Goal: Task Accomplishment & Management: Use online tool/utility

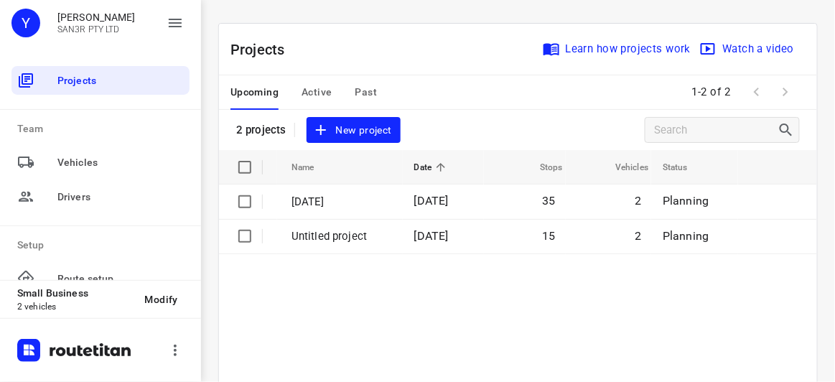
click at [363, 121] on span "New project" at bounding box center [353, 130] width 76 height 18
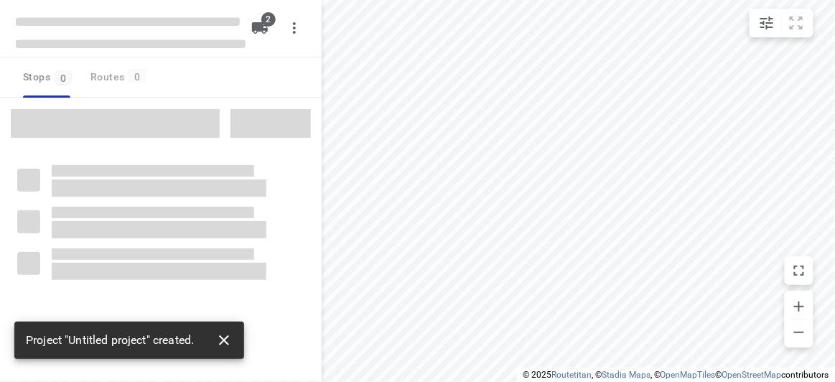
click at [222, 344] on icon "button" at bounding box center [223, 340] width 17 height 17
type input "distance"
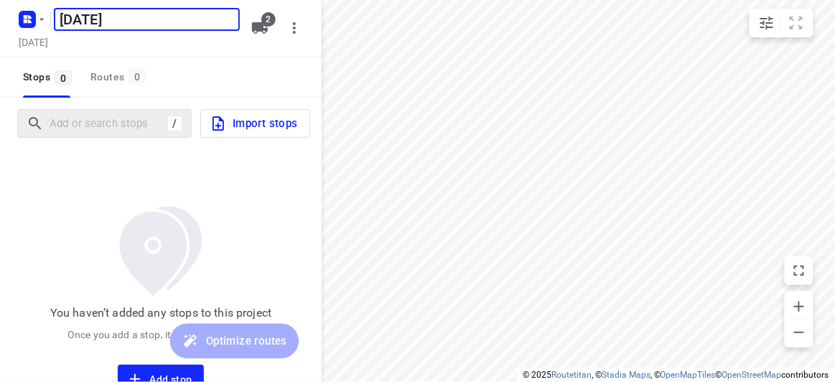
type input "[DATE]"
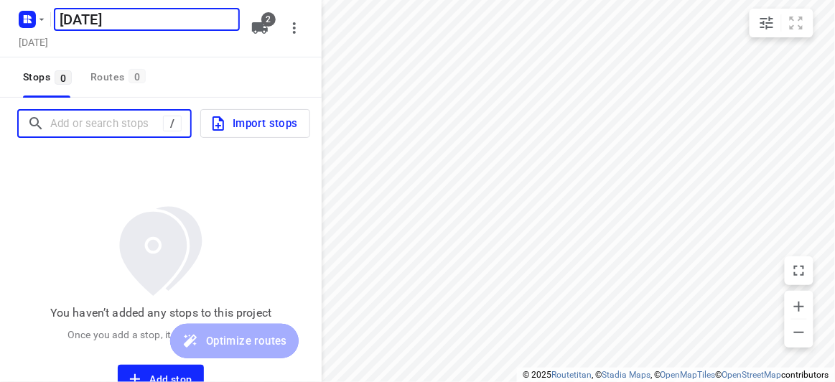
click at [98, 126] on input "Add or search stops" at bounding box center [106, 124] width 113 height 22
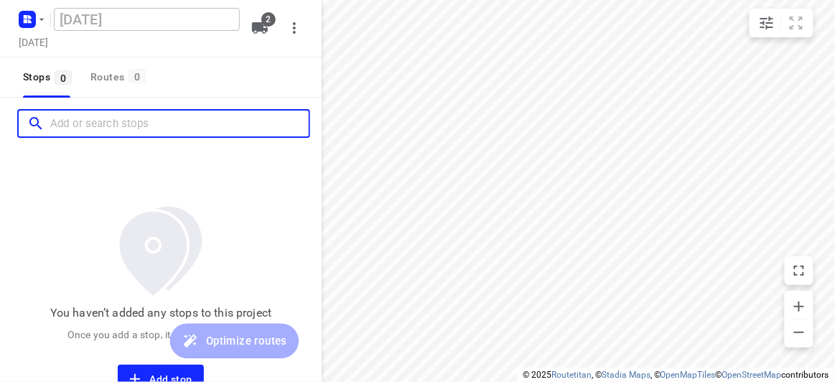
paste input "[STREET_ADDRESS][US_STATE]"
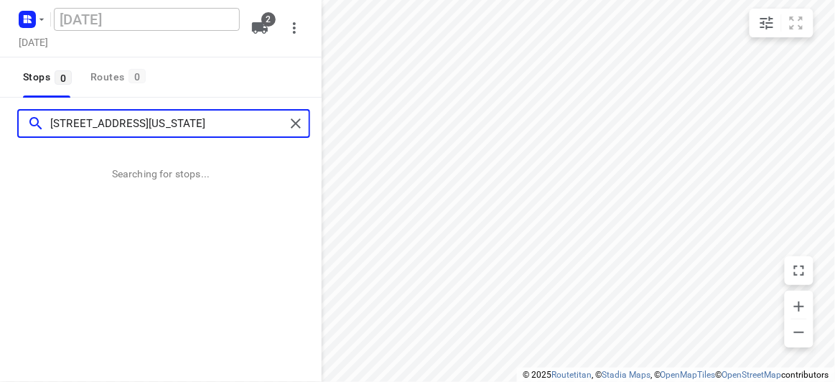
type input "[STREET_ADDRESS][US_STATE]"
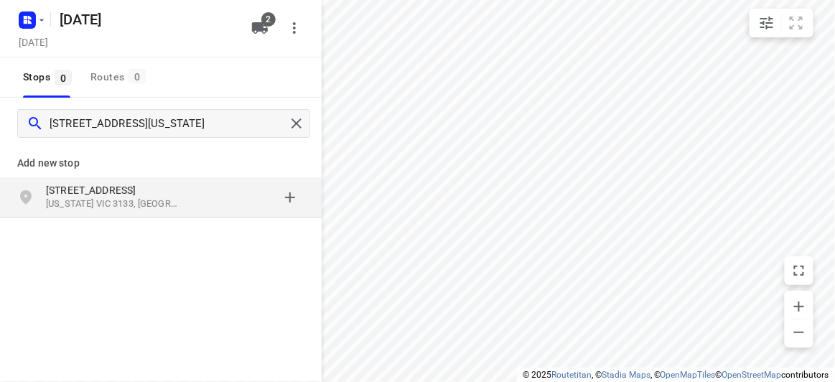
click at [139, 199] on p "[US_STATE] VIC 3133, [GEOGRAPHIC_DATA]" at bounding box center [112, 204] width 132 height 14
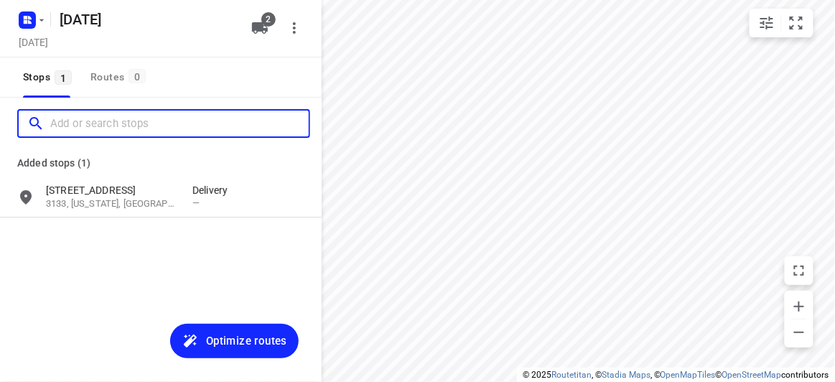
click at [141, 121] on input "Add or search stops" at bounding box center [179, 124] width 258 height 22
paste input "[STREET_ADDRESS]"
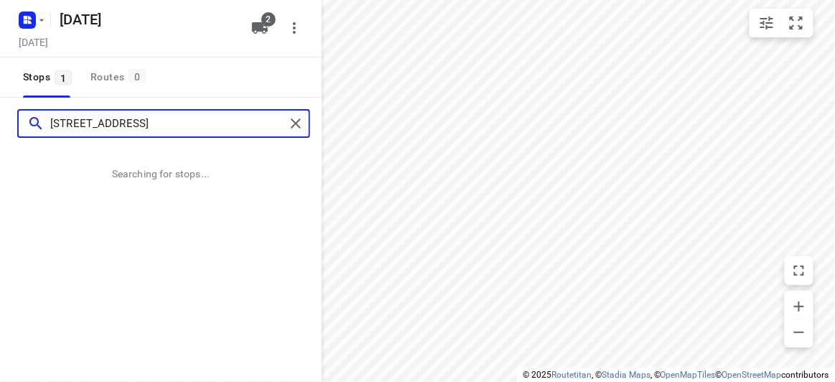
type input "[STREET_ADDRESS]"
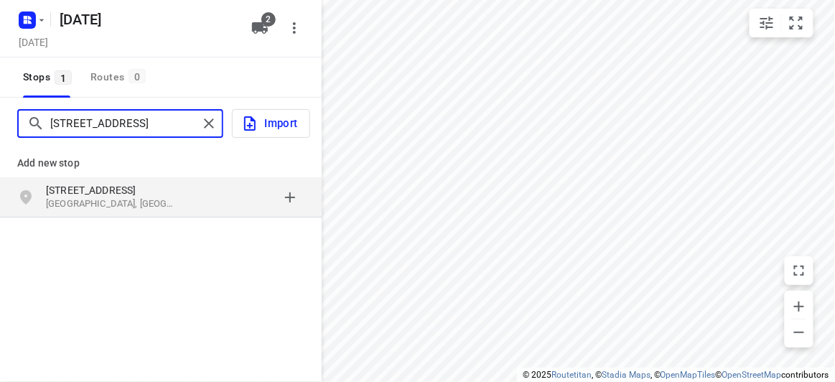
scroll to position [0, 0]
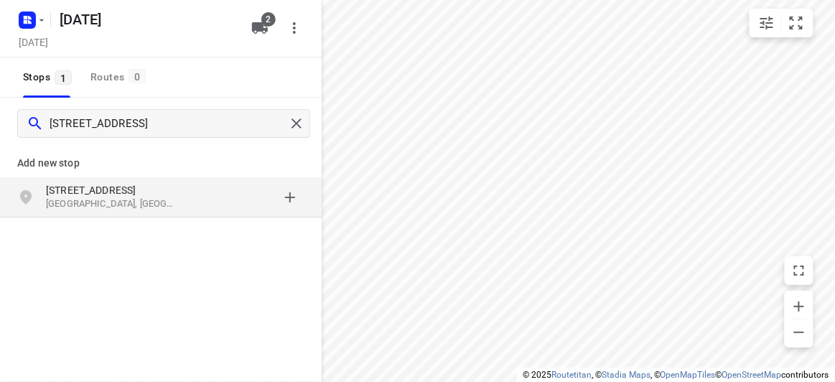
click at [203, 201] on div "grid" at bounding box center [248, 197] width 112 height 29
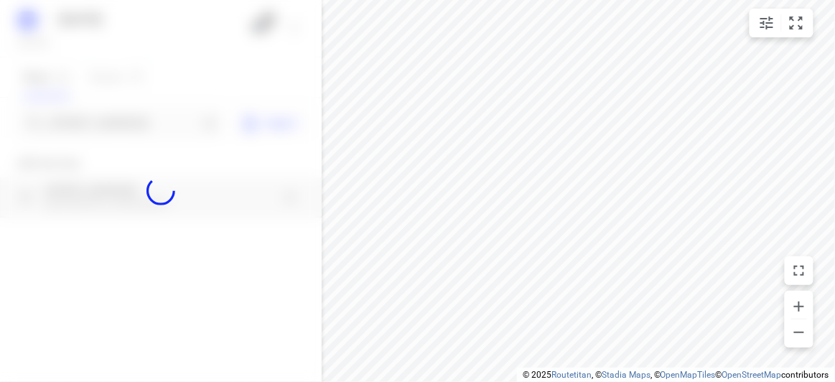
click at [144, 121] on div at bounding box center [161, 191] width 322 height 382
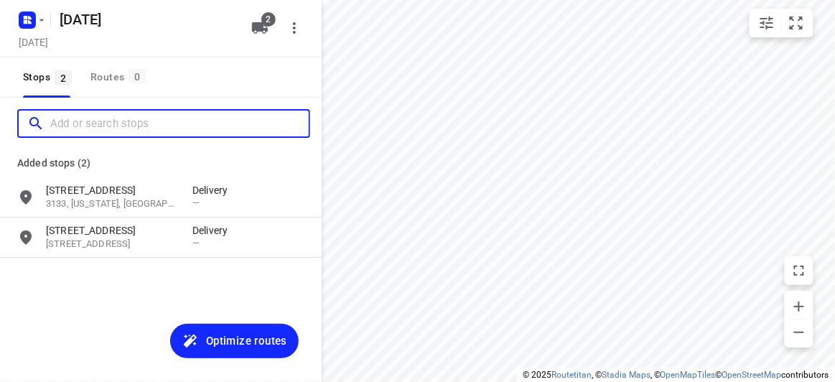
paste input "[STREET_ADDRESS][PERSON_NAME]"
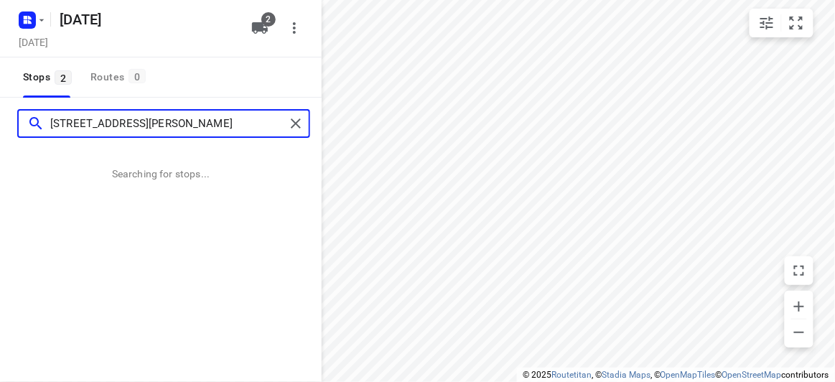
type input "[STREET_ADDRESS][PERSON_NAME]"
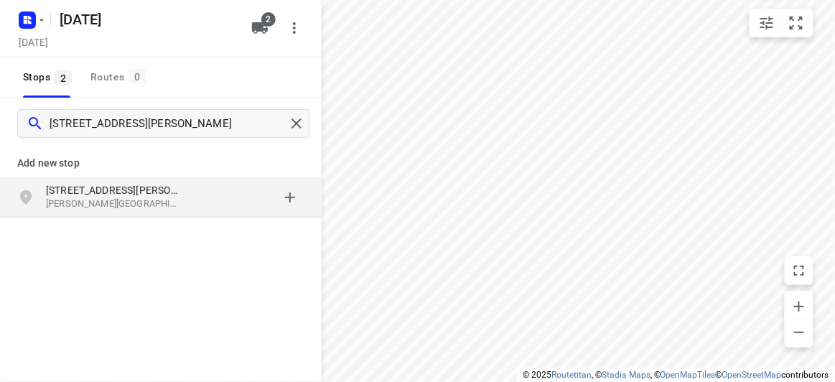
click at [142, 193] on p "[STREET_ADDRESS][PERSON_NAME]" at bounding box center [112, 190] width 132 height 14
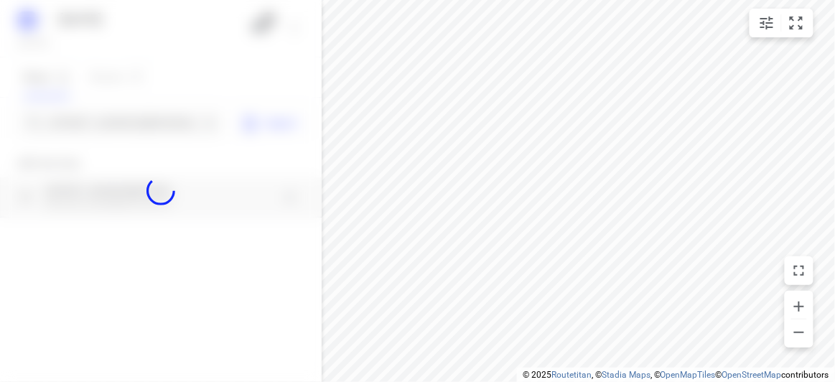
click at [144, 125] on div at bounding box center [161, 191] width 322 height 382
click at [144, 126] on div at bounding box center [161, 191] width 322 height 382
paste input "[STREET_ADDRESS]"
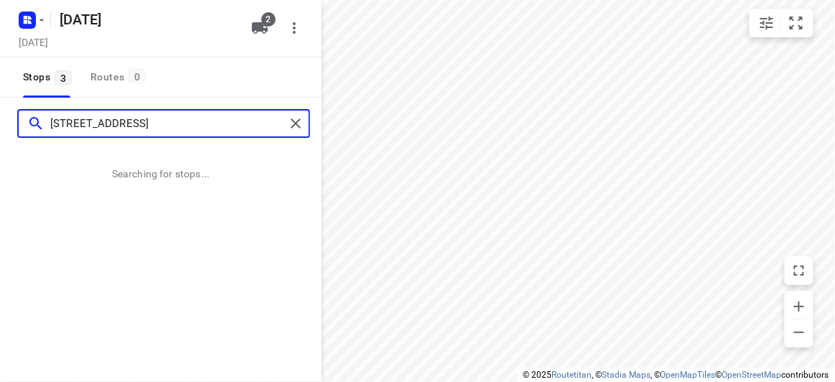
type input "[STREET_ADDRESS]"
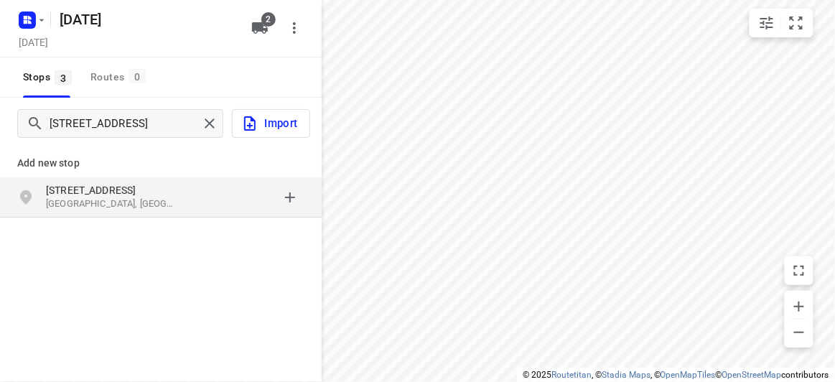
click at [263, 231] on div "Add new stop [STREET_ADDRESS]" at bounding box center [161, 229] width 322 height 161
click at [189, 193] on p "[STREET_ADDRESS]" at bounding box center [119, 190] width 146 height 14
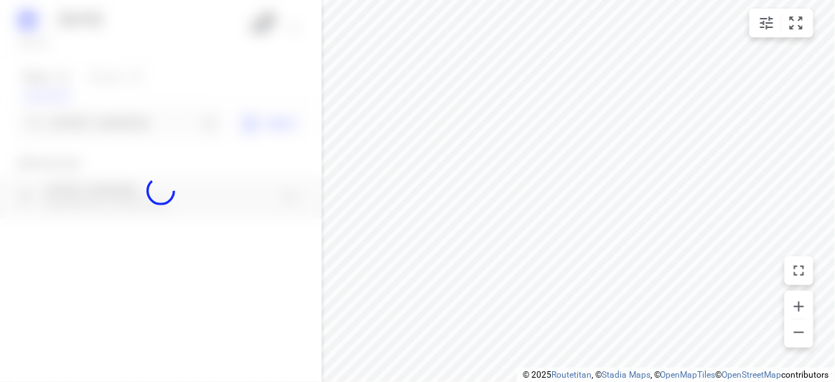
click at [137, 119] on div at bounding box center [161, 191] width 322 height 382
paste input "[STREET_ADDRESS]"
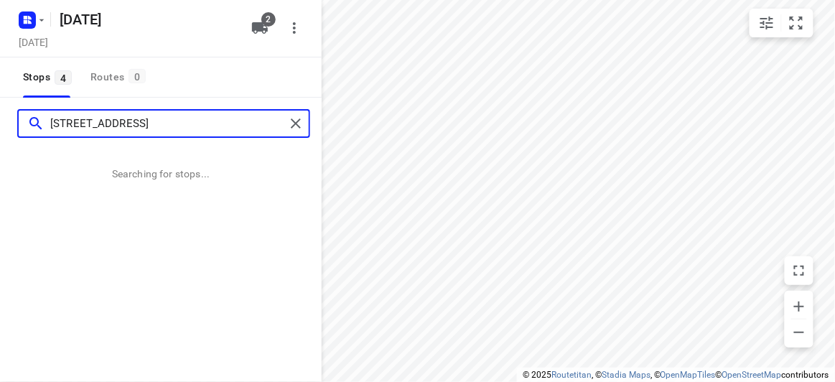
type input "[STREET_ADDRESS]"
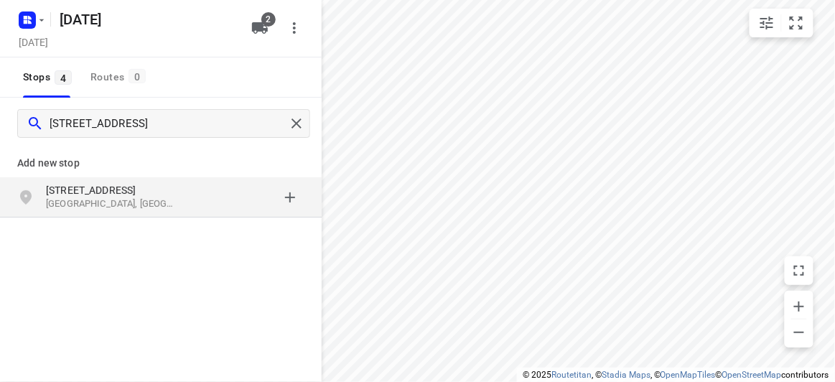
click at [191, 207] on div "[STREET_ADDRESS]" at bounding box center [119, 197] width 146 height 29
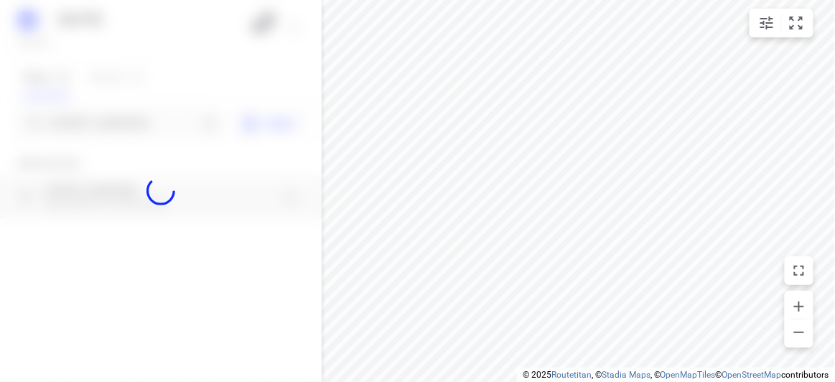
click at [104, 111] on div at bounding box center [161, 191] width 322 height 382
click at [105, 113] on div at bounding box center [161, 191] width 322 height 382
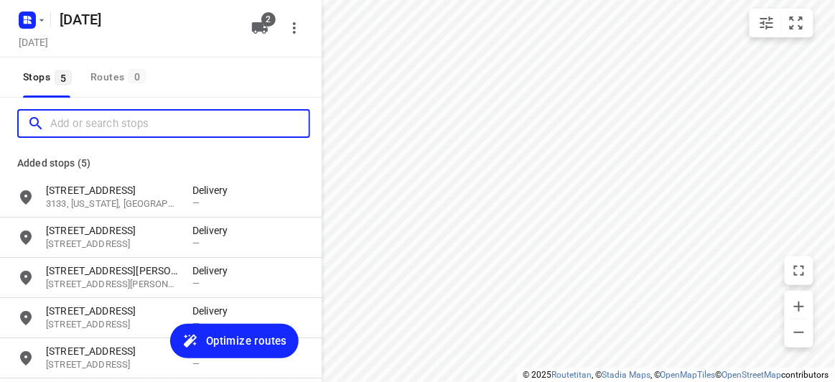
paste input "[STREET_ADDRESS][PERSON_NAME]"
click at [148, 131] on input "[STREET_ADDRESS][PERSON_NAME][PERSON_NAME]" at bounding box center [179, 124] width 258 height 22
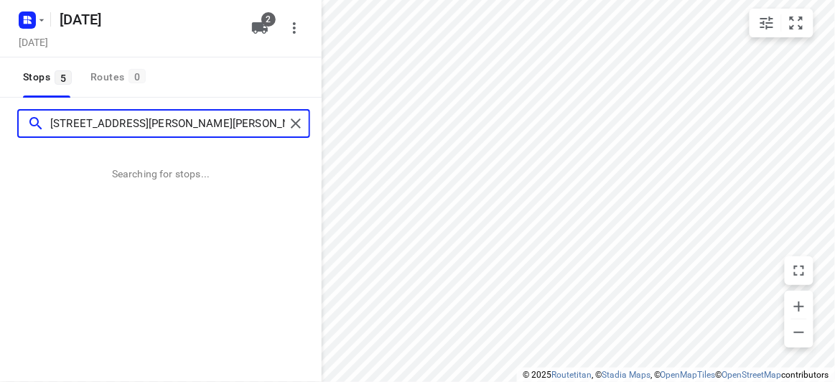
scroll to position [0, 102]
type input "[STREET_ADDRESS][PERSON_NAME][PERSON_NAME]"
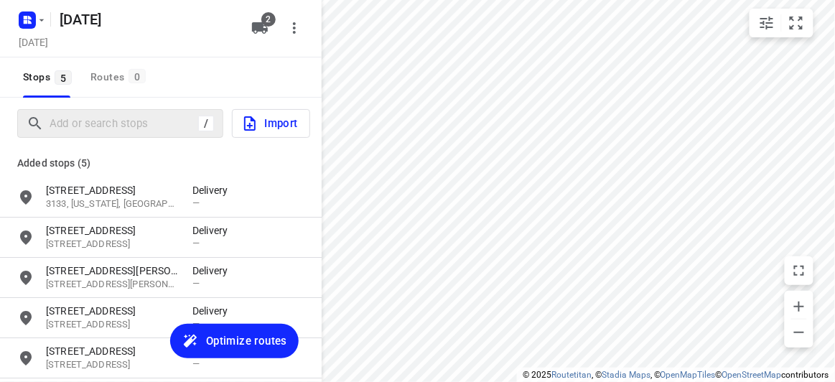
scroll to position [0, 0]
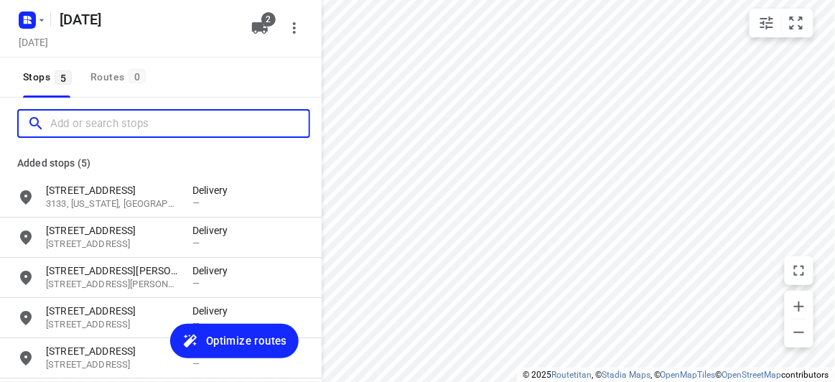
click at [78, 126] on input "Add or search stops" at bounding box center [179, 124] width 258 height 22
paste input "[STREET_ADDRESS][PERSON_NAME]"
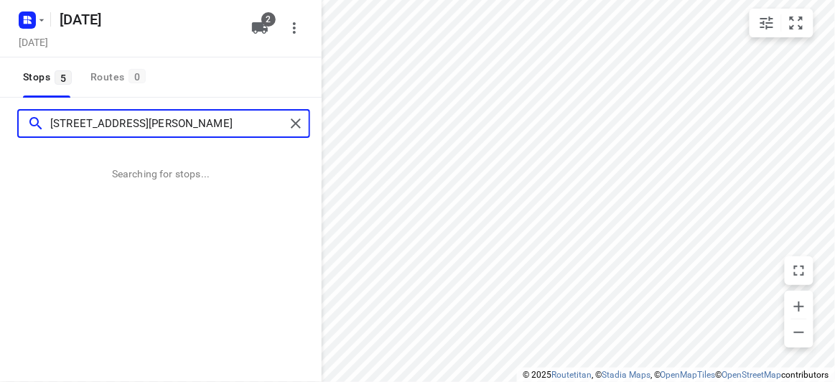
type input "[STREET_ADDRESS][PERSON_NAME]"
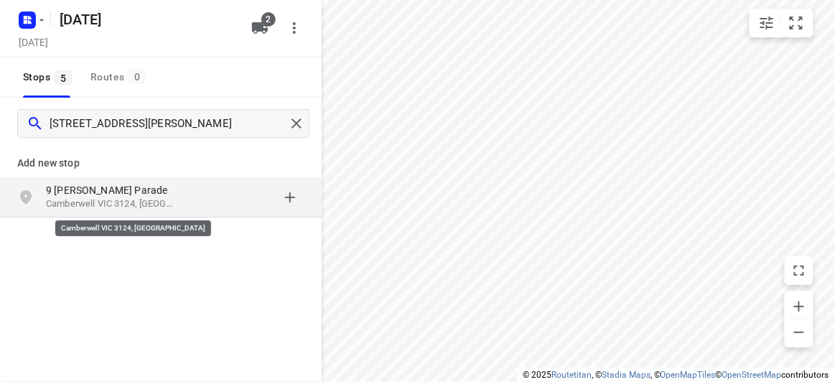
click at [131, 201] on p "Camberwell VIC 3124, [GEOGRAPHIC_DATA]" at bounding box center [112, 204] width 132 height 14
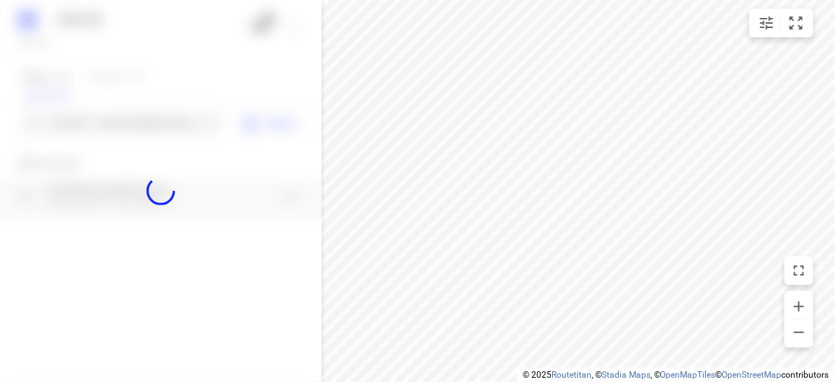
click at [118, 119] on div at bounding box center [161, 191] width 322 height 382
click at [118, 119] on div "[DATE], Aug 26 2 Stops 5 Routes 0 [GEOGRAPHIC_DATA][PERSON_NAME] Import Add new…" at bounding box center [161, 191] width 322 height 382
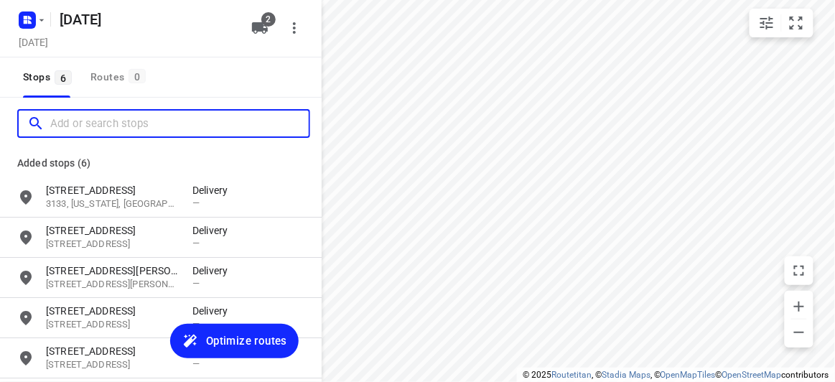
paste input "[STREET_ADDRESS]"
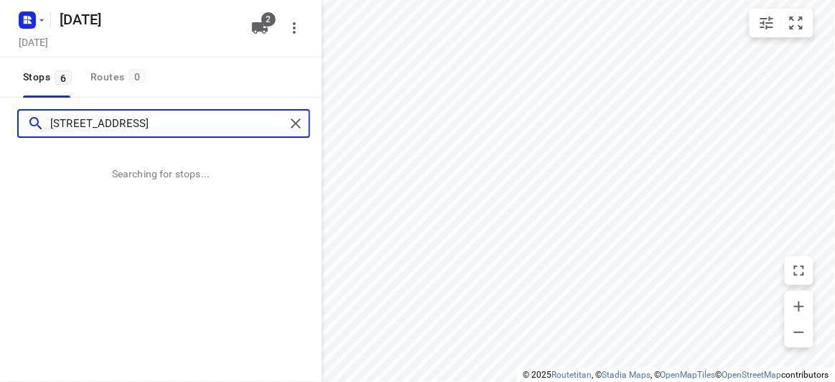
type input "[STREET_ADDRESS]"
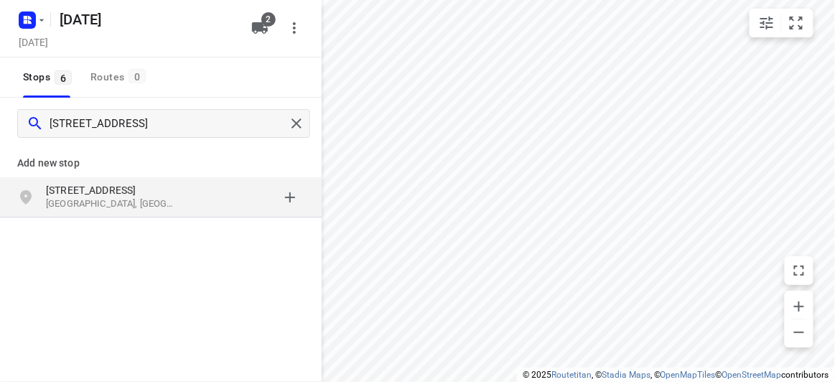
click at [222, 203] on div "grid" at bounding box center [248, 197] width 112 height 29
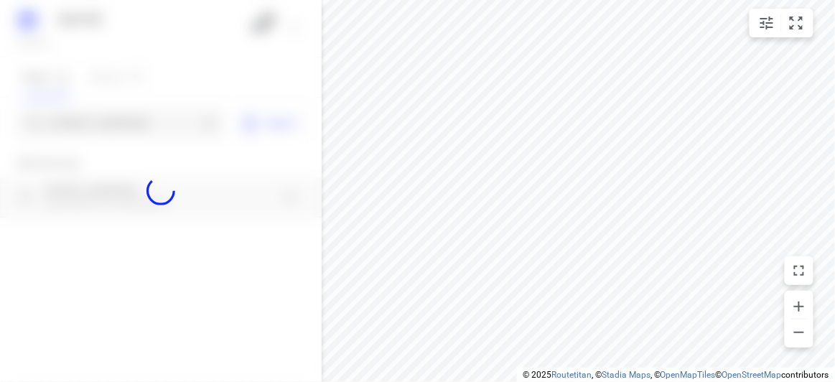
click at [111, 114] on div at bounding box center [161, 191] width 322 height 382
click at [113, 119] on div at bounding box center [161, 191] width 322 height 382
paste input "[STREET_ADDRESS][PERSON_NAME]"
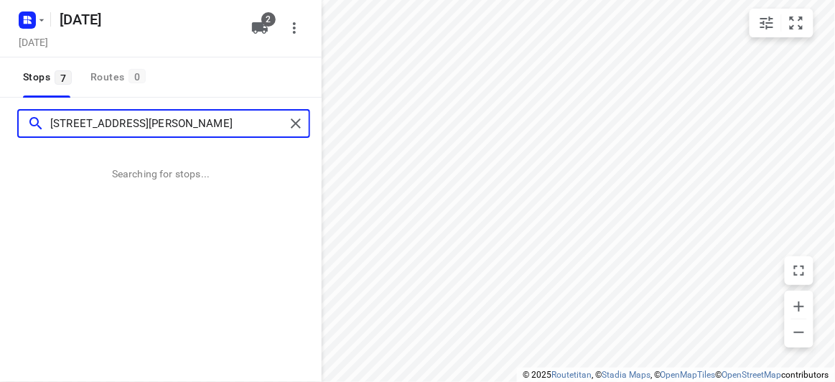
type input "[STREET_ADDRESS][PERSON_NAME]"
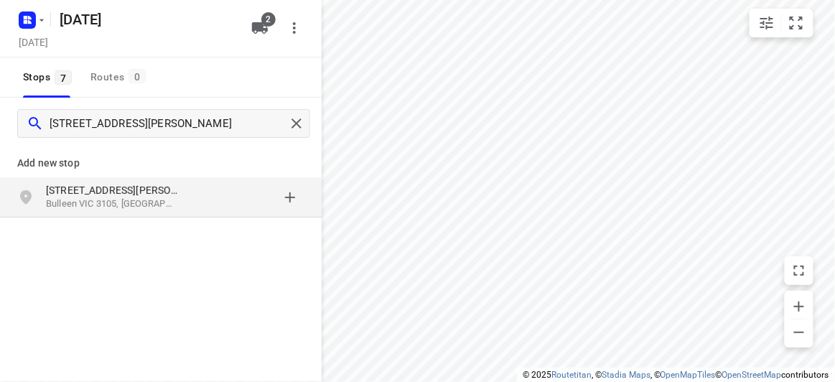
click at [180, 196] on p "[STREET_ADDRESS][PERSON_NAME]" at bounding box center [119, 190] width 146 height 14
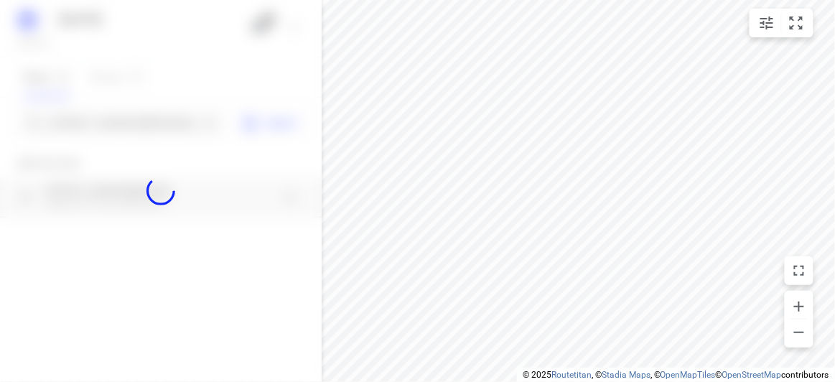
click at [121, 124] on div at bounding box center [161, 191] width 322 height 382
paste input "[STREET_ADDRESS][PERSON_NAME]"
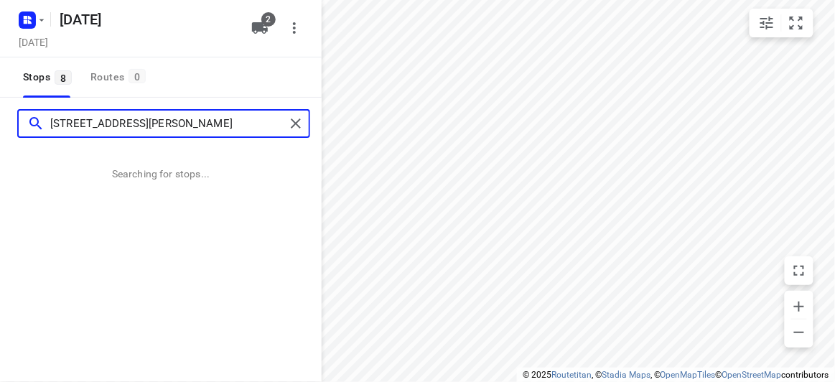
type input "[STREET_ADDRESS][PERSON_NAME]"
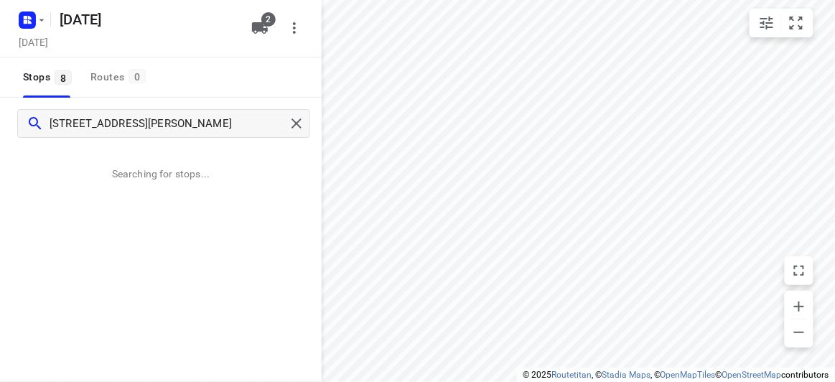
click at [158, 164] on div "Searching for stops..." at bounding box center [160, 165] width 257 height 32
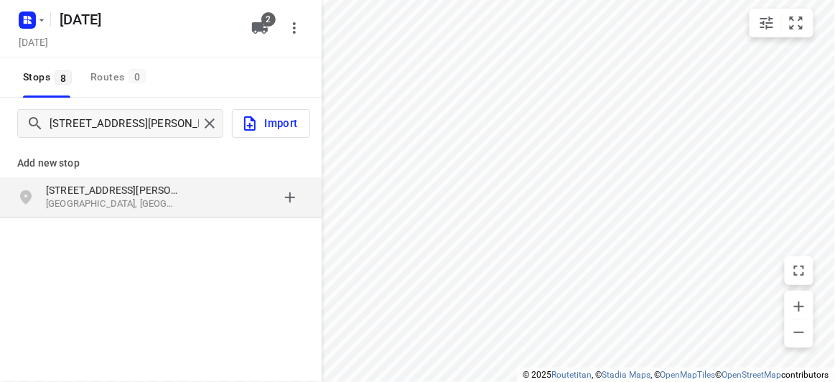
click at [141, 182] on div "[STREET_ADDRESS][PERSON_NAME]" at bounding box center [161, 197] width 322 height 40
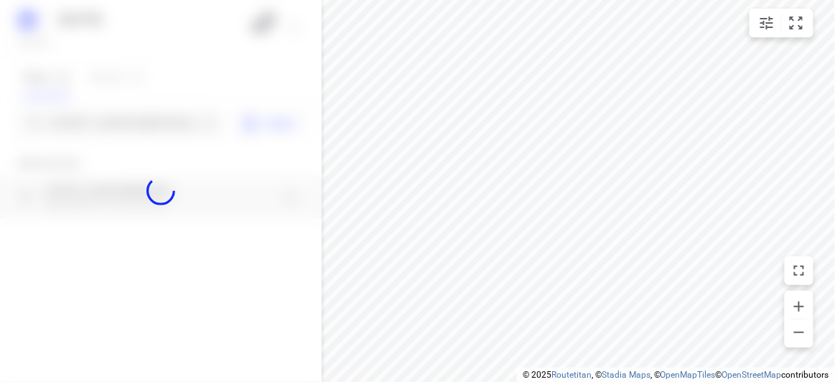
click at [89, 105] on div at bounding box center [161, 191] width 322 height 382
click at [83, 138] on div at bounding box center [161, 191] width 322 height 382
click at [81, 124] on div at bounding box center [161, 191] width 322 height 382
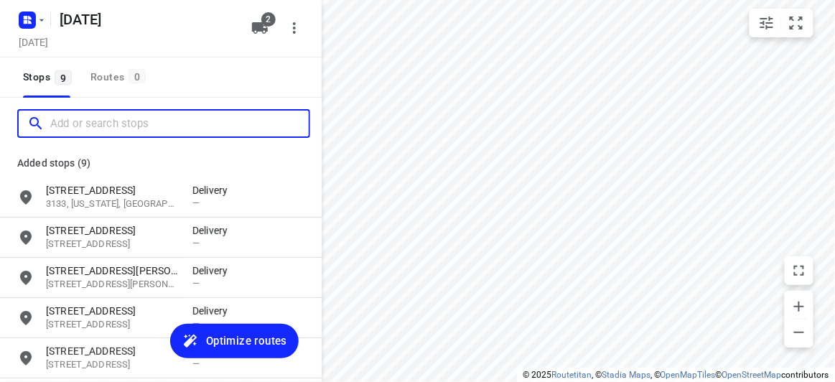
paste input "21 [GEOGRAPHIC_DATA][STREET_ADDRESS][US_STATE]"
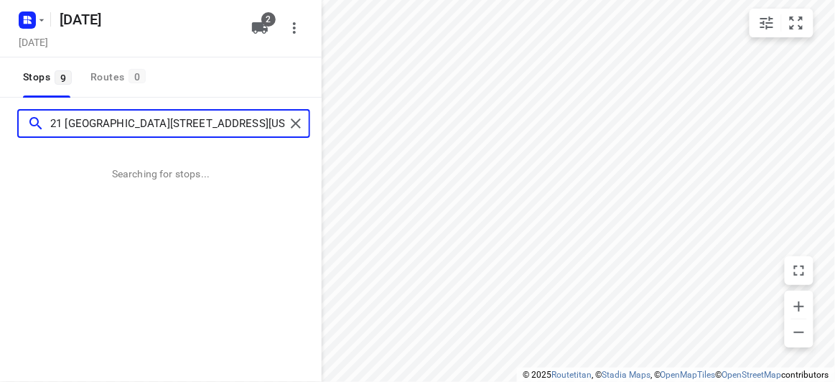
type input "21 [GEOGRAPHIC_DATA][STREET_ADDRESS][US_STATE]"
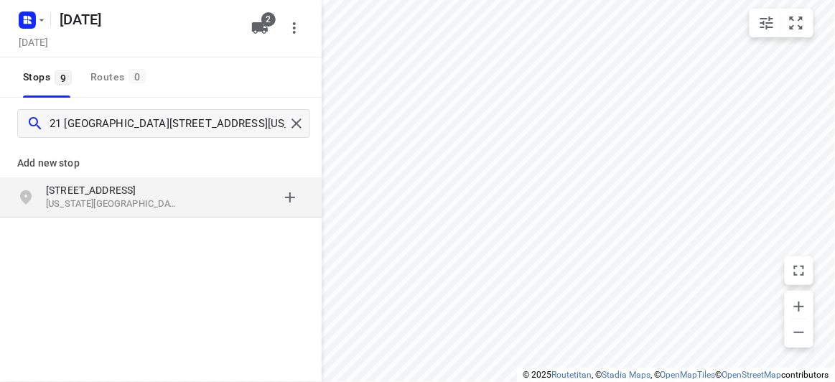
click at [97, 191] on p "[STREET_ADDRESS]" at bounding box center [112, 190] width 132 height 14
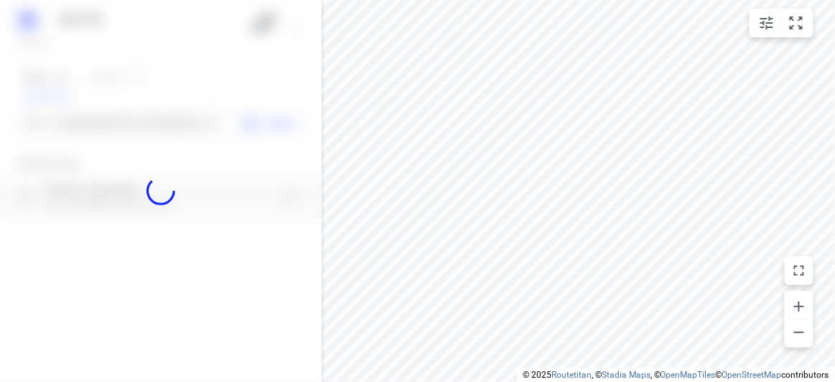
click at [87, 126] on div at bounding box center [161, 191] width 322 height 382
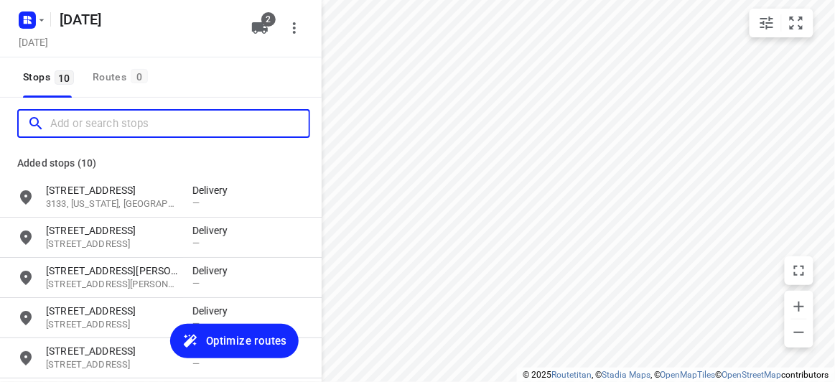
paste input "[STREET_ADDRESS]"
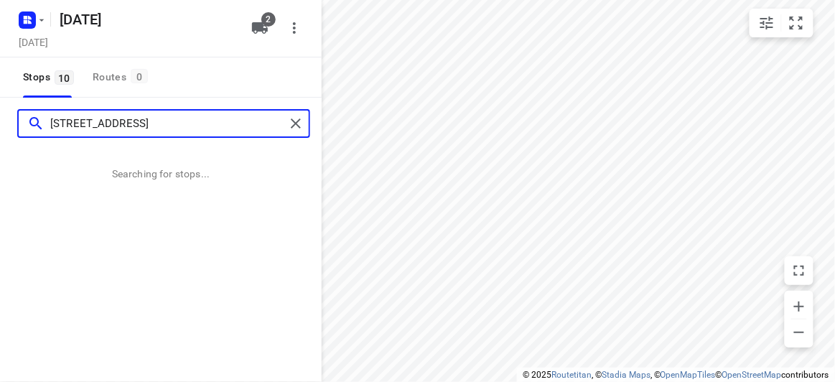
type input "[STREET_ADDRESS]"
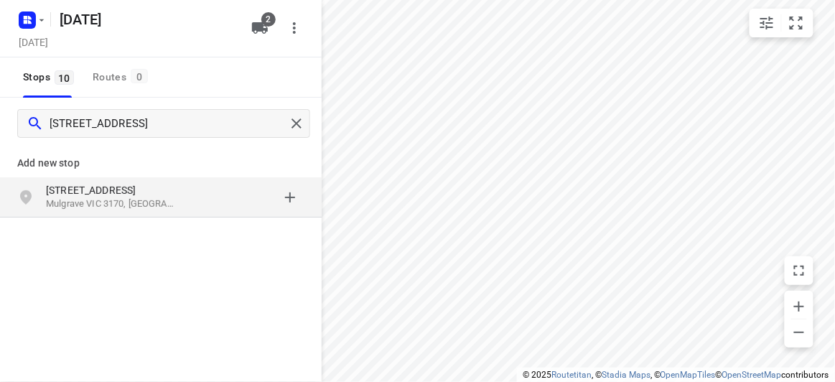
click at [133, 175] on div "Add new stop" at bounding box center [161, 157] width 322 height 40
click at [133, 192] on p "[STREET_ADDRESS]" at bounding box center [112, 190] width 132 height 14
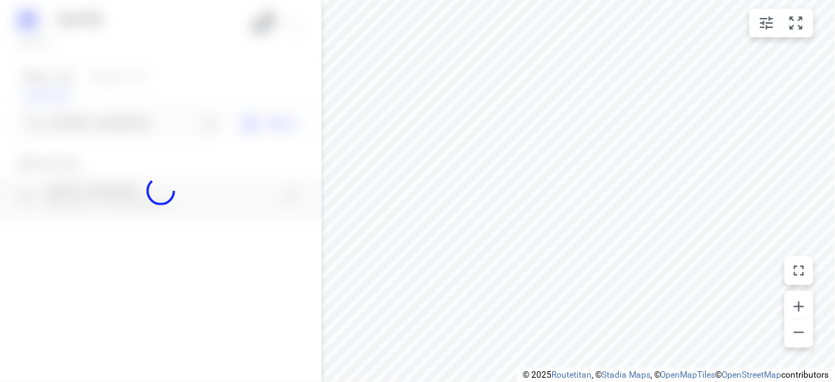
drag, startPoint x: 79, startPoint y: 113, endPoint x: 0, endPoint y: 104, distance: 79.5
click at [69, 108] on div at bounding box center [161, 191] width 322 height 382
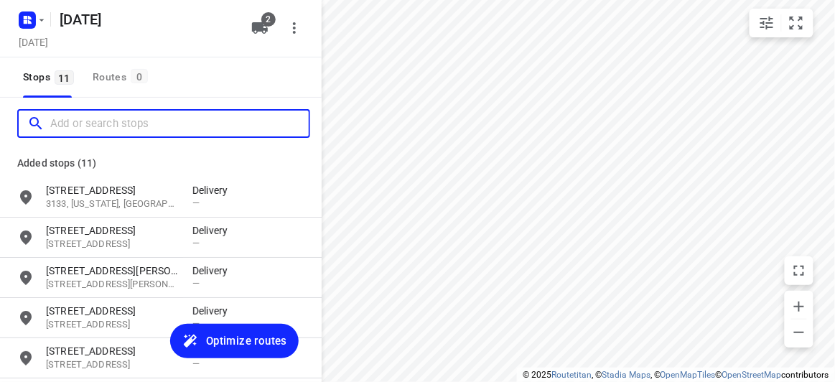
paste input "[STREET_ADDRESS]"
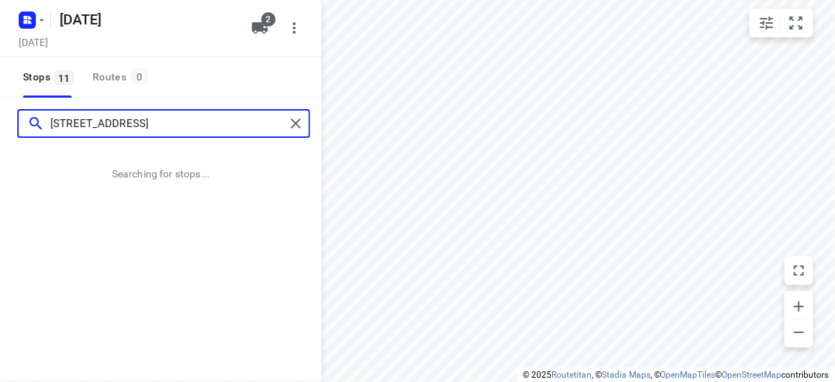
type input "[STREET_ADDRESS]"
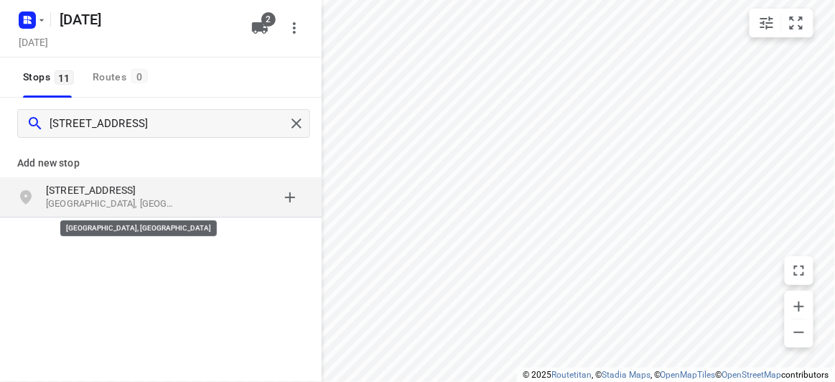
click at [127, 209] on p "[GEOGRAPHIC_DATA], [GEOGRAPHIC_DATA]" at bounding box center [112, 204] width 132 height 14
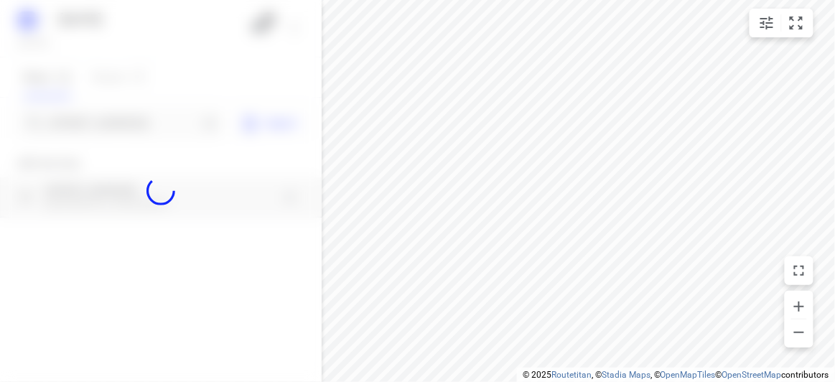
click at [120, 121] on div at bounding box center [161, 191] width 322 height 382
paste input "[STREET_ADDRESS]"
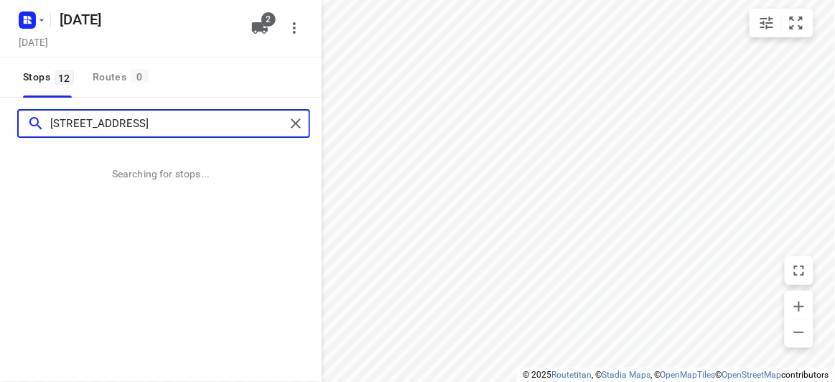
type input "[STREET_ADDRESS]"
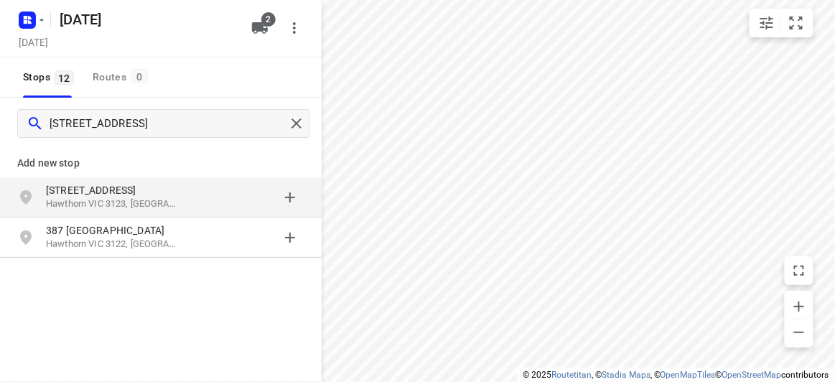
click at [98, 163] on p "Add new stop" at bounding box center [160, 162] width 287 height 17
click at [102, 180] on div "[STREET_ADDRESS]" at bounding box center [161, 197] width 322 height 40
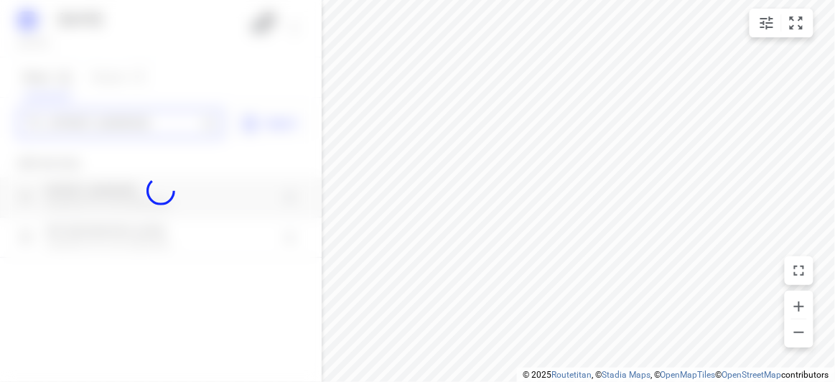
click at [118, 114] on div "[DATE], Aug 26 2 Stops 12 Routes 0 [STREET_ADDRESS] Import Add new stop [STREET…" at bounding box center [161, 191] width 322 height 382
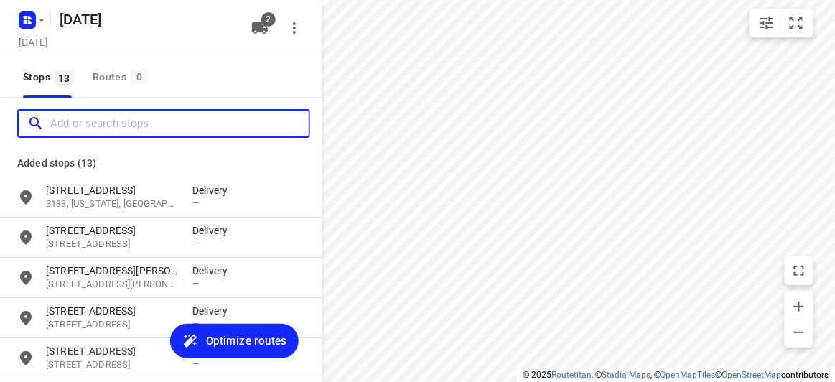
paste input "[STREET_ADDRESS][PERSON_NAME][PERSON_NAME]"
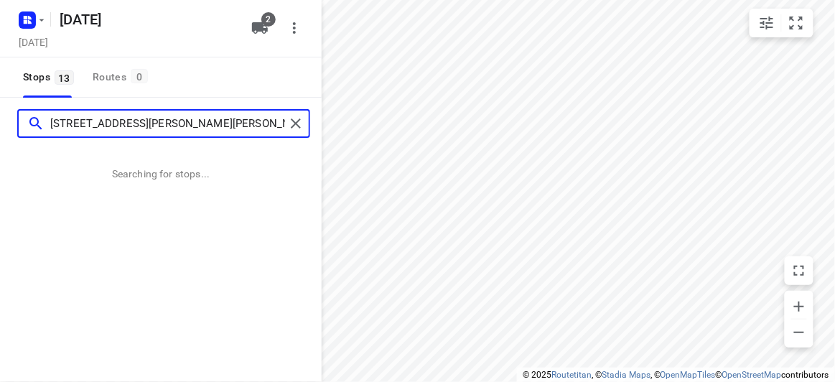
type input "[STREET_ADDRESS][PERSON_NAME][PERSON_NAME]"
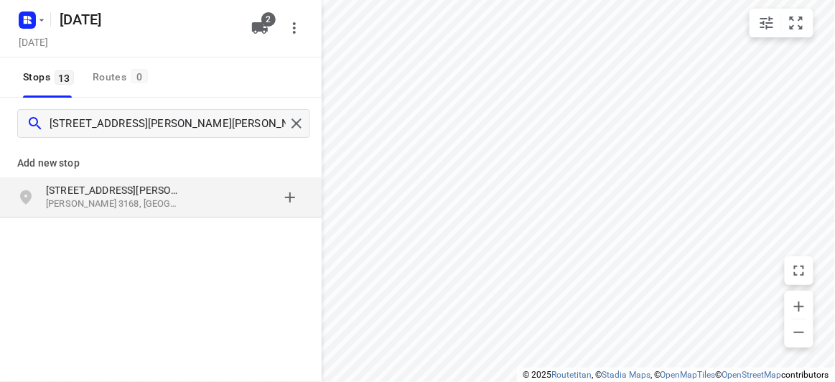
click at [77, 173] on div "Add new stop" at bounding box center [161, 157] width 322 height 40
click at [83, 194] on p "[STREET_ADDRESS][PERSON_NAME]" at bounding box center [112, 190] width 132 height 14
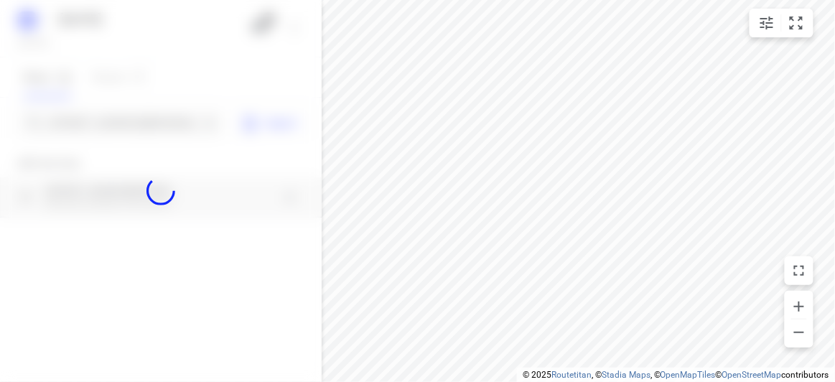
click at [89, 120] on div at bounding box center [161, 191] width 322 height 382
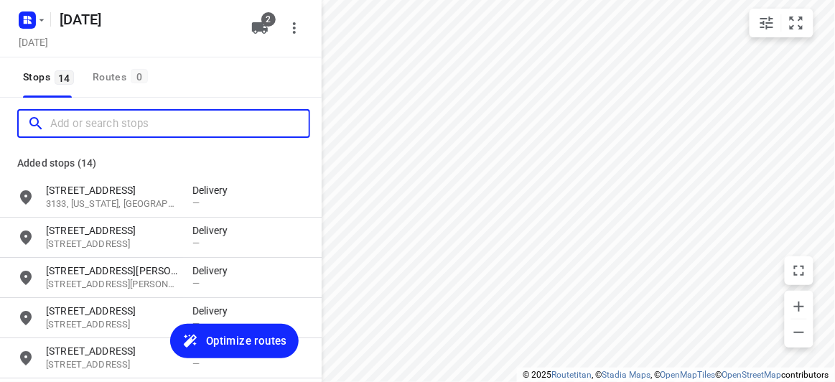
paste input "[STREET_ADDRESS][PERSON_NAME]"
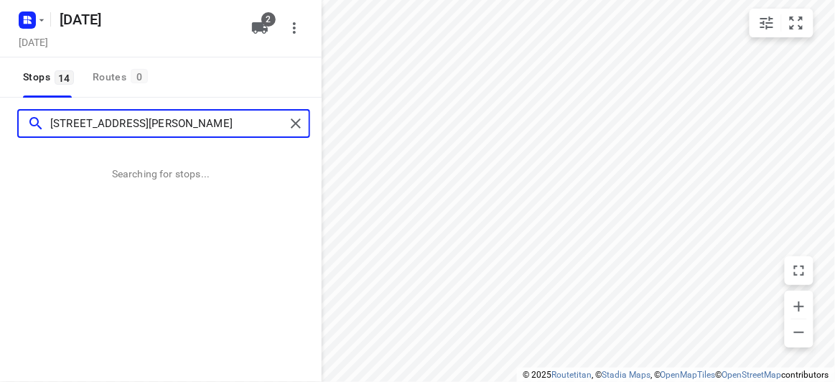
type input "[STREET_ADDRESS][PERSON_NAME]"
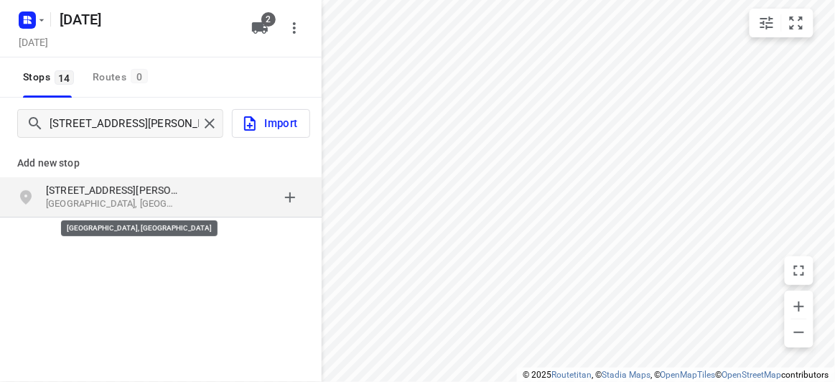
click at [91, 198] on p "[GEOGRAPHIC_DATA], [GEOGRAPHIC_DATA]" at bounding box center [112, 204] width 132 height 14
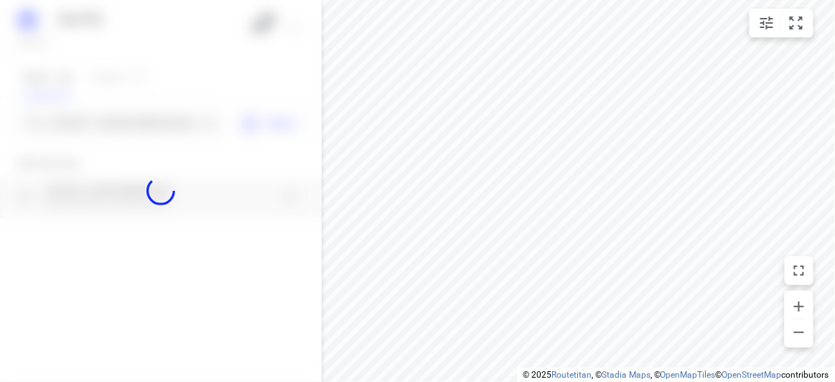
click at [80, 114] on div at bounding box center [161, 191] width 322 height 382
paste input "[STREET_ADDRESS]"
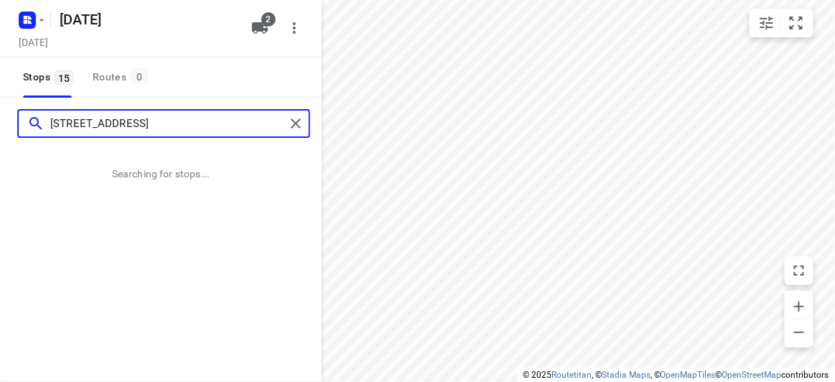
type input "[STREET_ADDRESS]"
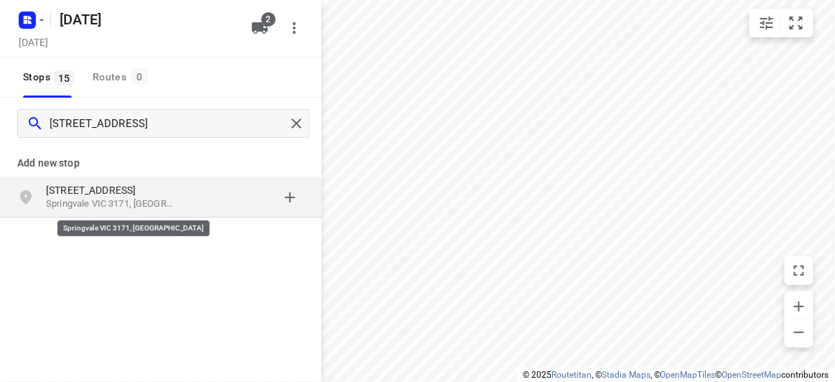
click at [170, 198] on p "Springvale VIC 3171, [GEOGRAPHIC_DATA]" at bounding box center [112, 204] width 132 height 14
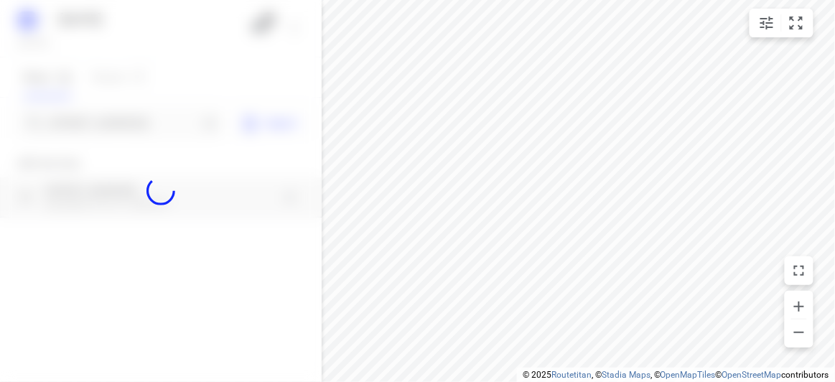
click at [91, 118] on div at bounding box center [161, 191] width 322 height 382
paste input "[STREET_ADDRESS]"
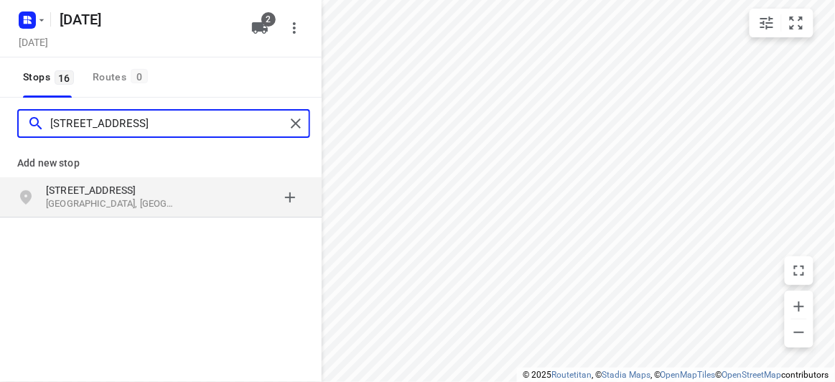
type input "[STREET_ADDRESS]"
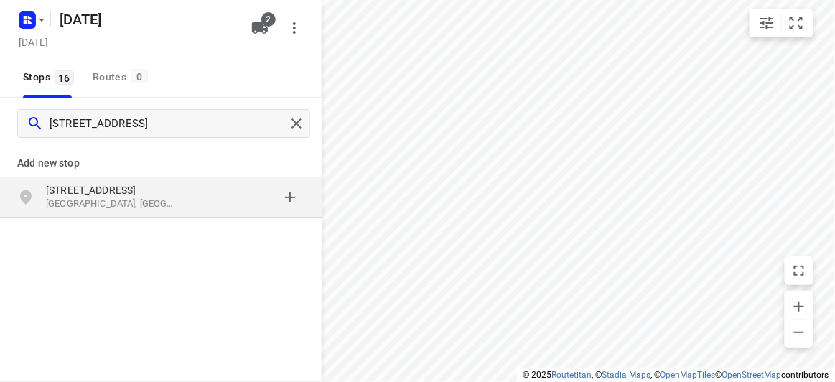
click at [136, 191] on p "[STREET_ADDRESS]" at bounding box center [112, 190] width 132 height 14
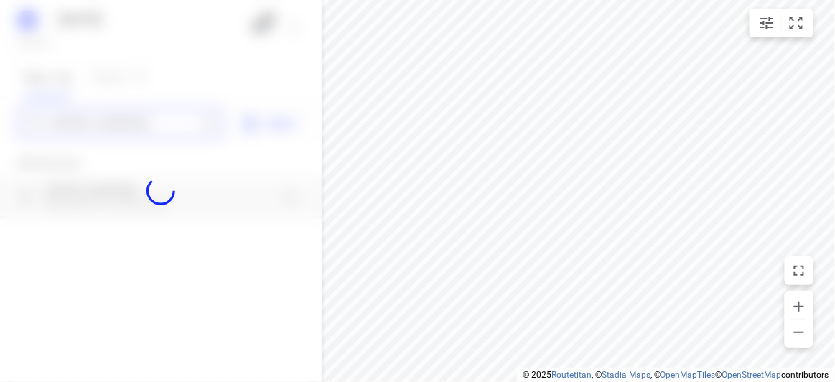
click at [87, 125] on div "[DATE], Aug 26 2 Stops 16 Routes [GEOGRAPHIC_DATA][STREET_ADDRESS] Import Add n…" at bounding box center [161, 191] width 322 height 382
click at [87, 125] on div at bounding box center [161, 191] width 322 height 382
paste input "[STREET_ADDRESS]"
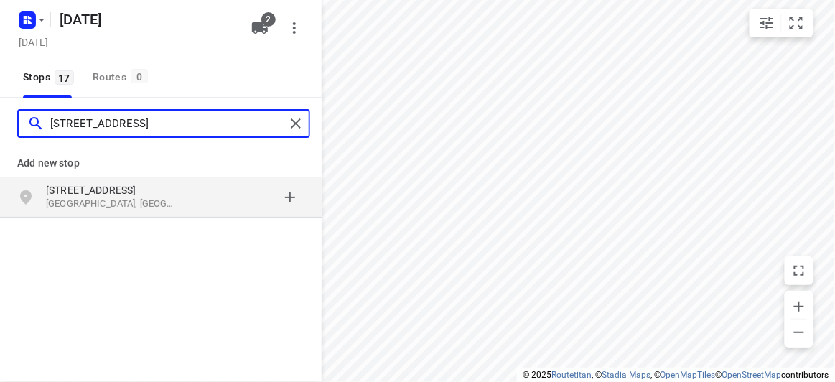
type input "[STREET_ADDRESS]"
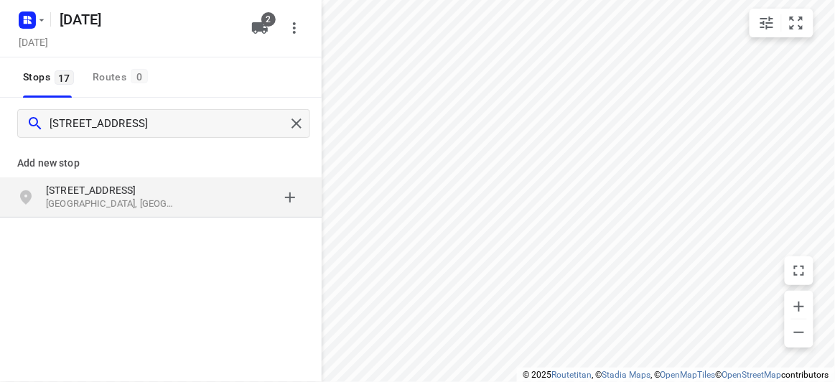
click at [52, 156] on p "Add new stop" at bounding box center [160, 162] width 287 height 17
click at [67, 192] on p "[STREET_ADDRESS]" at bounding box center [112, 190] width 132 height 14
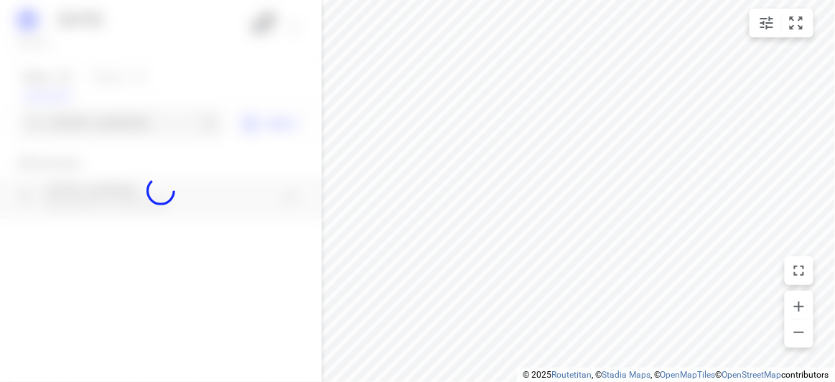
click at [58, 127] on div at bounding box center [161, 191] width 322 height 382
click at [75, 123] on div at bounding box center [161, 191] width 322 height 382
paste input "[STREET_ADDRESS][PERSON_NAME]"
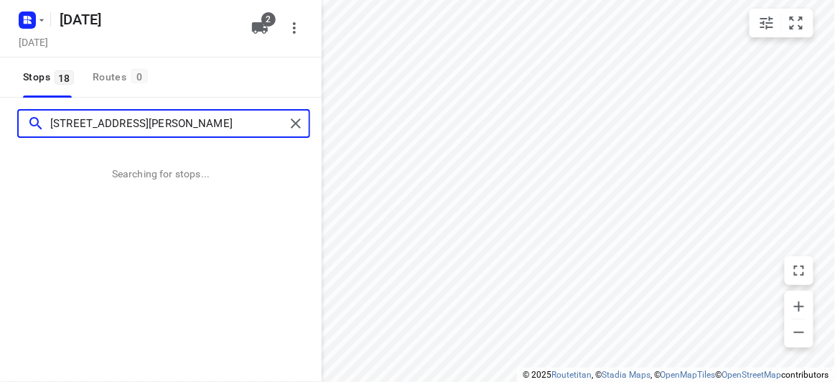
type input "[STREET_ADDRESS][PERSON_NAME]"
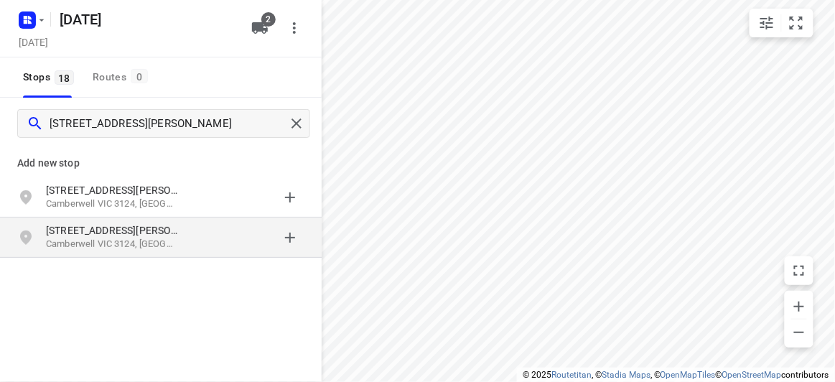
click at [119, 231] on p "[STREET_ADDRESS][PERSON_NAME]" at bounding box center [112, 230] width 132 height 14
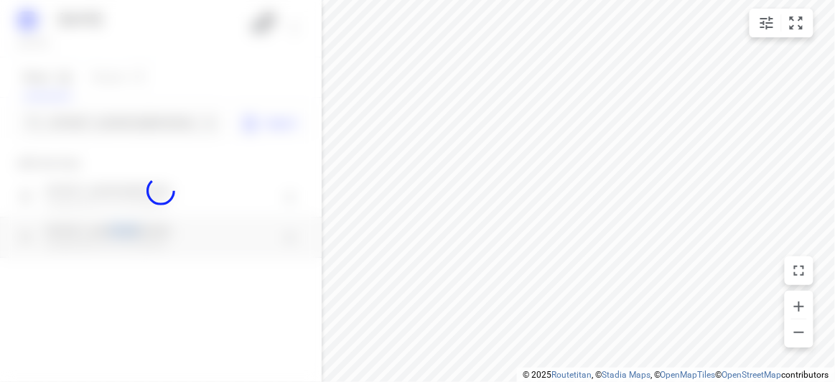
click at [118, 230] on div "[DATE], Aug 26 2 Stops 18 Routes 0 [STREET_ADDRESS][PERSON_NAME] Import Add new…" at bounding box center [161, 191] width 322 height 382
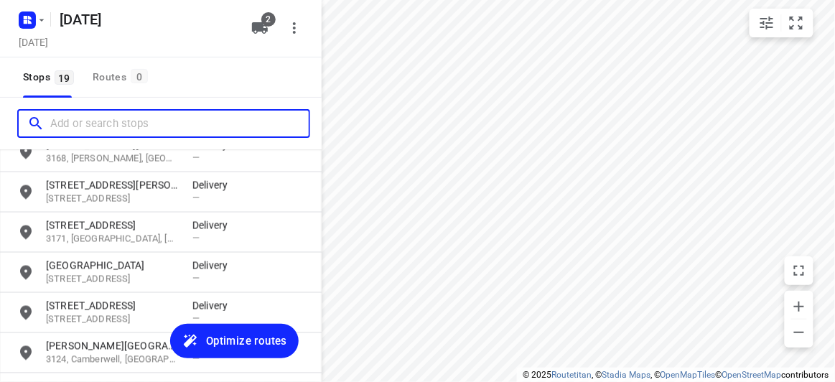
scroll to position [624, 0]
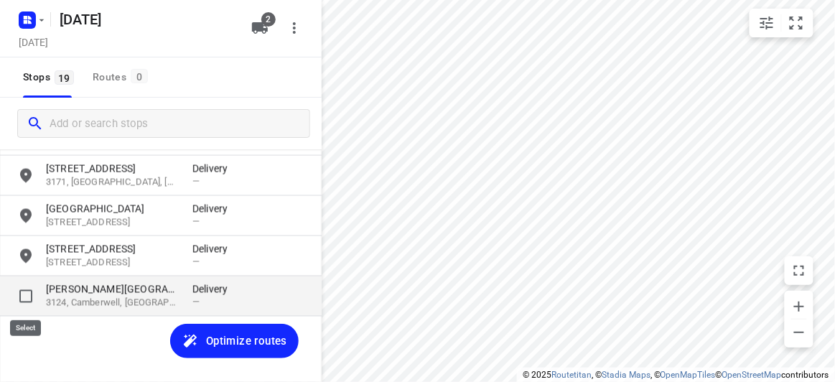
click at [24, 297] on input "grid" at bounding box center [25, 296] width 29 height 29
checkbox input "true"
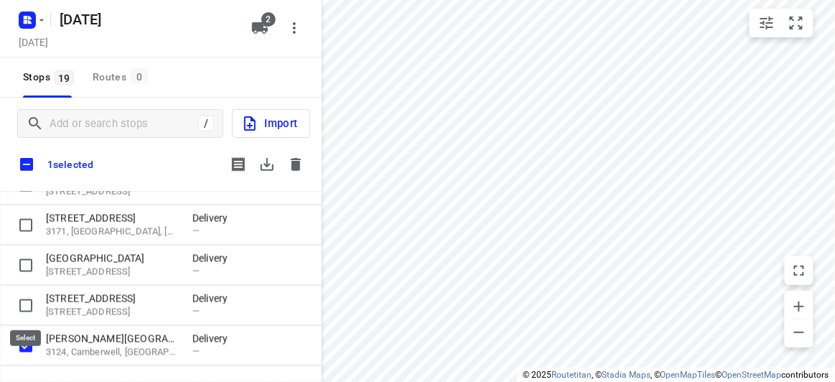
scroll to position [616, 0]
click at [302, 162] on icon "button" at bounding box center [295, 164] width 17 height 17
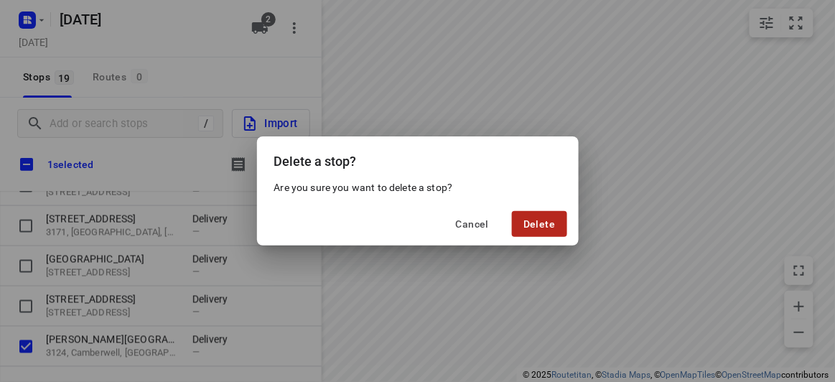
click at [554, 223] on span "Delete" at bounding box center [539, 223] width 32 height 11
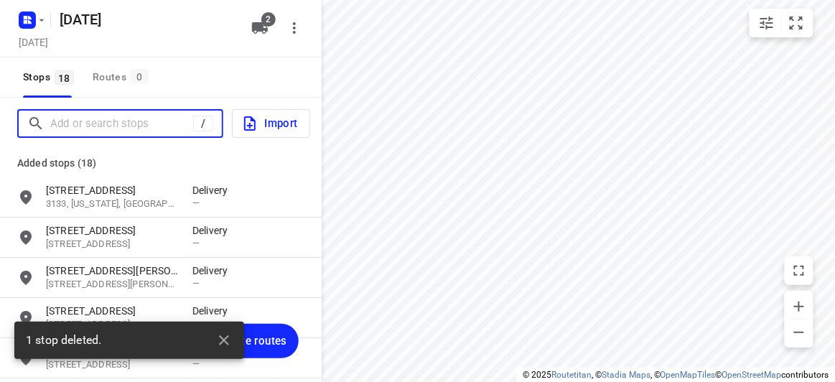
click at [71, 131] on input "Add or search stops" at bounding box center [121, 124] width 143 height 22
paste input "[STREET_ADDRESS][PERSON_NAME]"
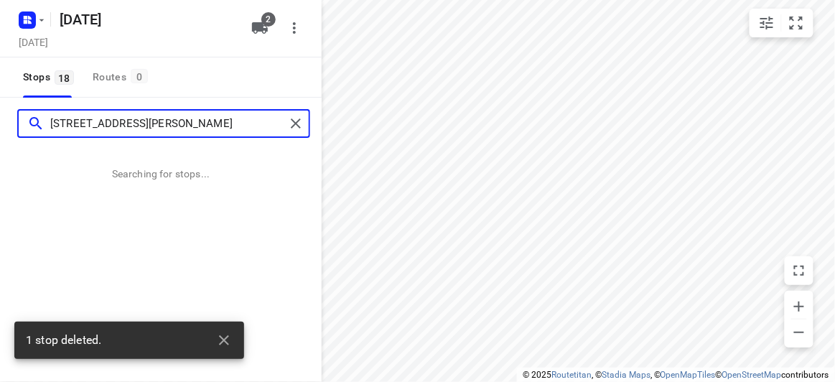
type input "[STREET_ADDRESS][PERSON_NAME]"
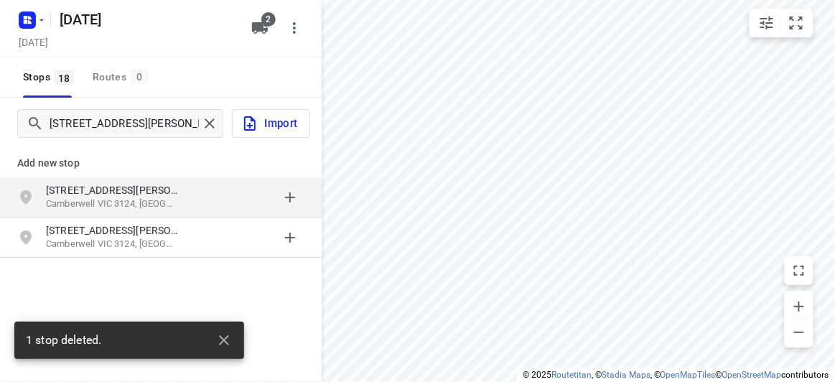
click at [58, 215] on div "[STREET_ADDRESS][PERSON_NAME]" at bounding box center [161, 197] width 322 height 40
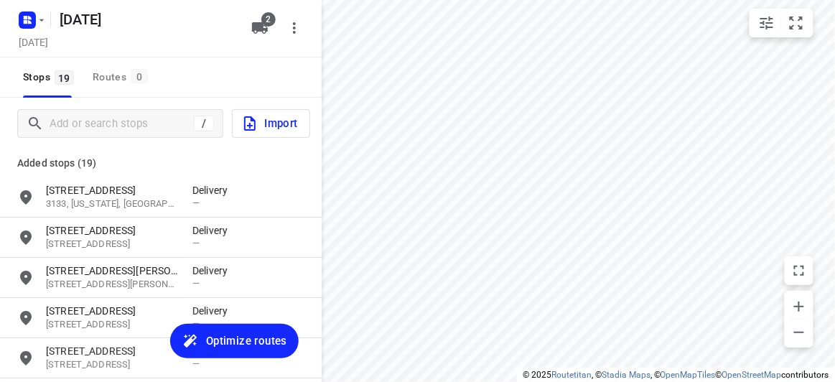
scroll to position [0, 0]
click at [130, 100] on div "/ Import" at bounding box center [161, 124] width 322 height 52
click at [122, 114] on input "Add or search stops" at bounding box center [121, 124] width 143 height 22
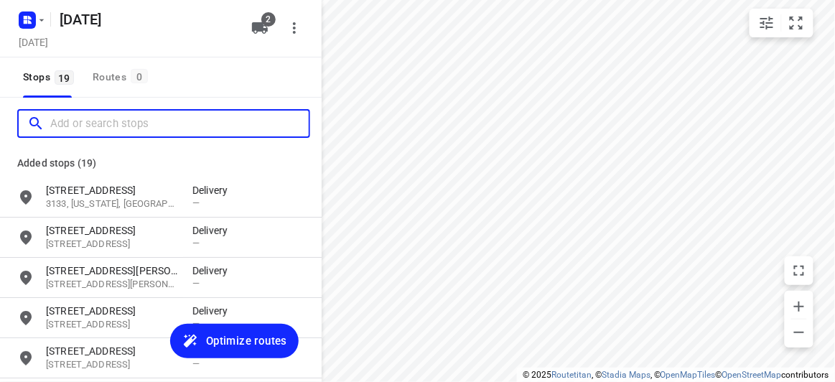
paste input "2 eyre ct [DEMOGRAPHIC_DATA] lower 3107"
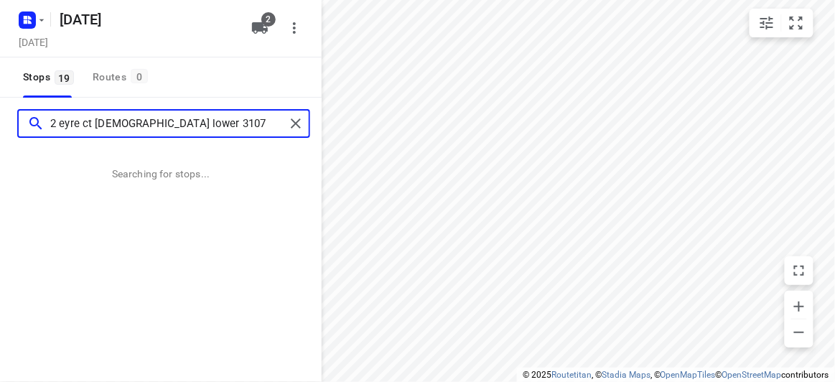
type input "2 eyre ct [DEMOGRAPHIC_DATA] lower 3107"
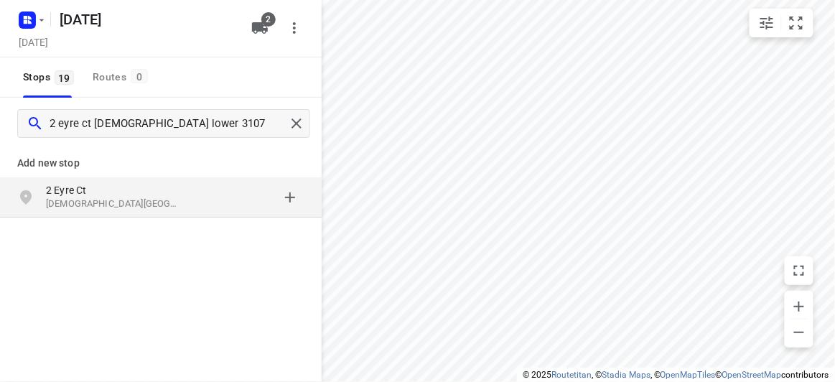
click at [109, 200] on p "[DEMOGRAPHIC_DATA][GEOGRAPHIC_DATA], [GEOGRAPHIC_DATA]" at bounding box center [112, 204] width 132 height 14
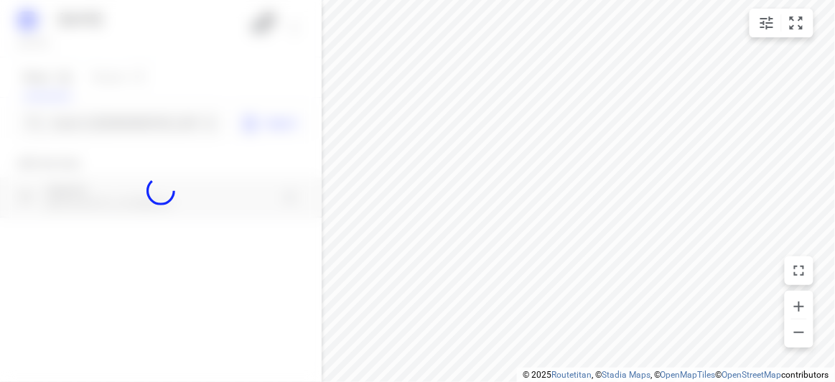
click at [81, 117] on div at bounding box center [161, 191] width 322 height 382
click at [81, 124] on div at bounding box center [161, 191] width 322 height 382
click at [81, 124] on div "[DATE], Aug 26 2 Stops 19 Routes 0 2 eyre ct Templestowe lower 3107 Import Add …" at bounding box center [161, 191] width 322 height 382
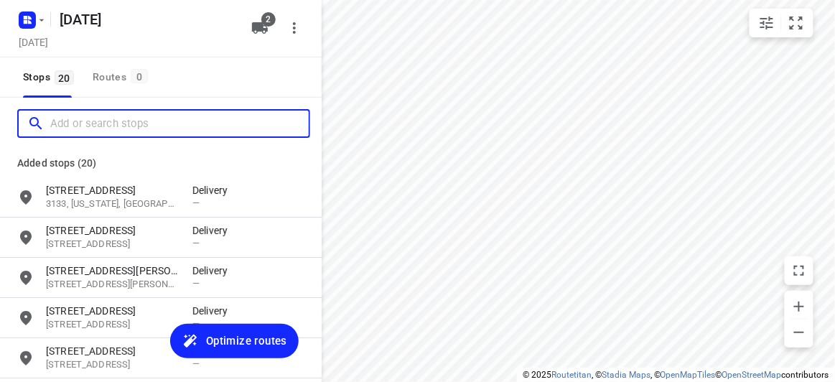
paste input "[STREET_ADDRESS][PERSON_NAME]"
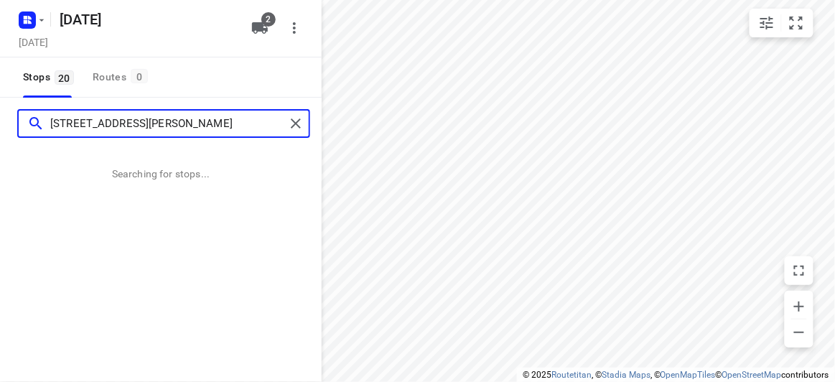
type input "[STREET_ADDRESS][PERSON_NAME]"
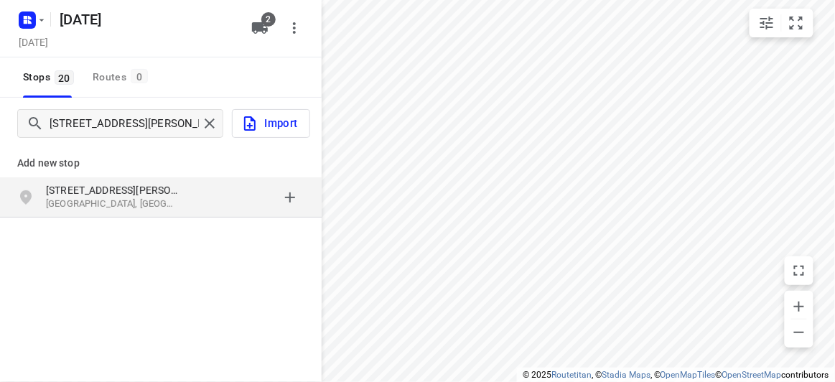
click at [97, 194] on p "[STREET_ADDRESS][PERSON_NAME]" at bounding box center [112, 190] width 132 height 14
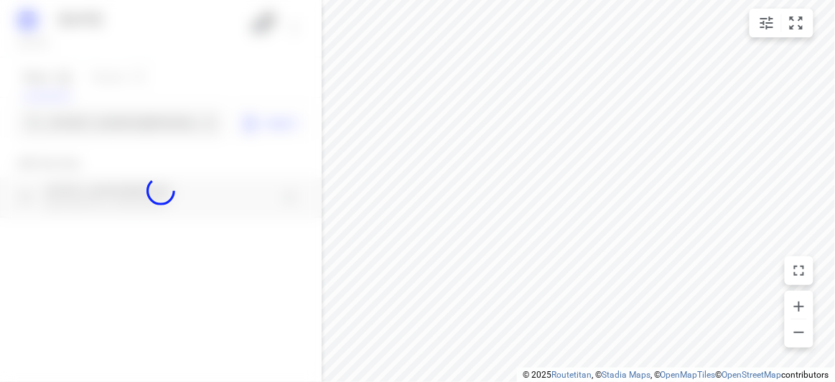
click at [75, 123] on div at bounding box center [161, 191] width 322 height 382
paste input "[STREET_ADDRESS][PERSON_NAME]"
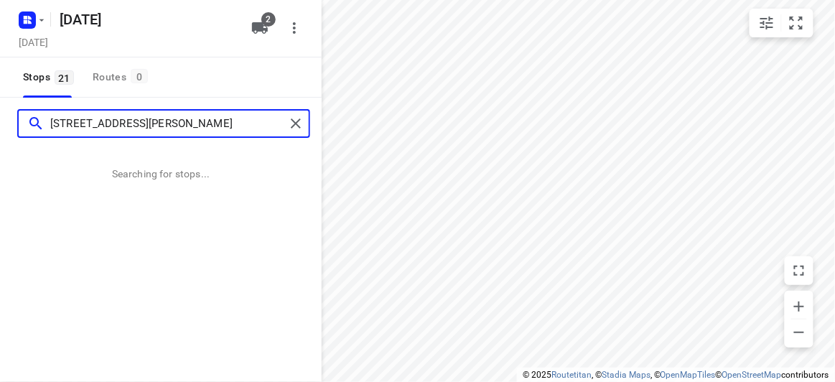
type input "[STREET_ADDRESS][PERSON_NAME]"
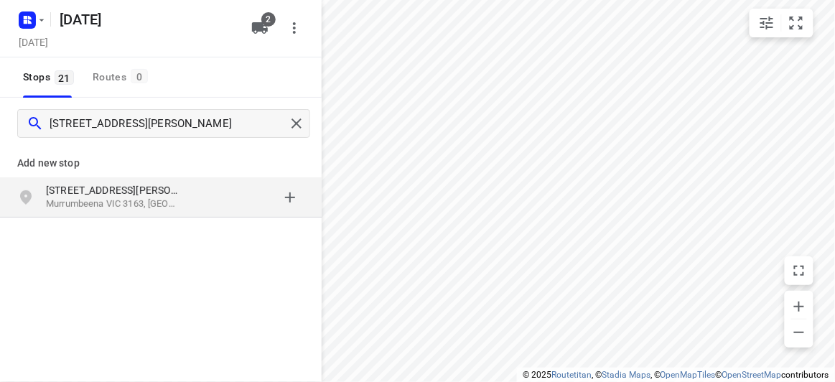
click at [108, 222] on div "Add new stop [STREET_ADDRESS][PERSON_NAME]" at bounding box center [161, 229] width 322 height 161
click at [105, 200] on p "Murrumbeena VIC 3163, [GEOGRAPHIC_DATA]" at bounding box center [112, 204] width 132 height 14
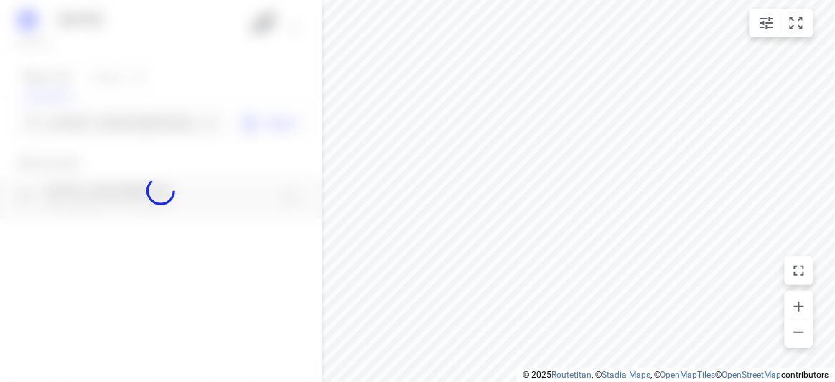
click at [115, 121] on div at bounding box center [161, 191] width 322 height 382
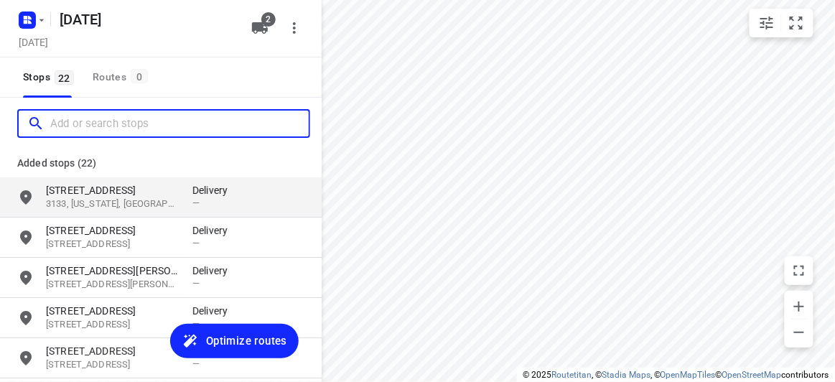
paste input "[STREET_ADDRESS][US_STATE]"
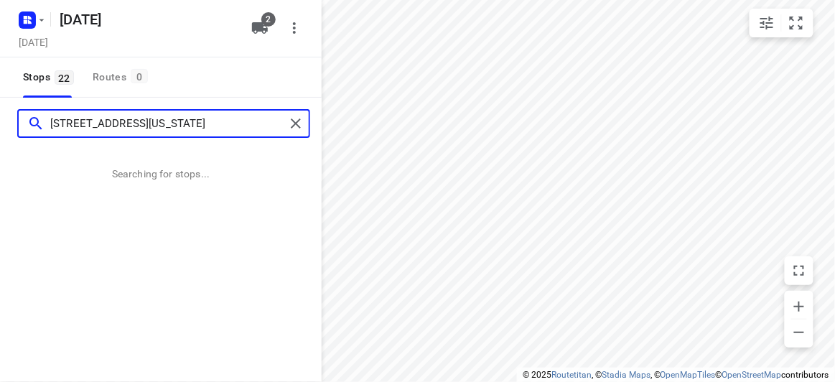
type input "[STREET_ADDRESS][US_STATE]"
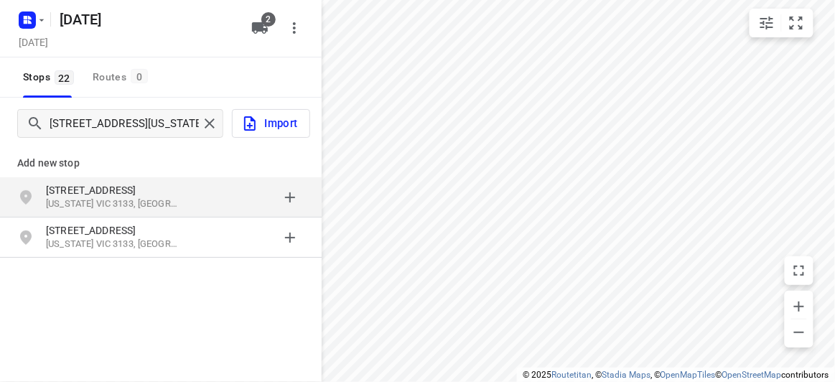
drag, startPoint x: 165, startPoint y: 225, endPoint x: 113, endPoint y: 197, distance: 59.1
click at [122, 200] on div "Add new stop [STREET_ADDRESS][US_STATE] [STREET_ADDRESS][US_STATE]" at bounding box center [161, 198] width 322 height 123
click at [60, 187] on p "[STREET_ADDRESS]" at bounding box center [112, 190] width 132 height 14
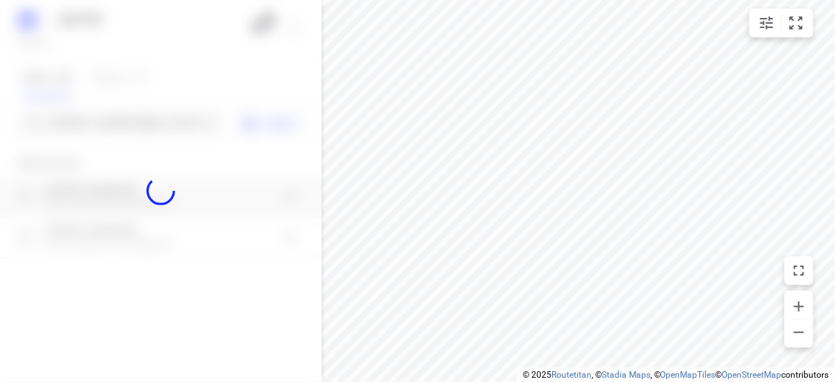
click at [74, 119] on div at bounding box center [161, 191] width 322 height 382
paste input "[STREET_ADDRESS][PERSON_NAME]"
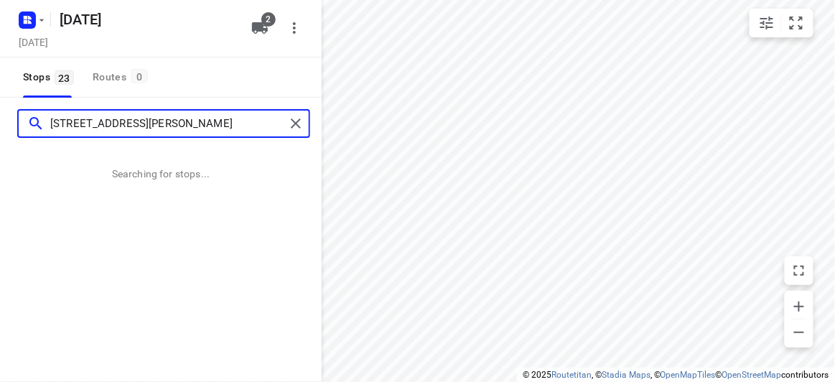
type input "[STREET_ADDRESS][PERSON_NAME]"
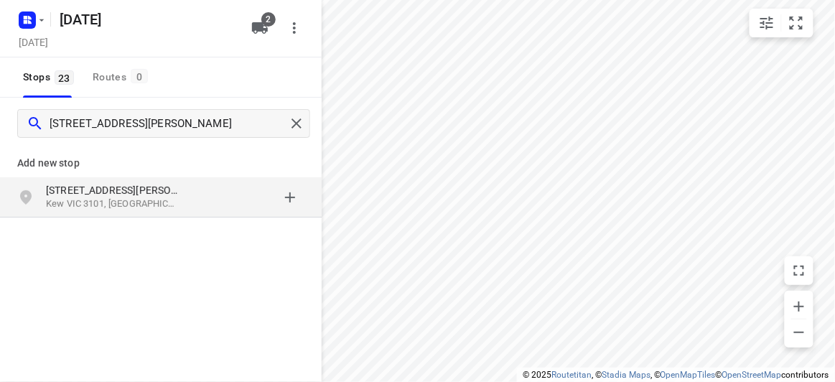
click at [100, 207] on p "Kew VIC 3101, [GEOGRAPHIC_DATA]" at bounding box center [112, 204] width 132 height 14
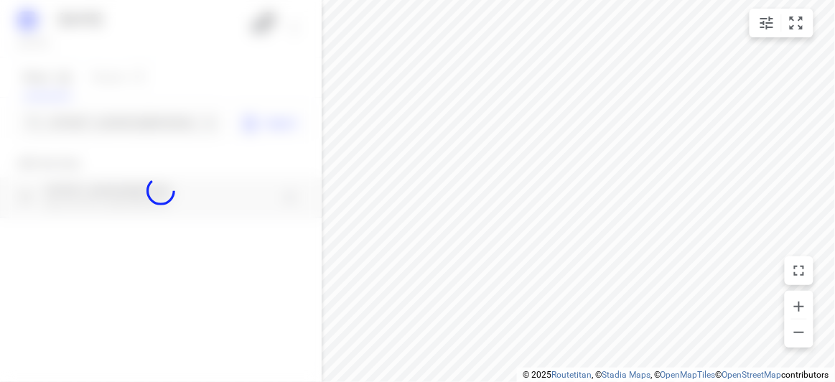
click at [77, 123] on div at bounding box center [161, 191] width 322 height 382
click at [77, 123] on div "[DATE], Aug 26 2 Stops 23 Routes [GEOGRAPHIC_DATA][PERSON_NAME] Import Add new …" at bounding box center [161, 191] width 322 height 382
paste input "[STREET_ADDRESS][US_STATE]"
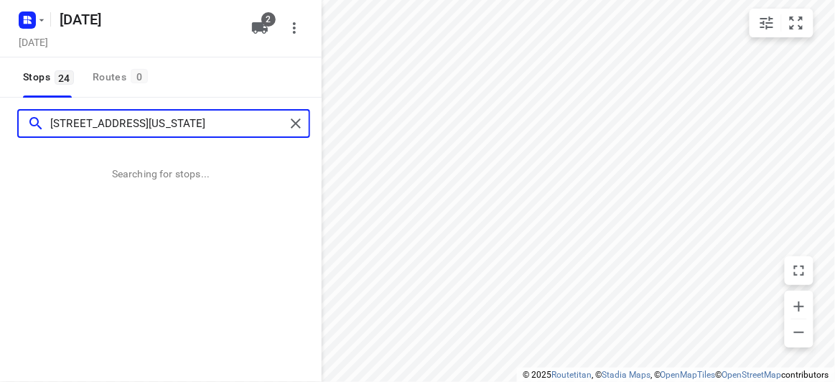
type input "[STREET_ADDRESS][US_STATE]"
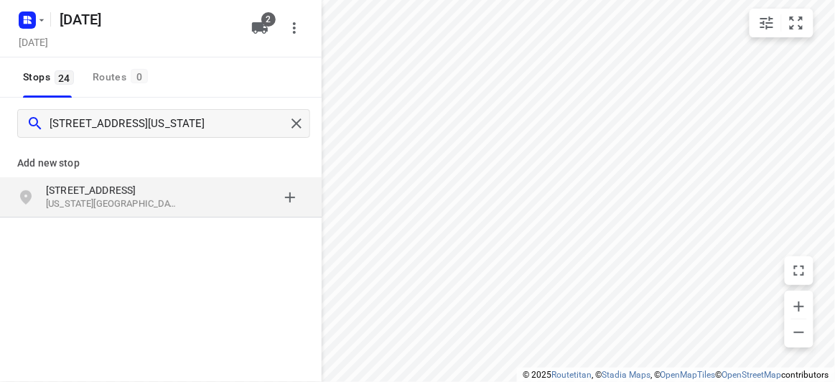
click at [206, 213] on div "[STREET_ADDRESS][US_STATE]" at bounding box center [161, 197] width 322 height 40
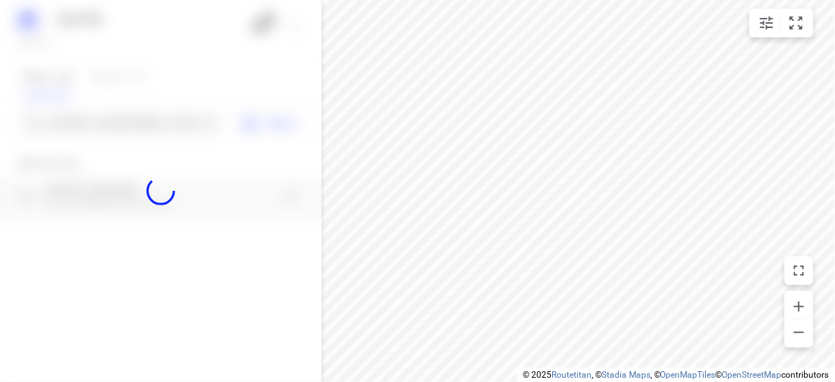
click at [123, 123] on div at bounding box center [161, 191] width 322 height 382
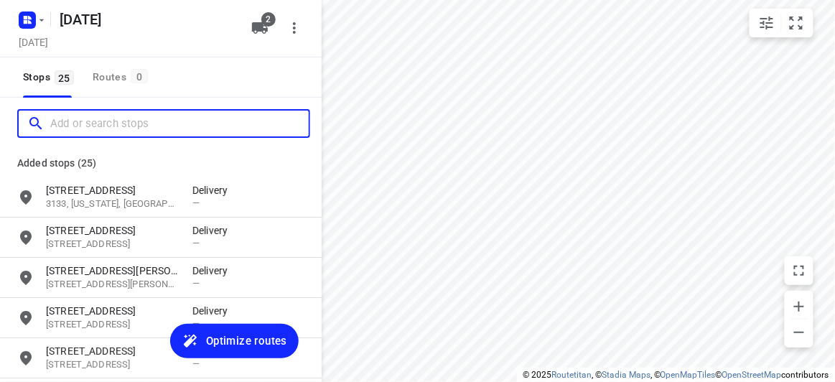
paste input "[STREET_ADDRESS]"
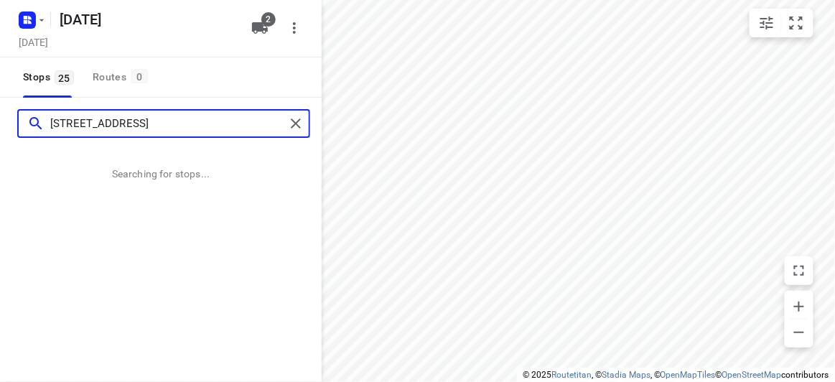
type input "[STREET_ADDRESS]"
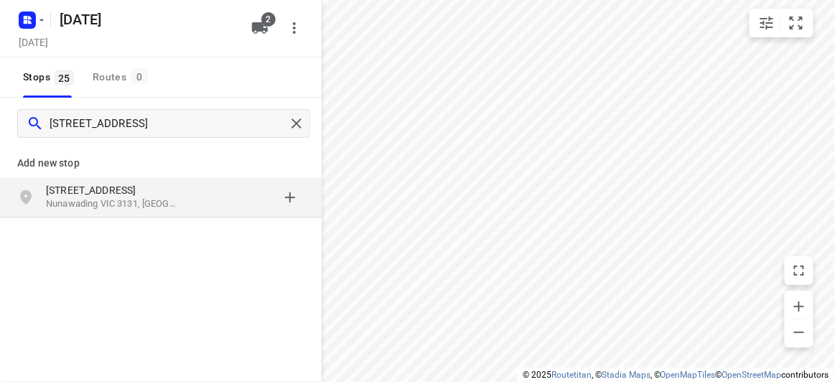
click at [149, 194] on p "[STREET_ADDRESS]" at bounding box center [112, 190] width 132 height 14
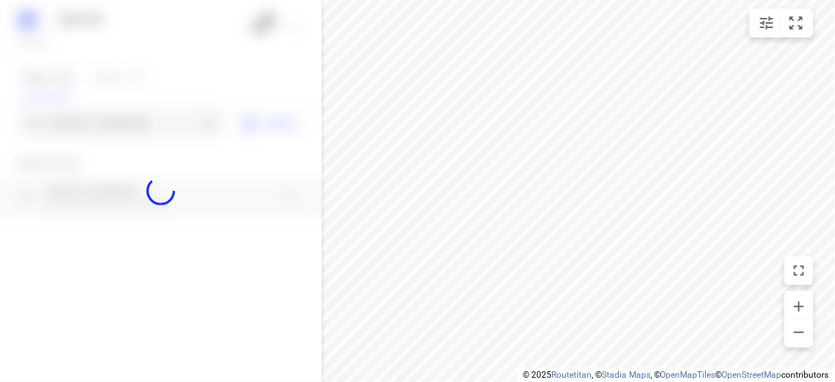
click at [111, 121] on div at bounding box center [161, 191] width 322 height 382
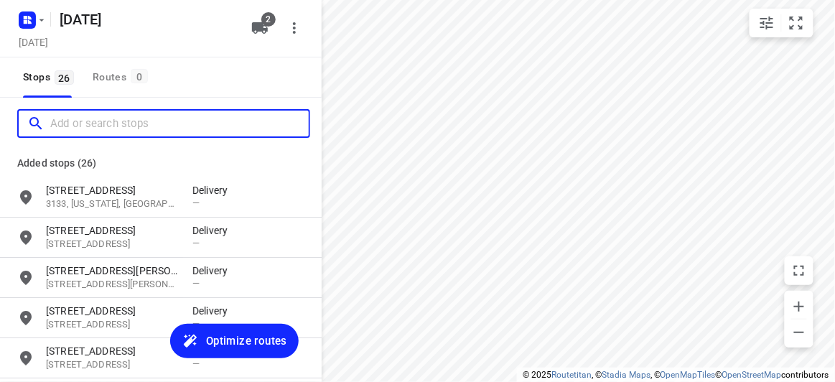
paste input "61 Excelsior Circuit Mulgrave 3170"
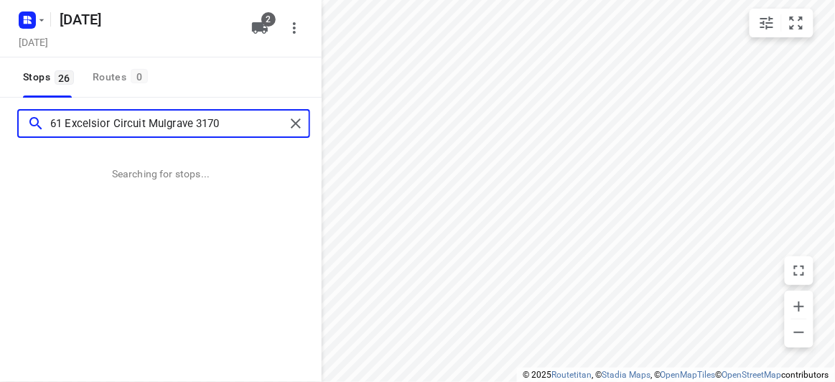
type input "61 Excelsior Circuit Mulgrave 3170"
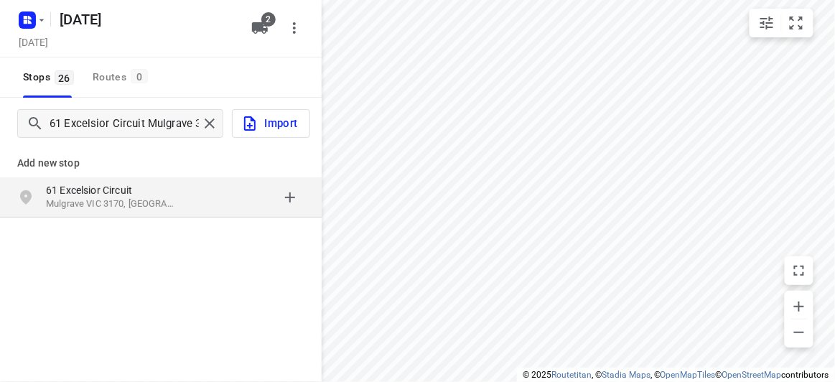
click at [139, 190] on p "61 Excelsior Circuit" at bounding box center [112, 190] width 132 height 14
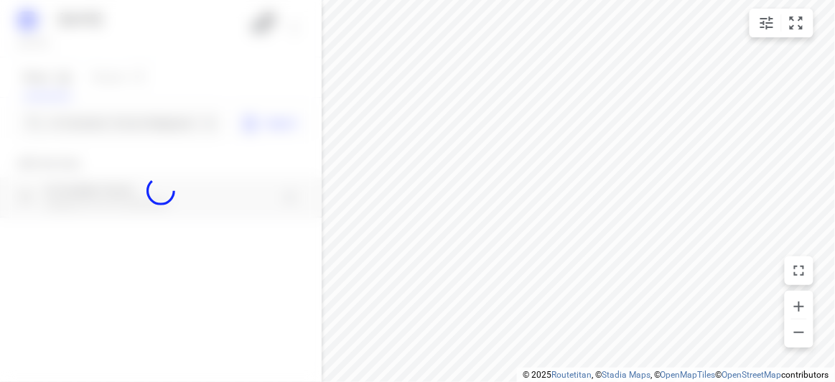
click at [78, 117] on div at bounding box center [161, 191] width 322 height 382
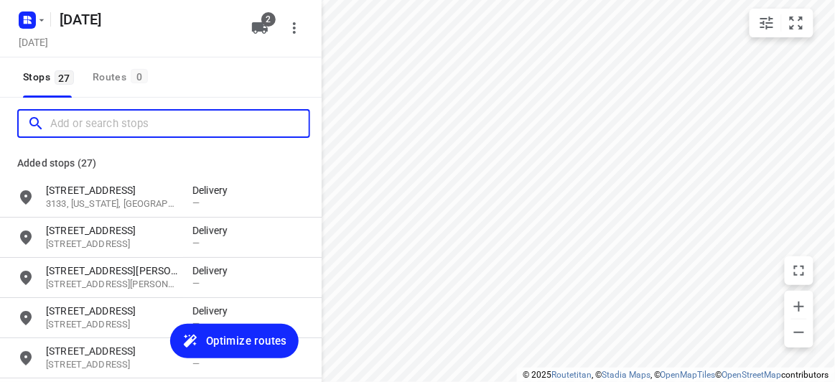
paste input "[STREET_ADDRESS]"
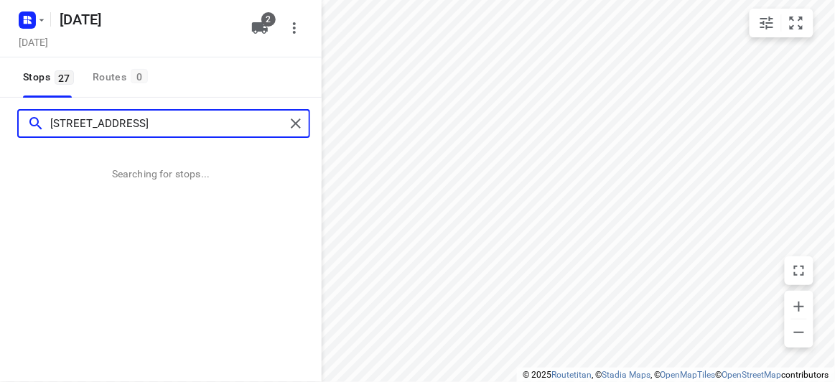
type input "[STREET_ADDRESS]"
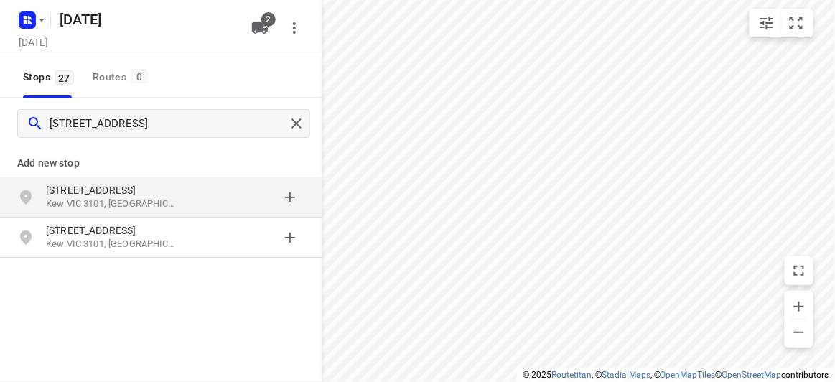
click at [182, 200] on div "[STREET_ADDRESS]" at bounding box center [119, 197] width 146 height 29
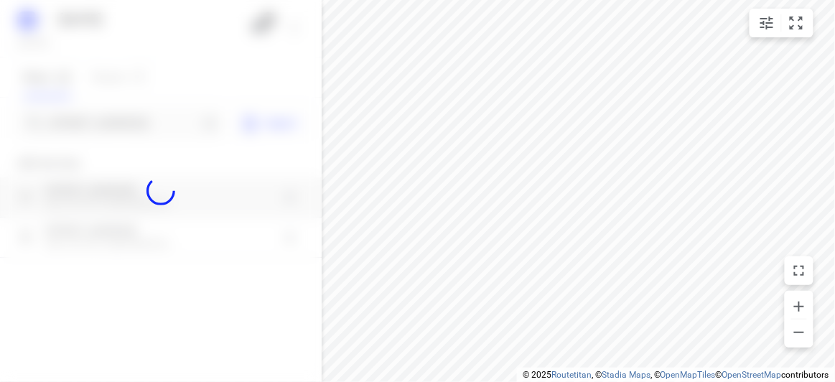
click at [112, 120] on div at bounding box center [161, 191] width 322 height 382
click at [115, 126] on div at bounding box center [161, 191] width 322 height 382
paste input "[STREET_ADDRESS]"
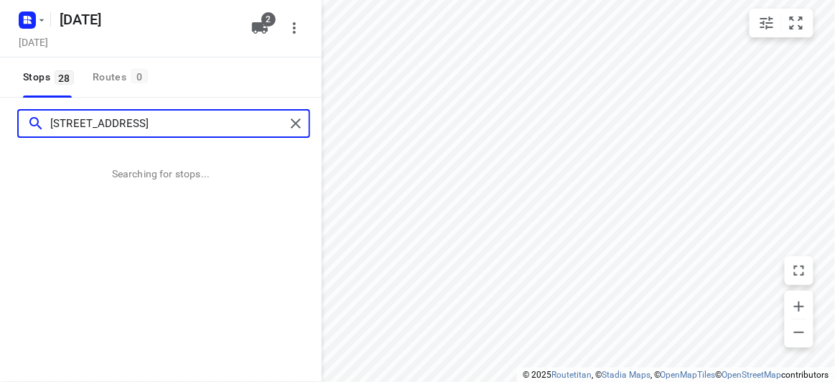
type input "[STREET_ADDRESS]"
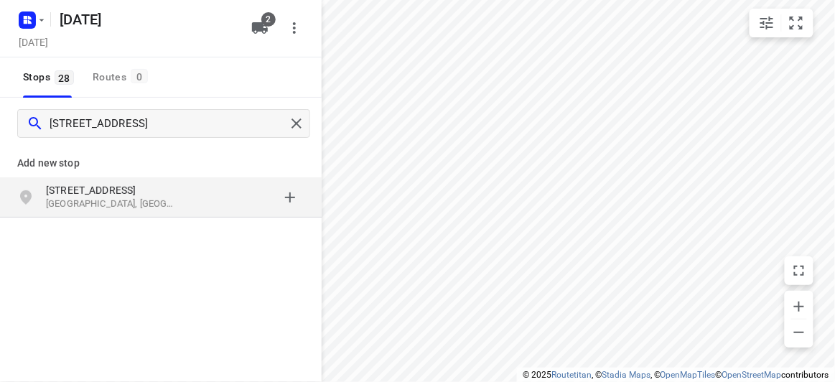
click at [160, 187] on p "[STREET_ADDRESS]" at bounding box center [112, 190] width 132 height 14
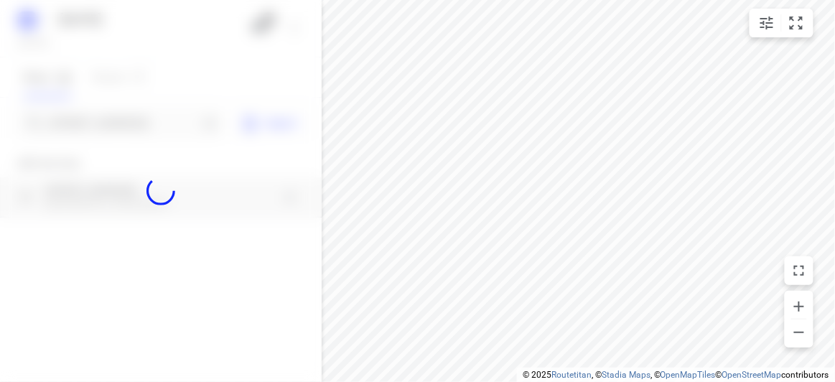
click at [68, 121] on div at bounding box center [161, 191] width 322 height 382
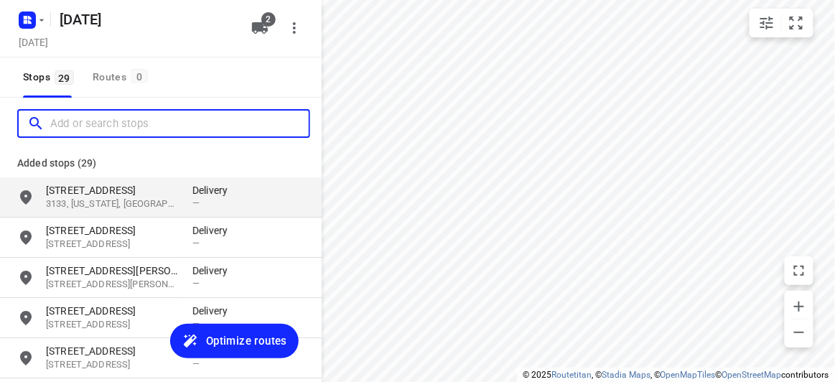
paste input "[STREET_ADDRESS][PERSON_NAME]"
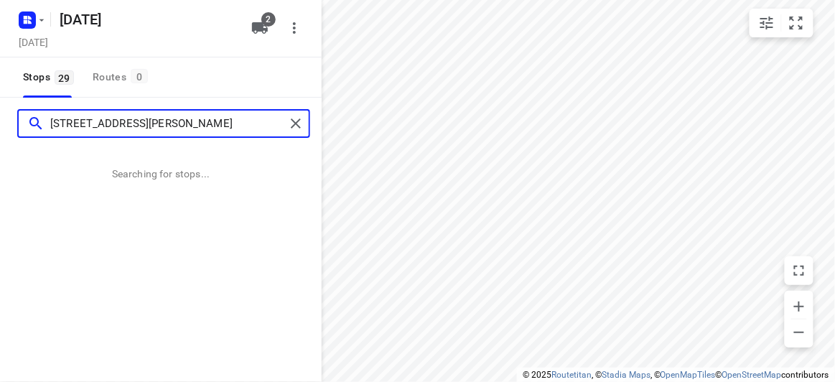
type input "[STREET_ADDRESS][PERSON_NAME]"
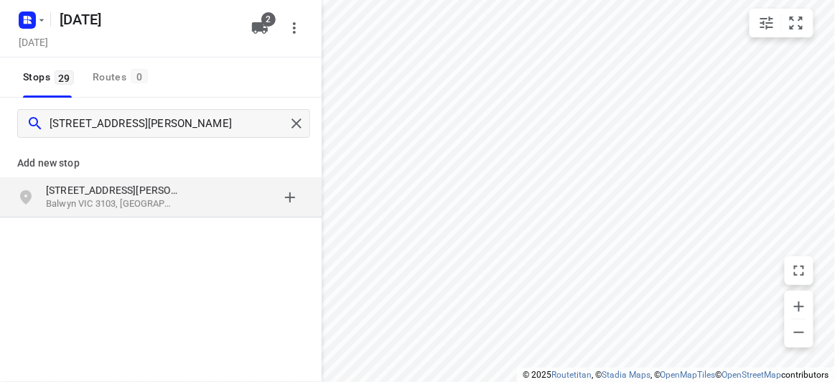
click at [207, 184] on div "grid" at bounding box center [248, 197] width 112 height 29
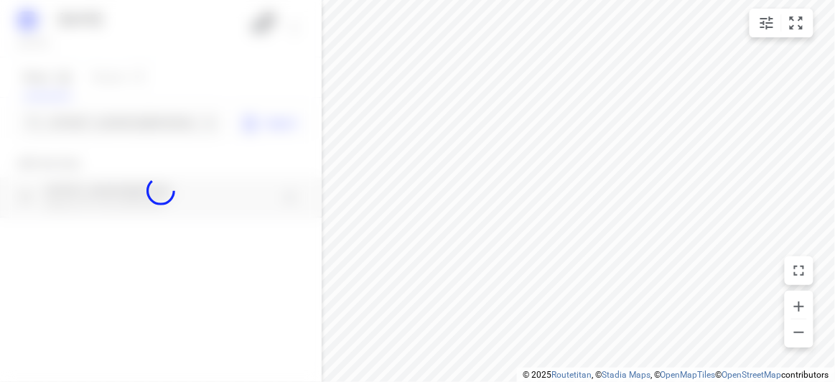
click at [80, 116] on div at bounding box center [161, 191] width 322 height 382
click at [80, 123] on div at bounding box center [161, 191] width 322 height 382
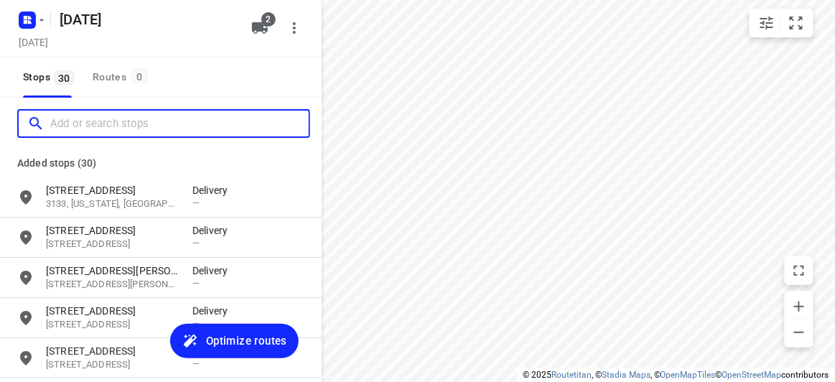
paste input "[STREET_ADDRESS]"
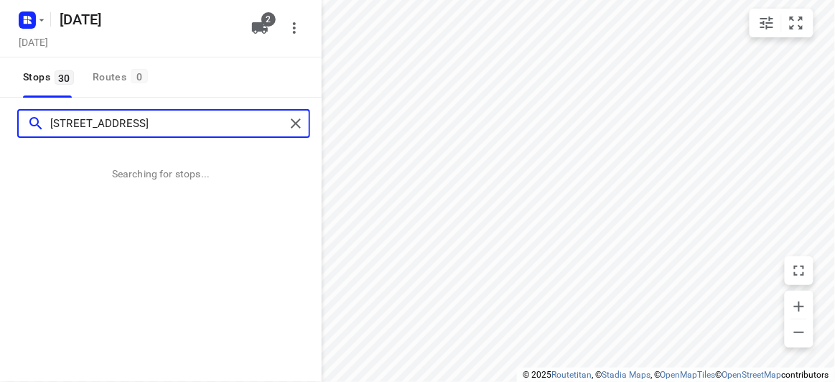
type input "[STREET_ADDRESS]"
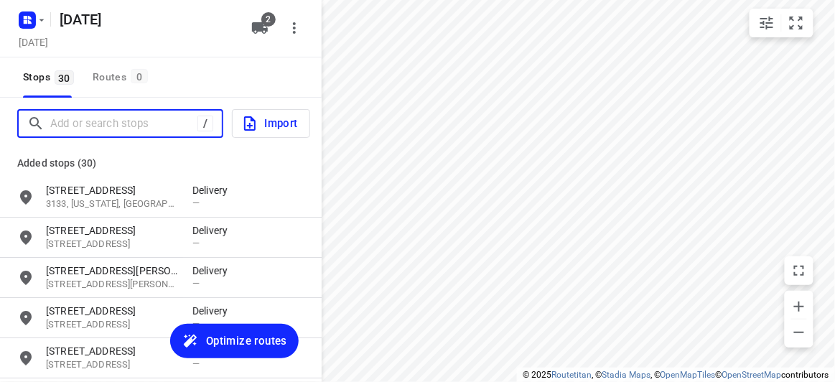
click at [140, 126] on input "Add or search stops" at bounding box center [123, 124] width 147 height 22
paste input "/[STREET_ADDRESS][PERSON_NAME]"
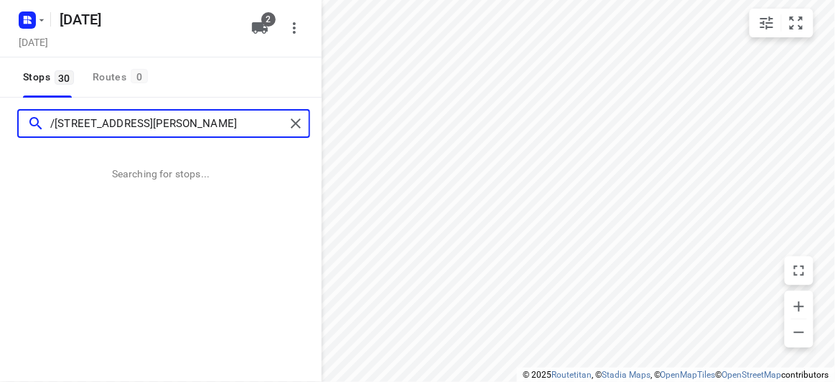
type input "/[STREET_ADDRESS][PERSON_NAME]"
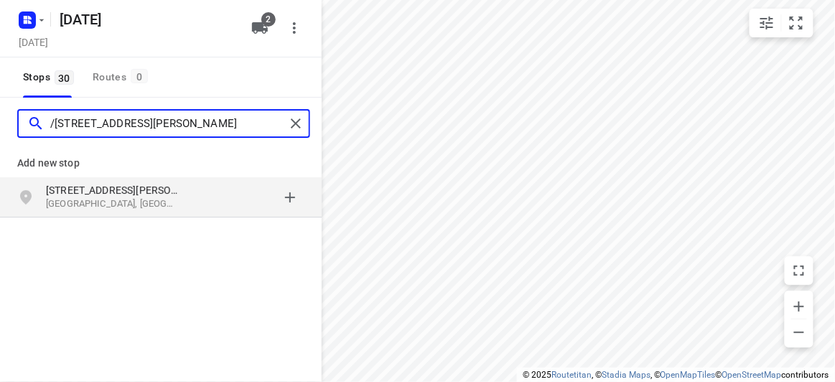
click at [57, 121] on input "/[STREET_ADDRESS][PERSON_NAME]" at bounding box center [167, 124] width 235 height 22
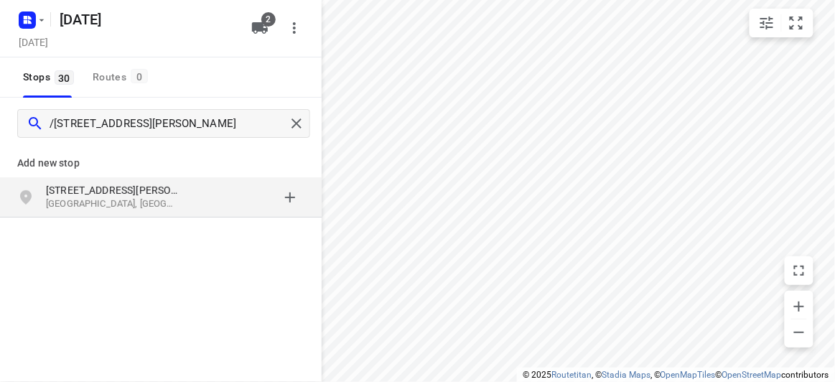
click at [96, 180] on div "[STREET_ADDRESS][PERSON_NAME]" at bounding box center [161, 197] width 322 height 40
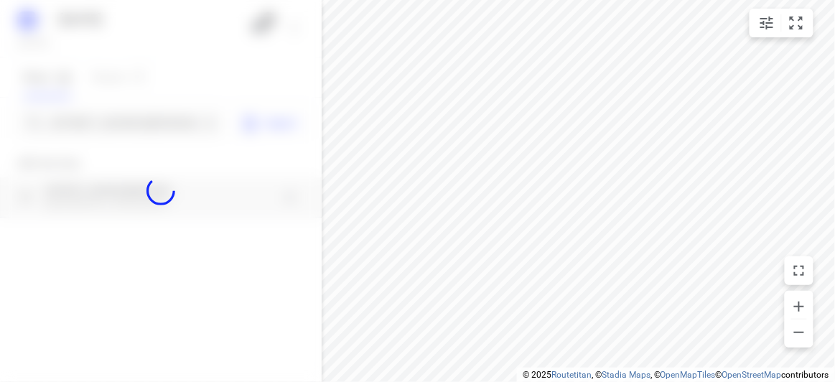
click at [96, 131] on div at bounding box center [161, 191] width 322 height 382
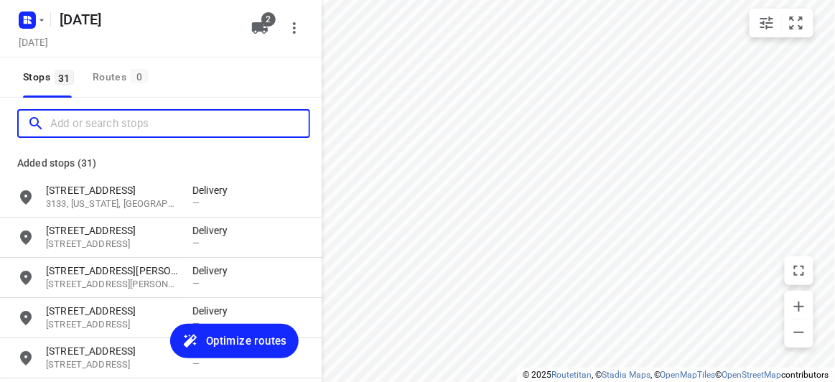
paste input "[STREET_ADDRESS][PERSON_NAME][PERSON_NAME]"
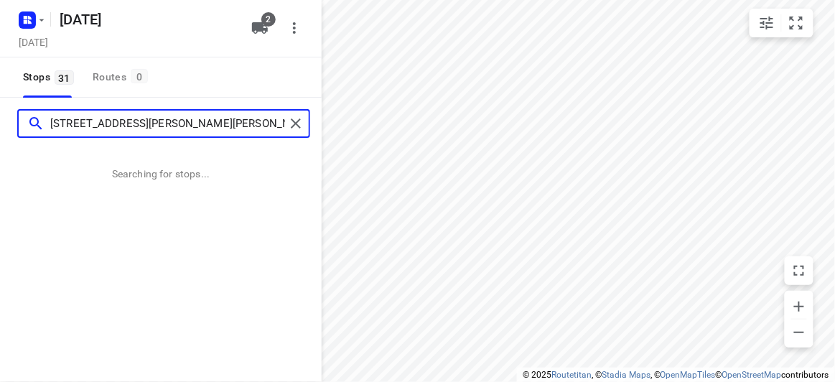
type input "[STREET_ADDRESS][PERSON_NAME][PERSON_NAME]"
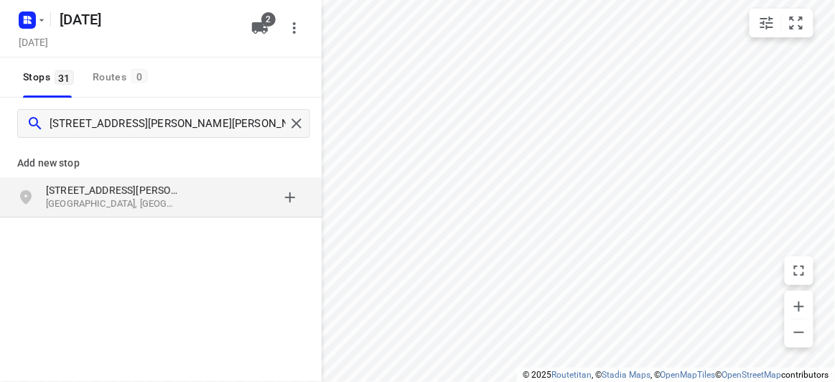
click at [111, 183] on p "[STREET_ADDRESS][PERSON_NAME]" at bounding box center [112, 190] width 132 height 14
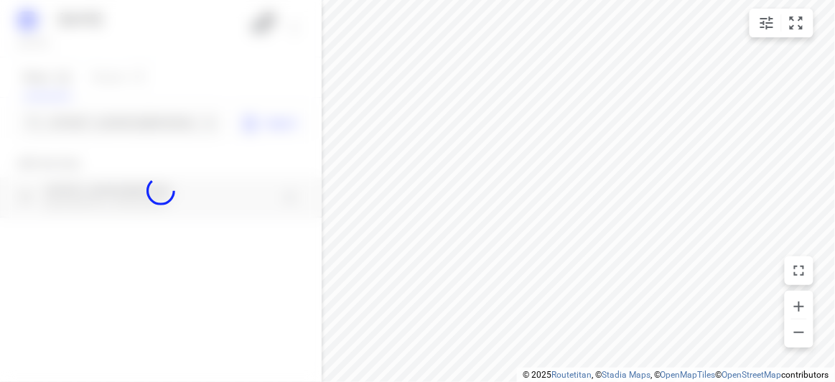
click at [99, 127] on div at bounding box center [161, 191] width 322 height 382
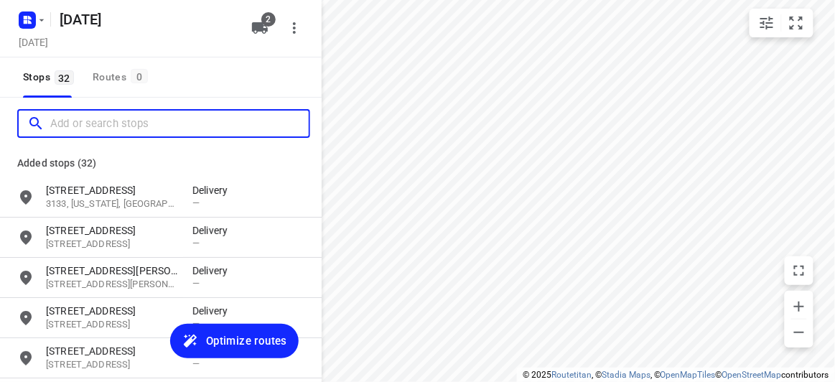
paste input "[STREET_ADDRESS][PERSON_NAME]"
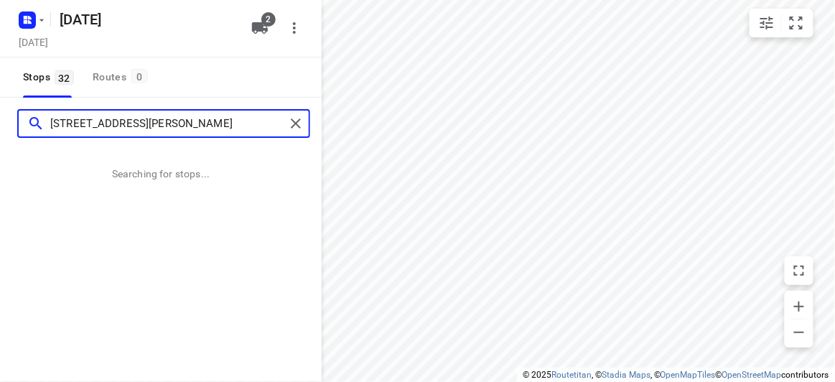
type input "[STREET_ADDRESS][PERSON_NAME]"
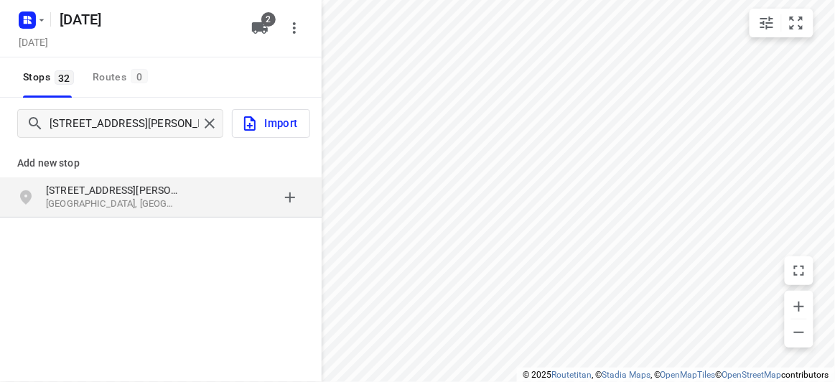
click at [208, 189] on div "grid" at bounding box center [248, 197] width 112 height 29
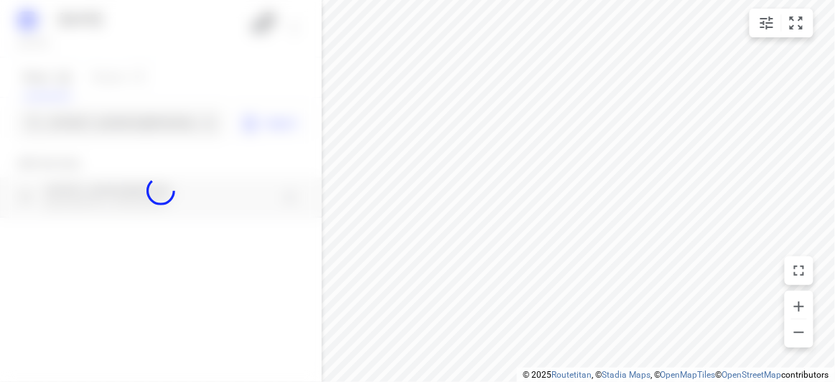
click at [132, 123] on div at bounding box center [161, 191] width 322 height 382
paste input "[STREET_ADDRESS]"
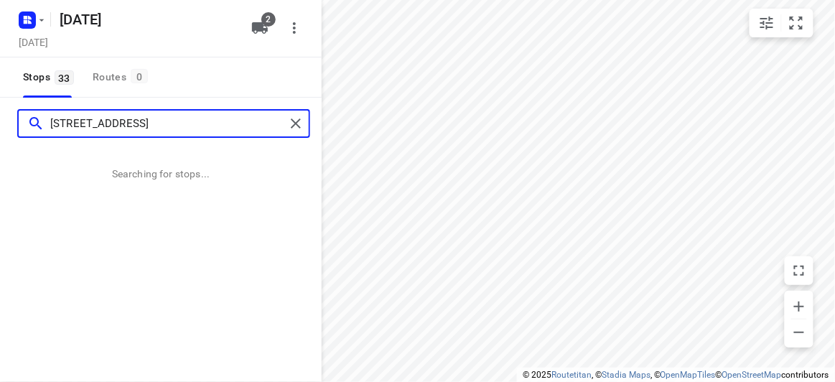
type input "[STREET_ADDRESS]"
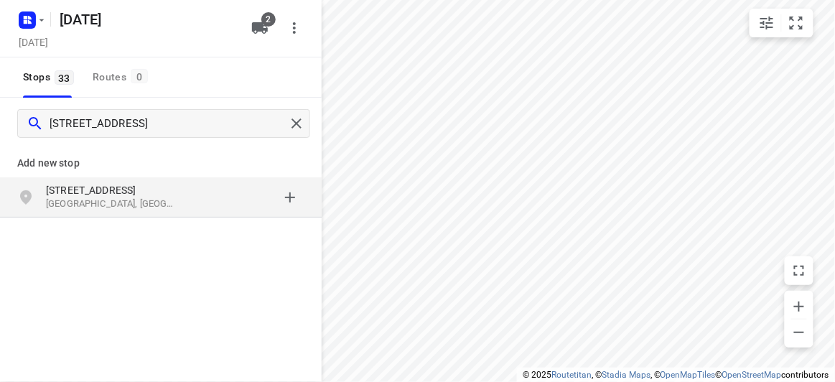
click at [121, 210] on div "[STREET_ADDRESS]" at bounding box center [119, 197] width 146 height 29
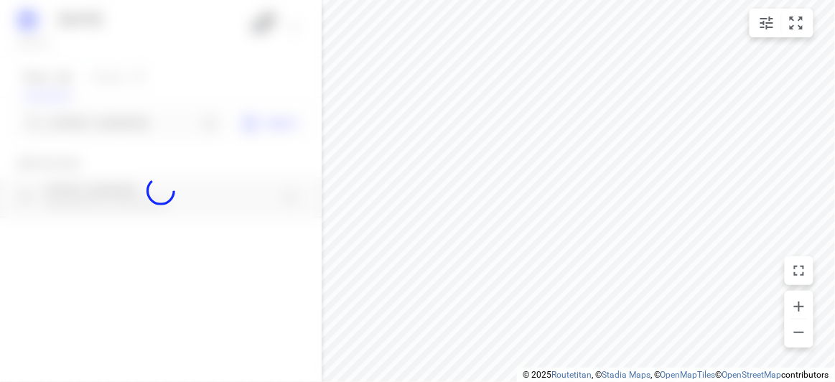
click at [72, 121] on div at bounding box center [161, 191] width 322 height 382
paste input "[STREET_ADDRESS]"
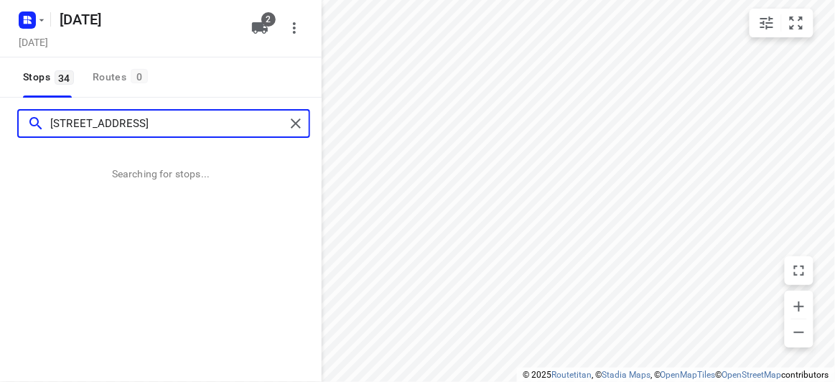
type input "[STREET_ADDRESS]"
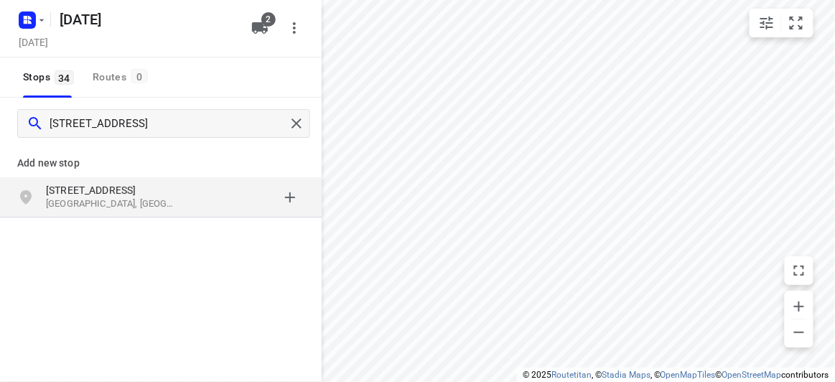
click at [88, 199] on p "[GEOGRAPHIC_DATA], [GEOGRAPHIC_DATA]" at bounding box center [112, 204] width 132 height 14
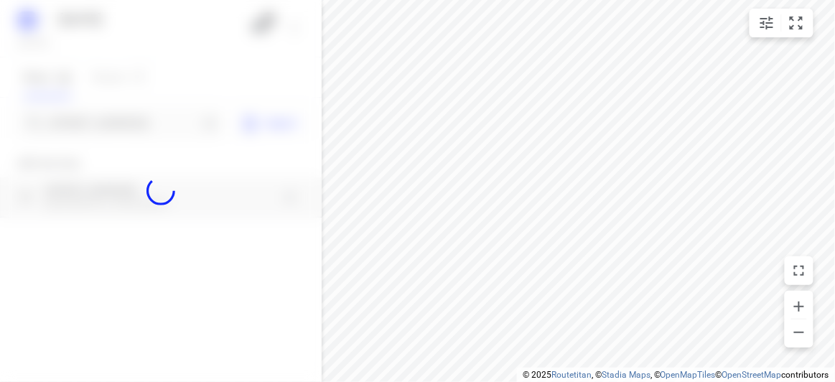
click at [77, 123] on div at bounding box center [161, 191] width 322 height 382
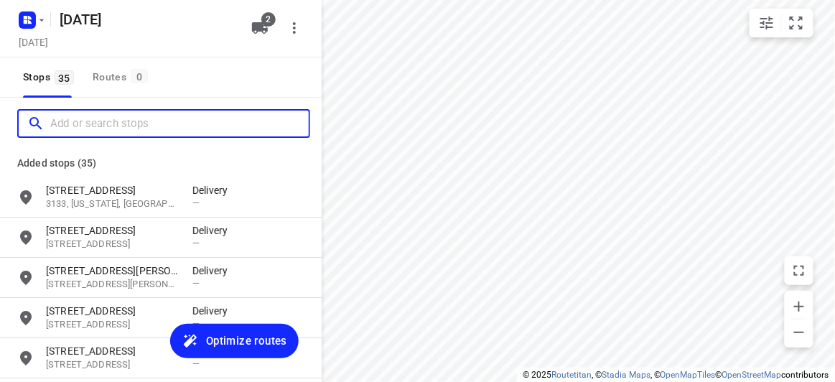
paste input "[STREET_ADDRESS]"
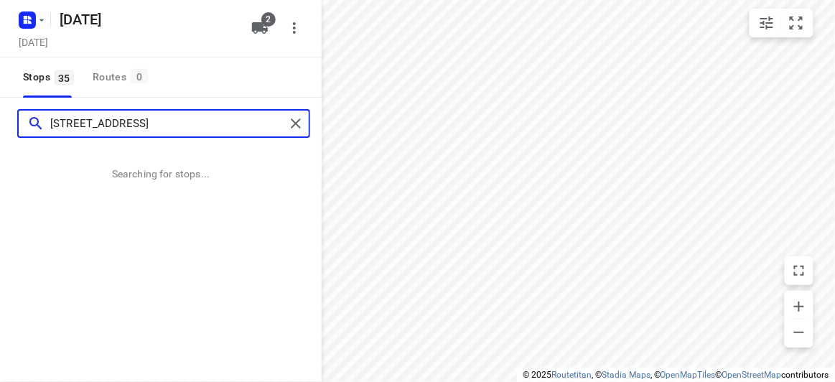
type input "[STREET_ADDRESS]"
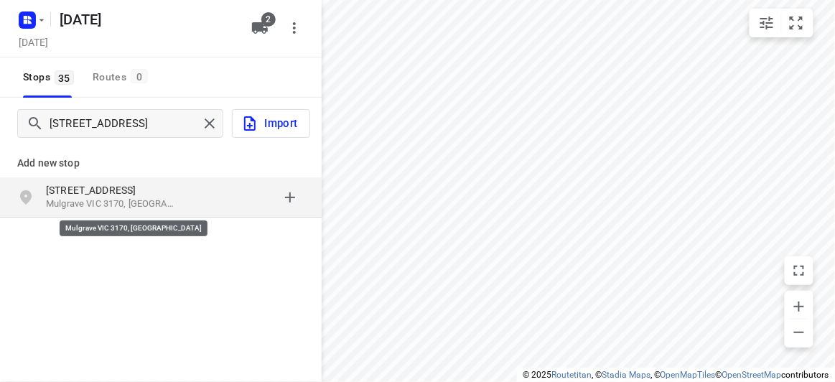
click at [98, 209] on p "Mulgrave VIC 3170, [GEOGRAPHIC_DATA]" at bounding box center [112, 204] width 132 height 14
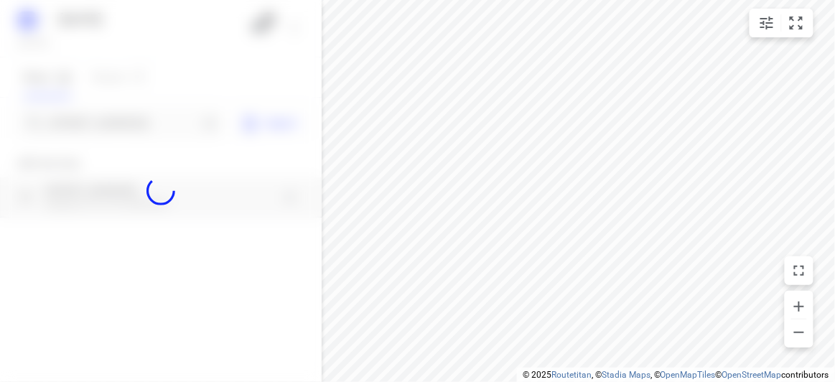
click at [81, 123] on div at bounding box center [161, 191] width 322 height 382
paste input "[STREET_ADDRESS]"
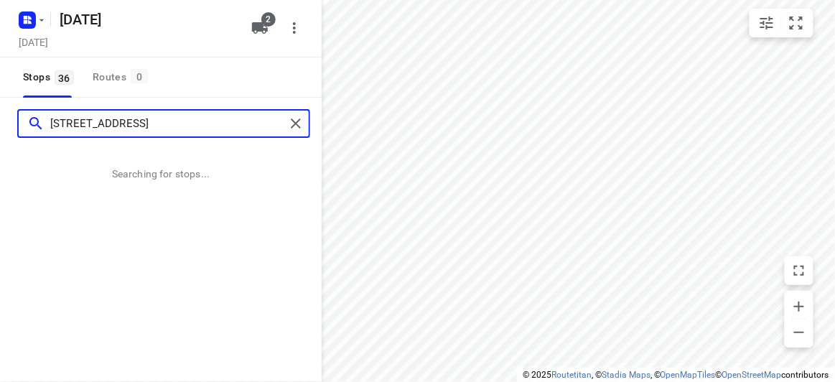
type input "[STREET_ADDRESS]"
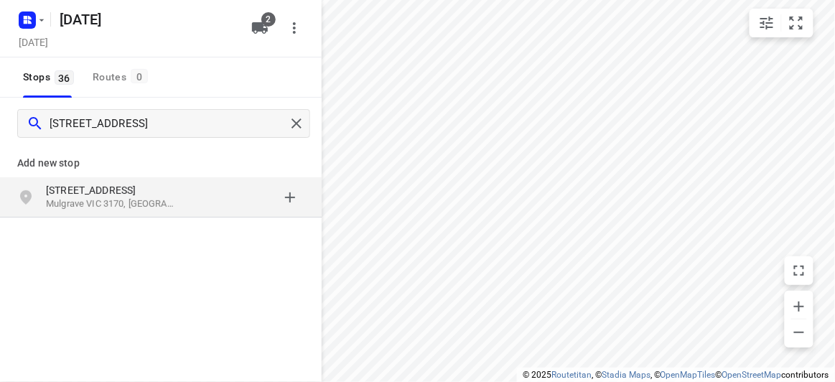
click at [217, 227] on div "Add new stop [STREET_ADDRESS]" at bounding box center [161, 229] width 322 height 161
click at [191, 197] on div "[STREET_ADDRESS]" at bounding box center [119, 197] width 146 height 29
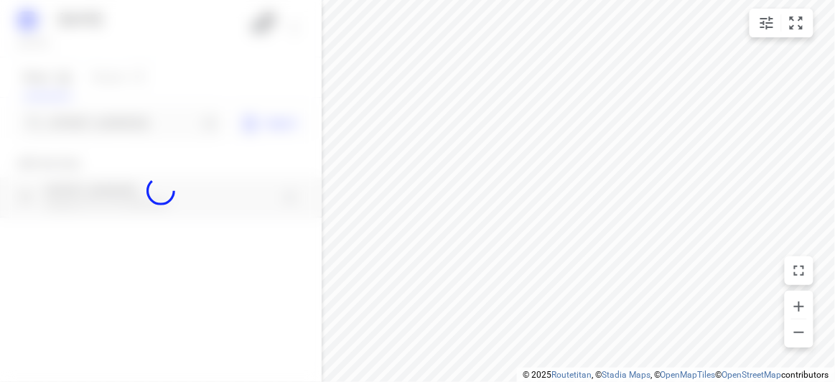
click at [81, 116] on div at bounding box center [161, 191] width 322 height 382
click at [80, 116] on div at bounding box center [161, 191] width 322 height 382
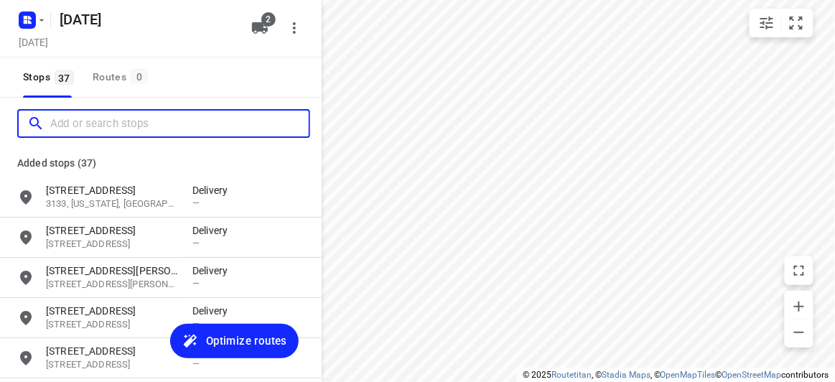
paste input "4 [PERSON_NAME] Dr [PERSON_NAME] 3108"
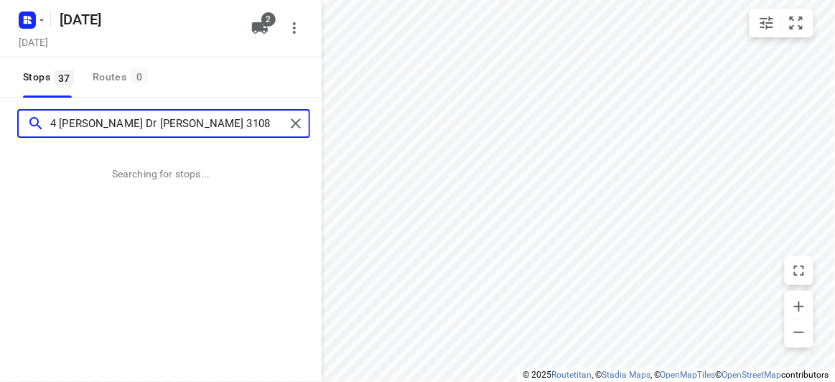
type input "4 [PERSON_NAME] Dr [PERSON_NAME] 3108"
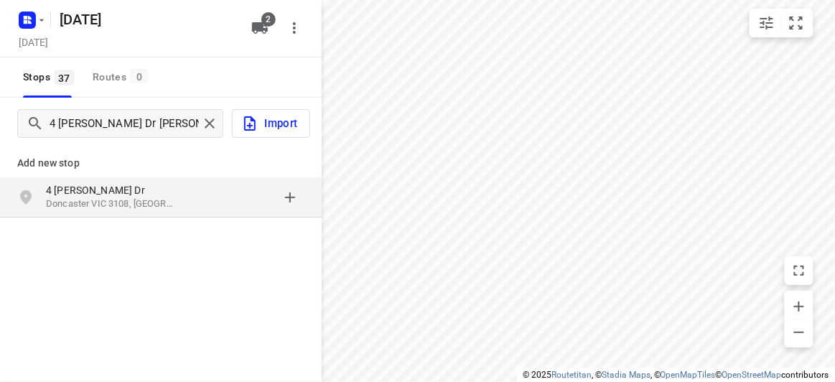
click at [121, 225] on div "Add new stop 4 [PERSON_NAME] [GEOGRAPHIC_DATA], [GEOGRAPHIC_DATA]" at bounding box center [161, 229] width 322 height 161
click at [106, 201] on p "Doncaster VIC 3108, [GEOGRAPHIC_DATA]" at bounding box center [112, 204] width 132 height 14
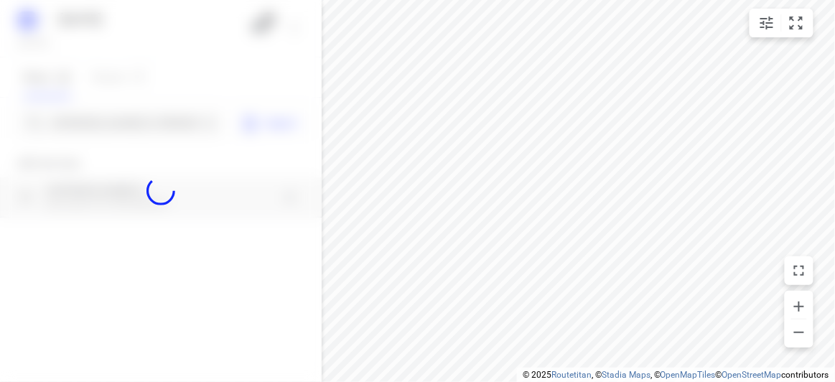
click at [105, 114] on div at bounding box center [161, 191] width 322 height 382
click at [105, 119] on div at bounding box center [161, 191] width 322 height 382
click at [105, 119] on div "[DATE], Aug 26 2 Stops 37 Routes 0 4 [PERSON_NAME] Dr Doncaster 3108 Import Add…" at bounding box center [161, 191] width 322 height 382
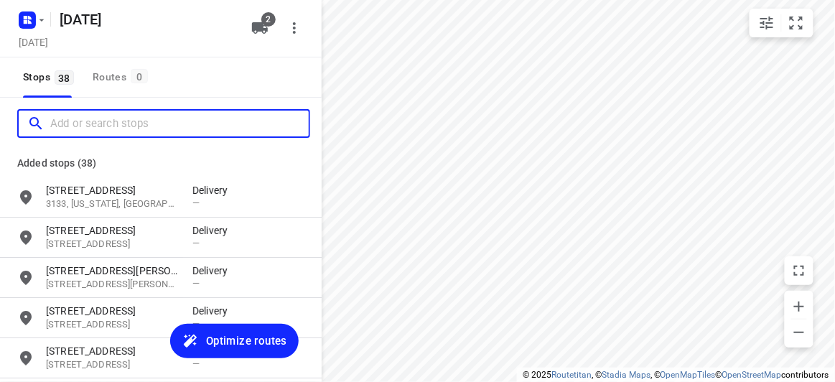
paste input "[STREET_ADDRESS]"
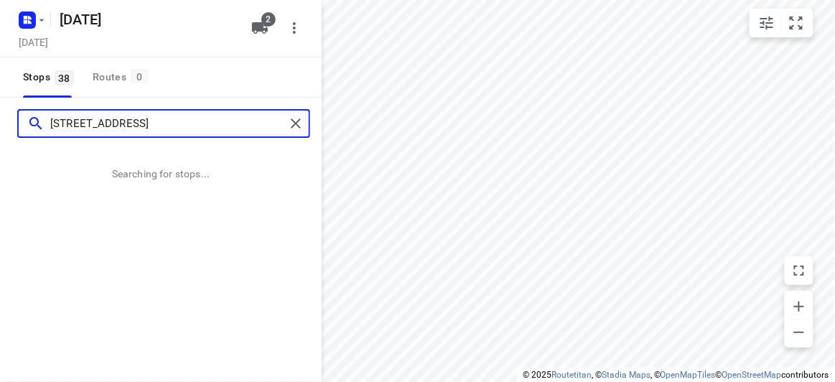
type input "[STREET_ADDRESS]"
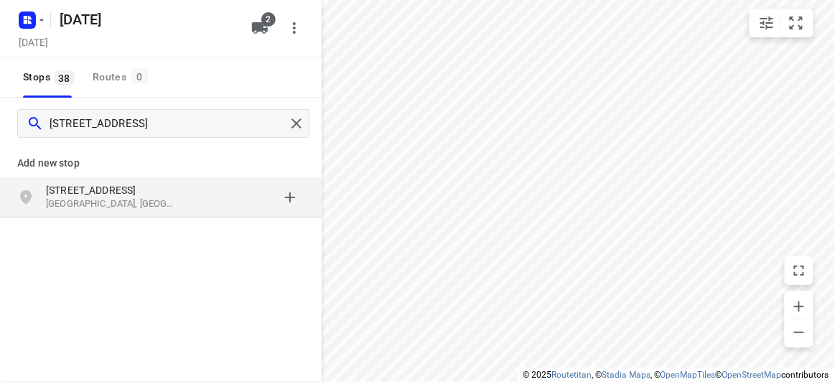
click at [210, 224] on div "Add new stop [STREET_ADDRESS]" at bounding box center [161, 229] width 322 height 161
click at [169, 186] on p "[STREET_ADDRESS]" at bounding box center [112, 190] width 132 height 14
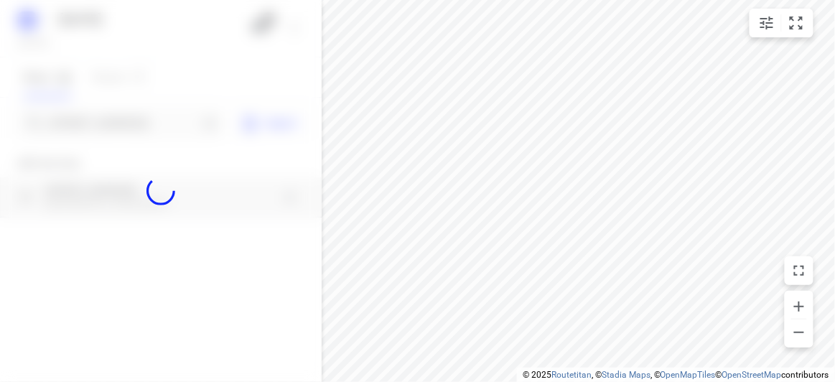
click at [118, 123] on div at bounding box center [161, 191] width 322 height 382
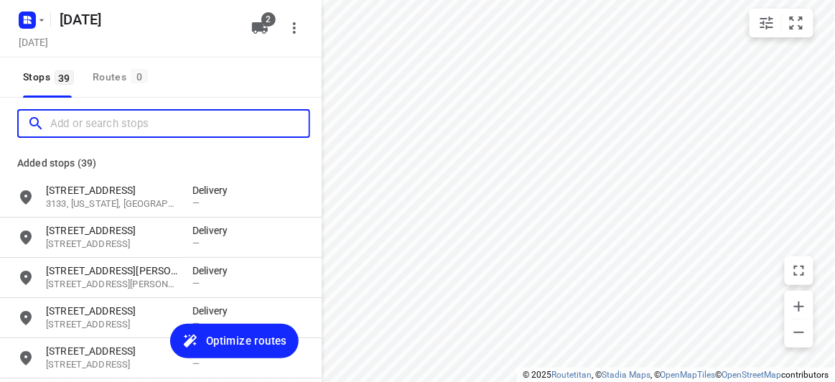
paste input "[STREET_ADDRESS]"
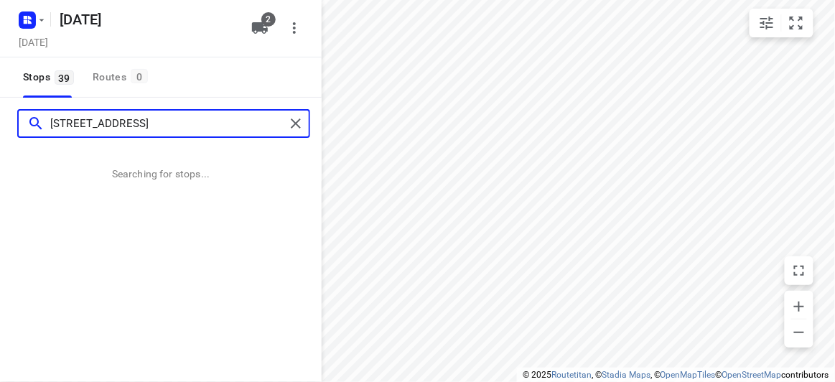
type input "[STREET_ADDRESS]"
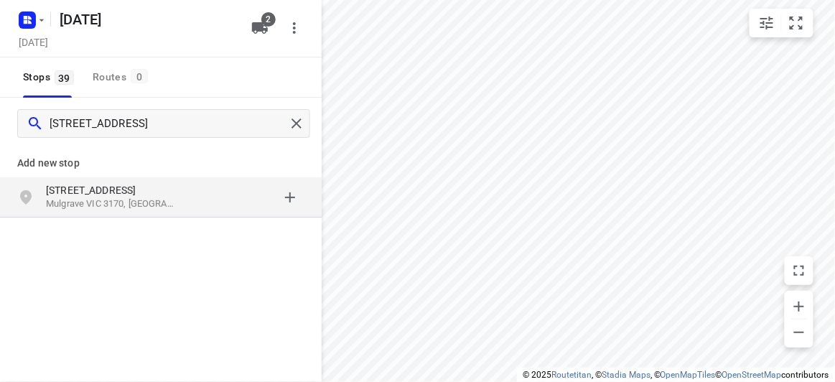
click at [120, 193] on p "[STREET_ADDRESS]" at bounding box center [112, 190] width 132 height 14
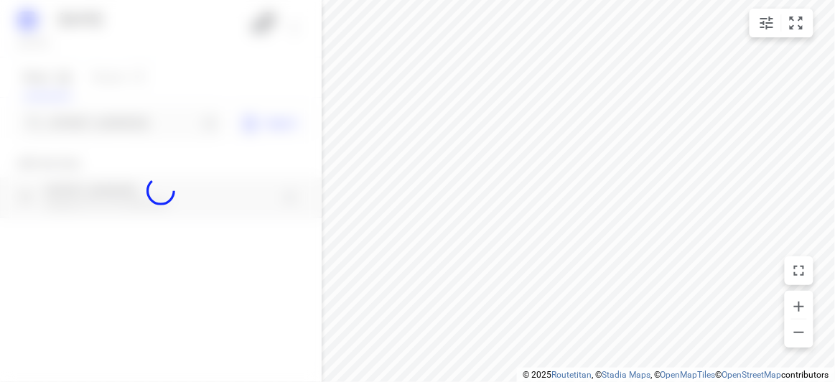
click at [92, 123] on div at bounding box center [161, 191] width 322 height 382
paste input "[STREET_ADDRESS][PERSON_NAME]"
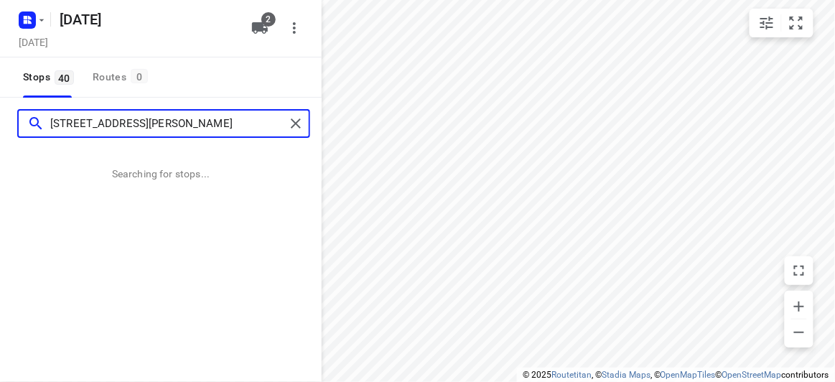
type input "[STREET_ADDRESS][PERSON_NAME]"
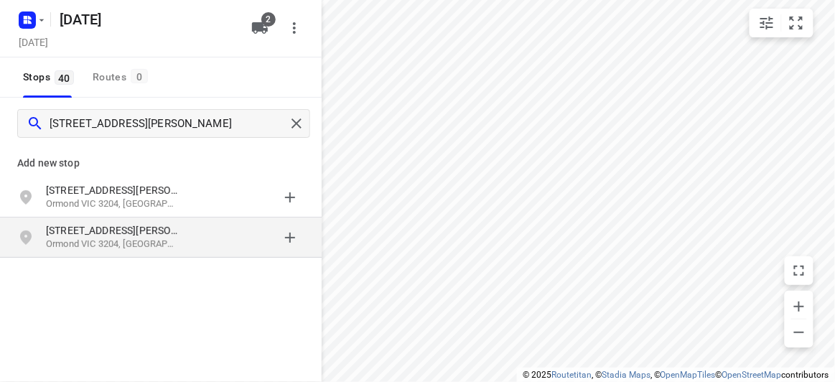
click at [117, 225] on p "[STREET_ADDRESS][PERSON_NAME]" at bounding box center [112, 230] width 132 height 14
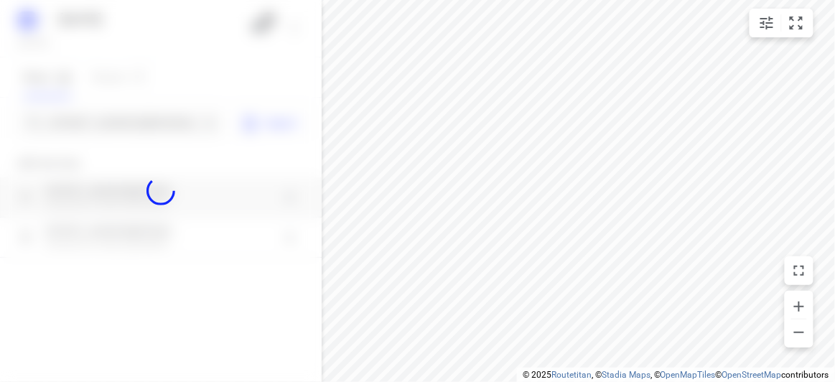
click at [117, 116] on div at bounding box center [161, 191] width 322 height 382
click at [122, 121] on div at bounding box center [161, 191] width 322 height 382
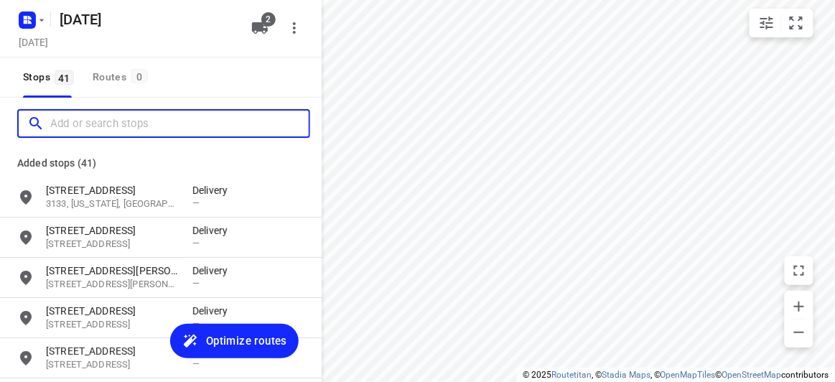
paste input "[STREET_ADDRESS][PERSON_NAME][PERSON_NAME]"
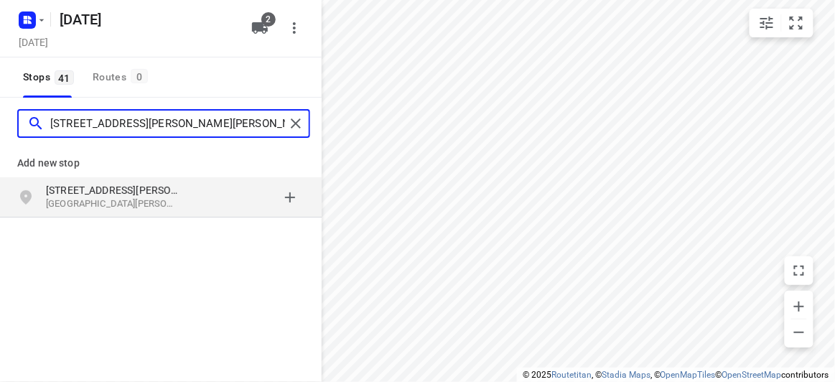
type input "[STREET_ADDRESS][PERSON_NAME][PERSON_NAME]"
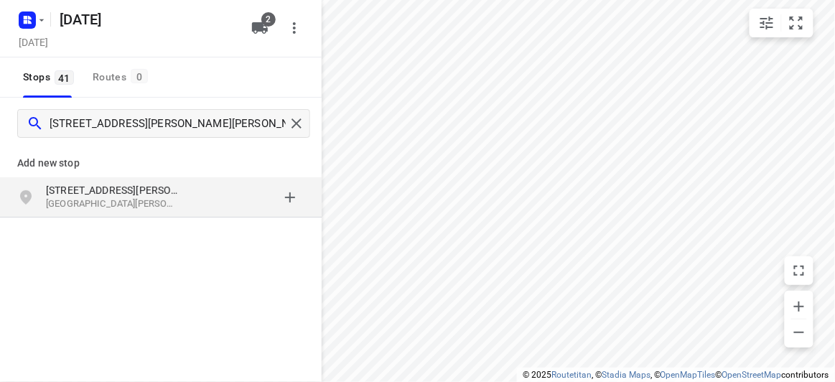
click at [153, 199] on p "[GEOGRAPHIC_DATA][PERSON_NAME], [GEOGRAPHIC_DATA]" at bounding box center [112, 204] width 132 height 14
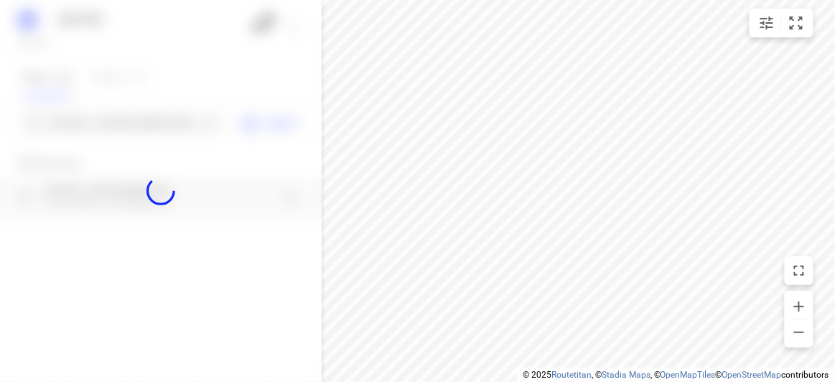
click at [97, 114] on div at bounding box center [161, 191] width 322 height 382
click at [93, 128] on div at bounding box center [161, 191] width 322 height 382
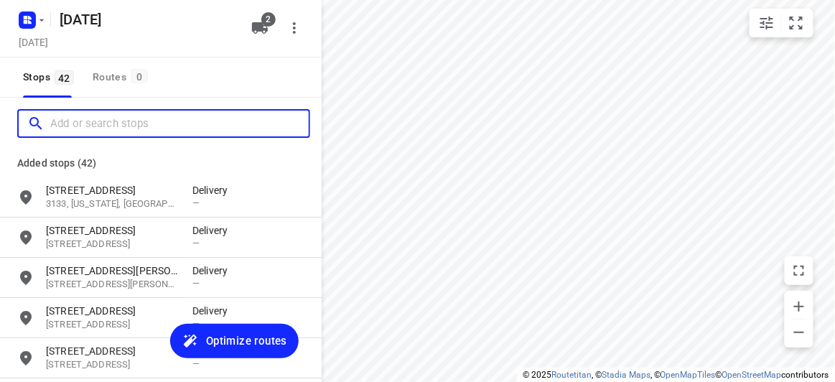
paste input "[STREET_ADDRESS][PERSON_NAME]"
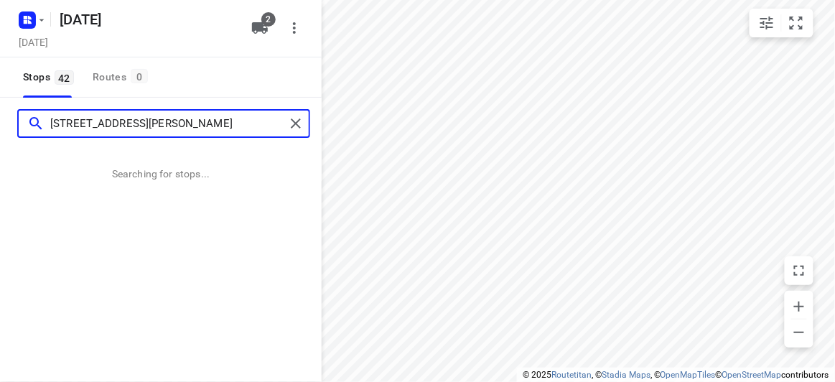
type input "[STREET_ADDRESS][PERSON_NAME]"
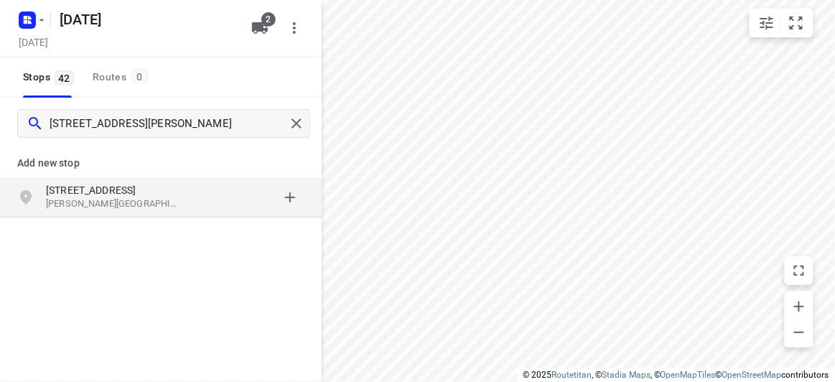
click at [116, 181] on div "[STREET_ADDRESS][PERSON_NAME]" at bounding box center [161, 197] width 322 height 40
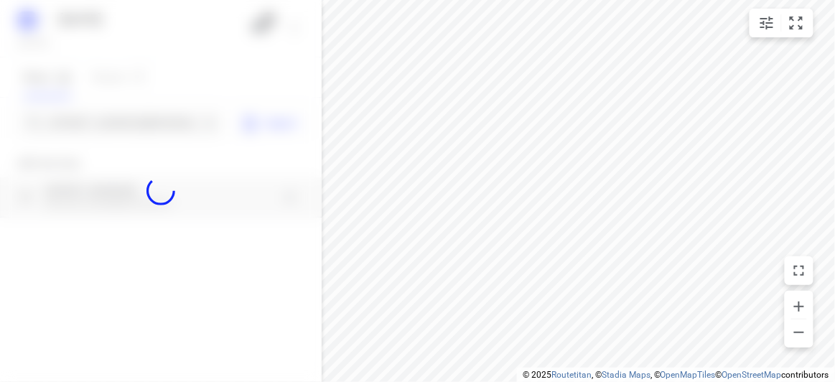
click at [97, 129] on div at bounding box center [161, 191] width 322 height 382
paste input "[STREET_ADDRESS][DEMOGRAPHIC_DATA][DEMOGRAPHIC_DATA]"
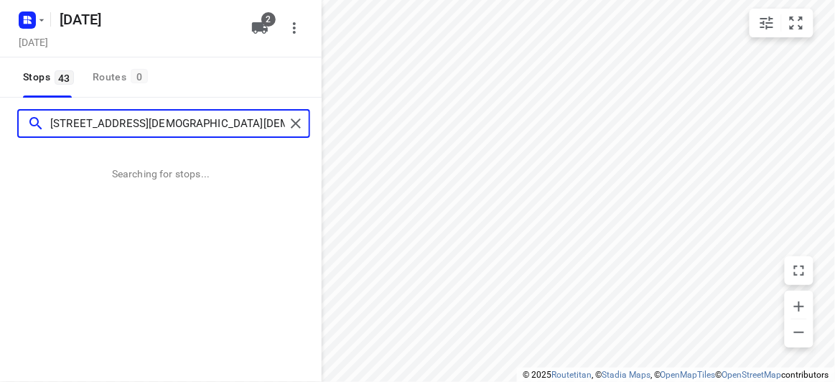
type input "[STREET_ADDRESS][DEMOGRAPHIC_DATA][DEMOGRAPHIC_DATA]"
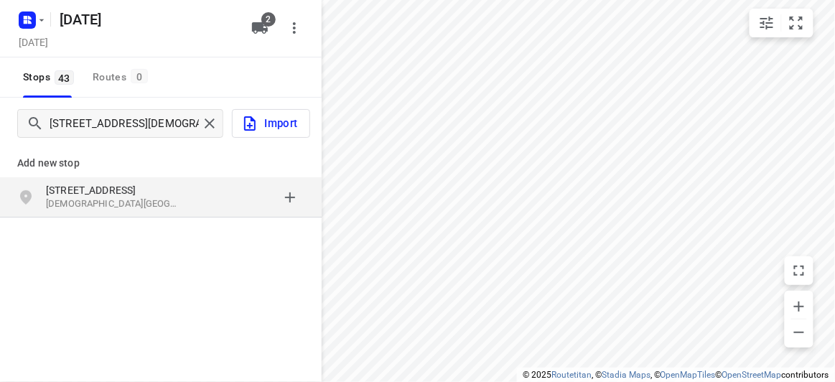
click at [134, 184] on p "[STREET_ADDRESS]" at bounding box center [112, 190] width 132 height 14
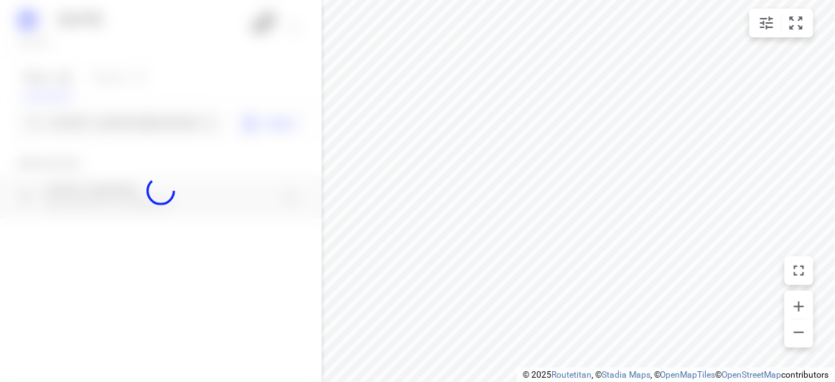
click at [80, 123] on div at bounding box center [161, 191] width 322 height 382
paste input "[STREET_ADDRESS]"
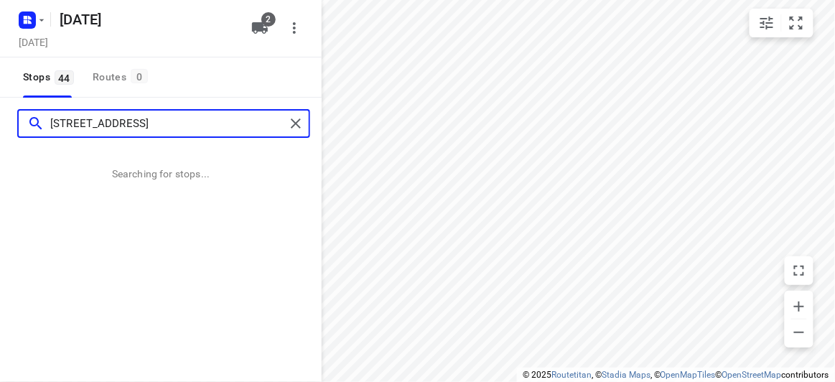
type input "[STREET_ADDRESS]"
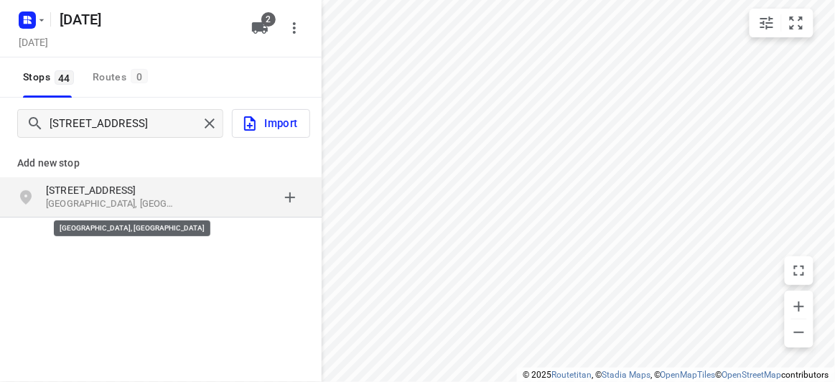
click at [117, 202] on p "[GEOGRAPHIC_DATA], [GEOGRAPHIC_DATA]" at bounding box center [112, 204] width 132 height 14
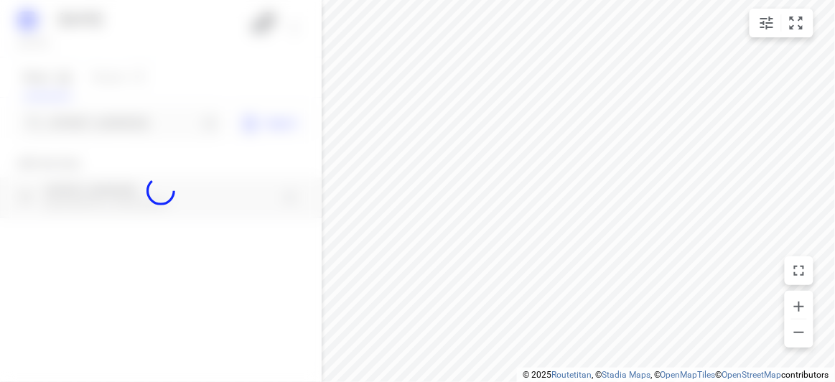
click at [105, 126] on div at bounding box center [161, 191] width 322 height 382
paste input "[STREET_ADDRESS][DEMOGRAPHIC_DATA]"
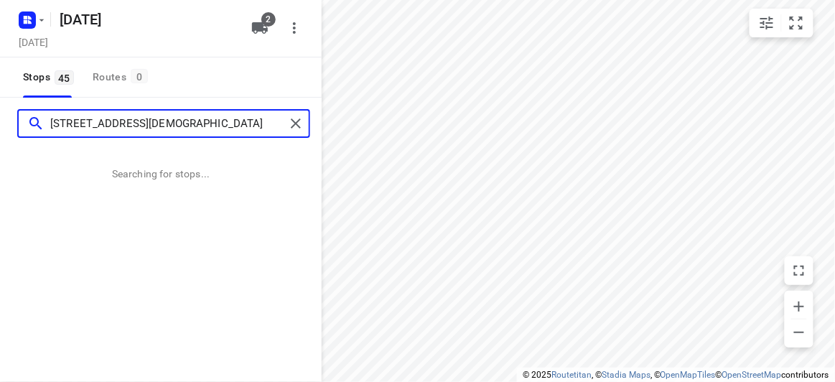
type input "[STREET_ADDRESS][DEMOGRAPHIC_DATA]"
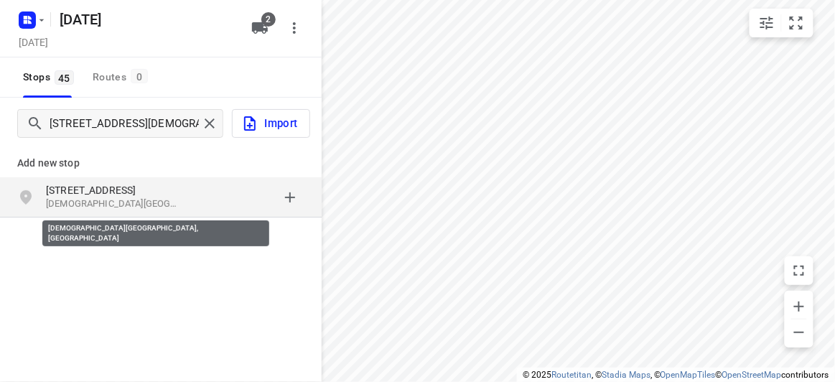
click at [133, 206] on p "[DEMOGRAPHIC_DATA][GEOGRAPHIC_DATA], [GEOGRAPHIC_DATA]" at bounding box center [112, 204] width 132 height 14
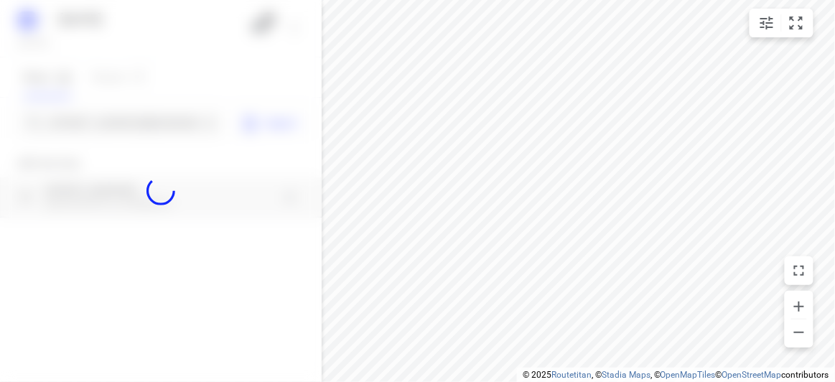
click at [113, 121] on div at bounding box center [161, 191] width 322 height 382
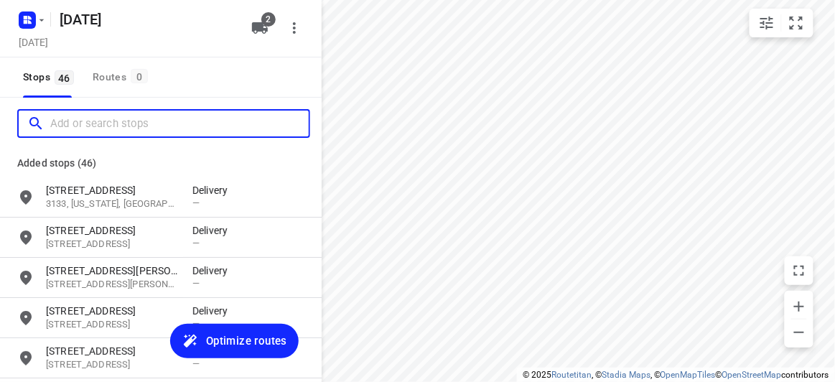
paste input "[STREET_ADDRESS]"
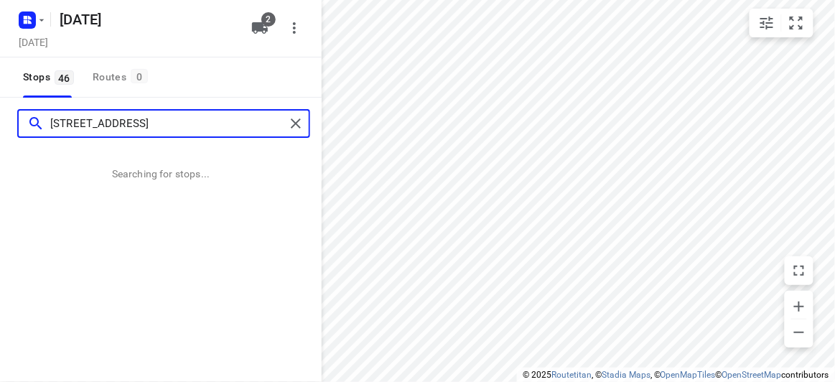
type input "[STREET_ADDRESS]"
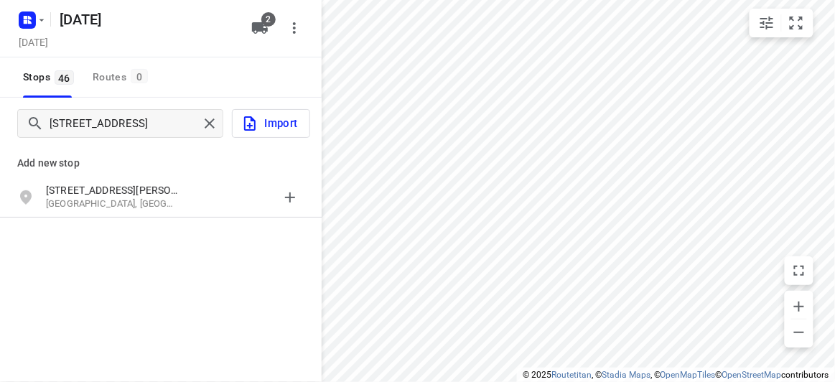
click at [138, 223] on div "Add new stop [STREET_ADDRESS]" at bounding box center [161, 229] width 322 height 161
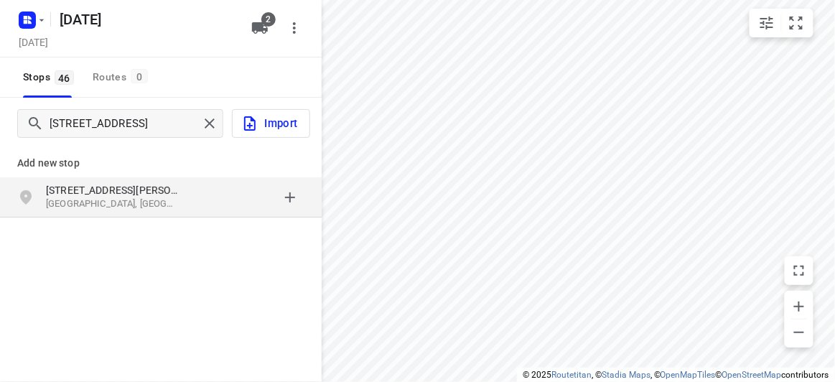
click at [124, 204] on p "[GEOGRAPHIC_DATA], [GEOGRAPHIC_DATA]" at bounding box center [112, 204] width 132 height 14
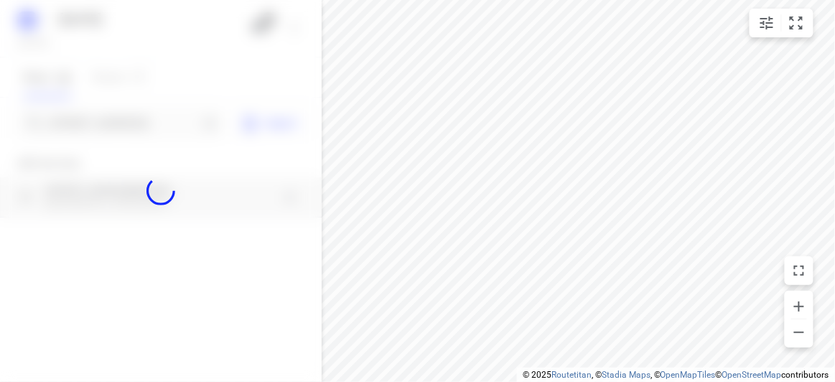
click at [88, 125] on div at bounding box center [161, 191] width 322 height 382
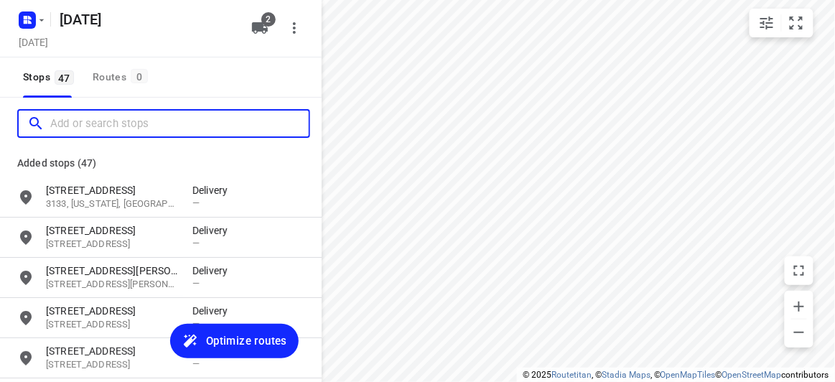
paste input "[STREET_ADDRESS][PERSON_NAME][US_STATE]"
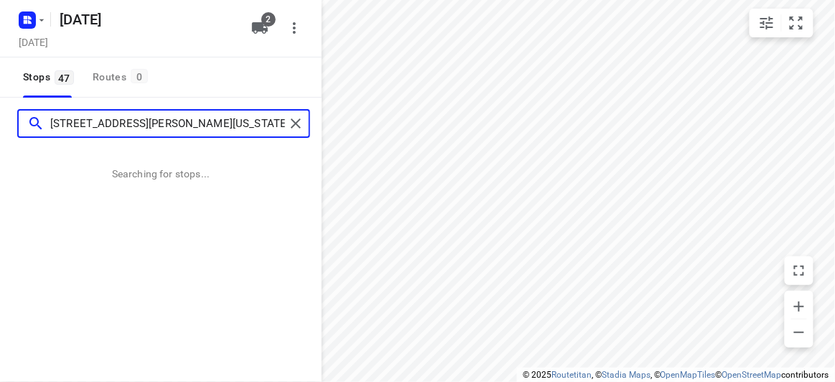
type input "[STREET_ADDRESS][PERSON_NAME][US_STATE]"
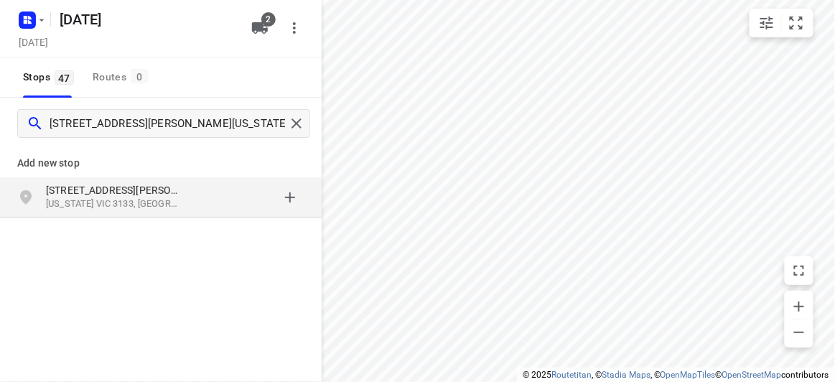
click at [131, 188] on p "[STREET_ADDRESS][PERSON_NAME]" at bounding box center [112, 190] width 132 height 14
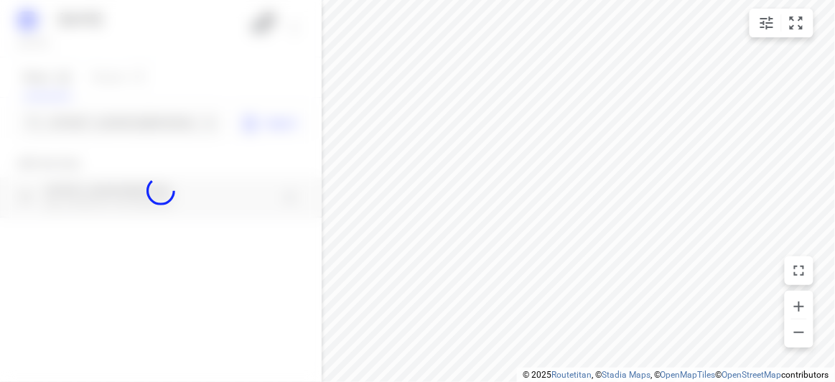
click at [108, 123] on div at bounding box center [161, 191] width 322 height 382
paste input "[STREET_ADDRESS][PERSON_NAME][PERSON_NAME][PERSON_NAME]"
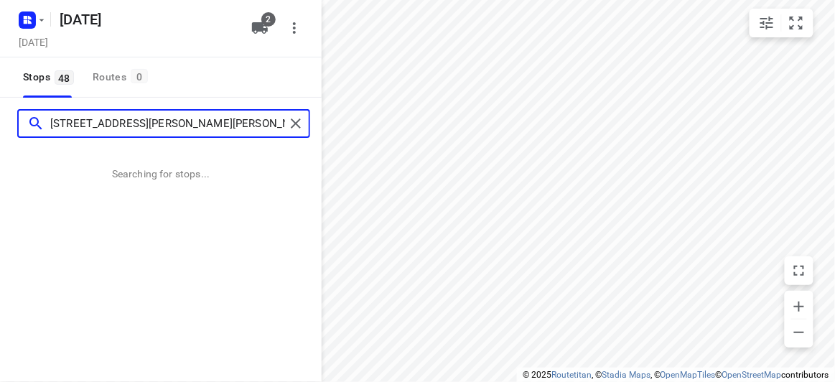
type input "[STREET_ADDRESS][PERSON_NAME][PERSON_NAME][PERSON_NAME]"
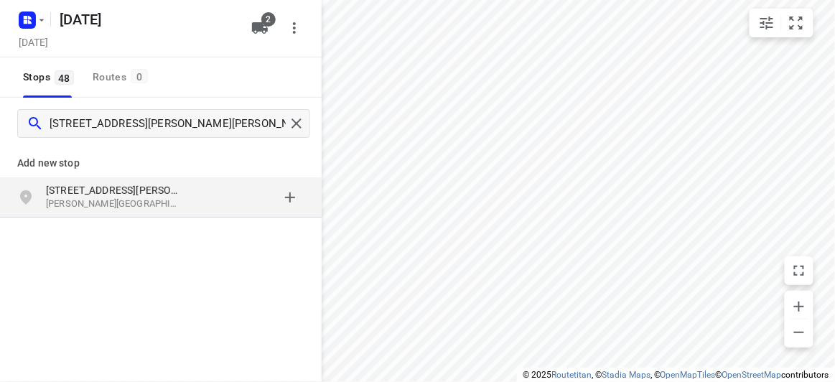
click at [79, 180] on div "[STREET_ADDRESS][PERSON_NAME][PERSON_NAME][PERSON_NAME]" at bounding box center [161, 197] width 322 height 40
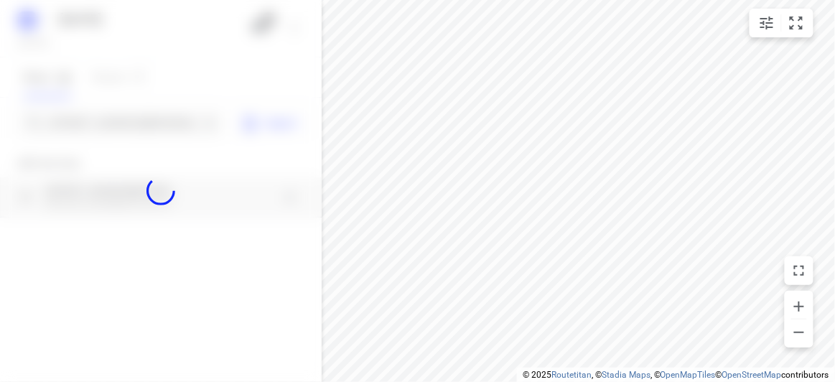
click at [69, 121] on div at bounding box center [161, 191] width 322 height 382
paste input "[STREET_ADDRESS][PERSON_NAME]"
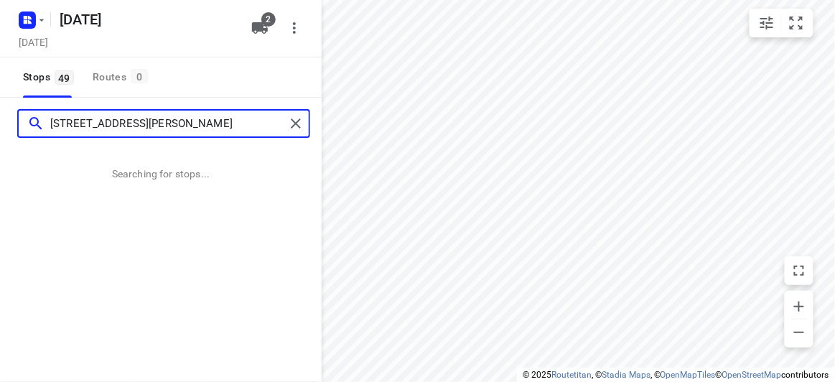
type input "[STREET_ADDRESS][PERSON_NAME]"
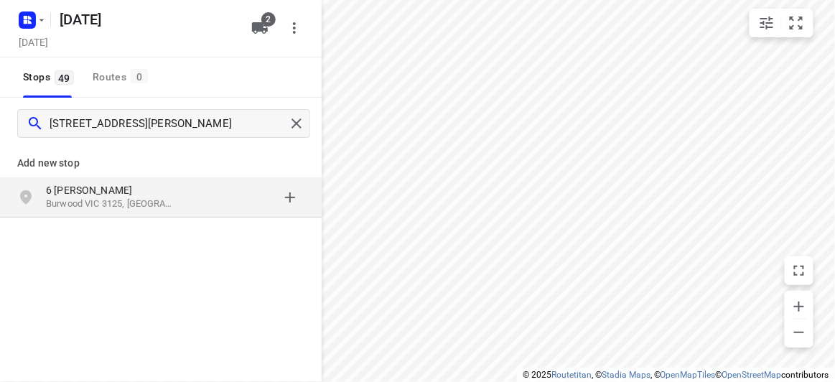
click at [153, 221] on div "Add new stop [STREET_ADDRESS][PERSON_NAME]" at bounding box center [161, 229] width 322 height 161
click at [144, 205] on p "Burwood VIC 3125, [GEOGRAPHIC_DATA]" at bounding box center [112, 204] width 132 height 14
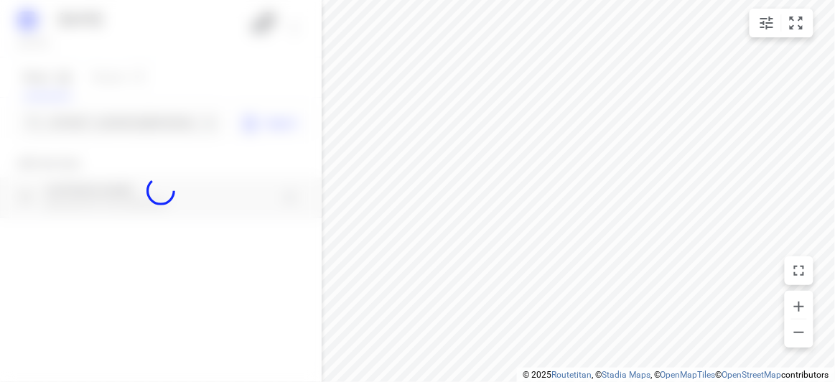
click at [127, 128] on div at bounding box center [161, 191] width 322 height 382
paste input "[STREET_ADDRESS]"
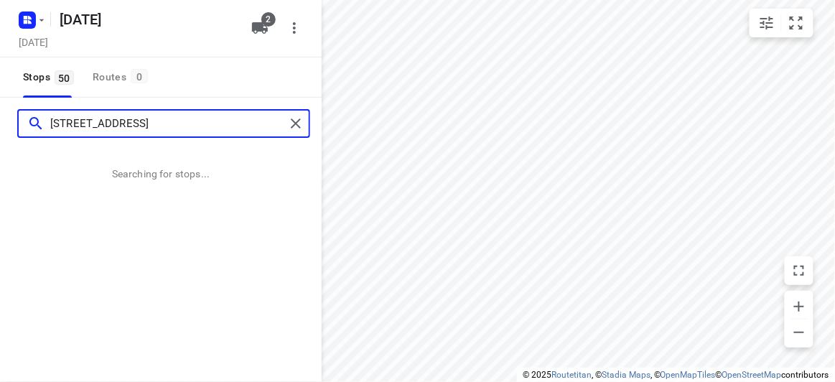
type input "[STREET_ADDRESS]"
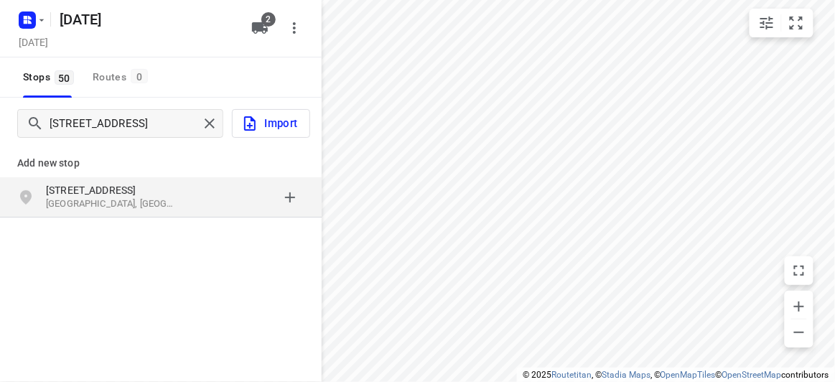
click at [111, 183] on p "[STREET_ADDRESS]" at bounding box center [112, 190] width 132 height 14
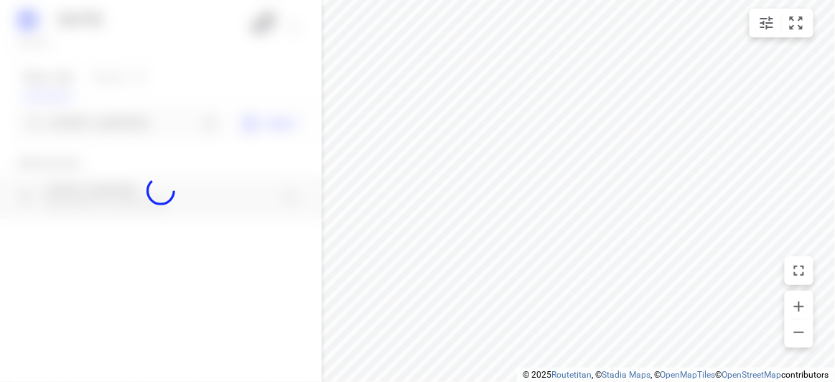
click at [83, 119] on div at bounding box center [161, 191] width 322 height 382
click at [82, 115] on div at bounding box center [161, 191] width 322 height 382
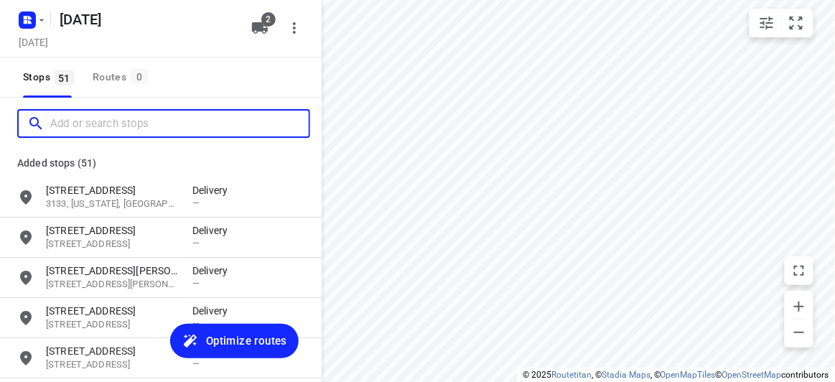
paste input "[STREET_ADDRESS][PERSON_NAME]"
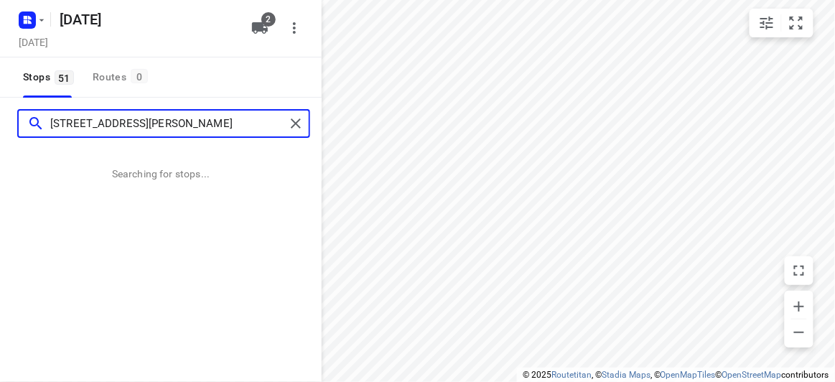
type input "[STREET_ADDRESS][PERSON_NAME]"
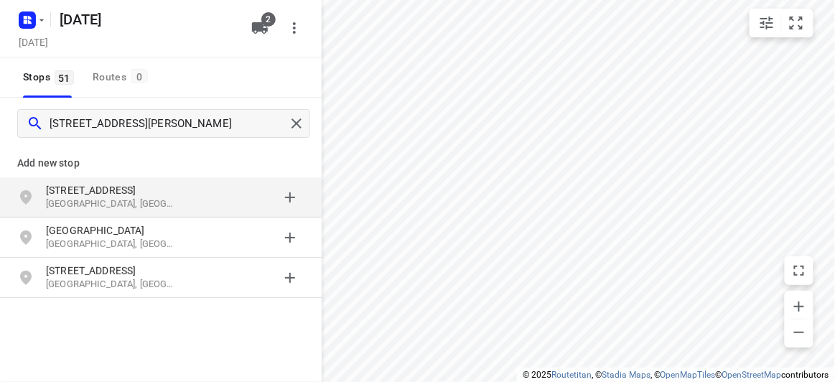
click at [146, 191] on p "[STREET_ADDRESS]" at bounding box center [112, 190] width 132 height 14
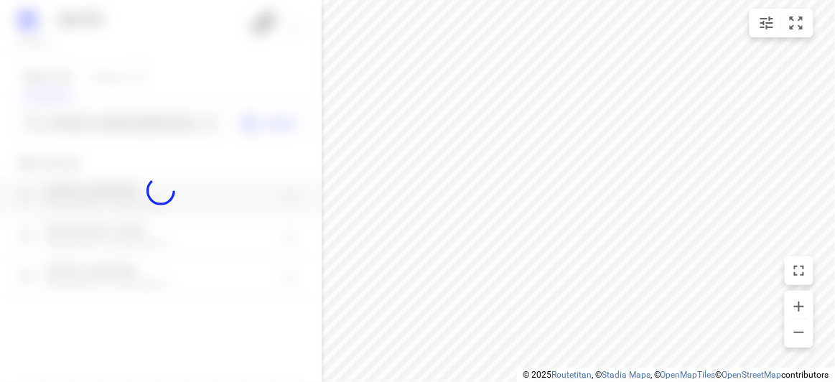
click at [122, 116] on div at bounding box center [161, 191] width 322 height 382
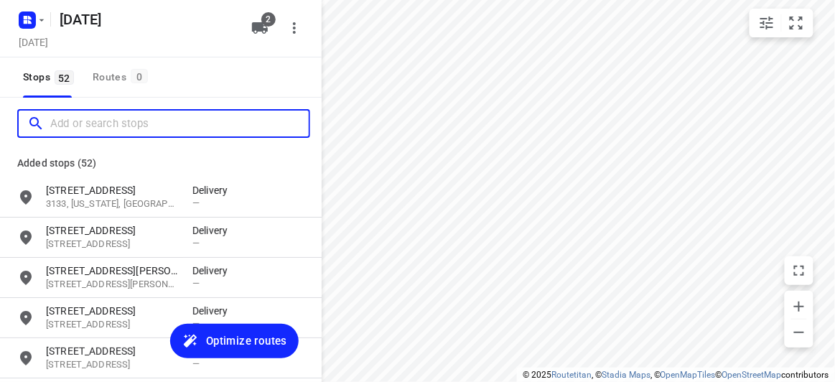
paste input "[STREET_ADDRESS]"
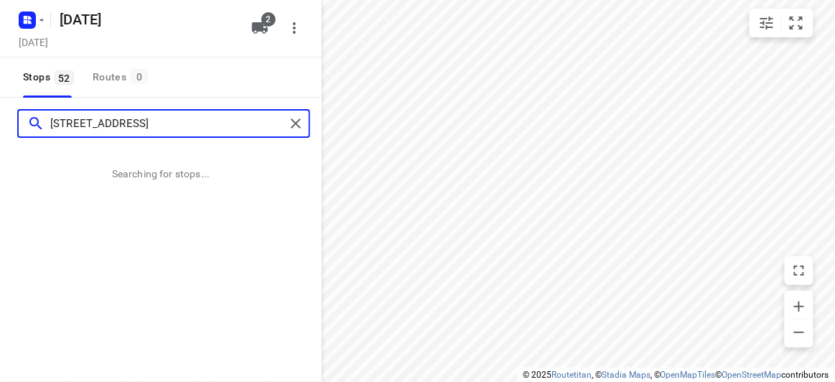
type input "[STREET_ADDRESS]"
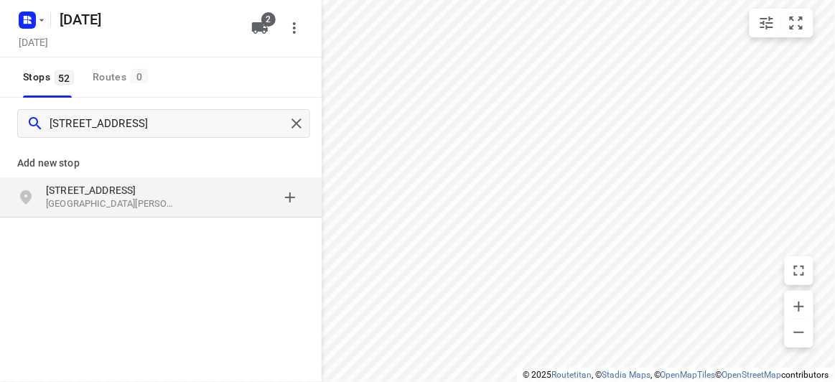
click at [175, 178] on div "[STREET_ADDRESS][PERSON_NAME]" at bounding box center [161, 197] width 322 height 40
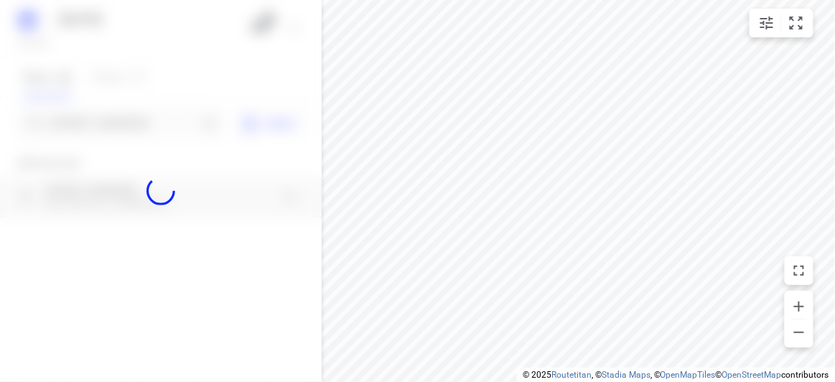
click at [139, 131] on div at bounding box center [161, 191] width 322 height 382
click at [139, 130] on div at bounding box center [161, 191] width 322 height 382
paste input "[STREET_ADDRESS][PERSON_NAME]"
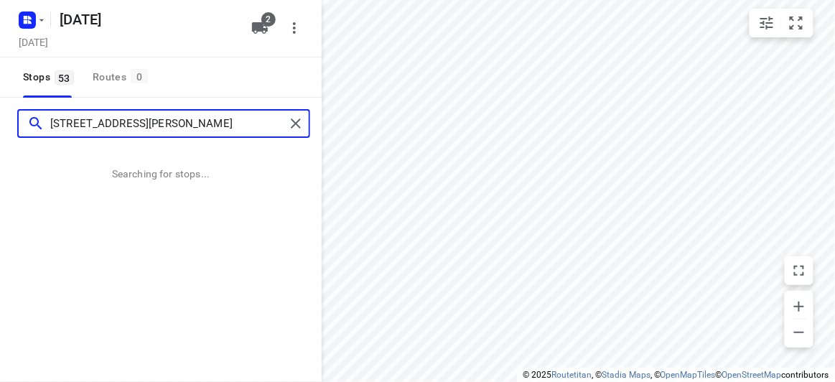
type input "[STREET_ADDRESS][PERSON_NAME]"
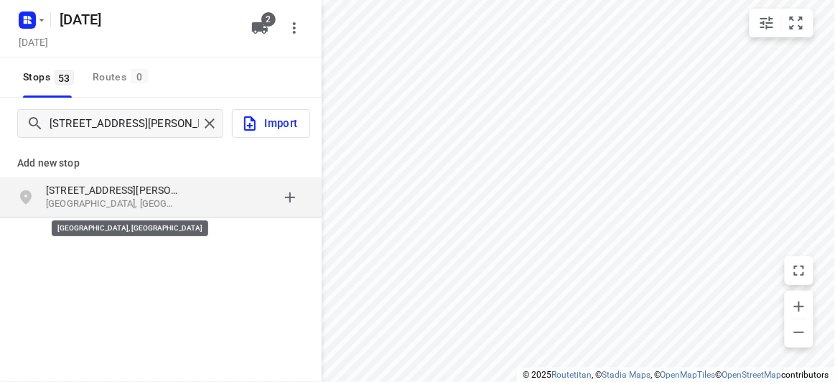
click at [119, 200] on p "[GEOGRAPHIC_DATA], [GEOGRAPHIC_DATA]" at bounding box center [112, 204] width 132 height 14
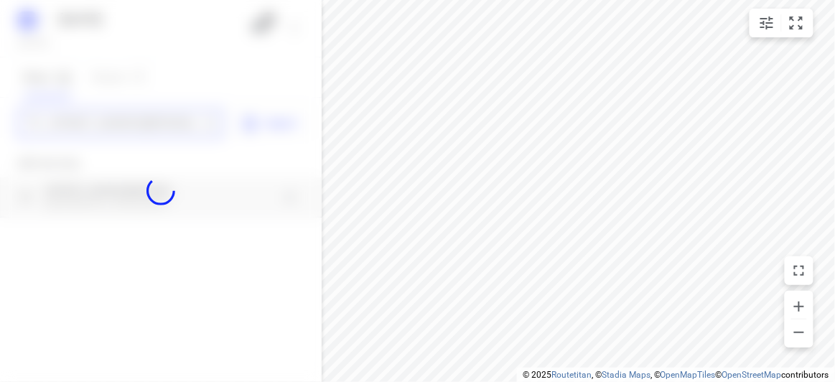
click at [87, 123] on div "[DATE], Aug 26 2 Stops 53 Routes 0 [STREET_ADDRESS][PERSON_NAME] Import Add new…" at bounding box center [161, 191] width 322 height 382
click at [87, 123] on div at bounding box center [161, 191] width 322 height 382
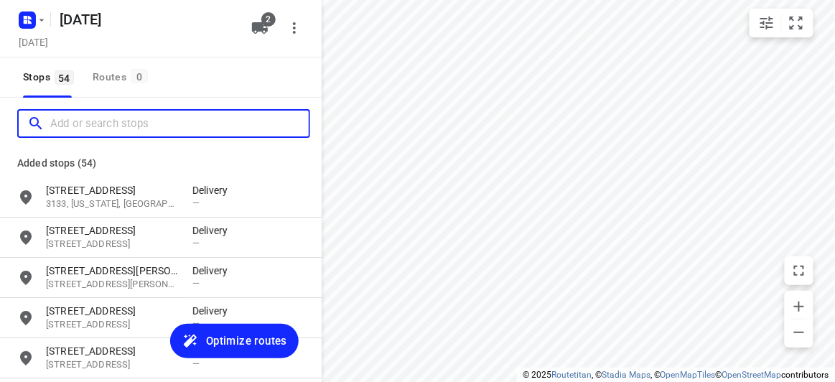
paste input "[STREET_ADDRESS]"
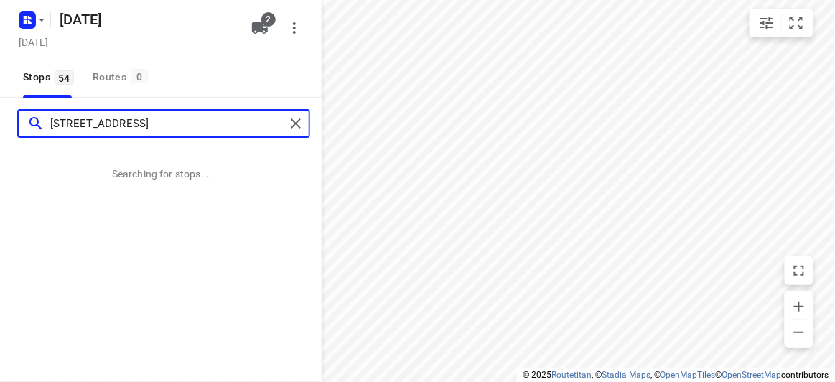
type input "[STREET_ADDRESS]"
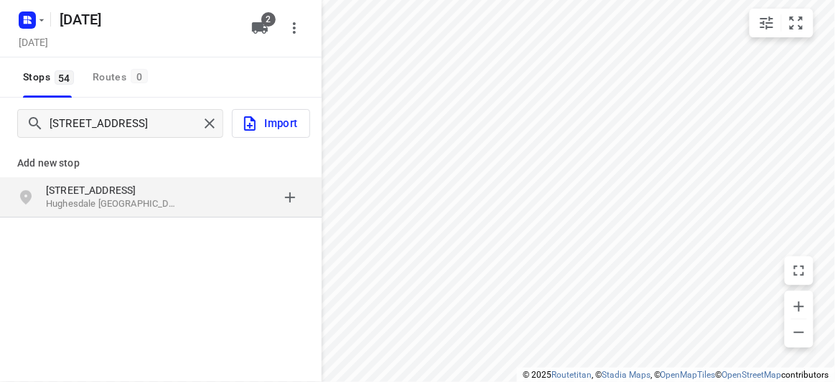
click at [116, 230] on div "Add new stop [STREET_ADDRESS]" at bounding box center [161, 229] width 322 height 161
click at [99, 205] on p "Hughesdale [GEOGRAPHIC_DATA] 3166, [GEOGRAPHIC_DATA]" at bounding box center [112, 204] width 132 height 14
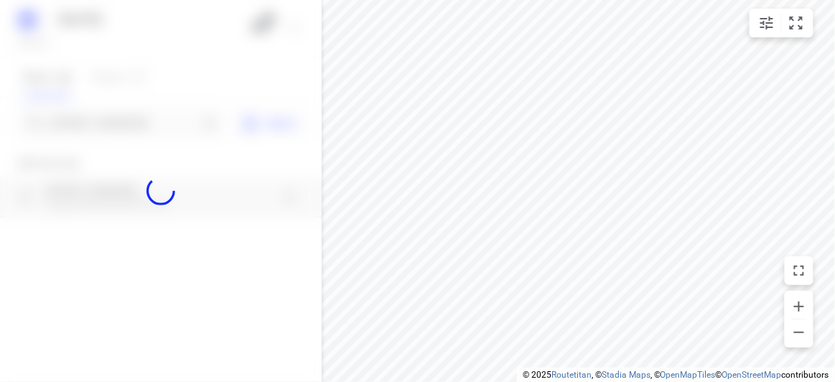
click at [95, 124] on div at bounding box center [161, 191] width 322 height 382
paste input "12 [GEOGRAPHIC_DATA]"
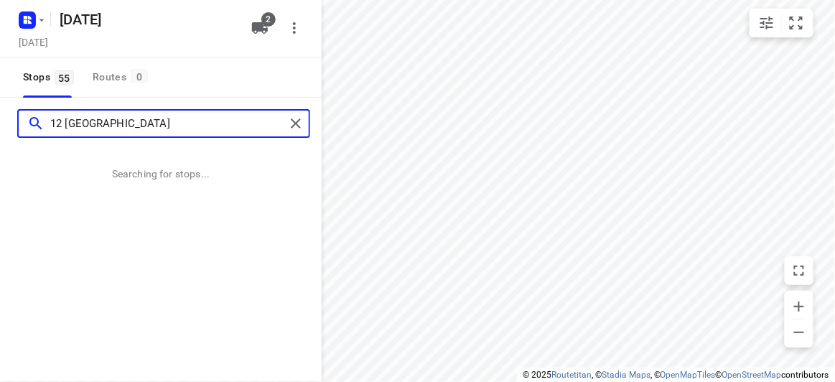
type input "12 [GEOGRAPHIC_DATA]"
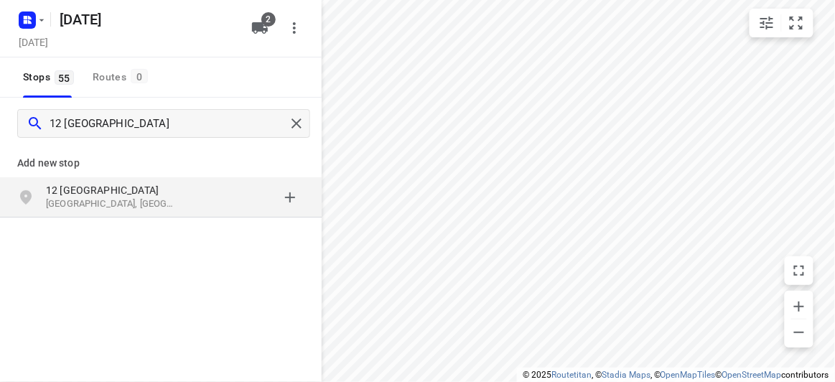
click at [179, 215] on div "[STREET_ADDRESS]" at bounding box center [161, 197] width 322 height 40
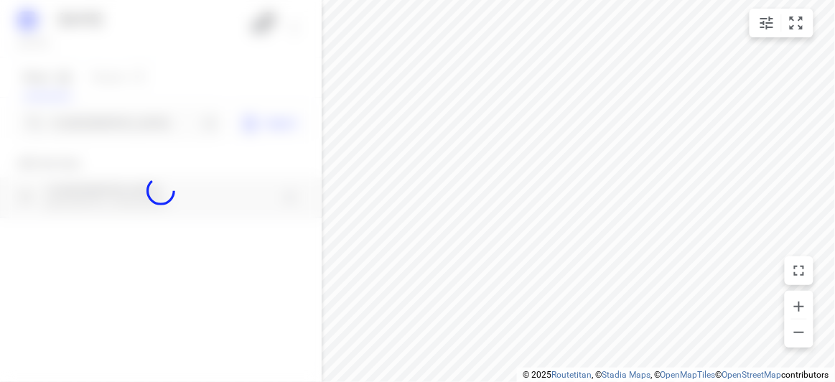
click at [128, 115] on div at bounding box center [161, 191] width 322 height 382
paste input "[STREET_ADDRESS][PERSON_NAME]"
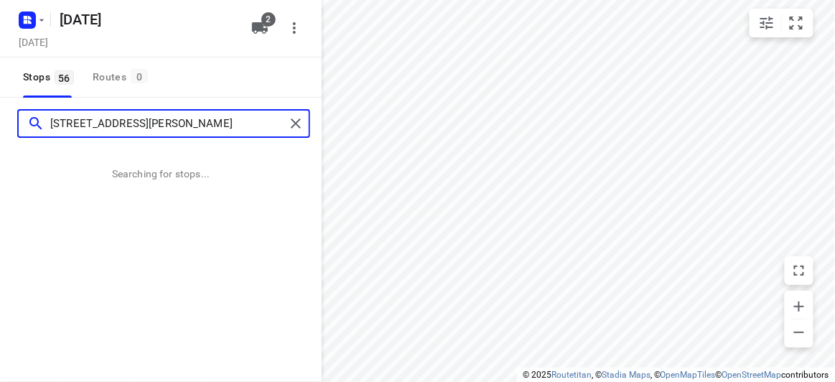
type input "[STREET_ADDRESS][PERSON_NAME]"
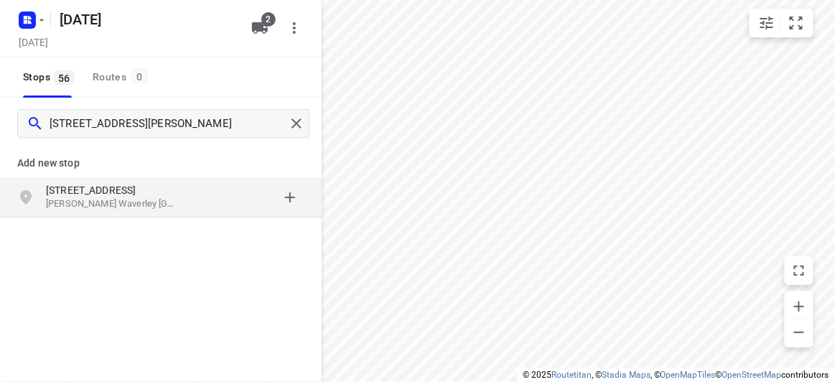
click at [161, 188] on p "[STREET_ADDRESS]" at bounding box center [112, 190] width 132 height 14
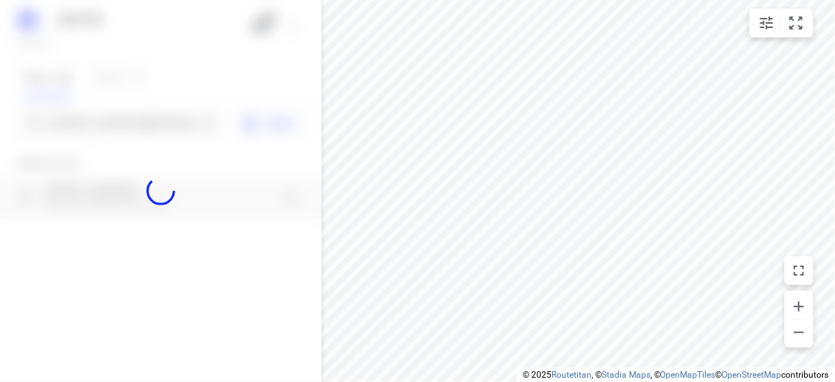
click at [98, 126] on div at bounding box center [161, 191] width 322 height 382
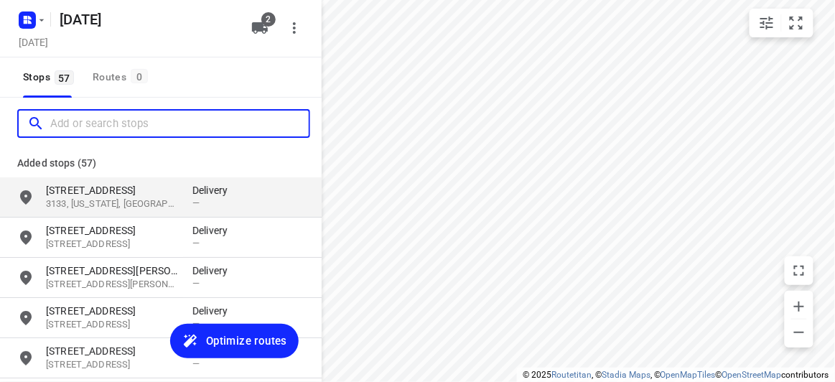
paste input "[STREET_ADDRESS]"
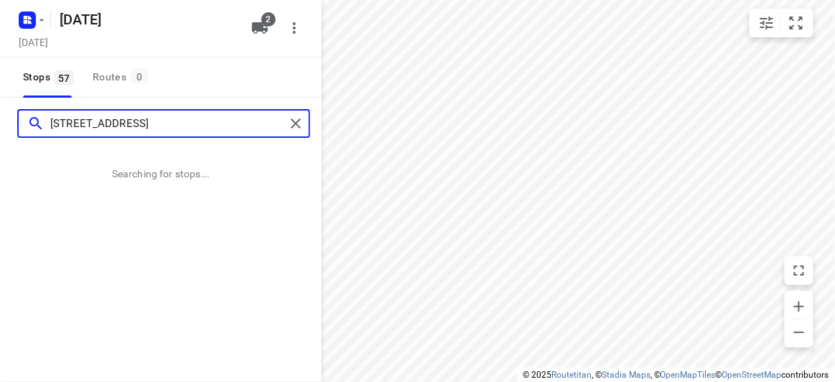
type input "[STREET_ADDRESS]"
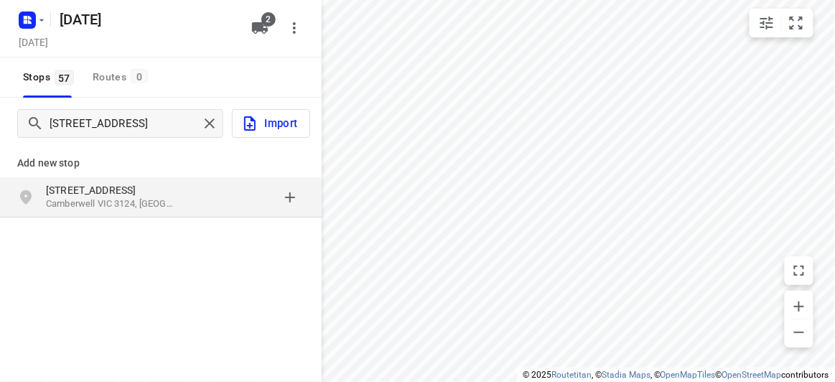
click at [92, 193] on p "[STREET_ADDRESS]" at bounding box center [112, 190] width 132 height 14
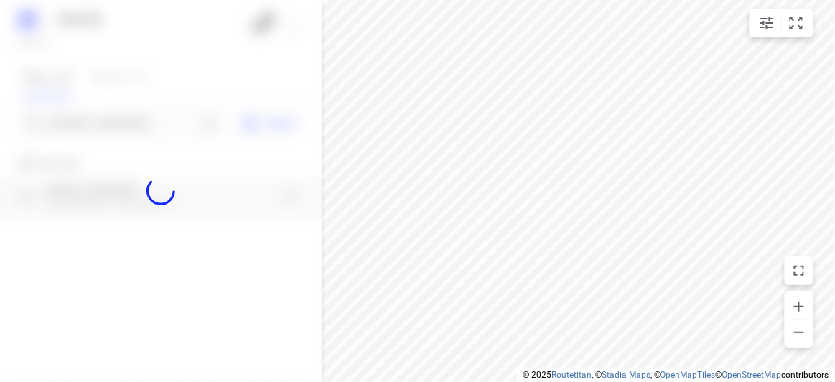
click at [105, 126] on div at bounding box center [161, 191] width 322 height 382
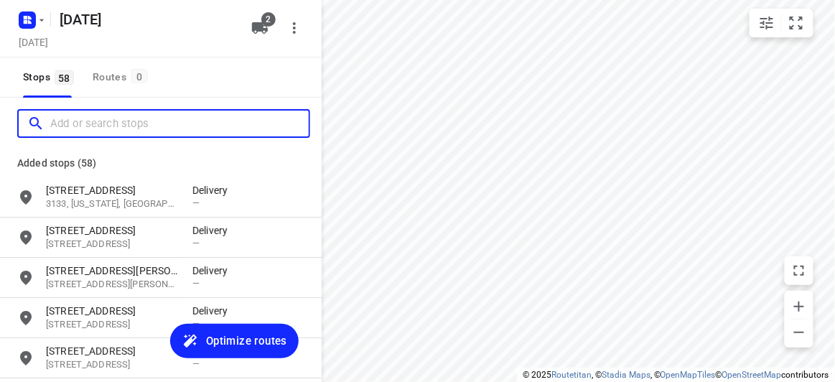
paste input "[STREET_ADDRESS]"
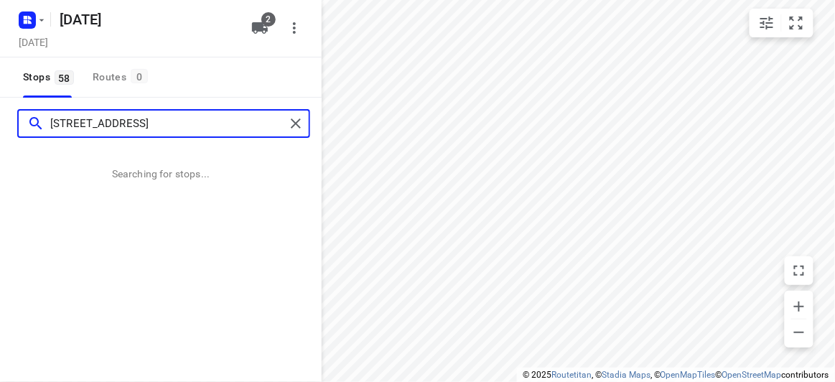
type input "[STREET_ADDRESS]"
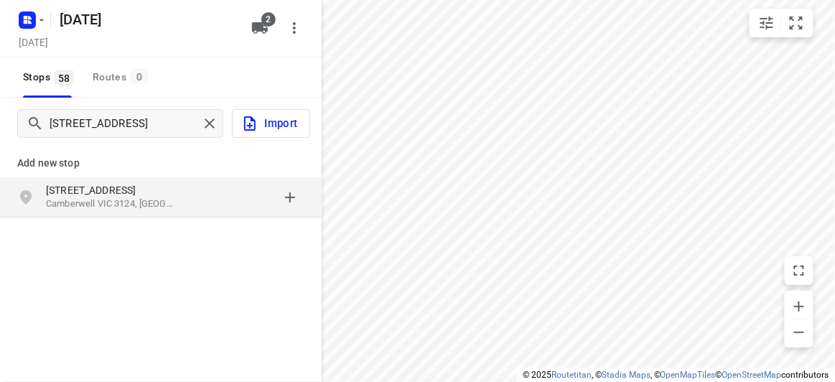
click at [175, 177] on div "[STREET_ADDRESS]" at bounding box center [161, 197] width 322 height 40
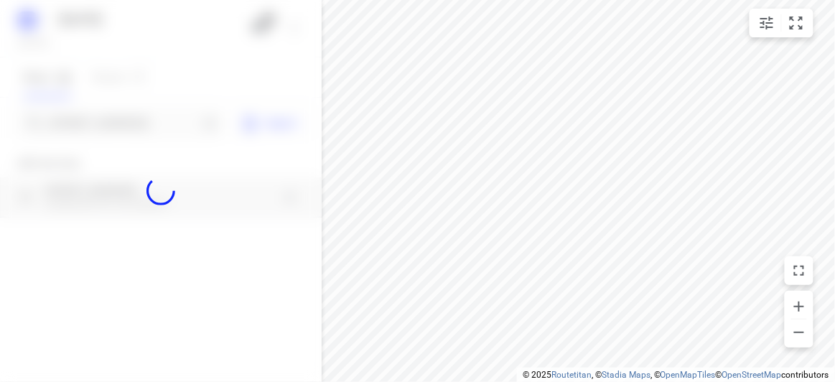
click at [105, 133] on div at bounding box center [161, 191] width 322 height 382
click at [104, 128] on div at bounding box center [161, 191] width 322 height 382
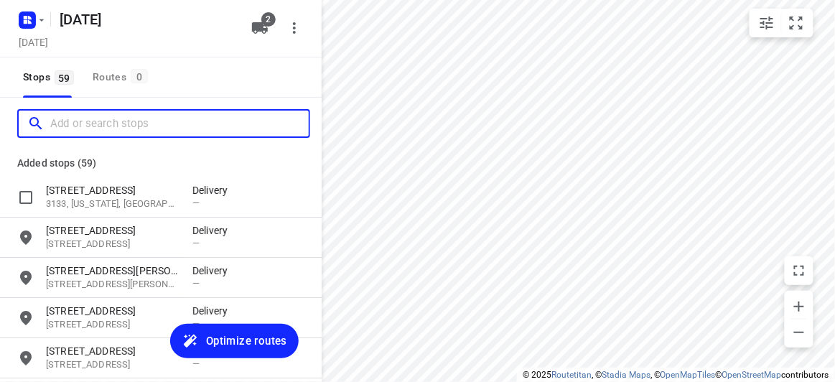
paste input "[STREET_ADDRESS]"
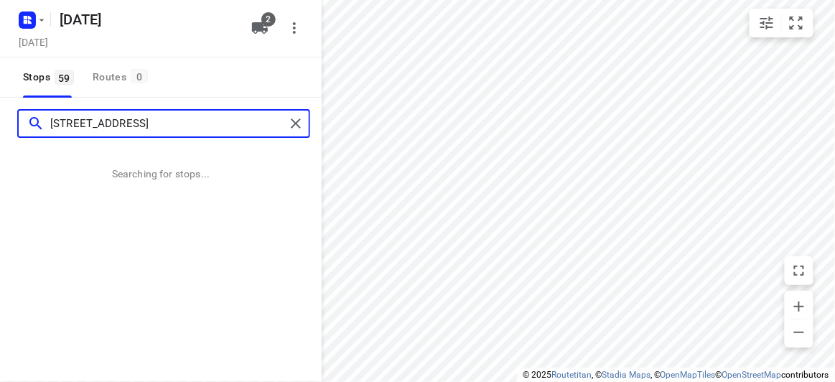
type input "[STREET_ADDRESS]"
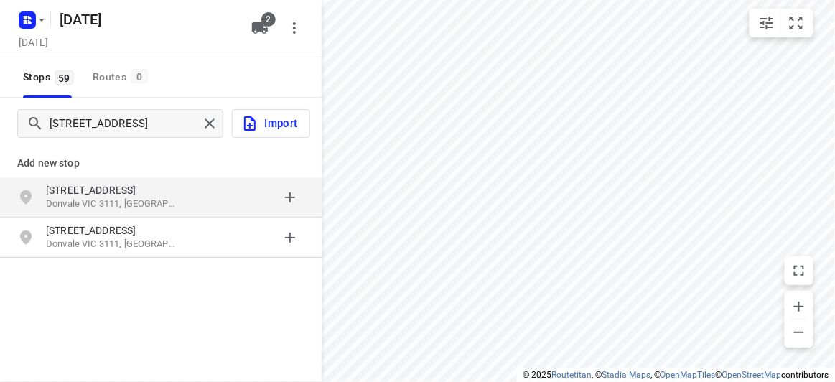
click at [123, 193] on p "[STREET_ADDRESS]" at bounding box center [112, 190] width 132 height 14
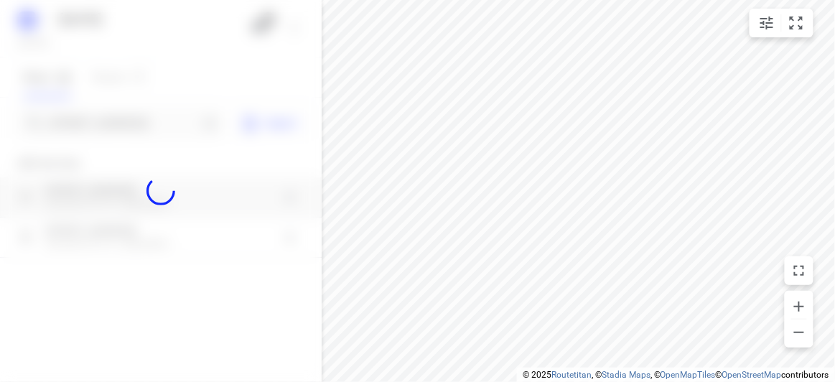
click at [109, 117] on div at bounding box center [161, 191] width 322 height 382
click at [108, 117] on div at bounding box center [161, 191] width 322 height 382
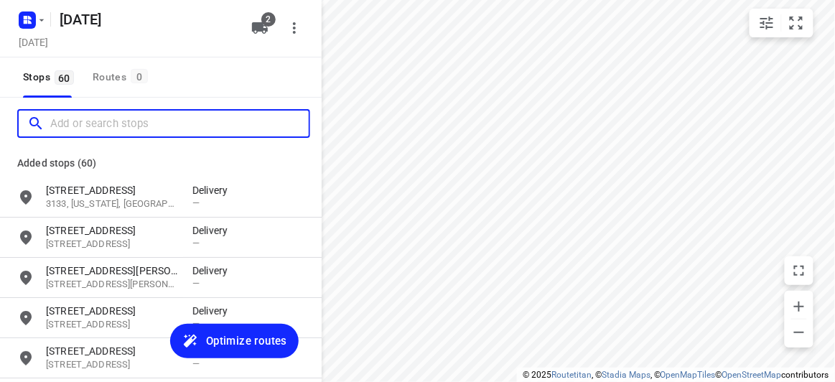
paste input "[STREET_ADDRESS][PERSON_NAME][PERSON_NAME]"
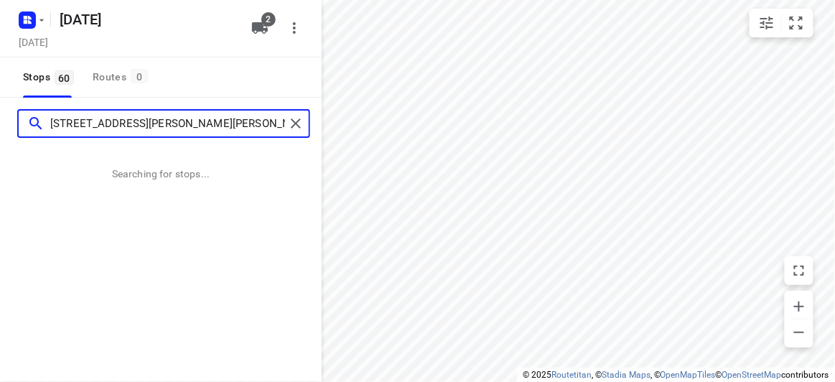
type input "[STREET_ADDRESS][PERSON_NAME][PERSON_NAME]"
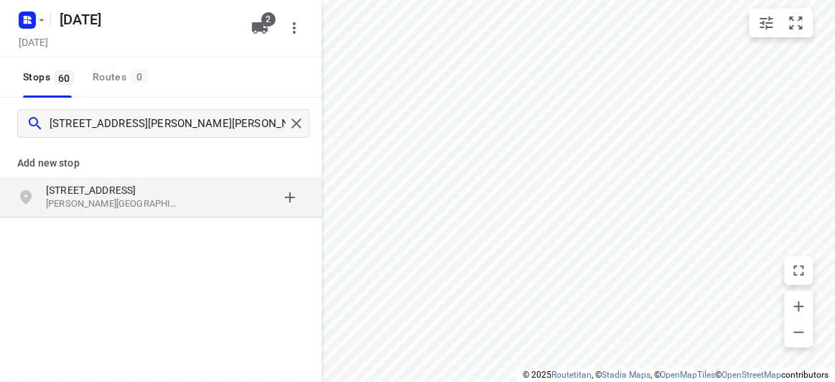
click at [83, 182] on div "[STREET_ADDRESS][PERSON_NAME][PERSON_NAME]" at bounding box center [161, 197] width 322 height 40
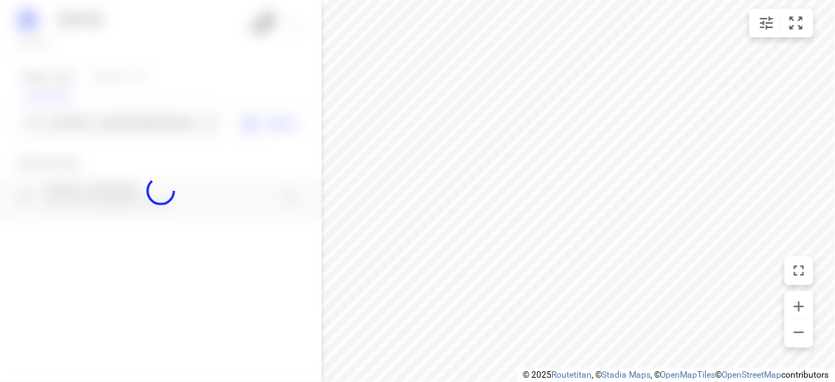
click at [90, 127] on div at bounding box center [161, 191] width 322 height 382
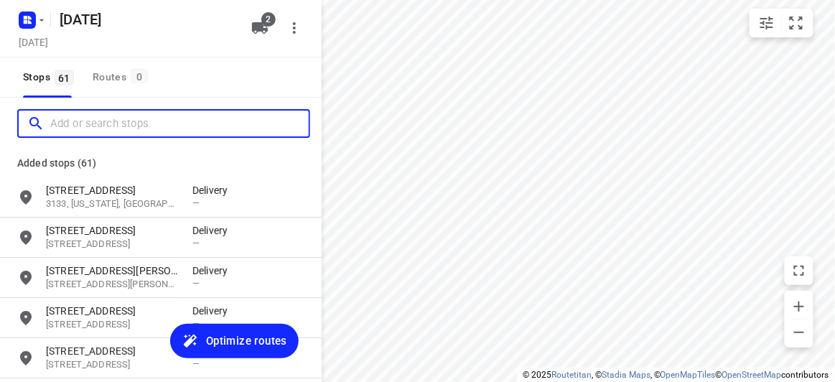
paste input "[STREET_ADDRESS][PERSON_NAME]"
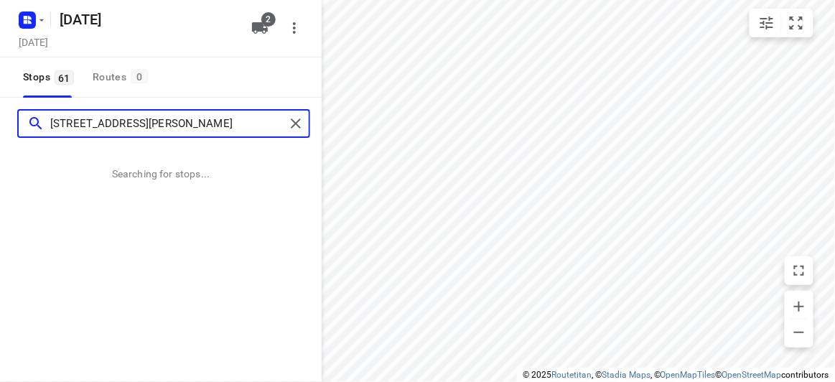
type input "[STREET_ADDRESS][PERSON_NAME]"
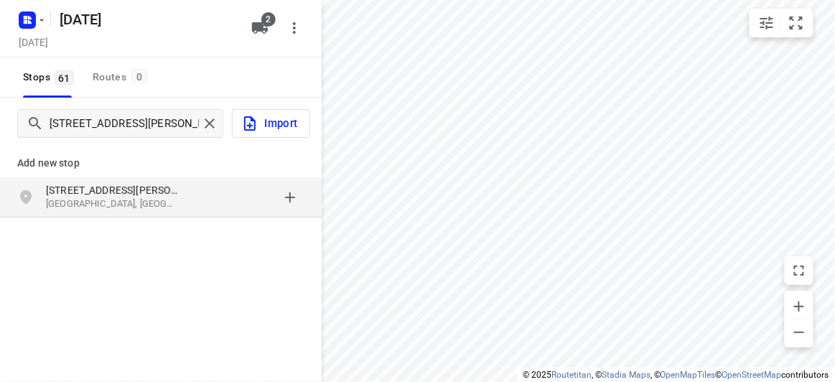
click at [81, 155] on p "Add new stop" at bounding box center [160, 162] width 287 height 17
click at [85, 183] on p "[STREET_ADDRESS][PERSON_NAME]" at bounding box center [112, 190] width 132 height 14
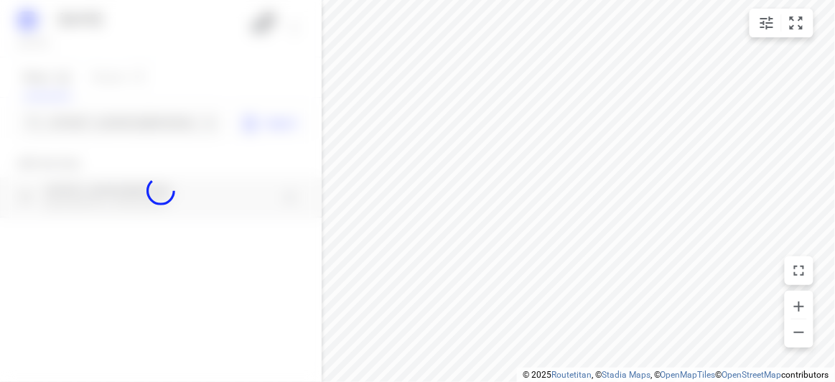
click at [75, 117] on div at bounding box center [161, 191] width 322 height 382
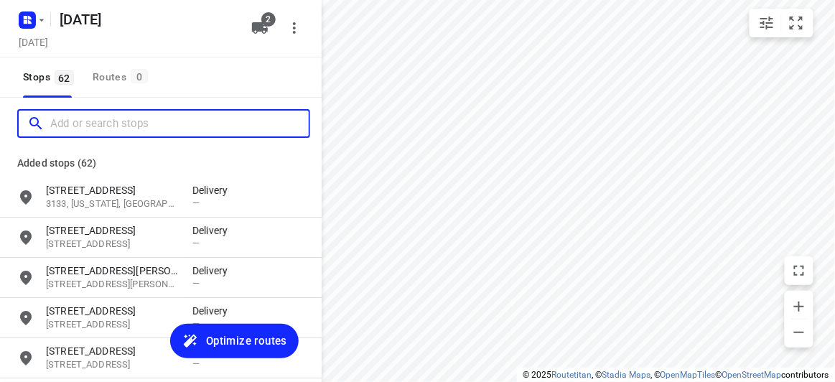
paste input "[STREET_ADDRESS][PERSON_NAME][PERSON_NAME][PERSON_NAME]"
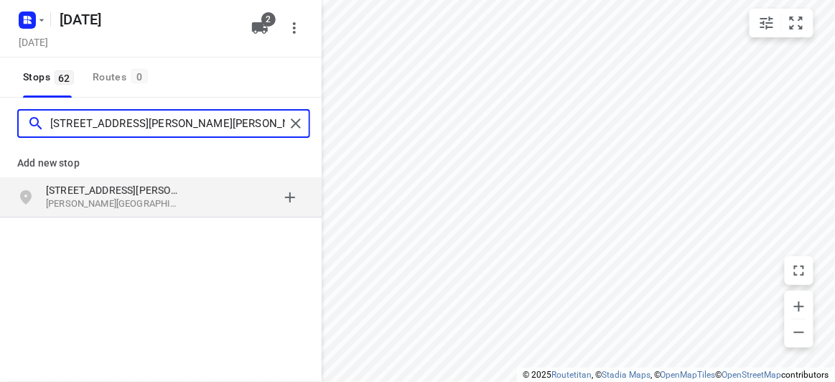
type input "[STREET_ADDRESS][PERSON_NAME][PERSON_NAME][PERSON_NAME]"
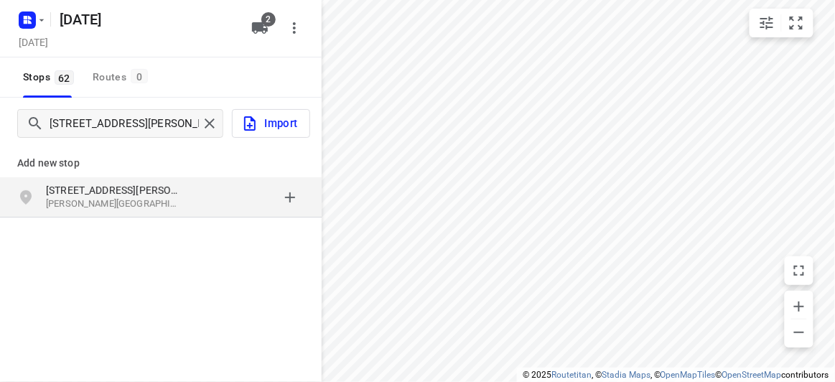
click at [175, 215] on div "[STREET_ADDRESS][PERSON_NAME][PERSON_NAME][PERSON_NAME]" at bounding box center [161, 197] width 322 height 40
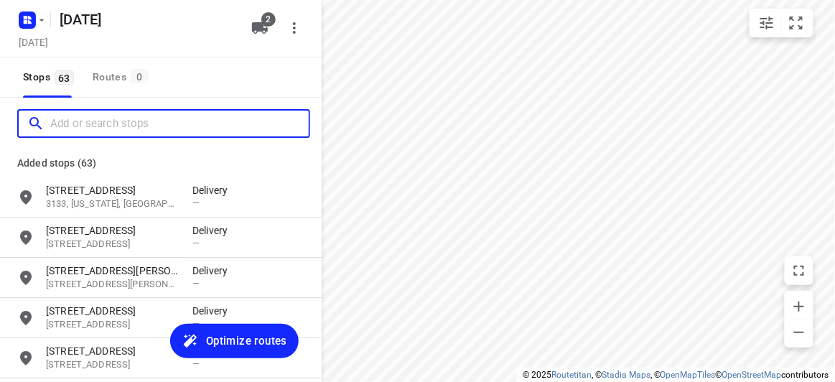
click at [124, 126] on input "Add or search stops" at bounding box center [179, 124] width 258 height 22
paste input "[STREET_ADDRESS][PERSON_NAME]"
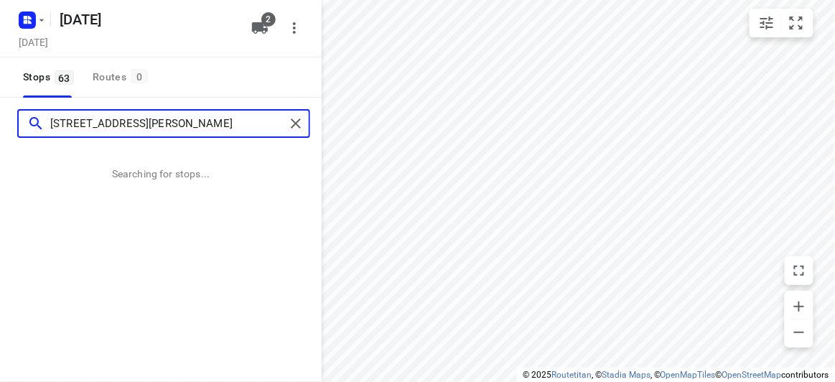
type input "[STREET_ADDRESS][PERSON_NAME]"
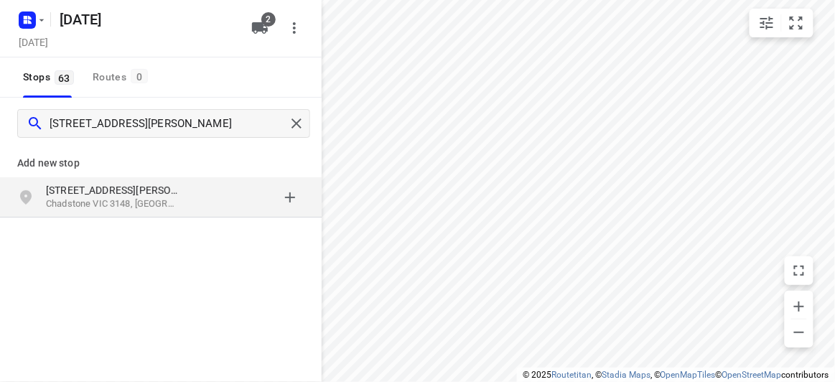
click at [133, 193] on p "[STREET_ADDRESS][PERSON_NAME]" at bounding box center [112, 190] width 132 height 14
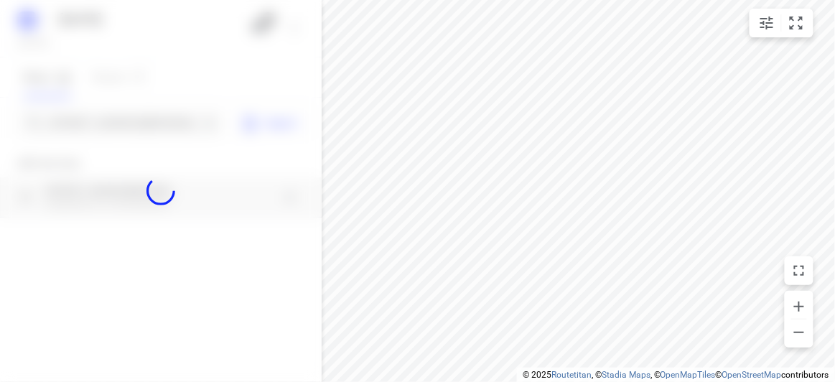
click at [89, 118] on div at bounding box center [161, 191] width 322 height 382
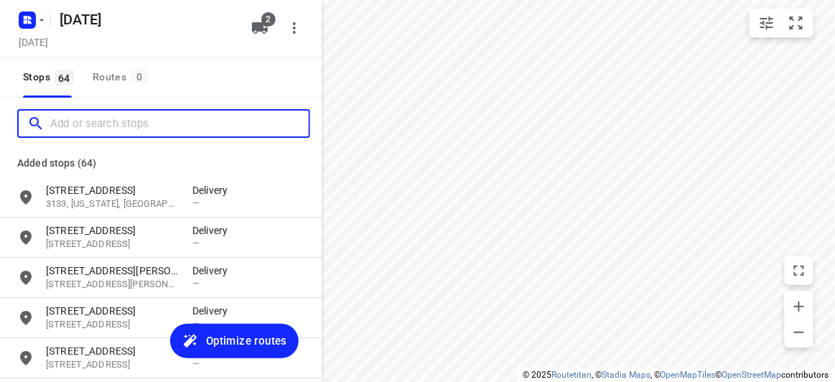
paste input "[STREET_ADDRESS]"
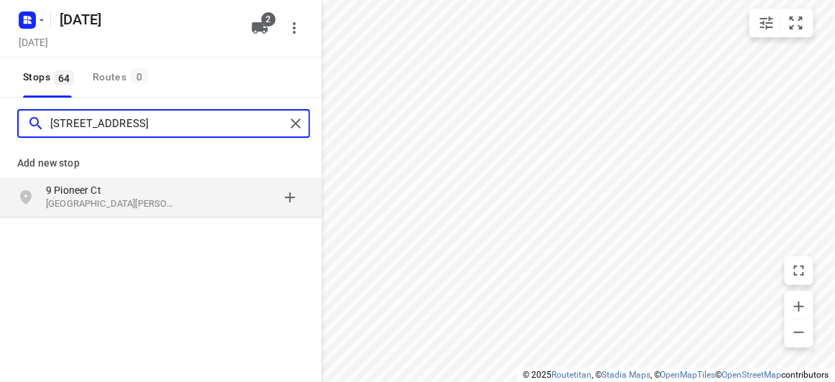
type input "[STREET_ADDRESS]"
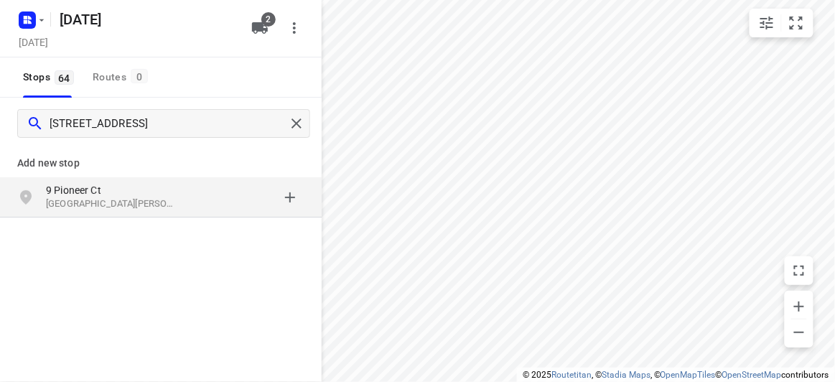
click at [173, 190] on p "9 Pioneer Ct" at bounding box center [112, 190] width 132 height 14
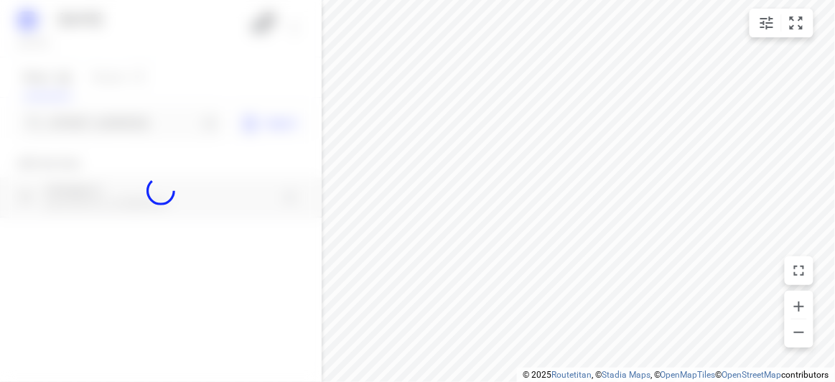
click at [114, 126] on div at bounding box center [161, 191] width 322 height 382
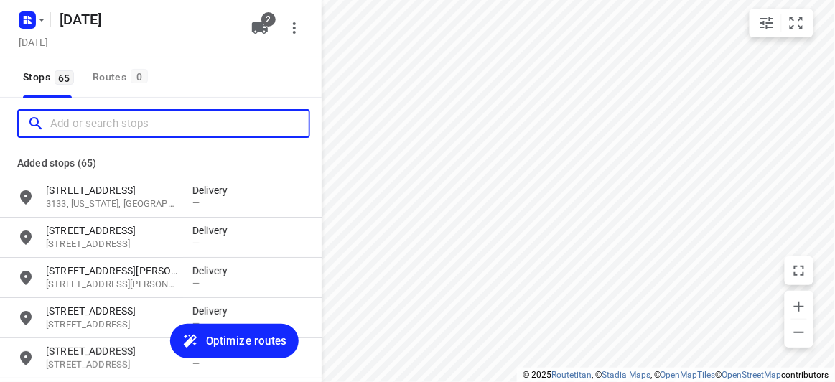
paste input "[STREET_ADDRESS]"
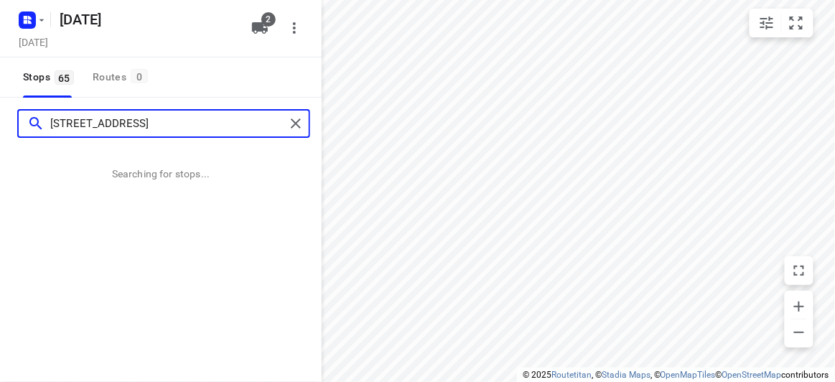
type input "[STREET_ADDRESS]"
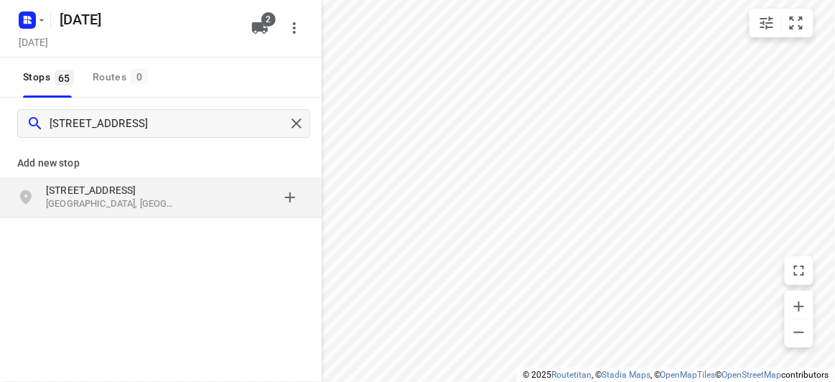
click at [144, 201] on p "[GEOGRAPHIC_DATA], [GEOGRAPHIC_DATA]" at bounding box center [112, 204] width 132 height 14
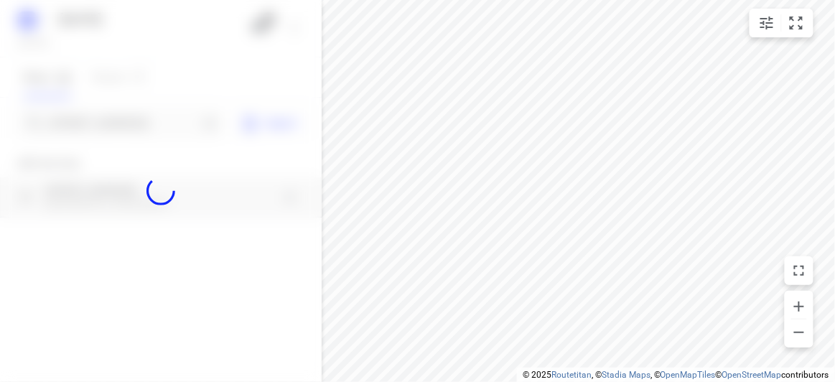
click at [81, 123] on div at bounding box center [161, 191] width 322 height 382
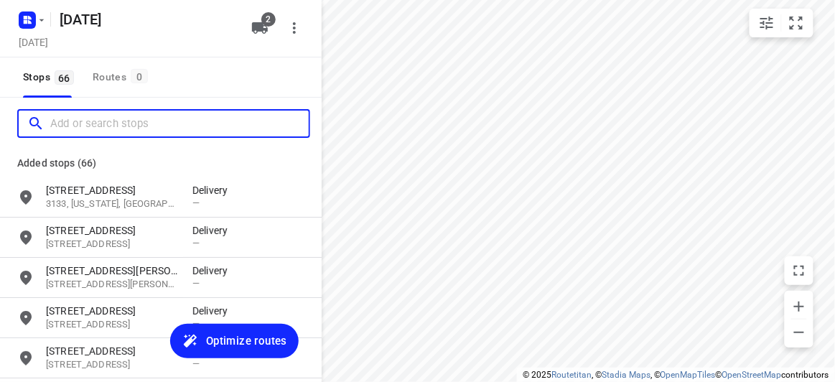
paste input "[STREET_ADDRESS]"
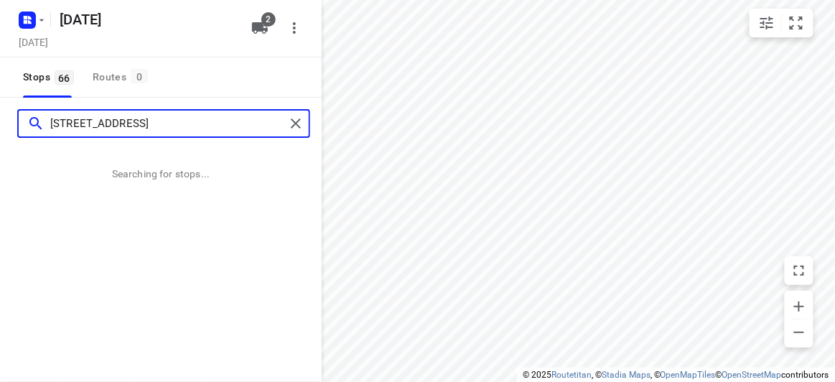
type input "[STREET_ADDRESS]"
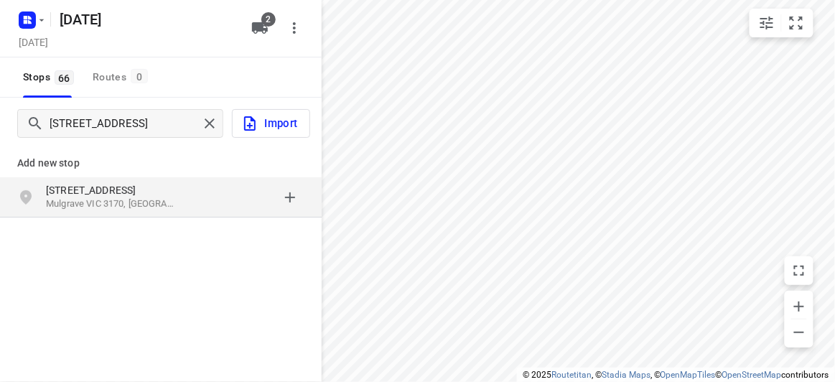
click at [169, 184] on p "[STREET_ADDRESS]" at bounding box center [112, 190] width 132 height 14
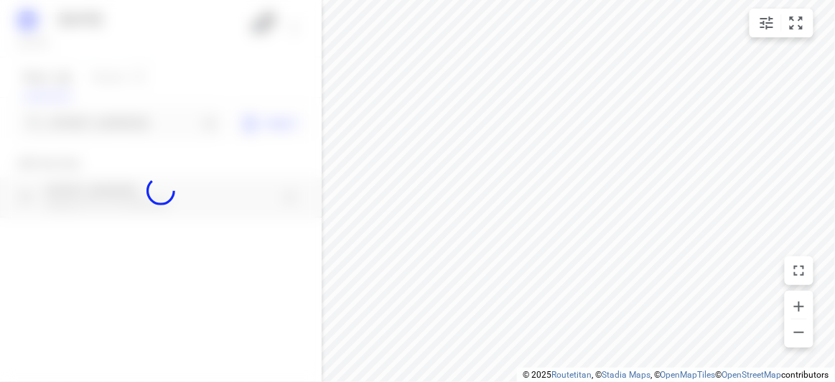
click at [87, 125] on div at bounding box center [161, 191] width 322 height 382
paste input "[STREET_ADDRESS][PERSON_NAME]"
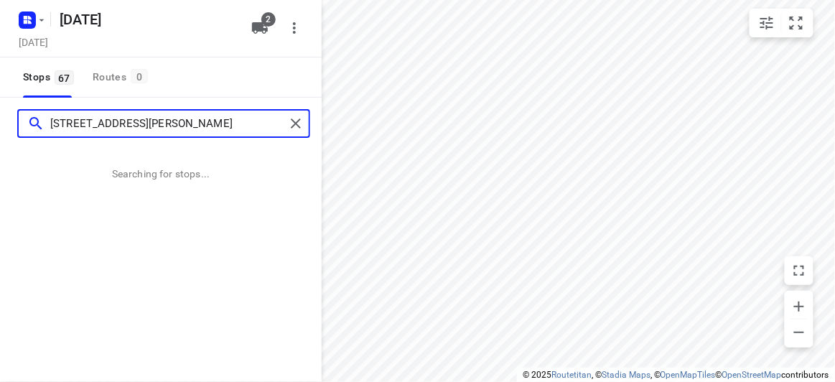
type input "[STREET_ADDRESS][PERSON_NAME]"
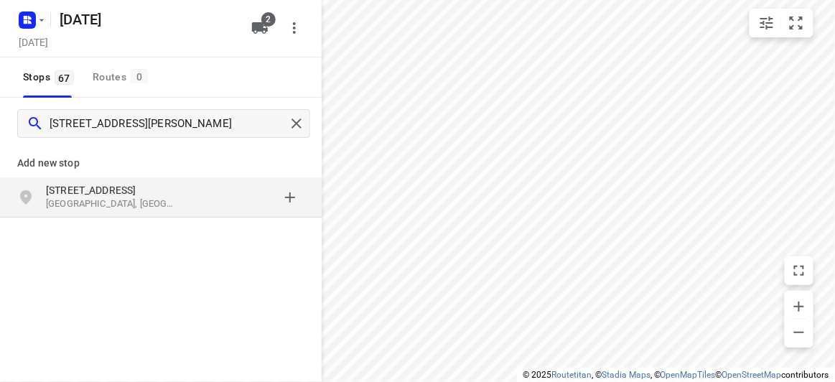
click at [157, 194] on p "[STREET_ADDRESS]" at bounding box center [112, 190] width 132 height 14
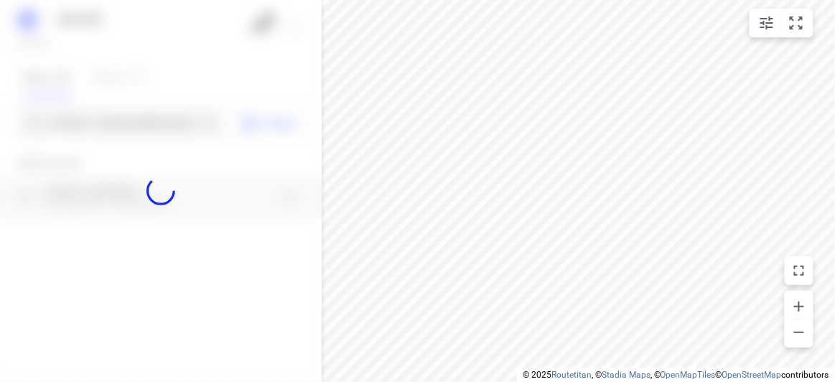
click at [81, 128] on div at bounding box center [161, 191] width 322 height 382
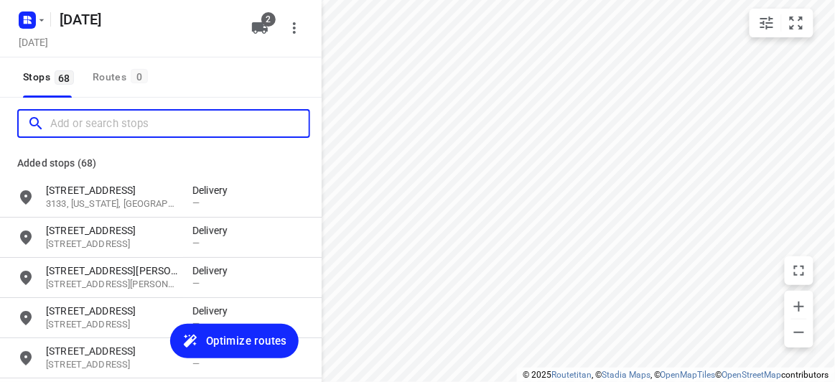
paste input "[STREET_ADDRESS][PERSON_NAME]"
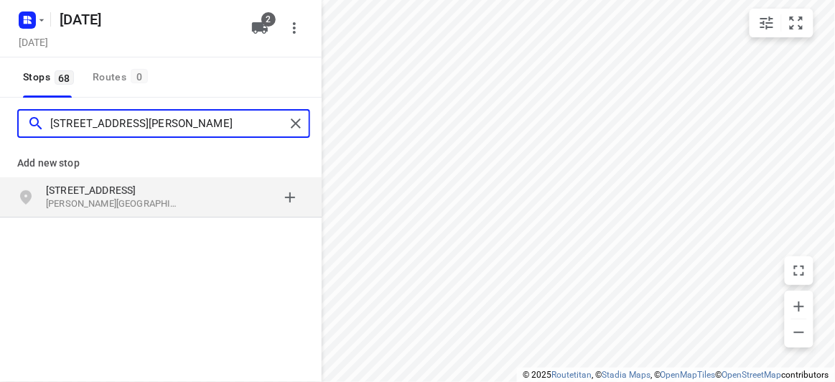
type input "[STREET_ADDRESS][PERSON_NAME]"
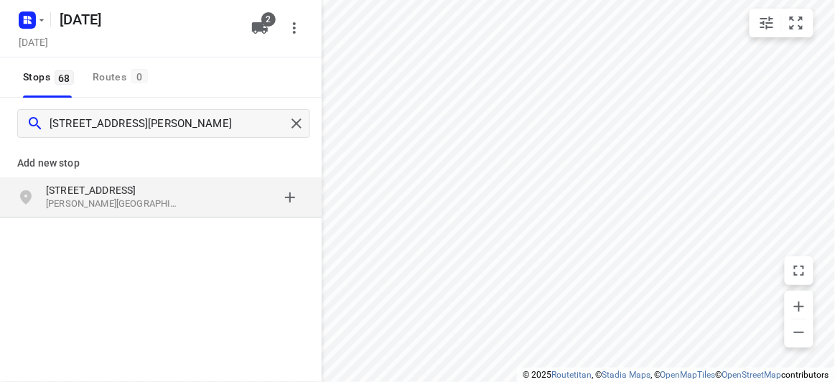
click at [108, 179] on div "[STREET_ADDRESS][PERSON_NAME]" at bounding box center [161, 197] width 322 height 40
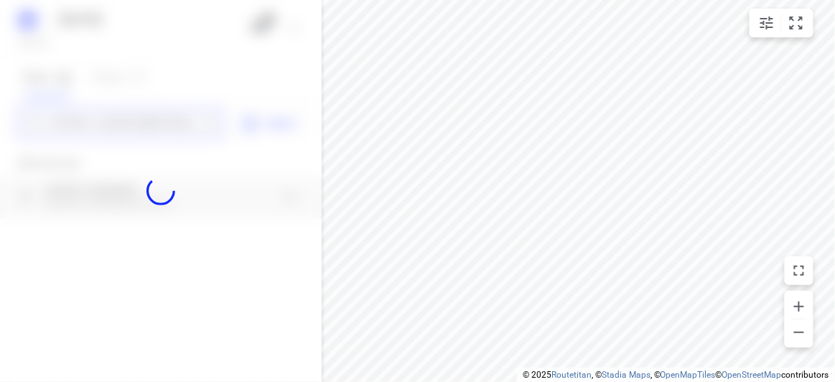
click at [98, 126] on div "[DATE], Aug 26 2 Stops 68 Routes 0 [STREET_ADDRESS][PERSON_NAME] Import Add new…" at bounding box center [161, 191] width 322 height 382
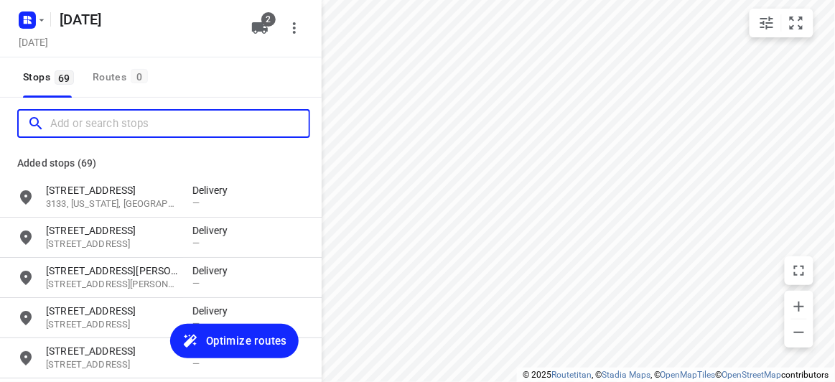
click at [95, 121] on input "Add or search stops" at bounding box center [179, 124] width 258 height 22
paste input "[STREET_ADDRESS]"
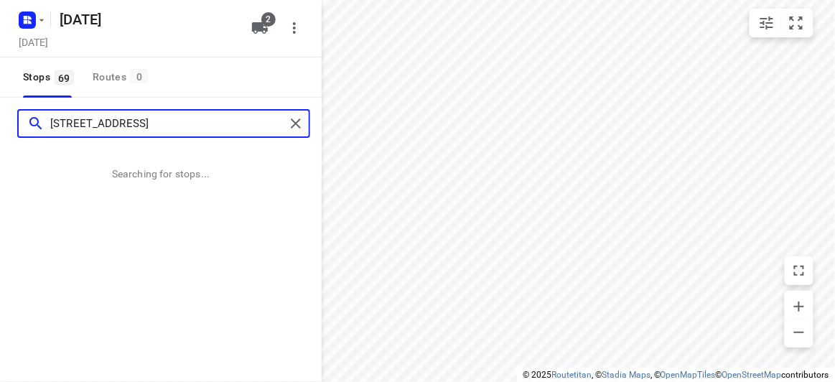
type input "[STREET_ADDRESS]"
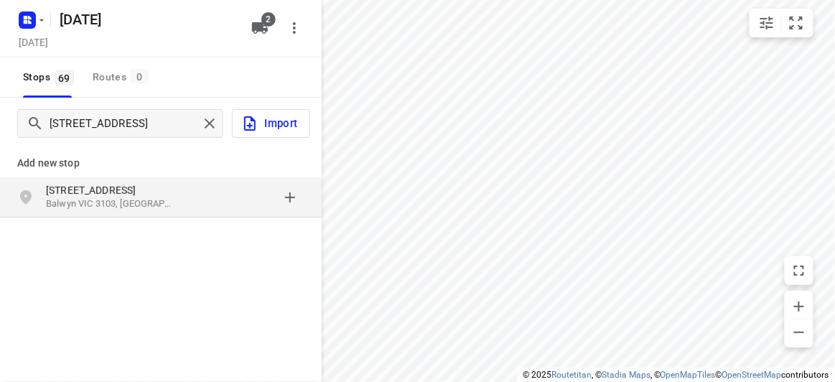
click at [66, 183] on p "[STREET_ADDRESS]" at bounding box center [112, 190] width 132 height 14
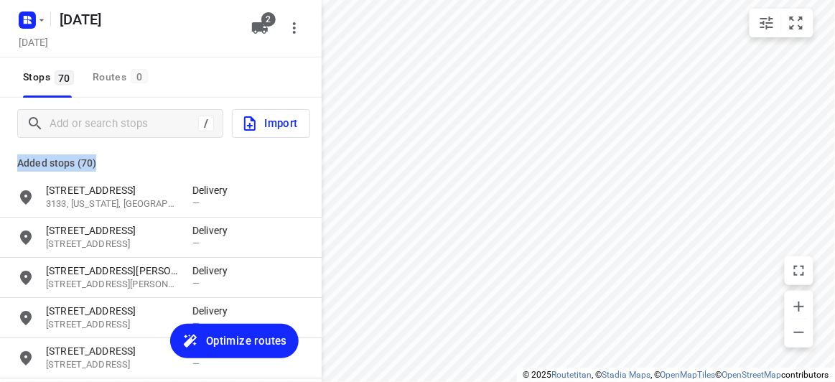
drag, startPoint x: 311, startPoint y: 174, endPoint x: 321, endPoint y: 289, distance: 114.6
click at [315, 370] on div "Added stops (70) [STREET_ADDRESS][US_STATE], AU Delivery — [STREET_ADDRESS][GEO…" at bounding box center [161, 279] width 322 height 260
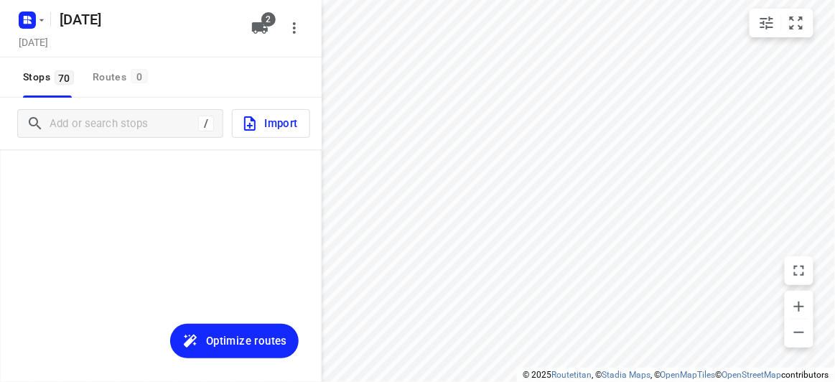
scroll to position [2675, 0]
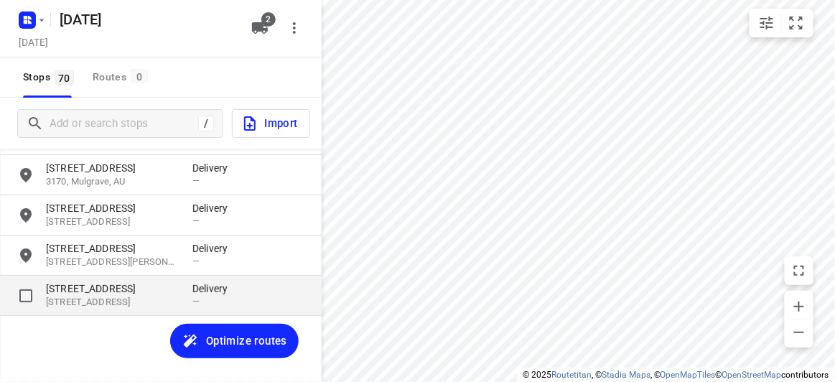
click at [154, 301] on p "[STREET_ADDRESS]" at bounding box center [112, 303] width 132 height 14
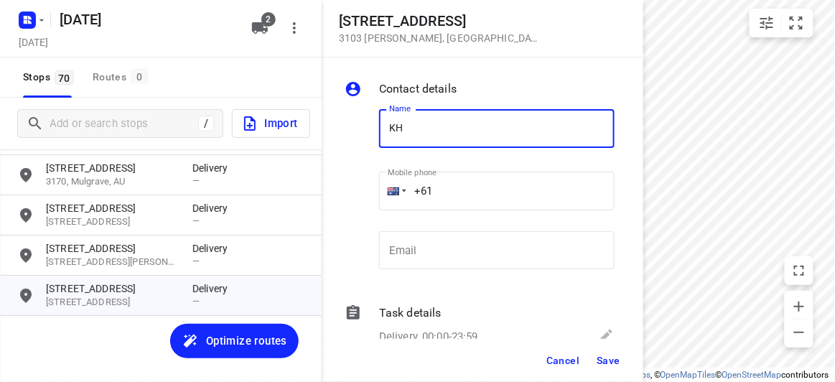
type input "[PERSON_NAME]"
click at [443, 187] on input "+61" at bounding box center [496, 191] width 235 height 39
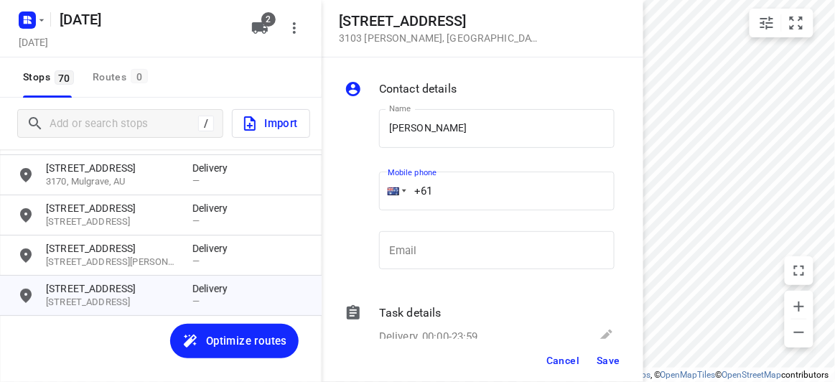
paste input "0404830055"
click at [441, 187] on input "[PHONE_NUMBER]" at bounding box center [496, 191] width 235 height 39
type input "[PHONE_NUMBER]"
click at [611, 365] on span "Save" at bounding box center [608, 360] width 24 height 11
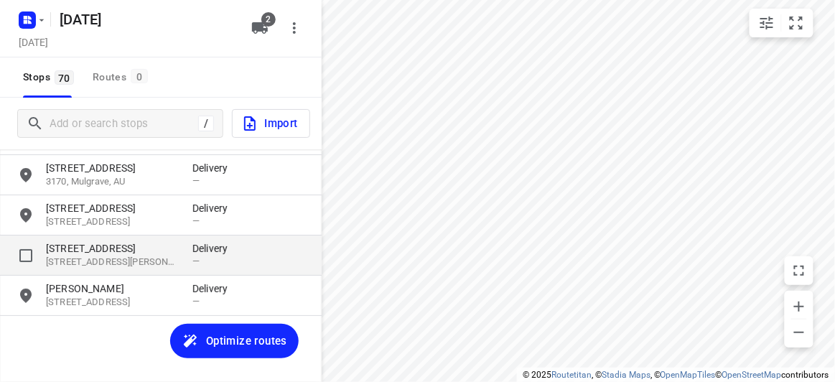
click at [126, 243] on p "[STREET_ADDRESS]" at bounding box center [112, 248] width 132 height 14
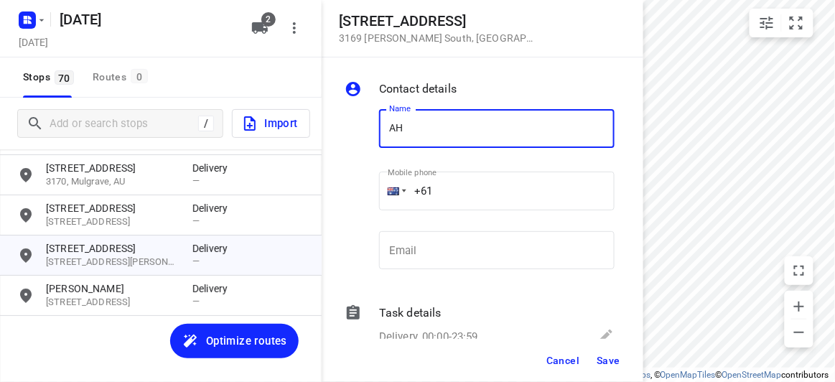
type input "[PERSON_NAME]"
click at [449, 184] on input "+61" at bounding box center [496, 191] width 235 height 39
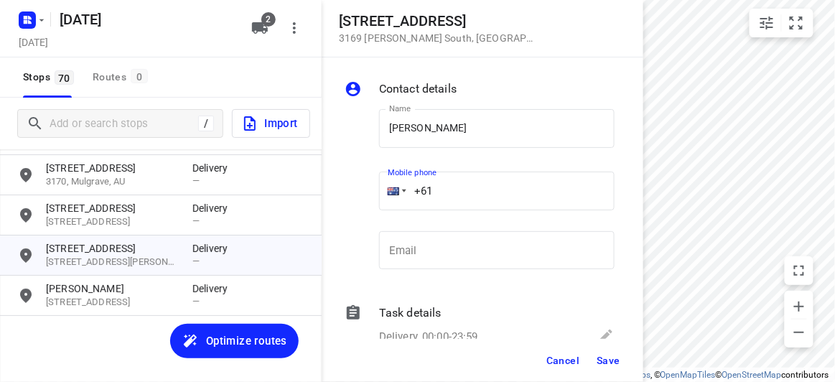
paste input "435854998"
type input "[PHONE_NUMBER]"
click at [634, 365] on div "Cancel Save" at bounding box center [483, 360] width 322 height 43
click at [616, 357] on span "Save" at bounding box center [608, 360] width 24 height 11
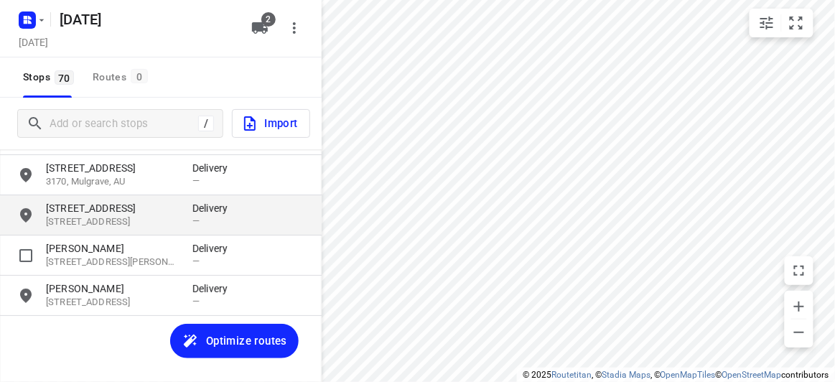
click at [79, 212] on p "[STREET_ADDRESS]" at bounding box center [112, 208] width 132 height 14
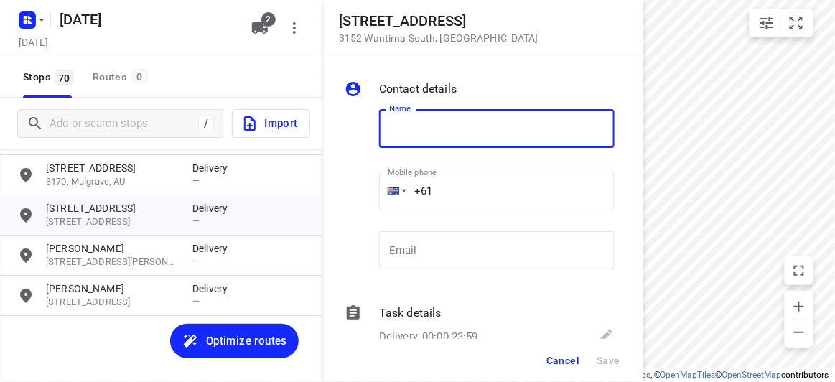
drag, startPoint x: 433, startPoint y: 194, endPoint x: 390, endPoint y: 194, distance: 43.1
click at [390, 194] on div "+61" at bounding box center [496, 191] width 235 height 39
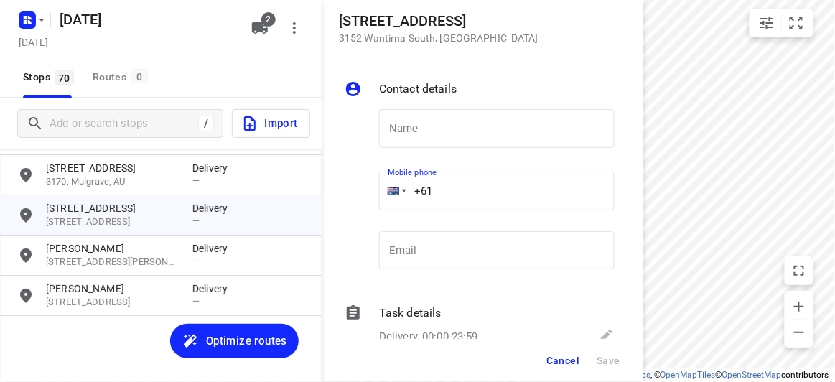
paste input "412987997"
type input "[PHONE_NUMBER]"
click at [390, 154] on div "Name Name" at bounding box center [496, 134] width 235 height 50
click at [395, 139] on input "text" at bounding box center [496, 128] width 235 height 39
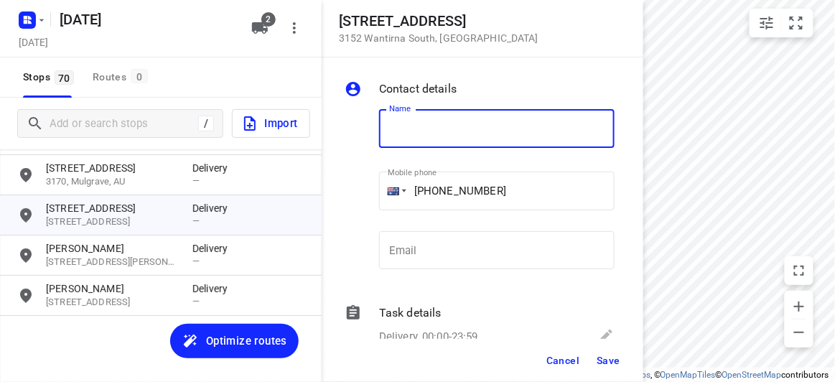
paste input "孝安"
click at [418, 139] on input "孝安" at bounding box center [496, 128] width 235 height 39
paste input "孝安"
type input "孝安"
click at [603, 358] on span "Save" at bounding box center [608, 360] width 24 height 11
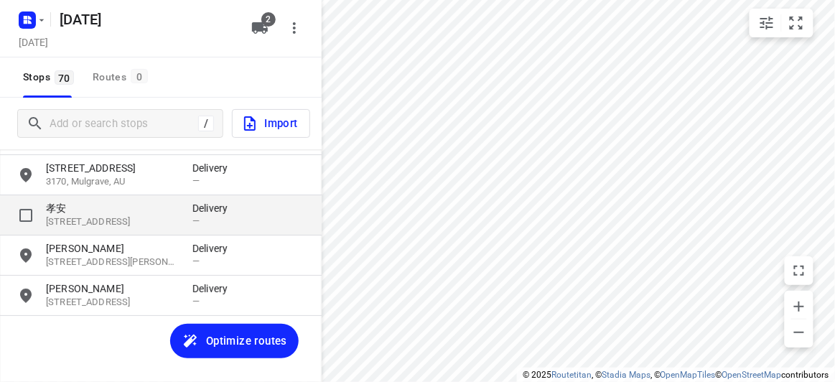
click at [65, 205] on p "孝安" at bounding box center [112, 208] width 132 height 14
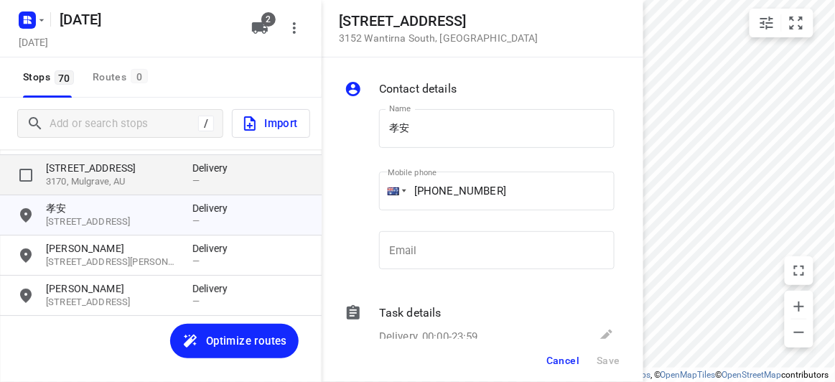
click at [67, 174] on p "[STREET_ADDRESS]" at bounding box center [112, 168] width 132 height 14
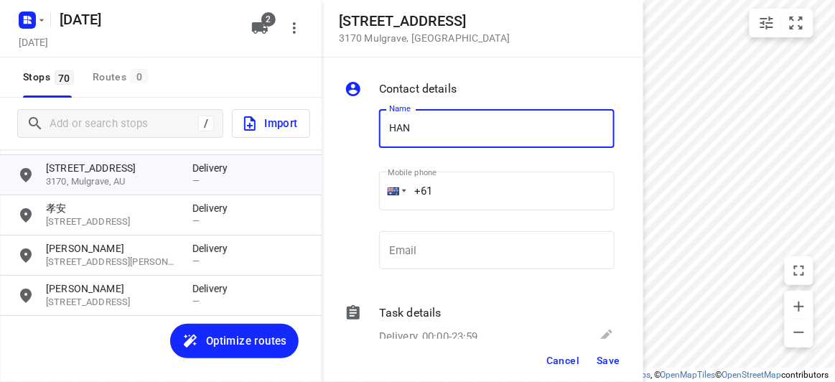
type input "HAN"
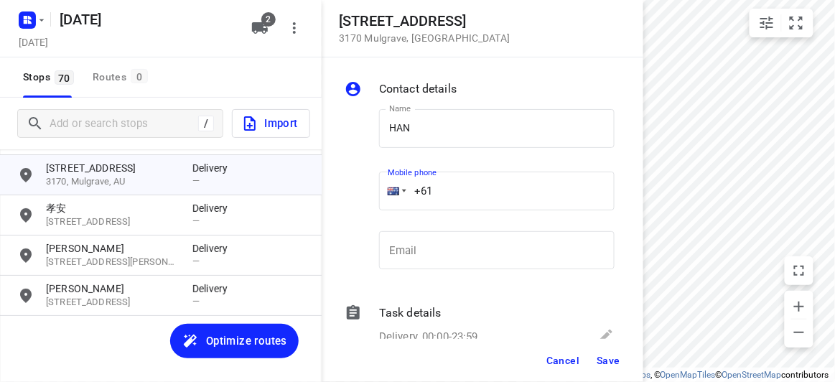
click at [432, 184] on input "+61" at bounding box center [496, 191] width 235 height 39
paste input "0450569255"
click at [417, 172] on label "Mobile phone" at bounding box center [412, 173] width 49 height 8
click at [430, 187] on input "[PHONE_NUMBER]" at bounding box center [496, 191] width 235 height 39
click at [438, 188] on input "[PHONE_NUMBER]" at bounding box center [496, 191] width 235 height 39
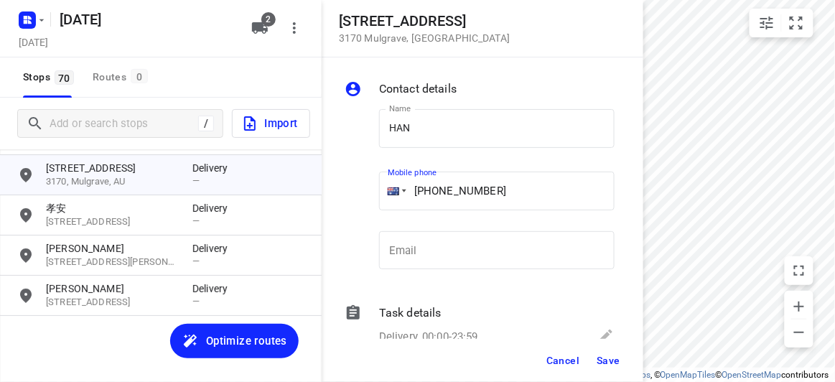
type input "[PHONE_NUMBER]"
click at [610, 357] on span "Save" at bounding box center [608, 360] width 24 height 11
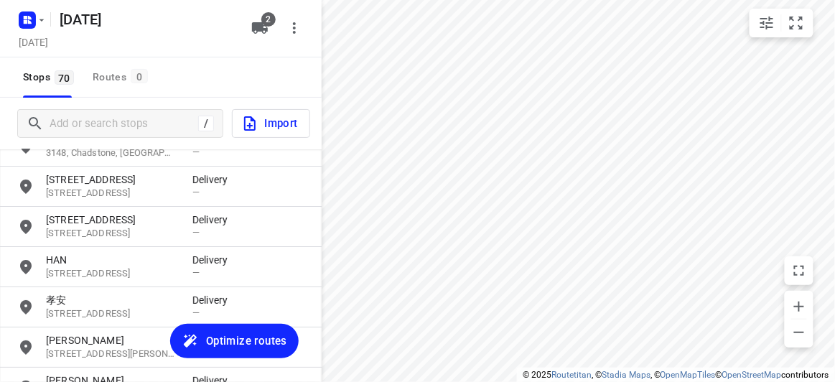
scroll to position [2544, 0]
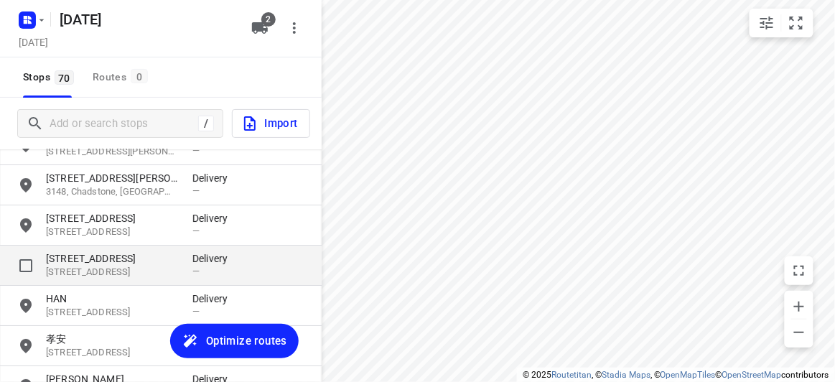
click at [64, 261] on p "[STREET_ADDRESS]" at bounding box center [112, 258] width 132 height 14
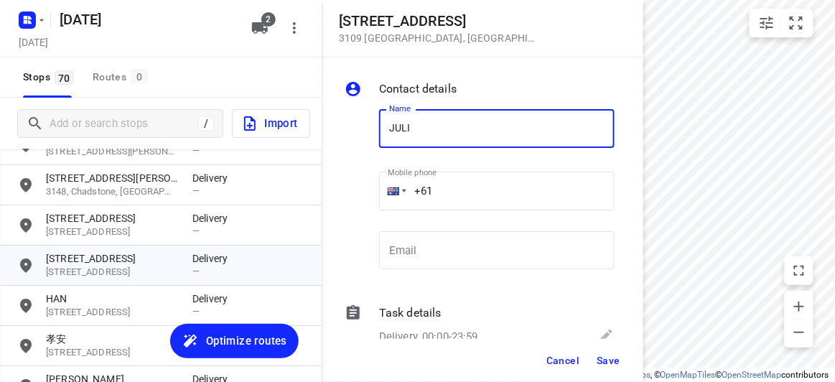
type input "[PERSON_NAME]"
click at [448, 192] on input "+61" at bounding box center [496, 191] width 235 height 39
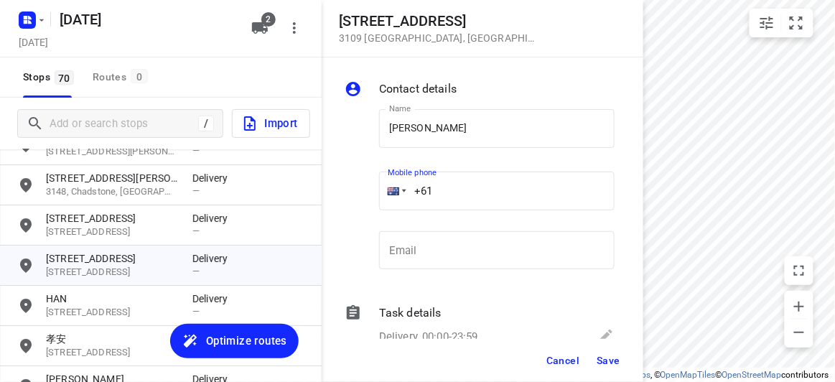
paste input "421077917"
click at [446, 192] on input "[PHONE_NUMBER]" at bounding box center [496, 191] width 235 height 39
type input "[PHONE_NUMBER]"
click at [624, 355] on div "Cancel Save" at bounding box center [483, 360] width 322 height 43
click at [595, 369] on button "Save" at bounding box center [608, 360] width 35 height 26
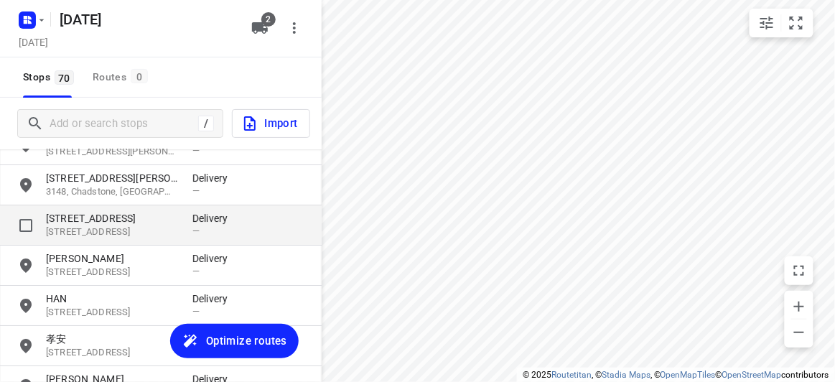
click at [111, 225] on p "[STREET_ADDRESS]" at bounding box center [112, 232] width 132 height 14
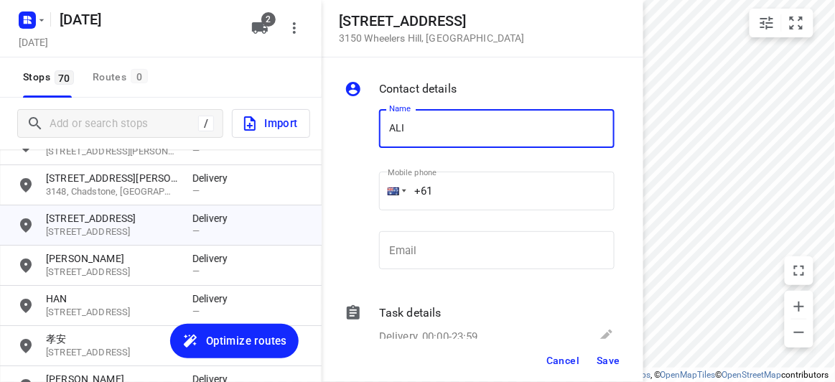
type input "[PERSON_NAME]"
click at [444, 188] on input "+61" at bounding box center [496, 191] width 235 height 39
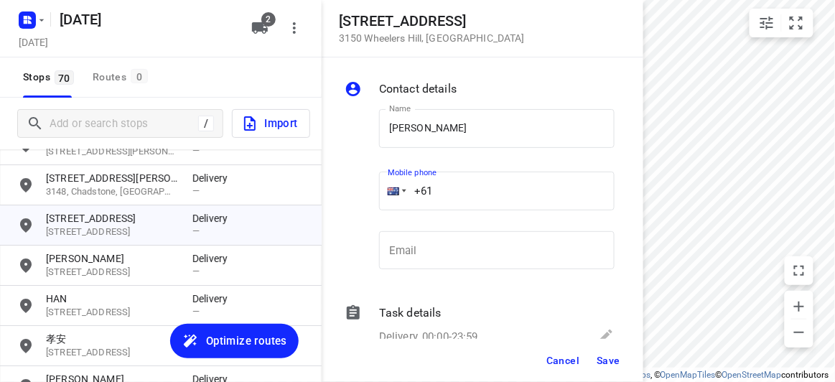
paste input "61438260038"
drag, startPoint x: 528, startPoint y: 191, endPoint x: 337, endPoint y: 200, distance: 191.1
click at [337, 200] on div "Contact details Name [PERSON_NAME] Name Mobile phone [PHONE_NUMBER] ​ Email Ema…" at bounding box center [483, 197] width 322 height 281
paste input "tel"
type input "[PHONE_NUMBER]"
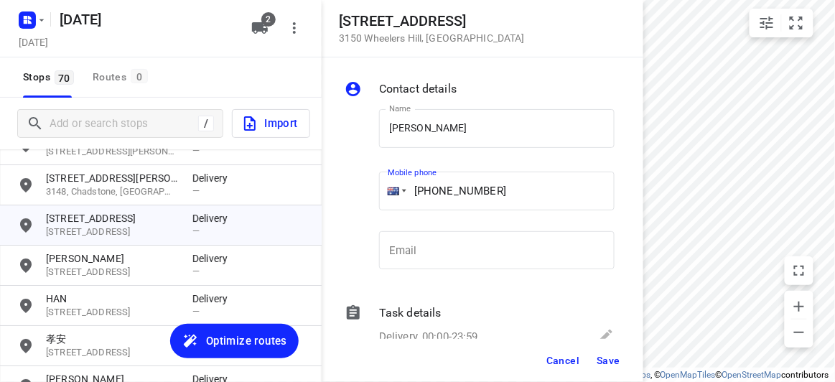
click at [595, 355] on button "Save" at bounding box center [608, 360] width 35 height 26
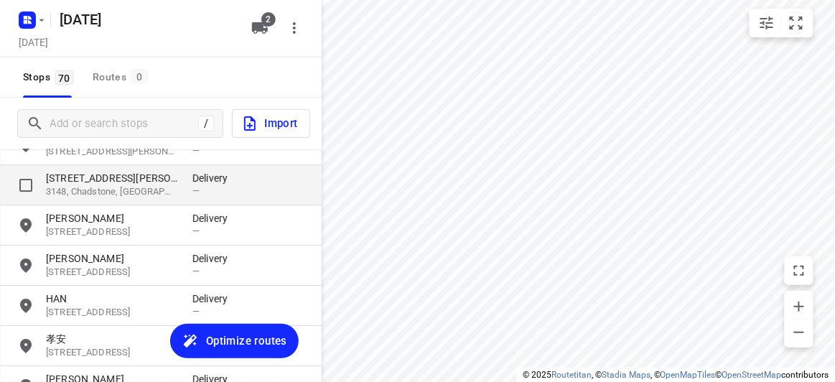
click at [84, 174] on p "[STREET_ADDRESS][PERSON_NAME]" at bounding box center [112, 178] width 132 height 14
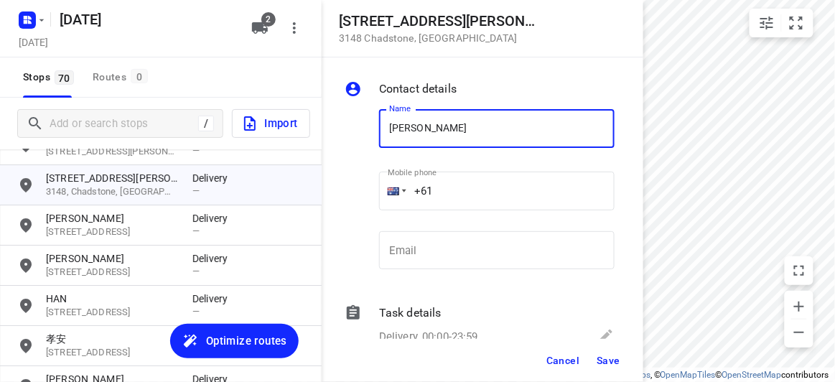
type input "[PERSON_NAME] 2/1"
click at [451, 182] on input "+61" at bounding box center [496, 191] width 235 height 39
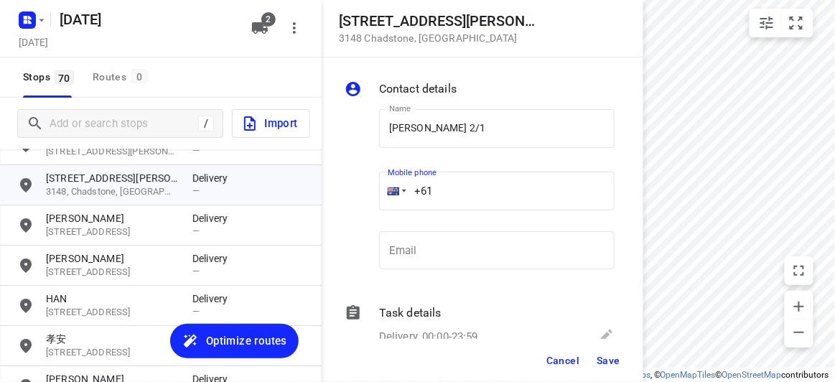
click at [388, 187] on div "+61" at bounding box center [496, 191] width 235 height 39
paste input "411959750"
type input "[PHONE_NUMBER]"
click at [605, 353] on button "Save" at bounding box center [608, 360] width 35 height 26
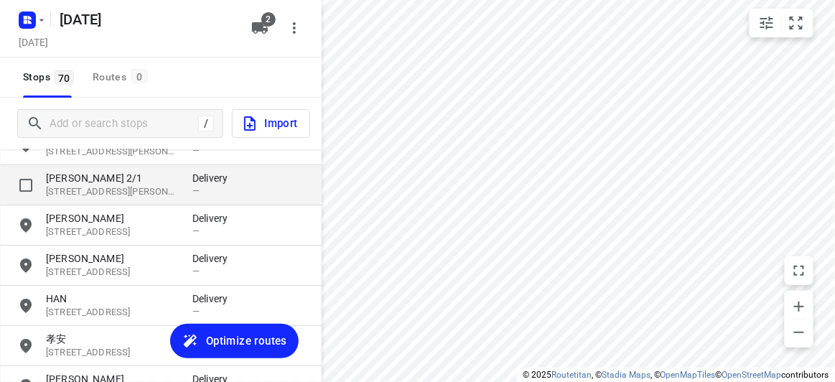
click at [85, 188] on p "[STREET_ADDRESS][PERSON_NAME]" at bounding box center [112, 192] width 132 height 14
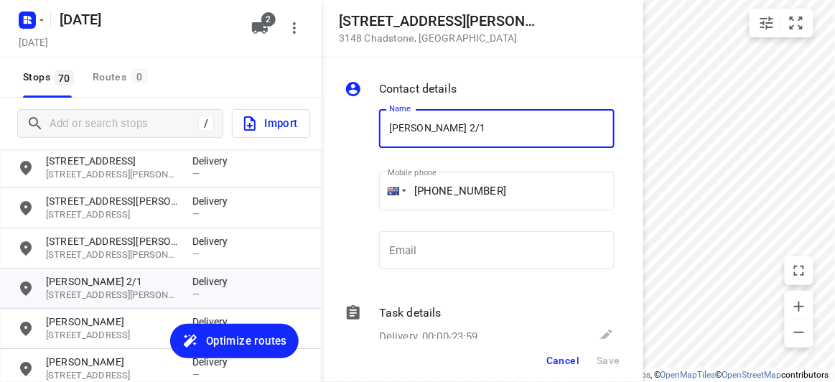
scroll to position [2414, 0]
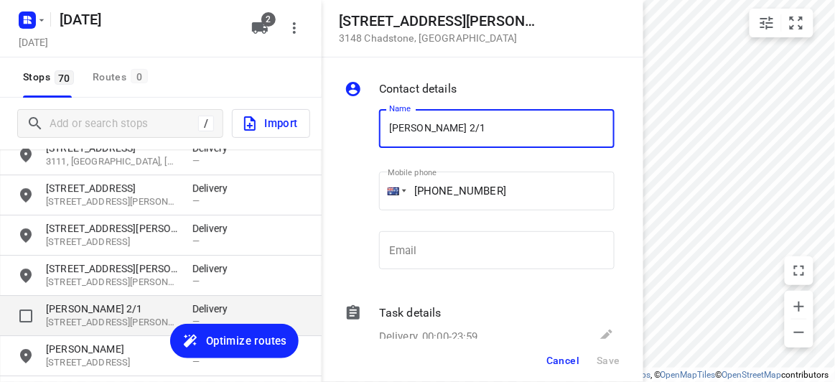
click at [71, 306] on p "[PERSON_NAME] 2/1" at bounding box center [112, 308] width 132 height 14
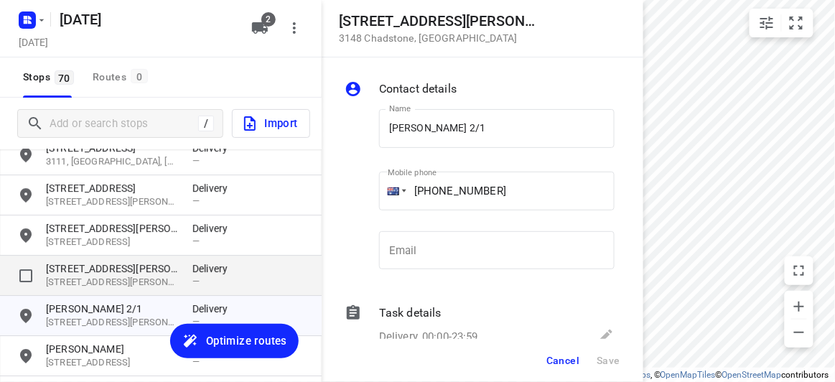
click at [74, 263] on p "[STREET_ADDRESS][PERSON_NAME]" at bounding box center [112, 268] width 132 height 14
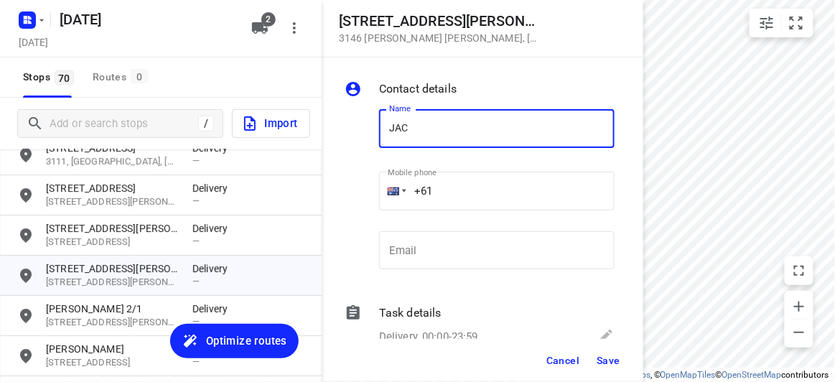
type input "[PERSON_NAME]"
click at [446, 190] on input "+61" at bounding box center [496, 191] width 235 height 39
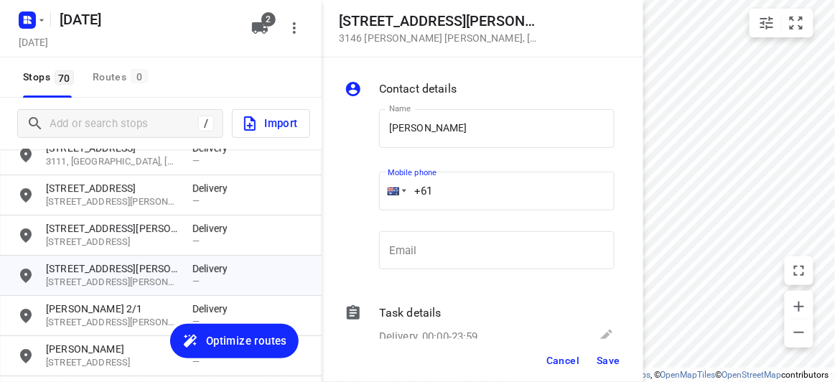
paste input "0427215187"
click at [445, 189] on input "[PHONE_NUMBER]" at bounding box center [496, 191] width 235 height 39
click at [444, 189] on input "[PHONE_NUMBER]" at bounding box center [496, 191] width 235 height 39
click at [441, 188] on input "[PHONE_NUMBER]" at bounding box center [496, 191] width 235 height 39
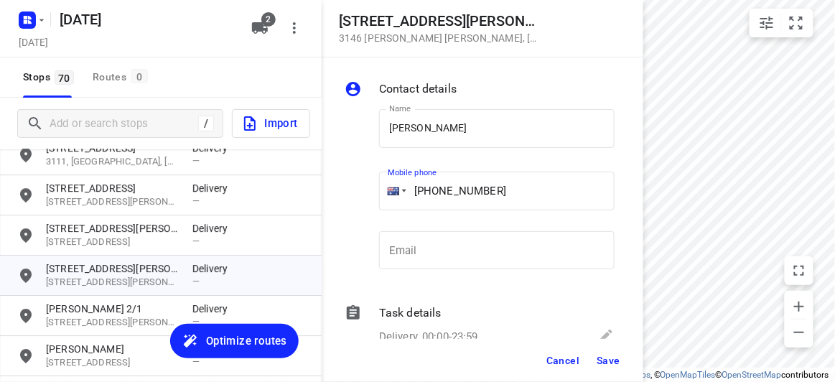
click at [441, 189] on input "[PHONE_NUMBER]" at bounding box center [496, 191] width 235 height 39
type input "[PHONE_NUMBER]"
click at [605, 362] on span "Save" at bounding box center [608, 360] width 24 height 11
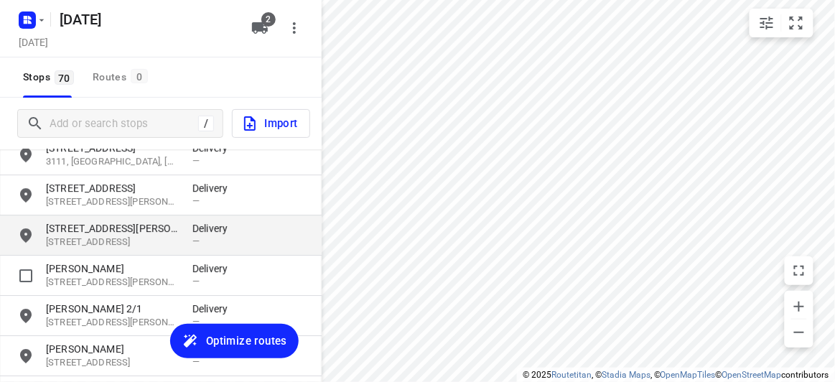
click at [164, 245] on p "[STREET_ADDRESS]" at bounding box center [112, 242] width 132 height 14
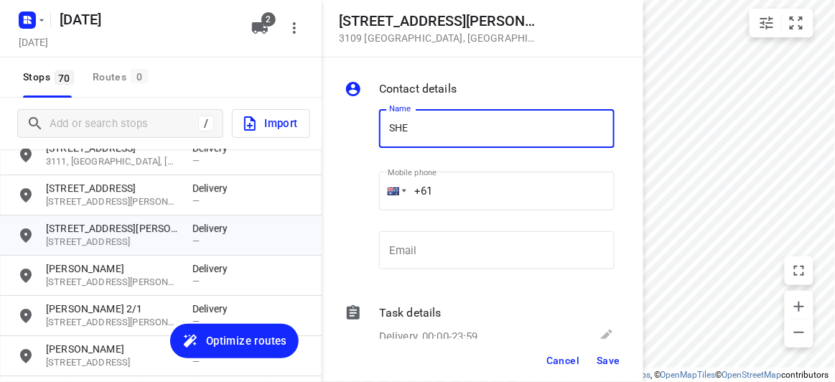
type input "[PERSON_NAME]"
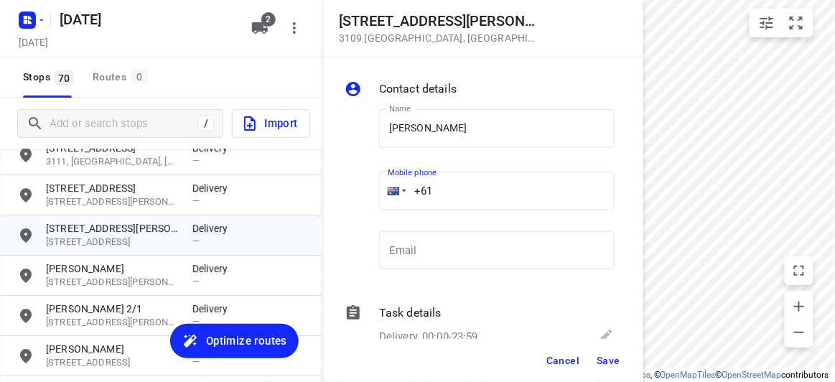
click at [449, 186] on input "+61" at bounding box center [496, 191] width 235 height 39
paste input "61430587772"
drag, startPoint x: 507, startPoint y: 187, endPoint x: 347, endPoint y: 188, distance: 160.0
click at [347, 188] on div "Name [PERSON_NAME] Name Mobile phone [PHONE_NUMBER] ​ Email Email" at bounding box center [480, 192] width 276 height 189
paste input "tel"
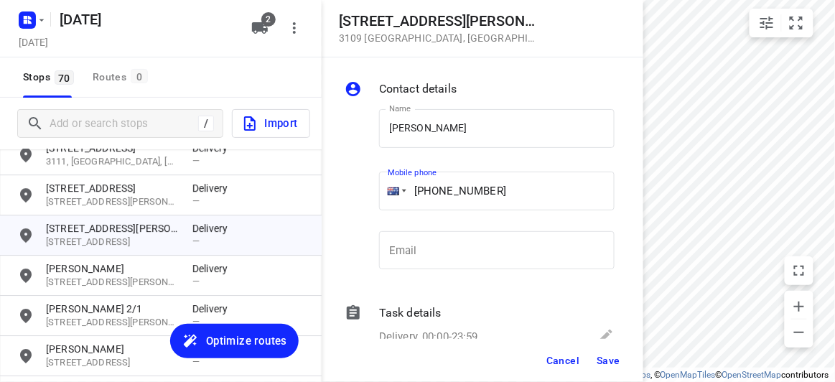
type input "[PHONE_NUMBER]"
click at [604, 350] on button "Save" at bounding box center [608, 360] width 35 height 26
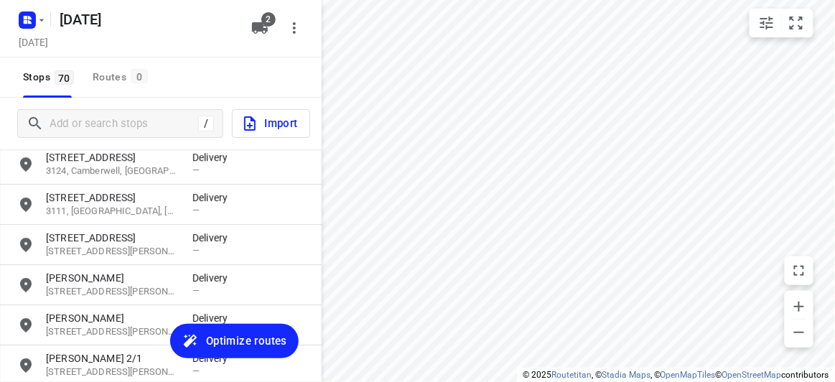
scroll to position [2348, 0]
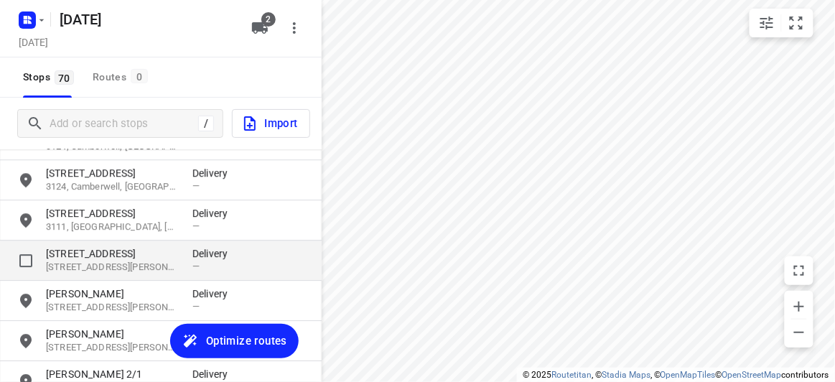
click at [92, 266] on p "[STREET_ADDRESS][PERSON_NAME][PERSON_NAME]" at bounding box center [112, 268] width 132 height 14
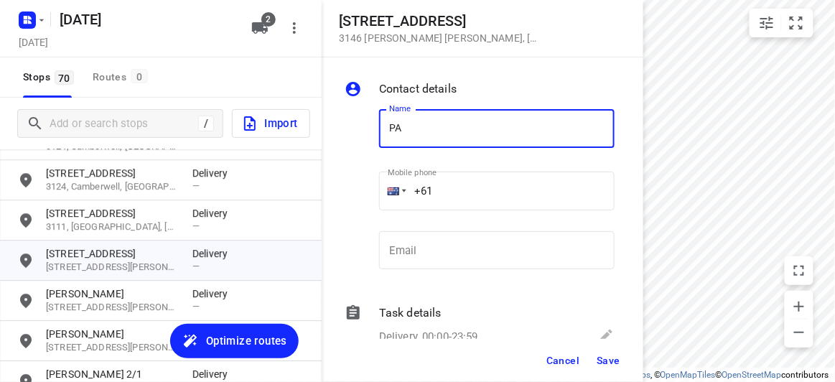
type input "[PERSON_NAME]"
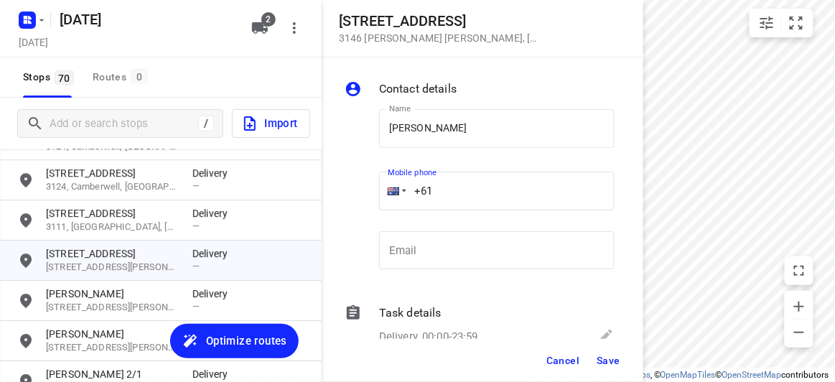
drag, startPoint x: 427, startPoint y: 187, endPoint x: 400, endPoint y: 187, distance: 26.6
click at [400, 187] on div "+61" at bounding box center [496, 191] width 235 height 39
paste input "468604090"
type input "[PHONE_NUMBER]"
click at [592, 377] on div "Cancel Save" at bounding box center [483, 360] width 322 height 43
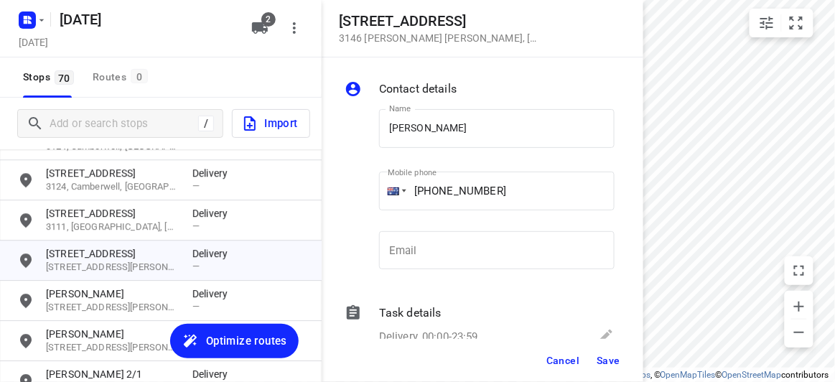
click at [598, 369] on button "Save" at bounding box center [608, 360] width 35 height 26
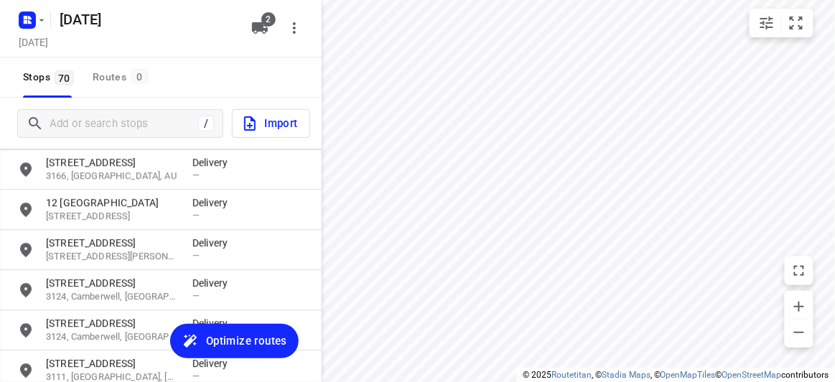
scroll to position [2218, 0]
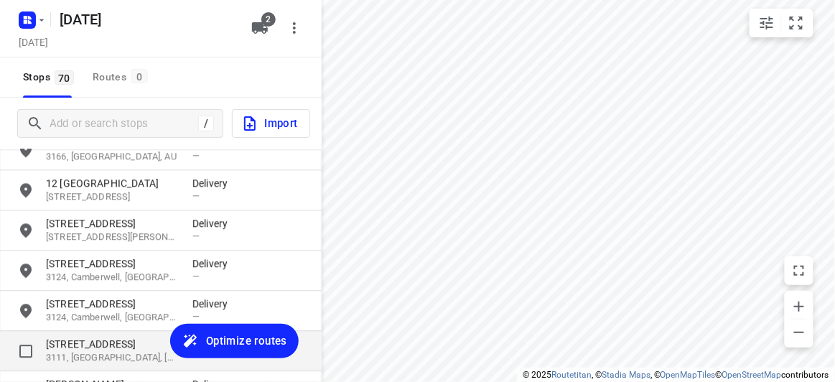
click at [87, 342] on p "[STREET_ADDRESS]" at bounding box center [112, 344] width 132 height 14
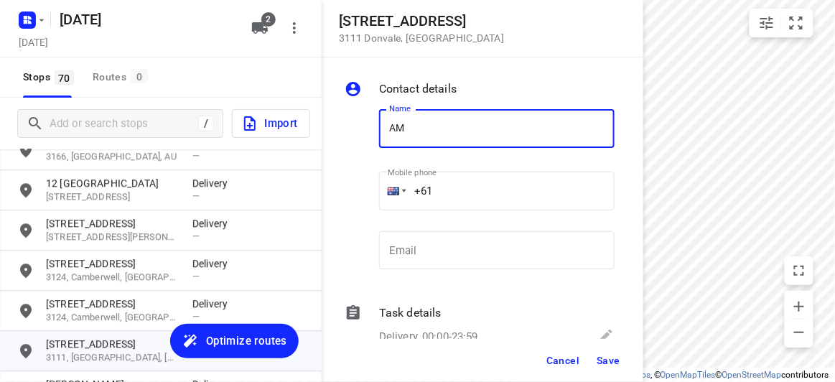
type input "[PERSON_NAME]"
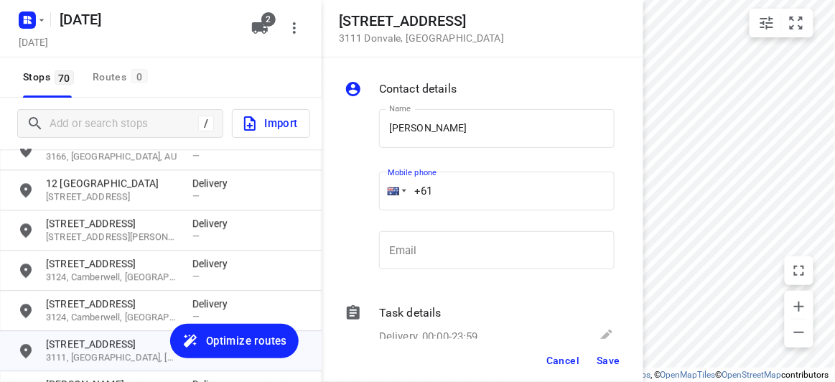
drag, startPoint x: 441, startPoint y: 191, endPoint x: 389, endPoint y: 191, distance: 51.7
click at [389, 191] on div "+61" at bounding box center [496, 191] width 235 height 39
paste input "421906306"
type input "[PHONE_NUMBER]"
click at [598, 356] on span "Save" at bounding box center [608, 360] width 24 height 11
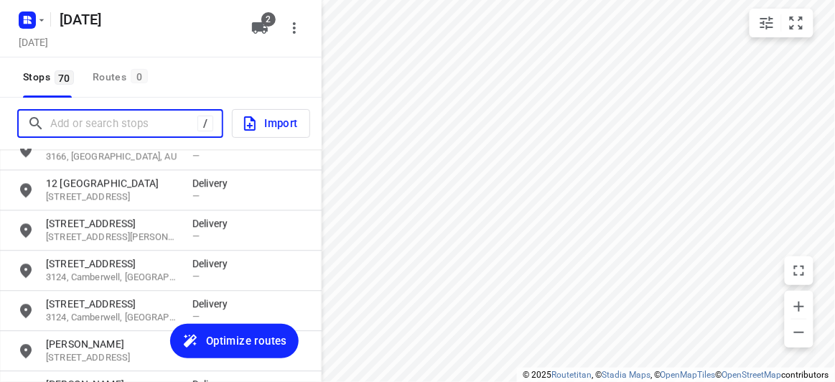
click at [125, 131] on input "Add or search stops" at bounding box center [123, 124] width 147 height 22
paste input "5 [PERSON_NAME] court Mulgrave 3170"
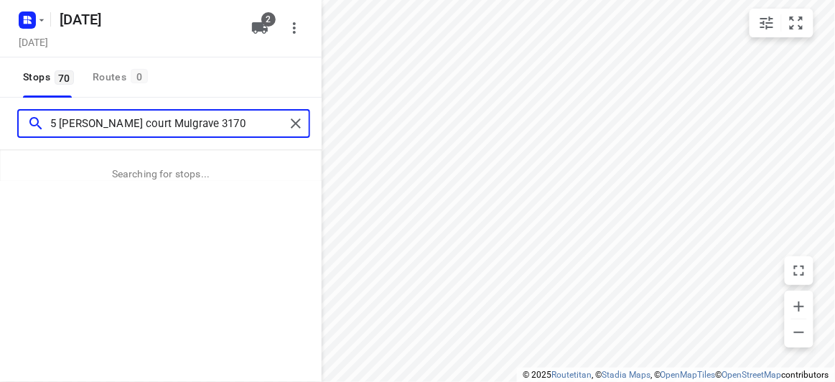
type input "5 [PERSON_NAME] court Mulgrave 3170"
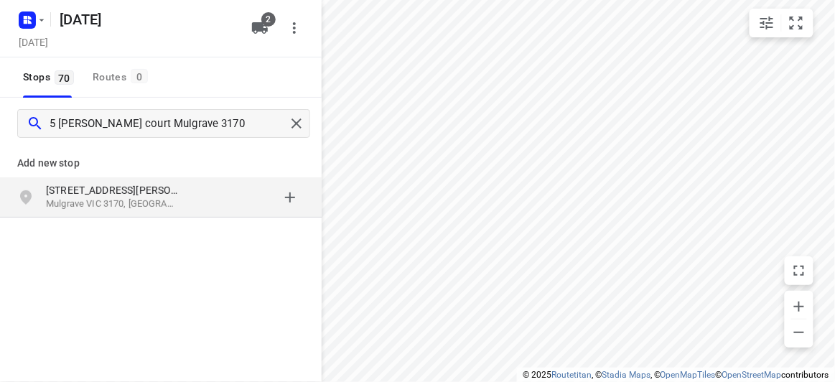
click at [161, 212] on div "[STREET_ADDRESS][PERSON_NAME]" at bounding box center [161, 197] width 322 height 40
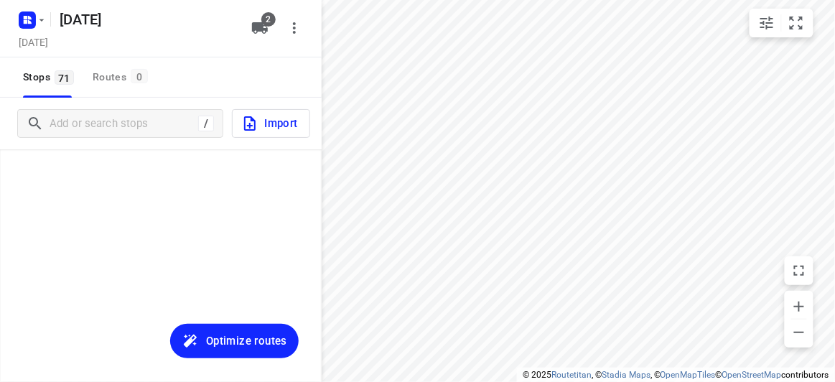
scroll to position [2715, 0]
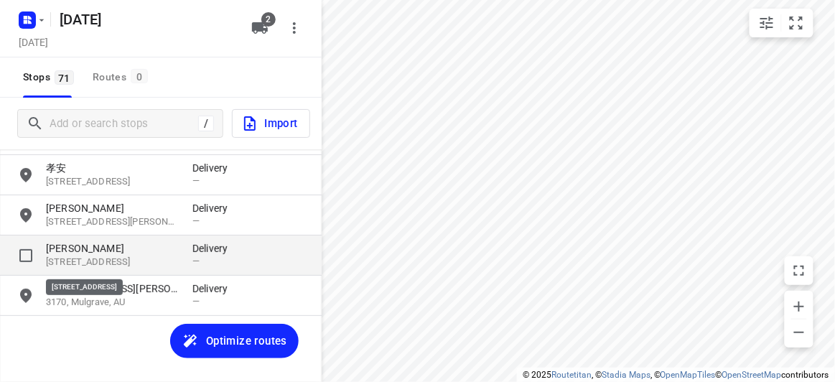
click at [107, 265] on p "[STREET_ADDRESS]" at bounding box center [112, 262] width 132 height 14
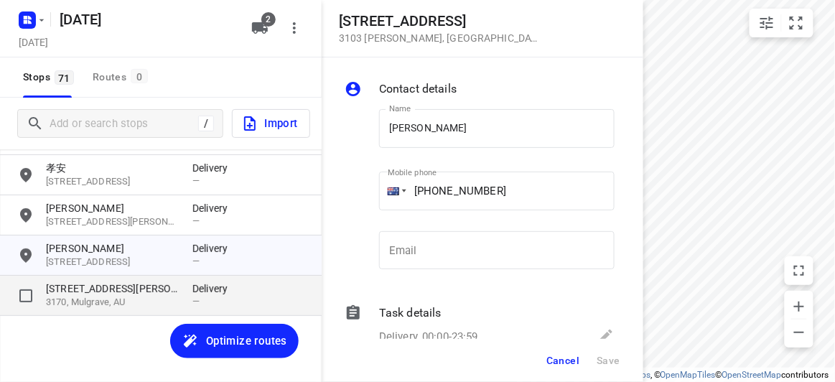
click at [113, 288] on p "[STREET_ADDRESS][PERSON_NAME]" at bounding box center [112, 288] width 132 height 14
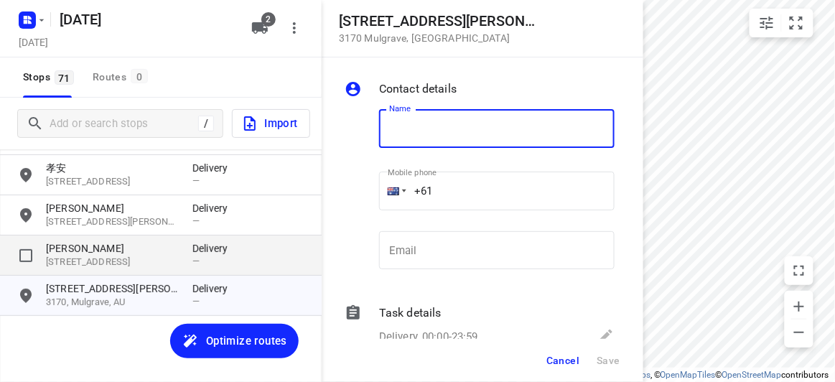
type input "M"
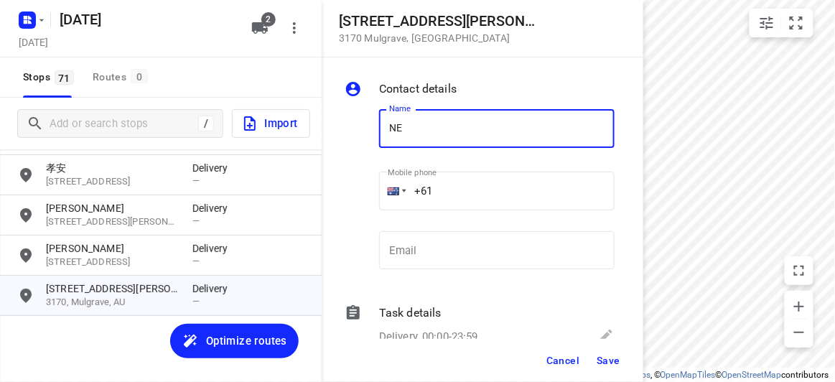
type input "[PERSON_NAME]"
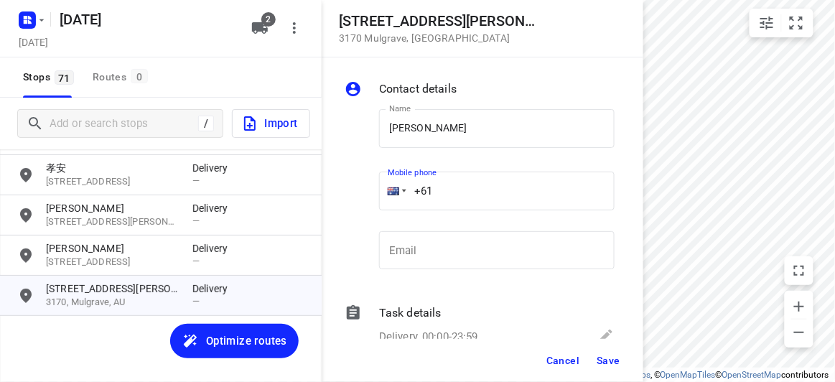
click at [454, 178] on input "+61" at bounding box center [496, 191] width 235 height 39
paste input "433614093"
click at [437, 188] on input "[PHONE_NUMBER]" at bounding box center [496, 191] width 235 height 39
click at [441, 189] on input "[PHONE_NUMBER]" at bounding box center [496, 191] width 235 height 39
type input "[PHONE_NUMBER]"
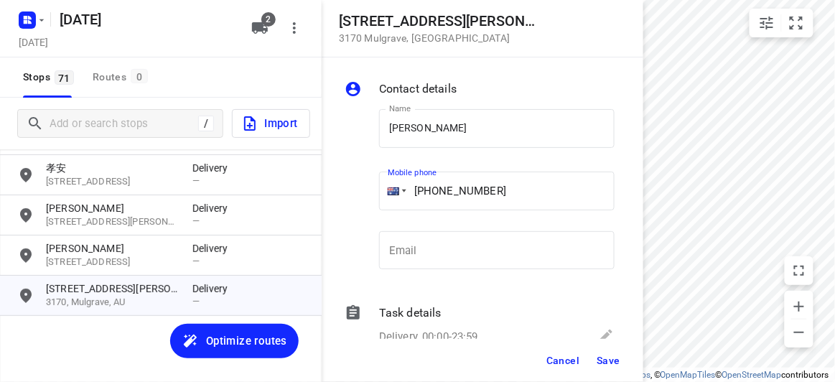
click at [604, 361] on span "Save" at bounding box center [608, 360] width 24 height 11
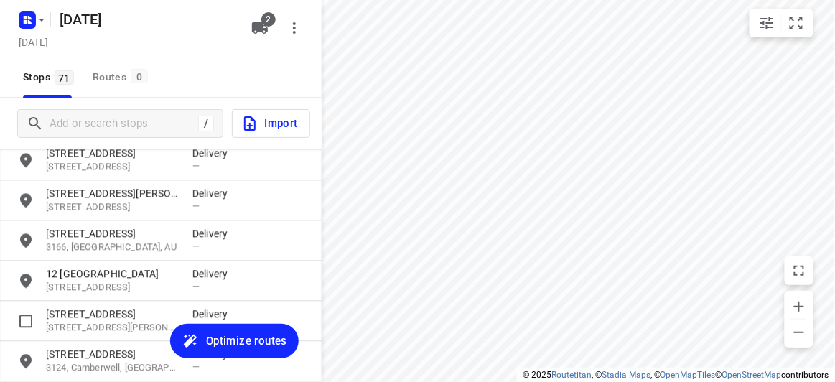
scroll to position [2258, 0]
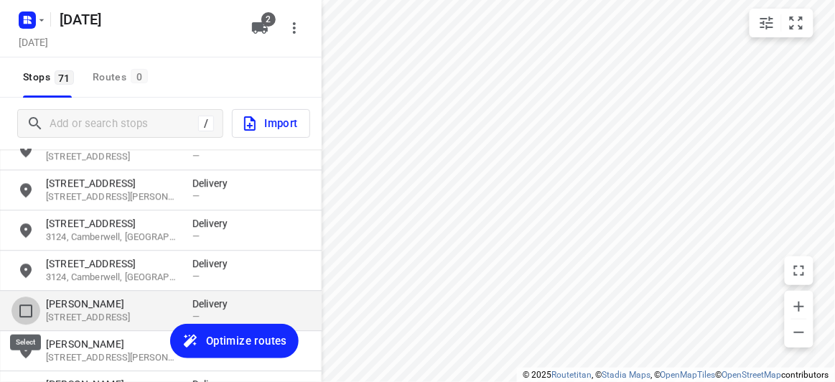
click at [33, 309] on input "grid" at bounding box center [25, 310] width 29 height 29
checkbox input "true"
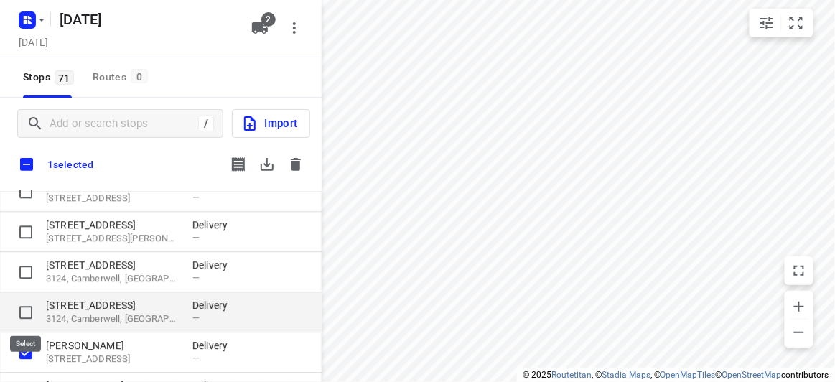
click at [29, 305] on input "grid" at bounding box center [25, 312] width 29 height 29
checkbox input "true"
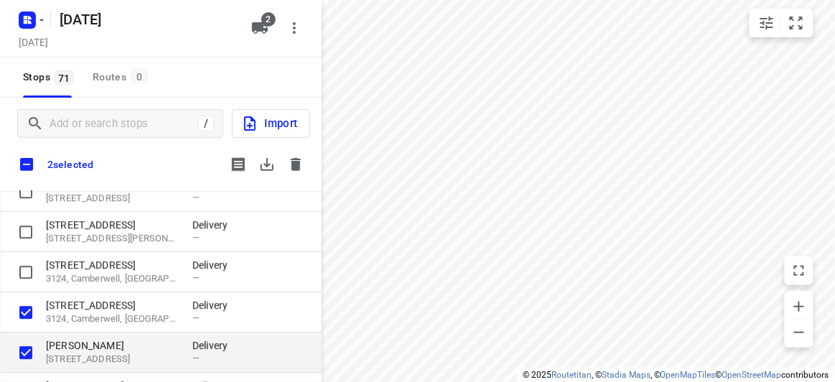
click at [31, 337] on div "[PERSON_NAME] [STREET_ADDRESS][PERSON_NAME] Delivery —" at bounding box center [161, 352] width 322 height 40
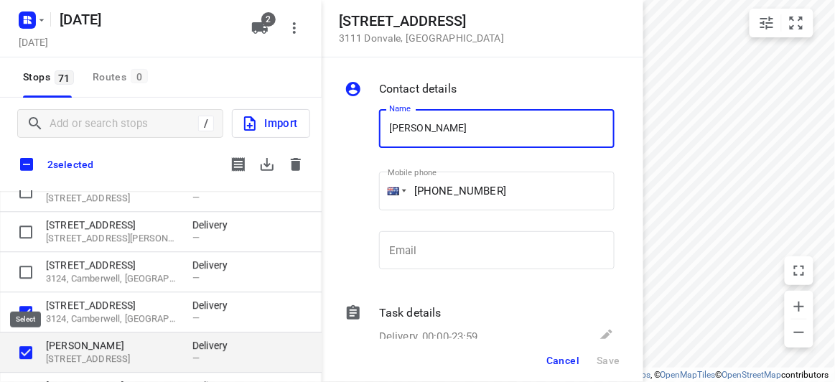
click at [32, 344] on input "grid" at bounding box center [25, 352] width 29 height 29
checkbox input "false"
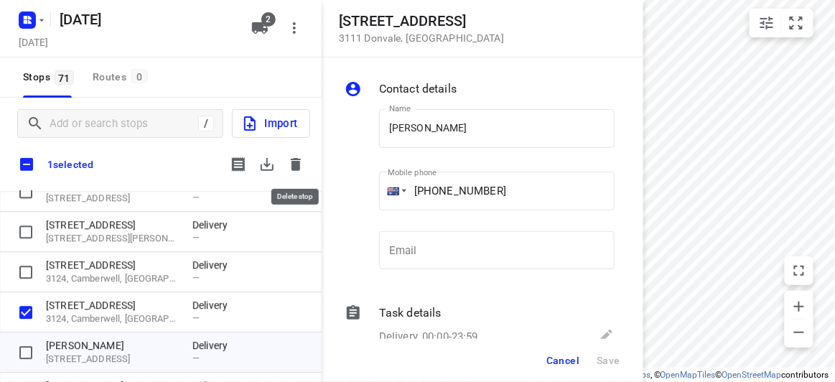
click at [291, 172] on icon "button" at bounding box center [295, 164] width 17 height 17
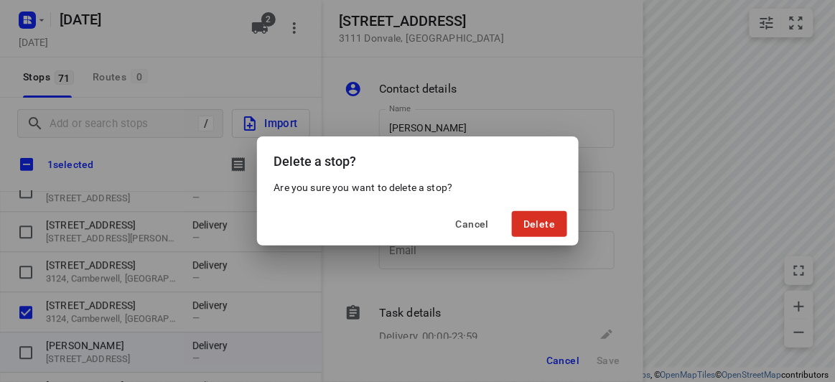
click at [552, 227] on span "Delete" at bounding box center [539, 223] width 32 height 11
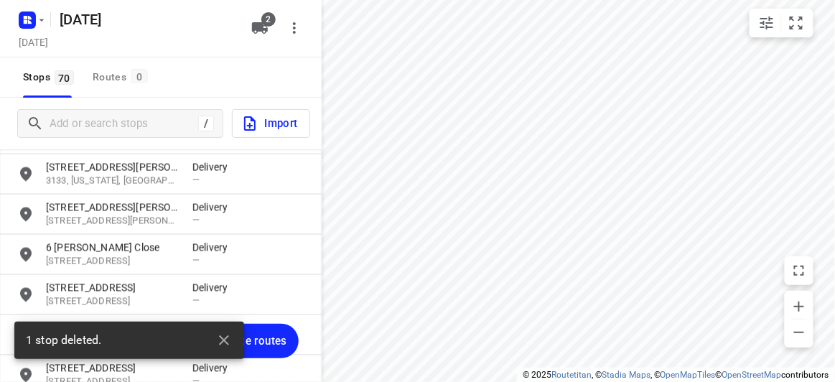
scroll to position [1885, 0]
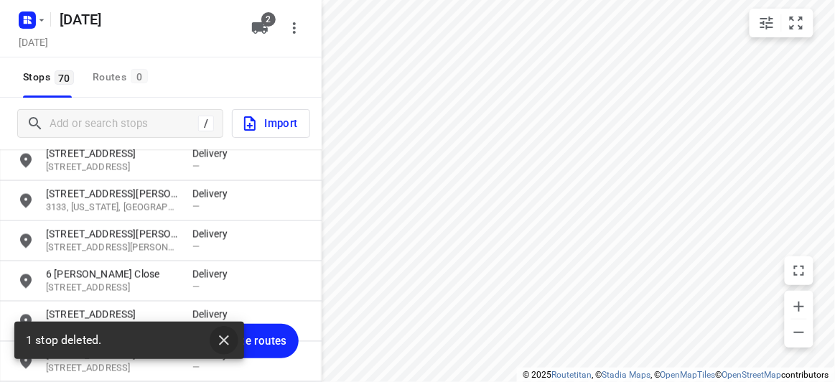
click at [230, 340] on icon "button" at bounding box center [223, 340] width 17 height 17
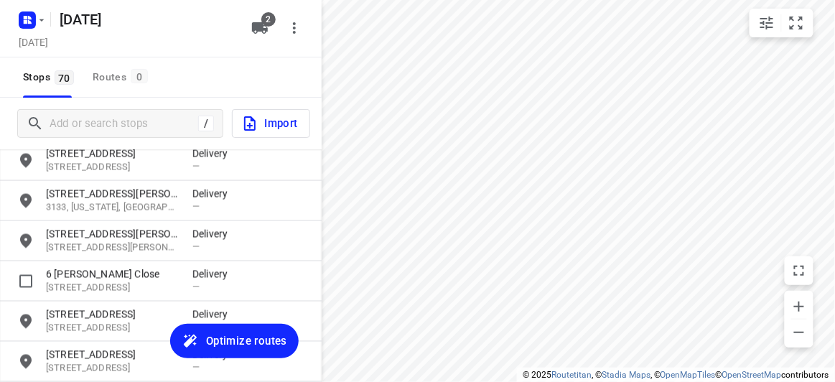
scroll to position [2212, 0]
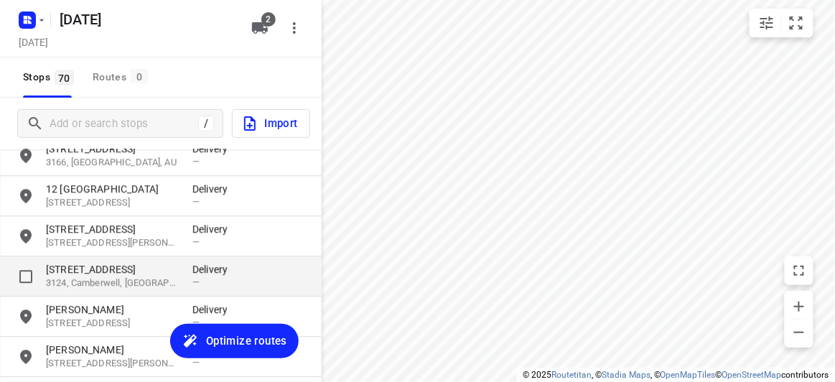
click at [119, 283] on p "3124, Camberwell, [GEOGRAPHIC_DATA]" at bounding box center [112, 283] width 132 height 14
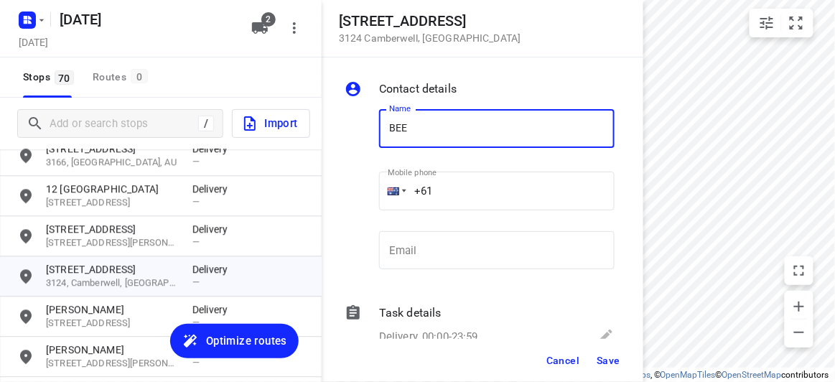
type input "BEE [PERSON_NAME]"
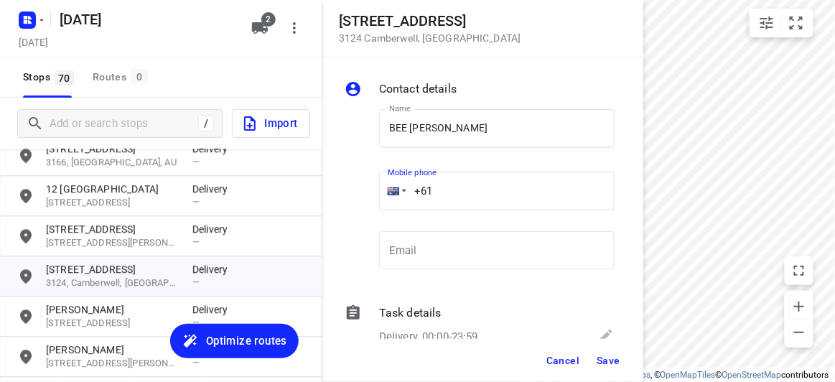
click at [447, 187] on input "+61" at bounding box center [496, 191] width 235 height 39
paste input "433117027"
drag, startPoint x: 505, startPoint y: 192, endPoint x: 387, endPoint y: 192, distance: 118.4
click at [387, 192] on div "[PHONE_NUMBER]" at bounding box center [496, 191] width 235 height 39
type input "[PHONE_NUMBER]"
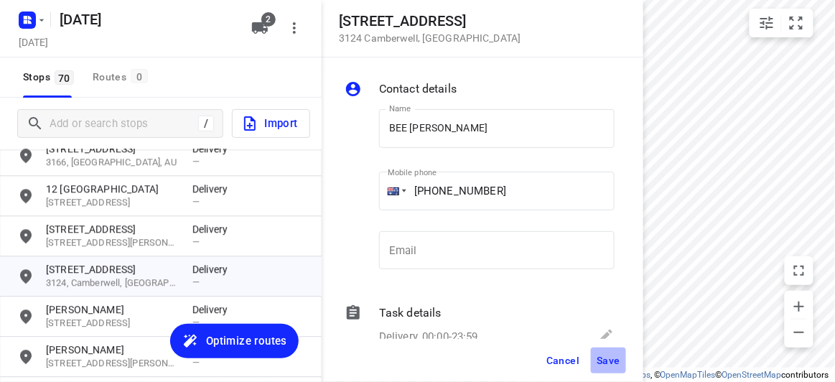
click at [611, 358] on span "Save" at bounding box center [608, 360] width 24 height 11
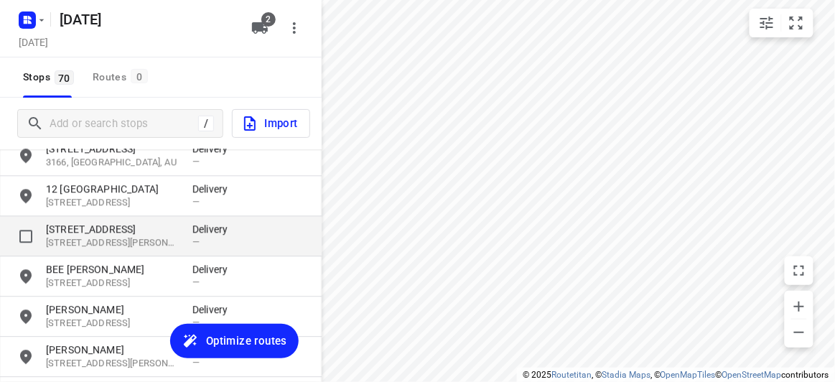
click at [109, 229] on p "[STREET_ADDRESS]" at bounding box center [112, 229] width 132 height 14
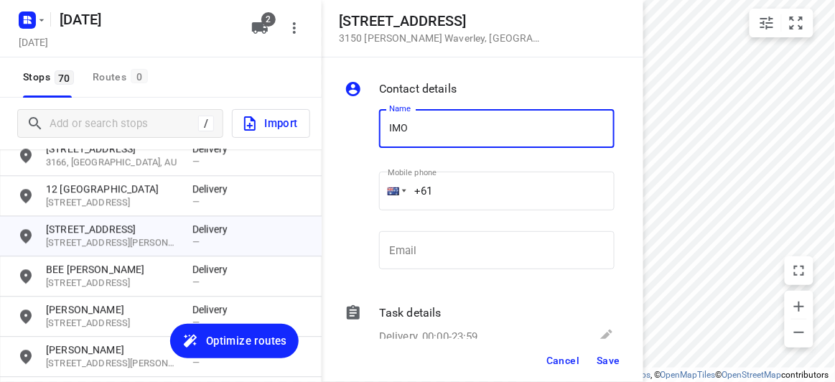
click at [384, 128] on input "IMO" at bounding box center [496, 128] width 235 height 39
click at [446, 133] on input "AIMO" at bounding box center [496, 128] width 235 height 39
click at [426, 136] on input "AIMO" at bounding box center [496, 128] width 235 height 39
click at [398, 133] on input "AIMO" at bounding box center [496, 128] width 235 height 39
click at [393, 129] on input "AIMO" at bounding box center [496, 128] width 235 height 39
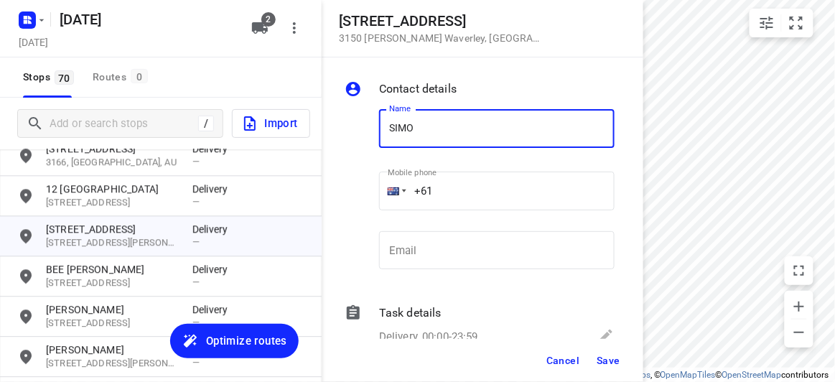
click at [446, 133] on input "SIMO" at bounding box center [496, 128] width 235 height 39
type input "[PERSON_NAME] 1/816"
click at [459, 196] on input "+61" at bounding box center [496, 191] width 235 height 39
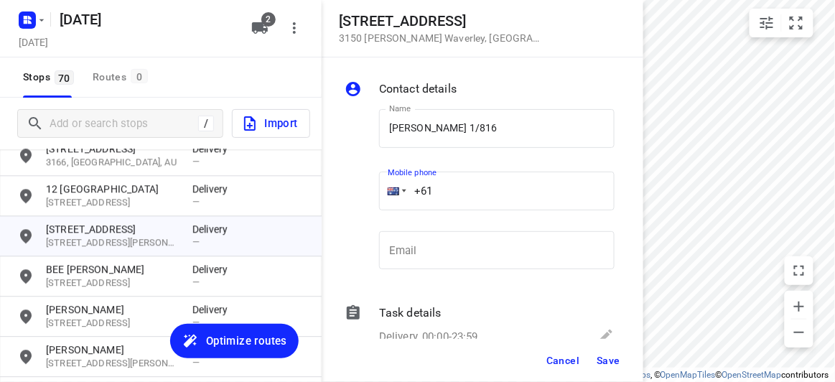
paste input "437353113"
type input "[PHONE_NUMBER]"
click at [619, 365] on span "Save" at bounding box center [608, 360] width 24 height 11
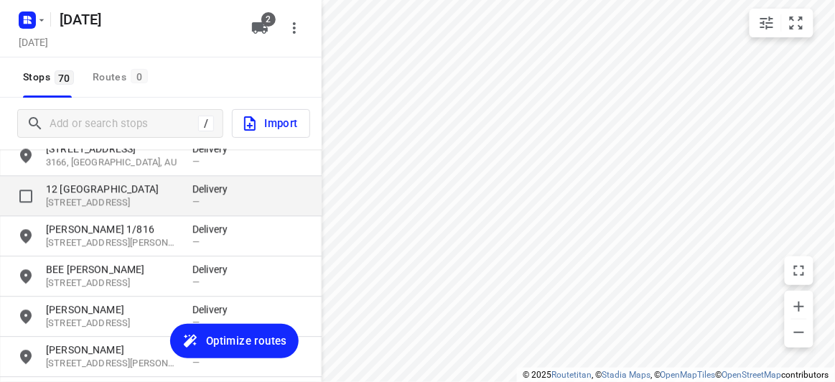
click at [78, 186] on p "12 [GEOGRAPHIC_DATA]" at bounding box center [112, 189] width 132 height 14
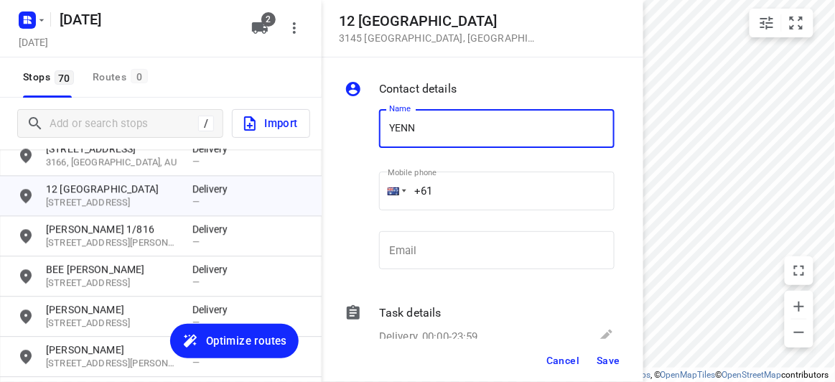
type input "[PERSON_NAME]"
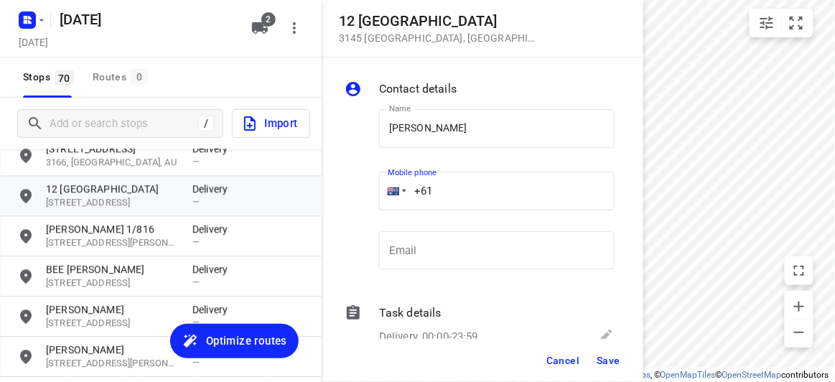
drag, startPoint x: 435, startPoint y: 186, endPoint x: 386, endPoint y: 188, distance: 48.8
click at [386, 188] on div "+61" at bounding box center [496, 191] width 235 height 39
paste input "466886805"
type input "[PHONE_NUMBER]"
click at [610, 358] on span "Save" at bounding box center [608, 360] width 24 height 11
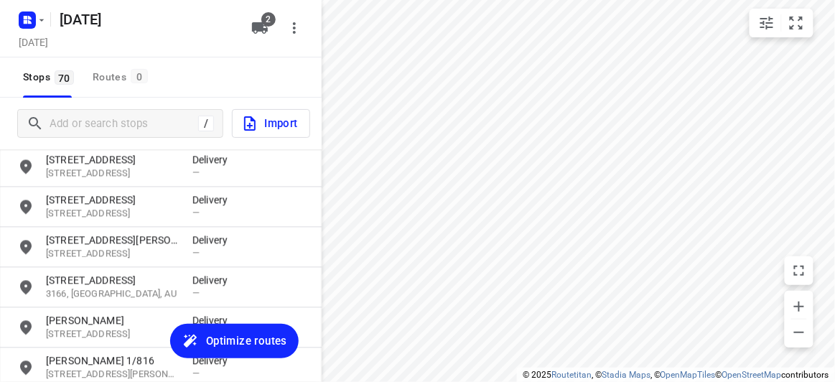
scroll to position [2016, 0]
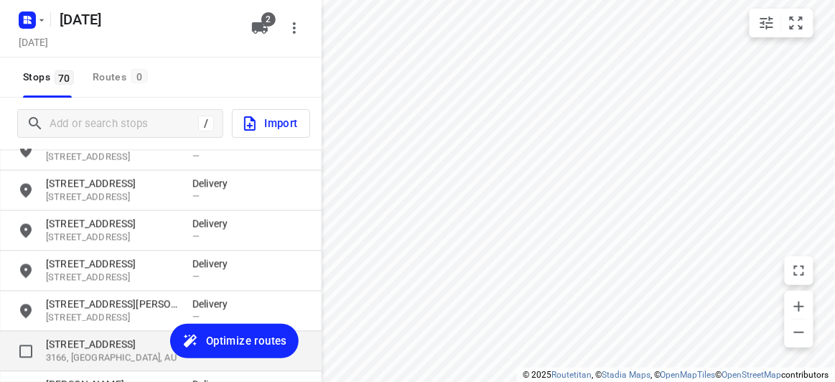
click at [110, 349] on p "[STREET_ADDRESS]" at bounding box center [112, 344] width 132 height 14
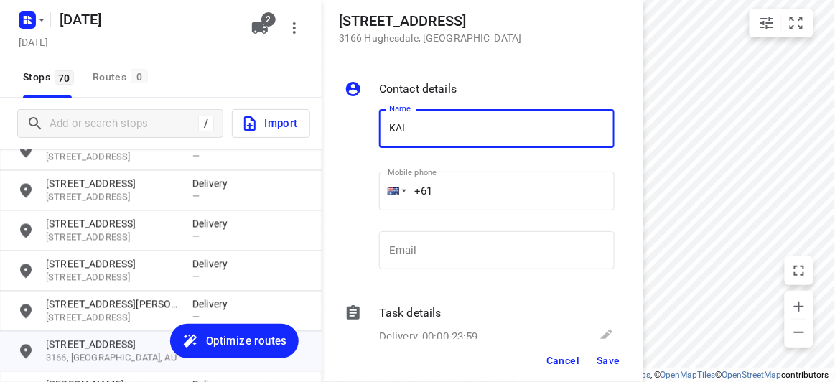
type input "[PERSON_NAME] KUNG 8/47-49"
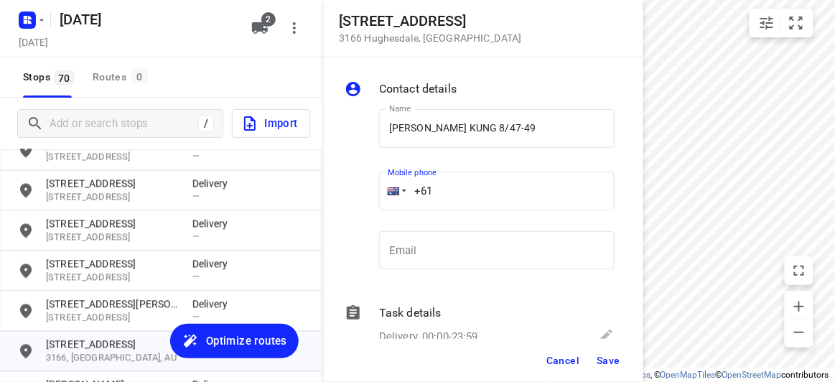
click at [463, 196] on input "+61" at bounding box center [496, 191] width 235 height 39
drag, startPoint x: 363, startPoint y: 209, endPoint x: 339, endPoint y: 210, distance: 24.4
click at [337, 209] on div "Contact details Name [PERSON_NAME] 8/47-49 Name Mobile phone +61 ​ Email Email …" at bounding box center [483, 197] width 322 height 281
paste input "425780710"
type input "[PHONE_NUMBER]"
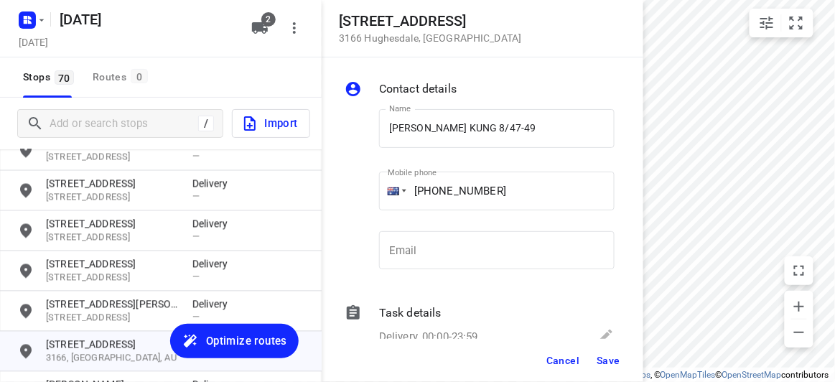
click at [596, 372] on div "Cancel Save" at bounding box center [483, 360] width 322 height 43
click at [599, 367] on button "Save" at bounding box center [608, 360] width 35 height 26
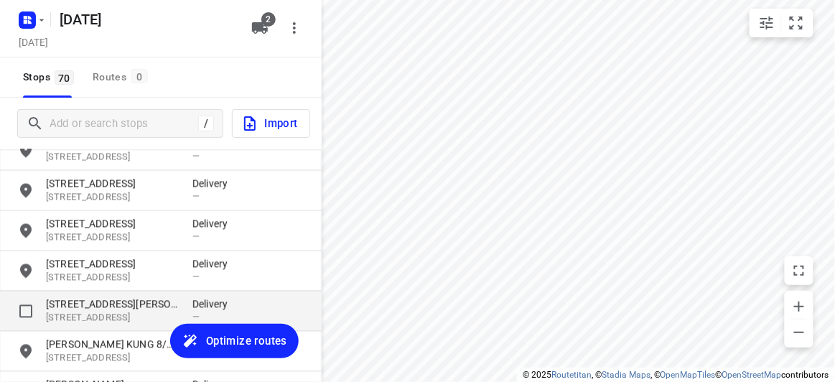
click at [133, 299] on p "[STREET_ADDRESS][PERSON_NAME]" at bounding box center [112, 304] width 132 height 14
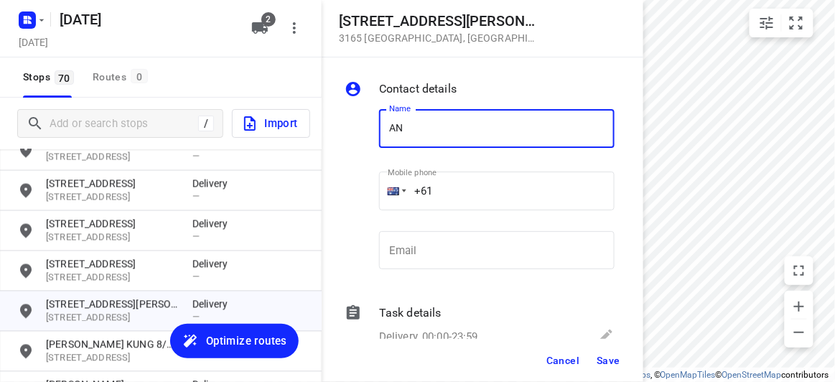
type input "[PERSON_NAME]"
click at [458, 199] on input "+61" at bounding box center [496, 191] width 235 height 39
paste input "433015553"
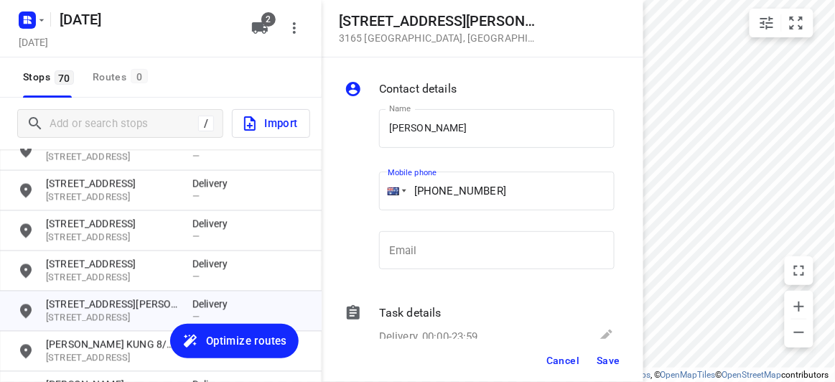
type input "[PHONE_NUMBER]"
click at [608, 364] on span "Save" at bounding box center [608, 360] width 24 height 11
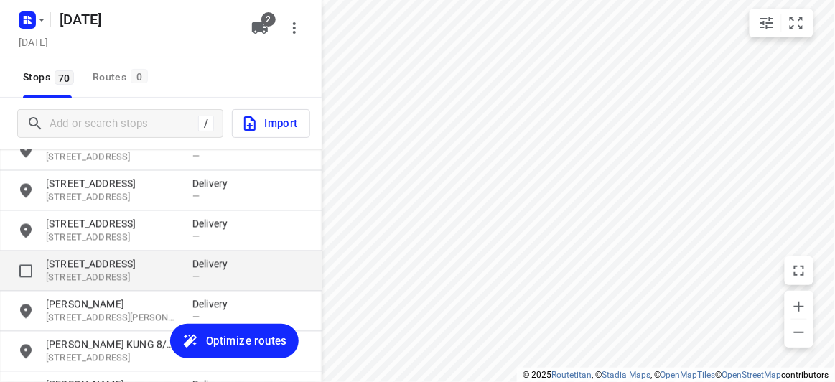
click at [89, 273] on p "[STREET_ADDRESS]" at bounding box center [112, 278] width 132 height 14
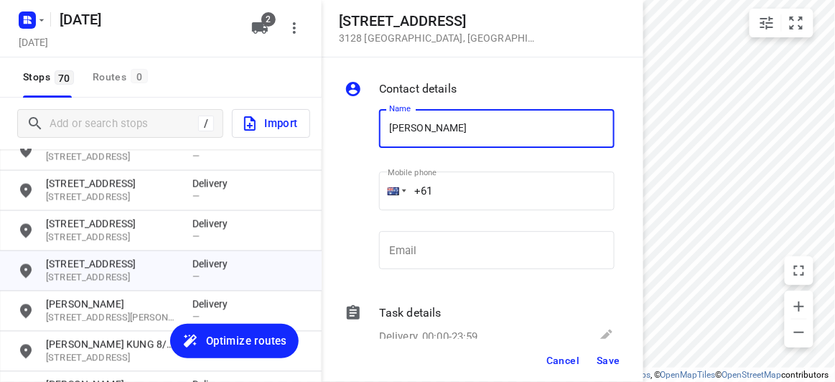
type input "[PERSON_NAME] 2/421"
click at [440, 192] on input "+61" at bounding box center [496, 191] width 235 height 39
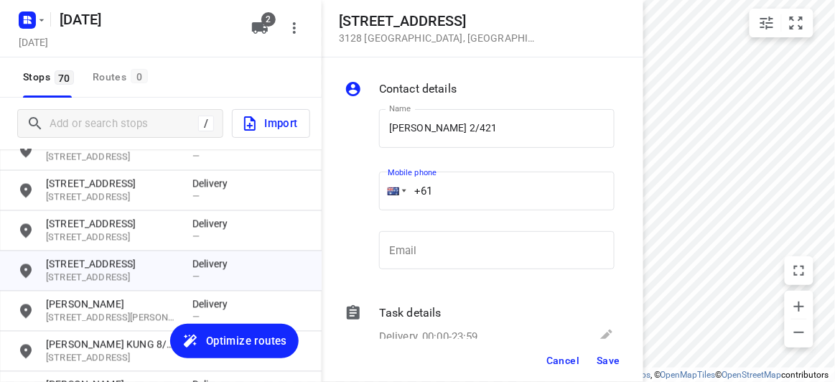
paste input "450581186"
type input "[PHONE_NUMBER]"
click at [608, 362] on span "Save" at bounding box center [608, 360] width 24 height 11
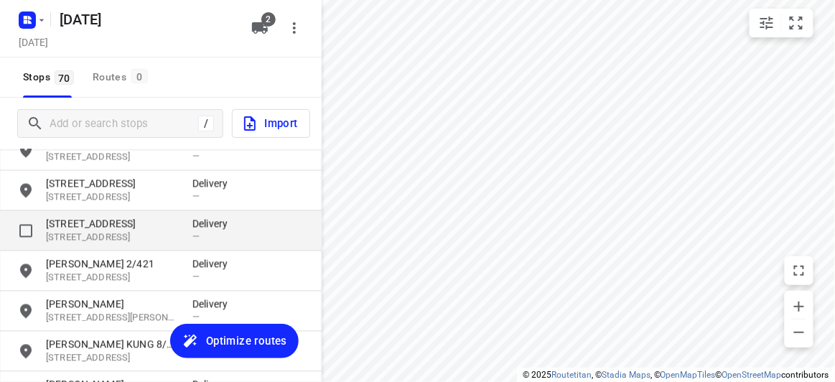
click at [63, 215] on div "[STREET_ADDRESS] Delivery —" at bounding box center [161, 231] width 322 height 40
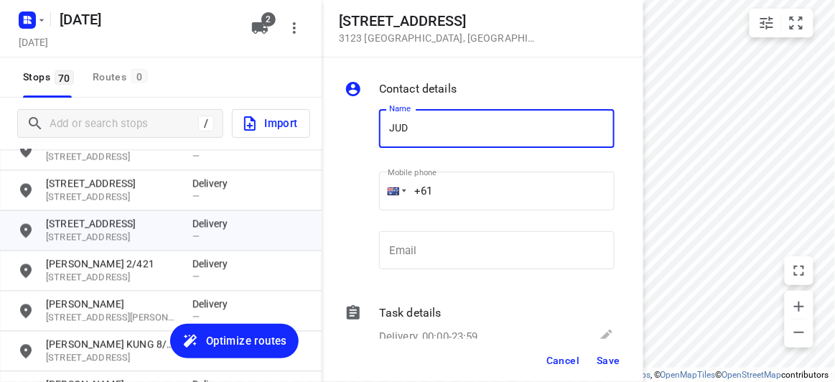
type input "[PERSON_NAME]"
click at [464, 190] on input "+61" at bounding box center [496, 191] width 235 height 39
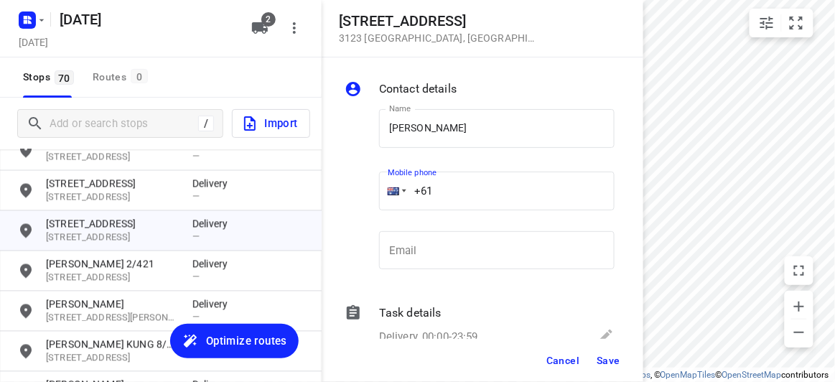
paste input "61413134184"
drag, startPoint x: 405, startPoint y: 201, endPoint x: 490, endPoint y: 184, distance: 87.0
click at [387, 201] on div "Mobile phone [PHONE_NUMBER] ​" at bounding box center [496, 193] width 235 height 57
drag, startPoint x: 490, startPoint y: 184, endPoint x: 394, endPoint y: 194, distance: 96.6
click at [354, 192] on div "Name [PERSON_NAME] Name Mobile phone [PHONE_NUMBER] ​ Email Email" at bounding box center [480, 192] width 276 height 189
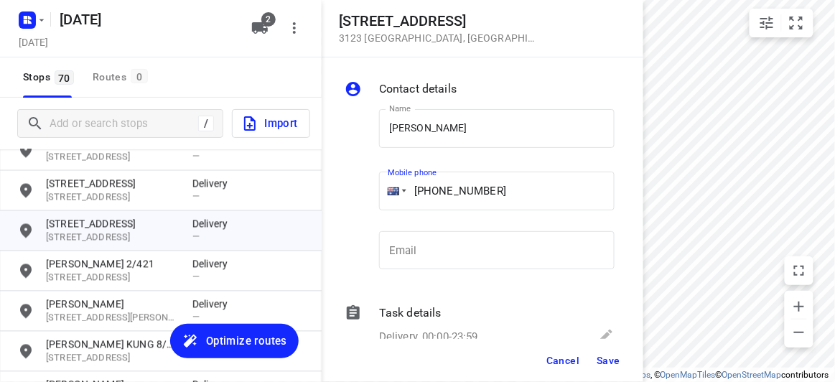
drag, startPoint x: 534, startPoint y: 192, endPoint x: 337, endPoint y: 194, distance: 196.7
click at [336, 194] on div "Contact details Name [PERSON_NAME] Name Mobile phone [PHONE_NUMBER] ​ Email Ema…" at bounding box center [483, 197] width 322 height 281
paste input "tel"
type input "[PHONE_NUMBER]"
click at [618, 366] on button "Save" at bounding box center [608, 360] width 35 height 26
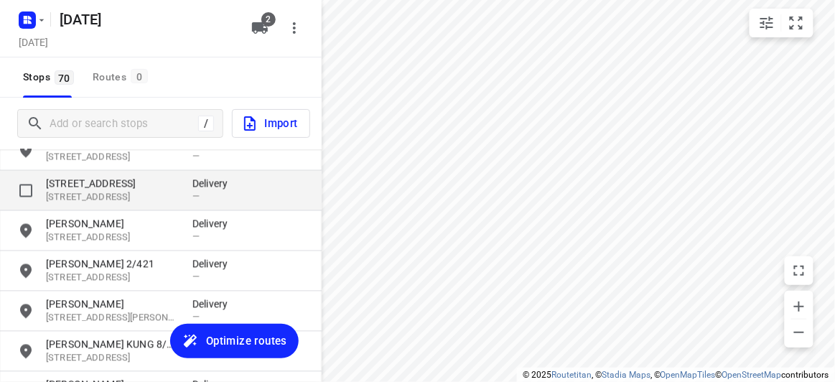
click at [111, 202] on p "[STREET_ADDRESS]" at bounding box center [112, 198] width 132 height 14
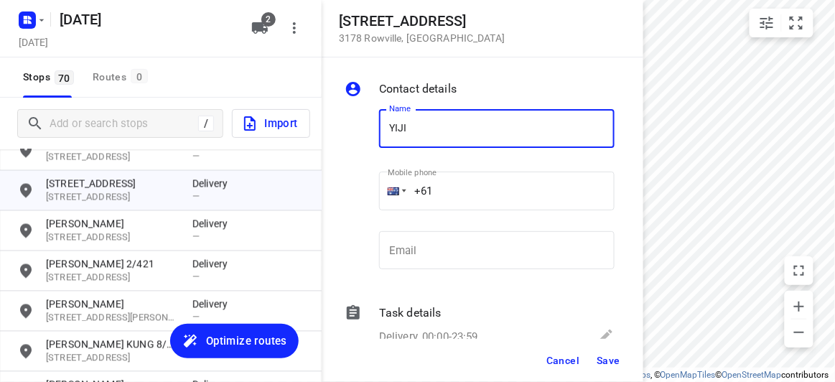
type input "[PERSON_NAME]"
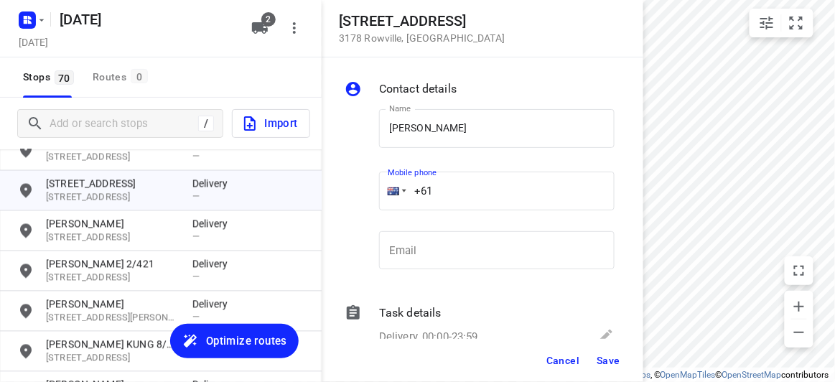
drag, startPoint x: 448, startPoint y: 196, endPoint x: 387, endPoint y: 194, distance: 61.0
click at [387, 194] on div "+61" at bounding box center [496, 191] width 235 height 39
paste input "452609476"
type input "[PHONE_NUMBER]"
click at [597, 350] on button "Save" at bounding box center [608, 360] width 35 height 26
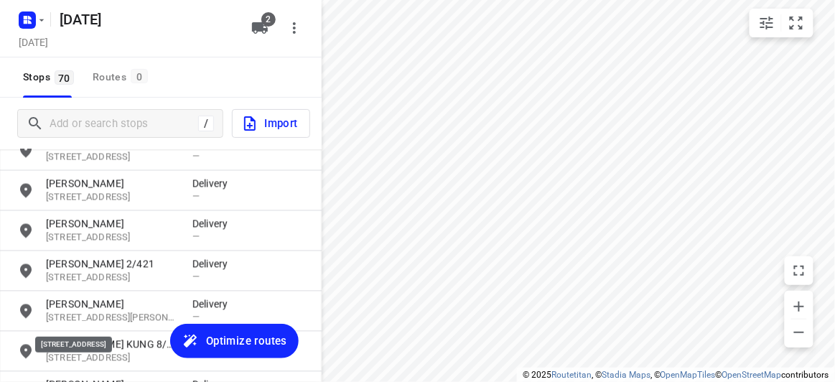
scroll to position [1885, 0]
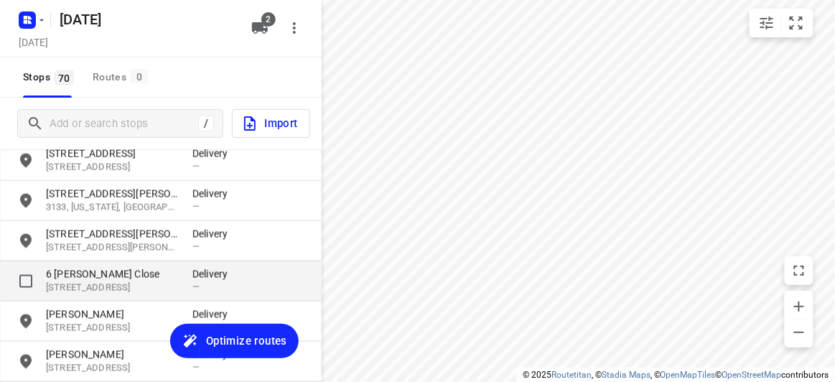
click at [75, 271] on p "6 [PERSON_NAME] Close" at bounding box center [112, 274] width 132 height 14
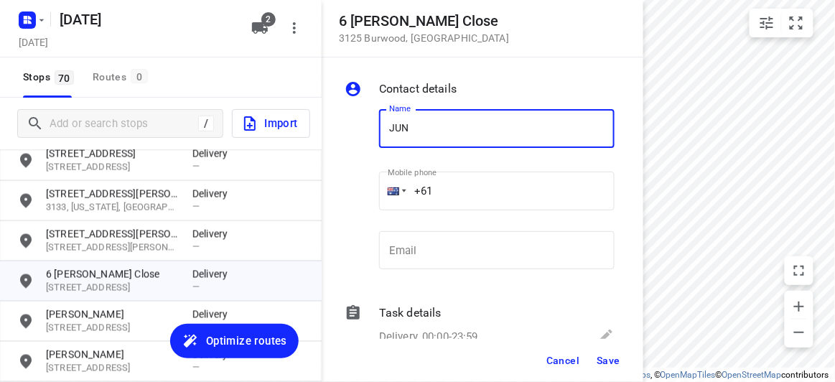
type input "[PERSON_NAME]"
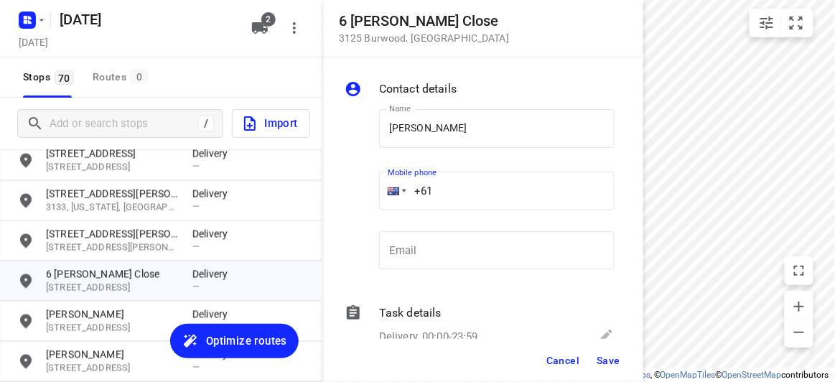
click at [454, 193] on input "+61" at bounding box center [496, 191] width 235 height 39
paste
type input "[PHONE_NUMBER]"
drag, startPoint x: 594, startPoint y: 338, endPoint x: 606, endPoint y: 352, distance: 18.8
click at [594, 339] on div "Contact details Name [PERSON_NAME] Name Mobile phone [PHONE_NUMBER] ​ Email Ema…" at bounding box center [483, 219] width 322 height 324
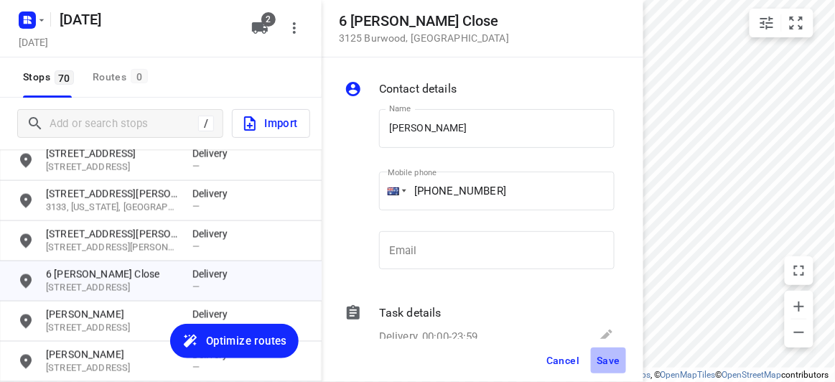
click at [606, 353] on button "Save" at bounding box center [608, 360] width 35 height 26
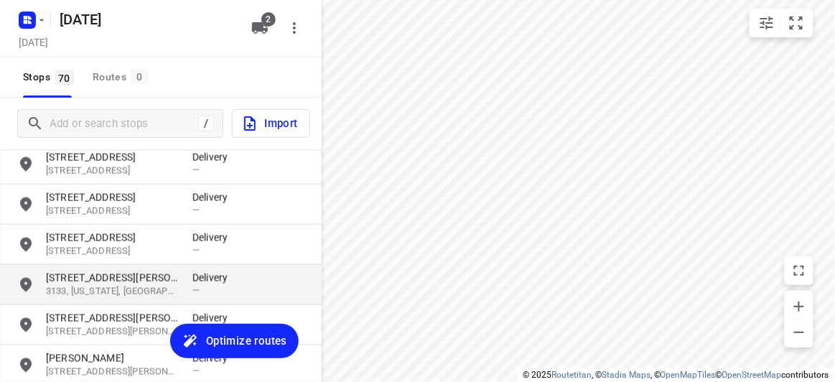
scroll to position [1755, 0]
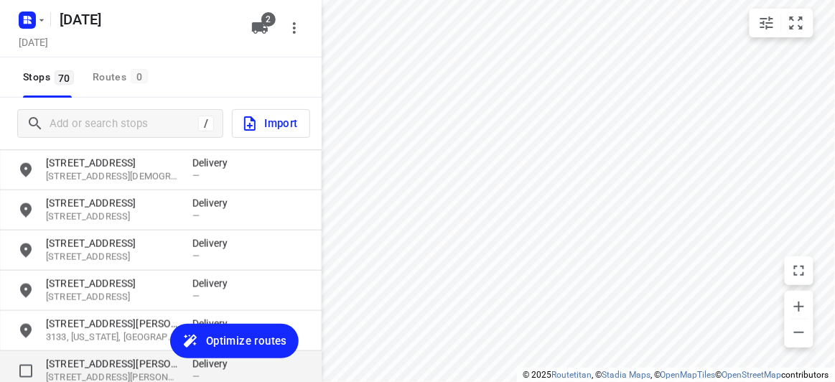
click at [108, 362] on p "[STREET_ADDRESS][PERSON_NAME]" at bounding box center [112, 364] width 132 height 14
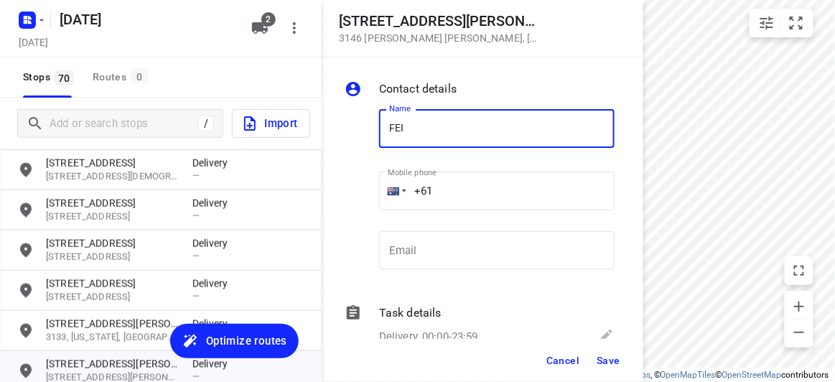
type input "FEIFEI LI 3/8"
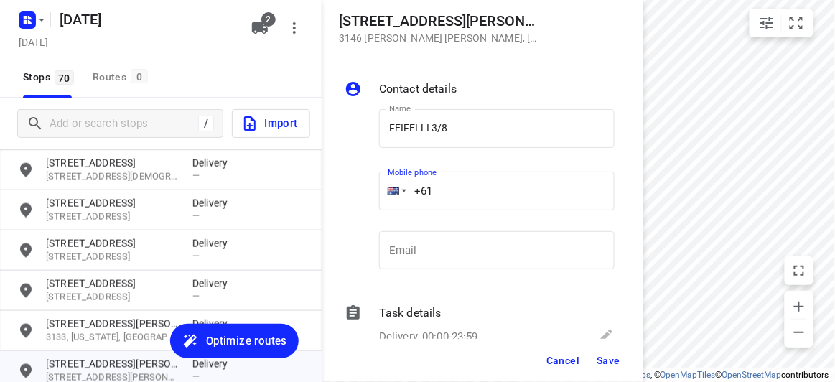
drag, startPoint x: 462, startPoint y: 188, endPoint x: 462, endPoint y: 179, distance: 8.6
click at [462, 187] on input "+61" at bounding box center [496, 191] width 235 height 39
type input "[PHONE_NUMBER]"
click at [606, 358] on span "Save" at bounding box center [608, 360] width 24 height 11
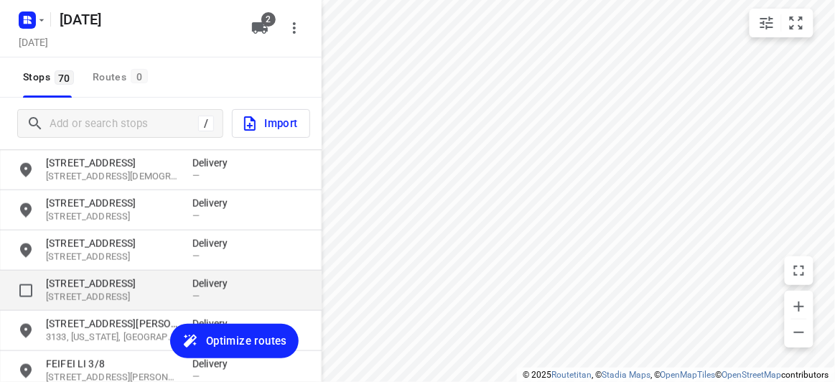
click at [95, 306] on div "[STREET_ADDRESS], AU Delivery —" at bounding box center [161, 291] width 322 height 40
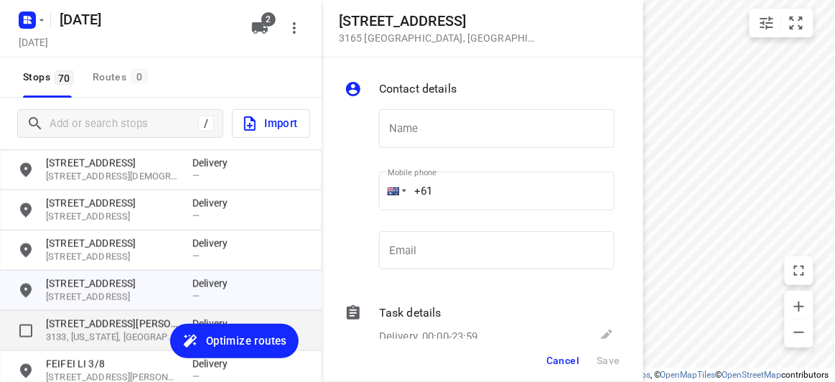
click at [95, 319] on p "[STREET_ADDRESS][PERSON_NAME]" at bounding box center [112, 323] width 132 height 14
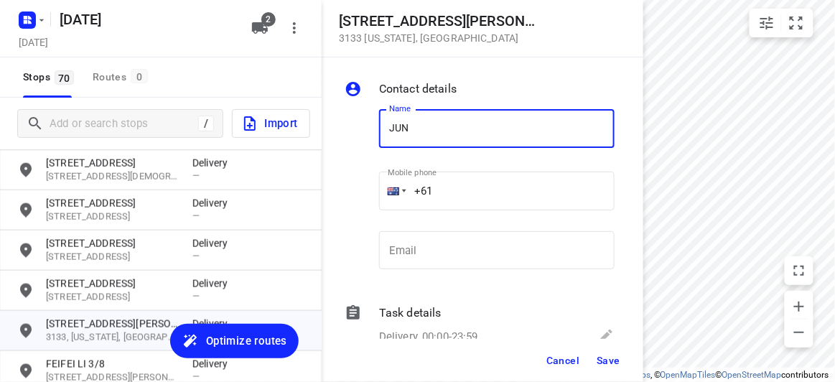
type input "[PERSON_NAME]"
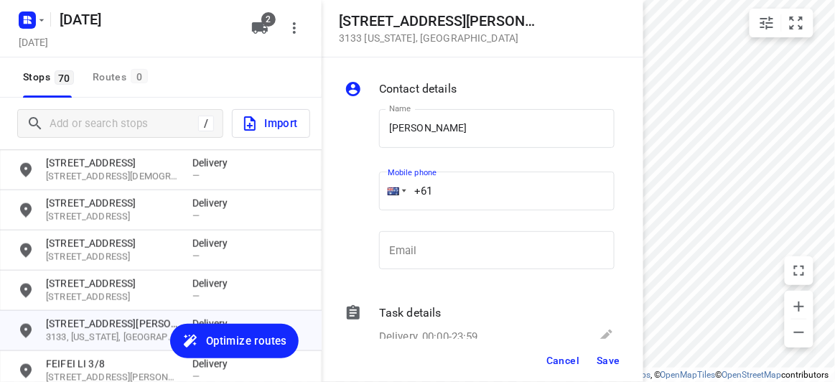
drag, startPoint x: 417, startPoint y: 192, endPoint x: 378, endPoint y: 194, distance: 38.8
click at [378, 194] on div "Mobile phone +61 ​" at bounding box center [496, 195] width 247 height 66
type input "[PHONE_NUMBER]"
click at [598, 352] on button "Save" at bounding box center [608, 360] width 35 height 26
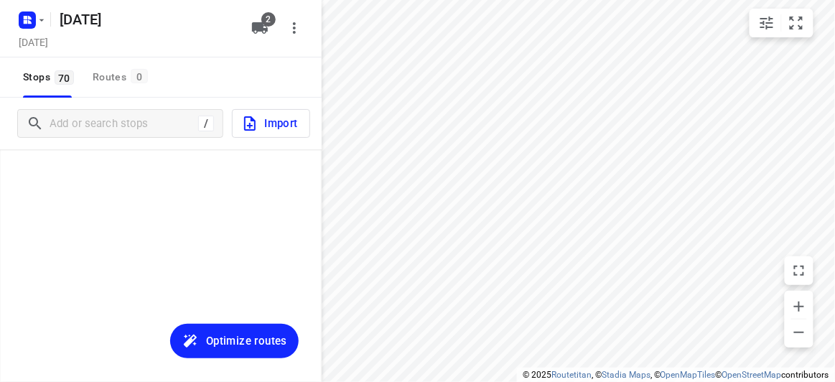
scroll to position [1755, 0]
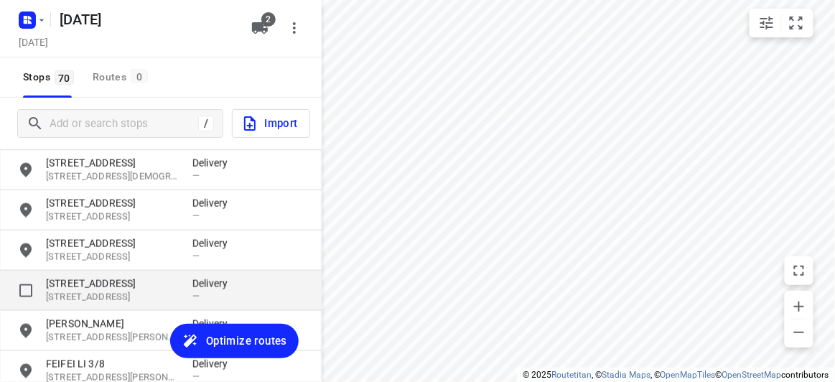
click at [132, 286] on p "[STREET_ADDRESS]" at bounding box center [112, 283] width 132 height 14
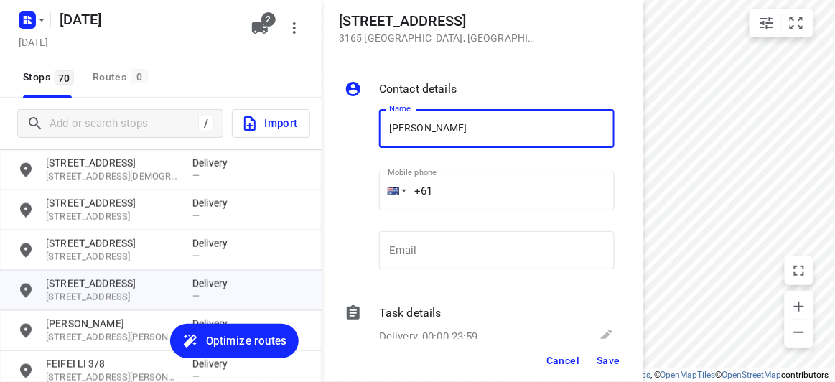
type input "[PERSON_NAME]"
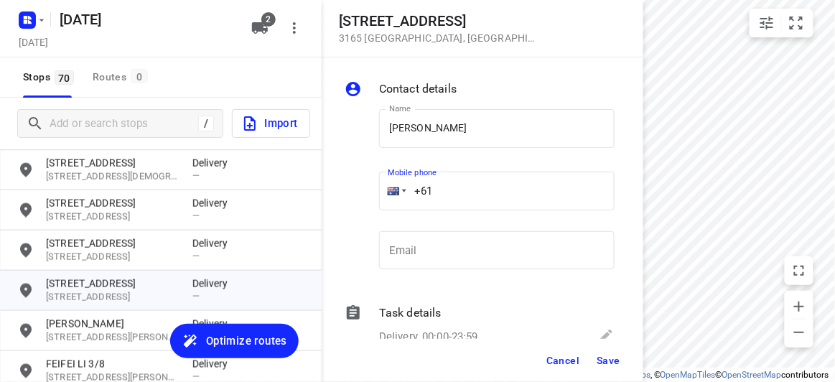
click at [454, 185] on input "+61" at bounding box center [496, 191] width 235 height 39
paste input "411721699"
type input "[PHONE_NUMBER]"
click at [604, 362] on span "Save" at bounding box center [608, 360] width 24 height 11
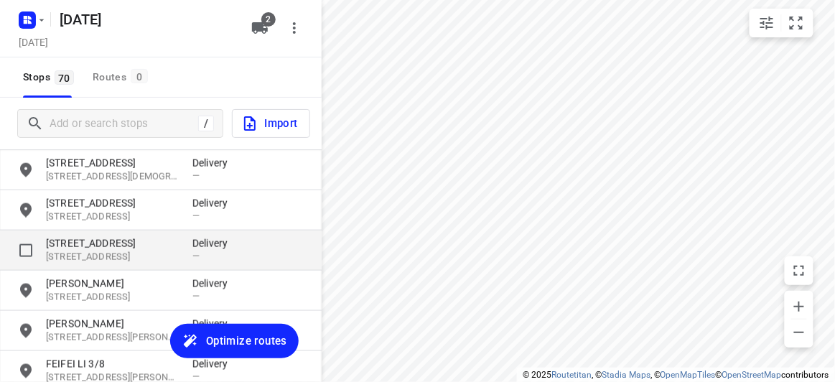
click at [133, 257] on p "[STREET_ADDRESS]" at bounding box center [112, 257] width 132 height 14
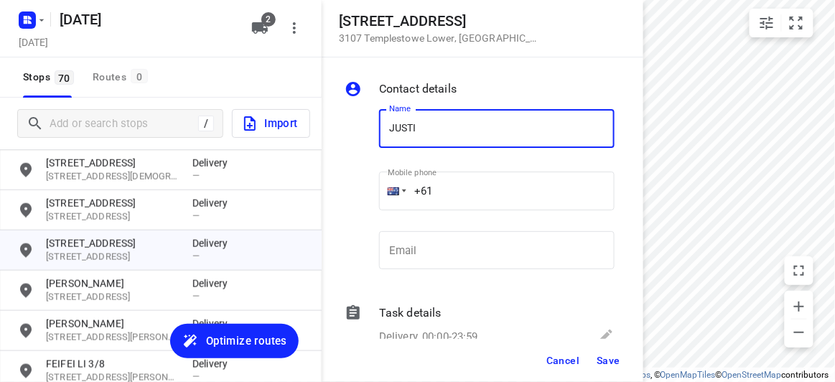
type input "JUSTINA 2/5"
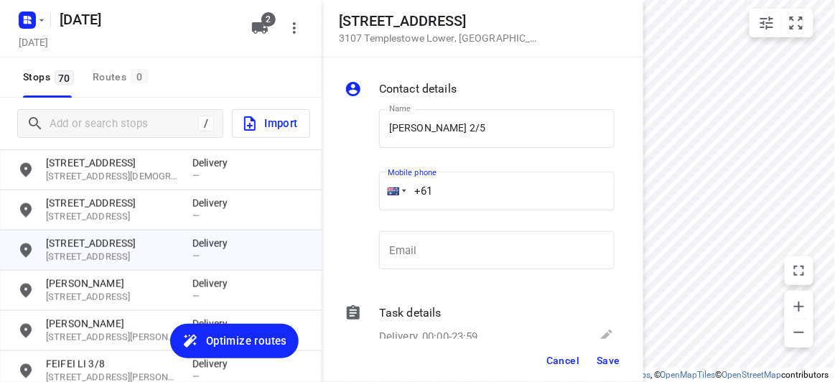
click at [454, 184] on input "+61" at bounding box center [496, 191] width 235 height 39
paste input "432208299"
type input "+61 432208299"
click at [631, 365] on div "Cancel Save" at bounding box center [483, 360] width 322 height 43
click at [608, 360] on span "Save" at bounding box center [608, 360] width 24 height 11
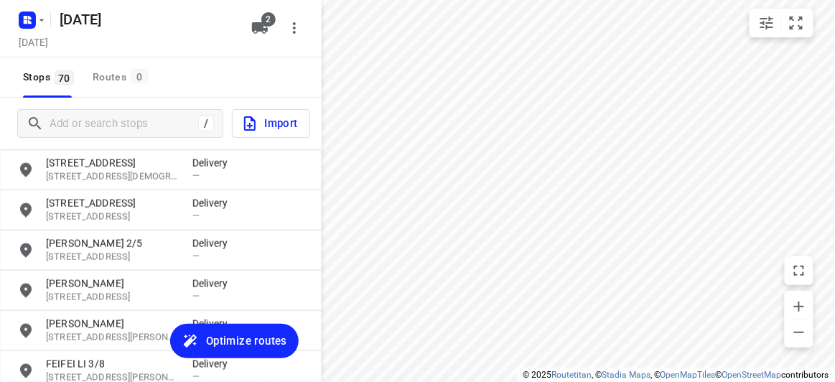
scroll to position [1690, 0]
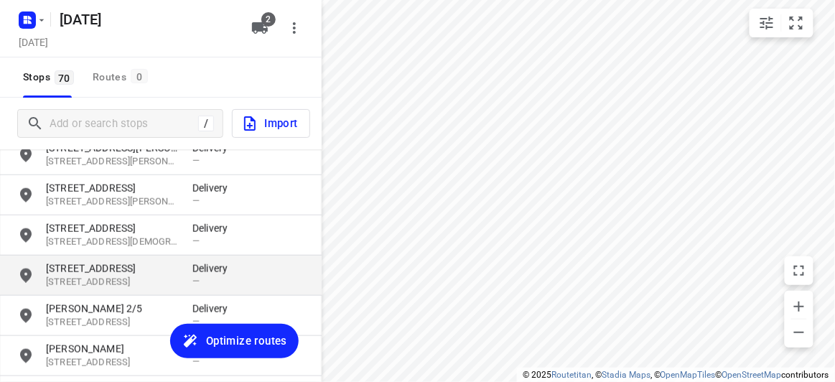
click at [88, 269] on p "[STREET_ADDRESS]" at bounding box center [112, 268] width 132 height 14
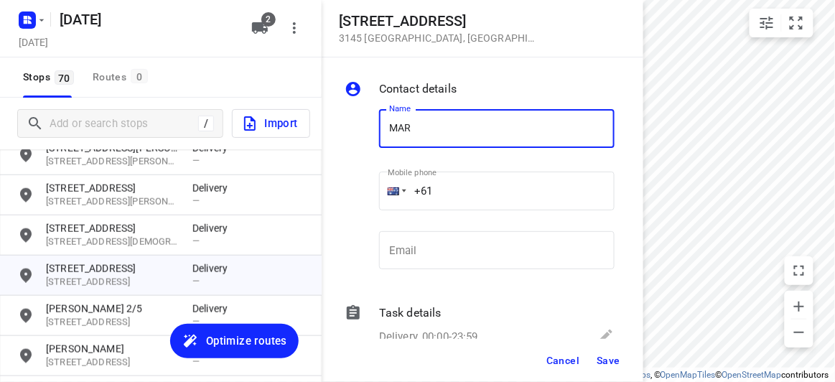
type input "MARLENE LIM"
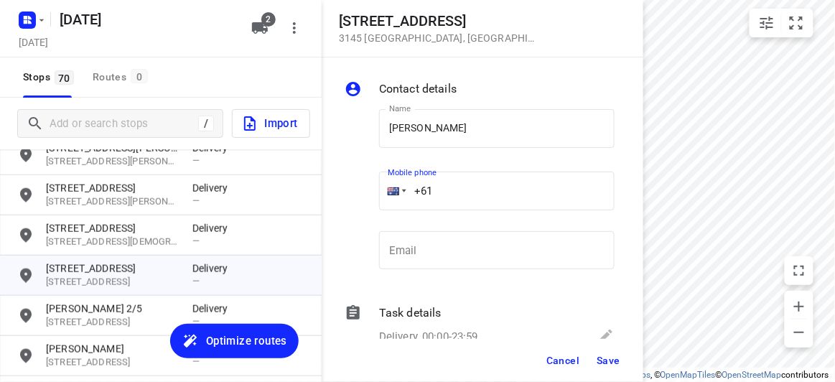
click at [450, 190] on input "+61" at bounding box center [496, 191] width 235 height 39
paste input "61433553445"
drag, startPoint x: 456, startPoint y: 190, endPoint x: 378, endPoint y: 193, distance: 77.6
click at [378, 193] on div "Mobile phone +61 61433553445 ​" at bounding box center [496, 195] width 247 height 66
paste input "tel"
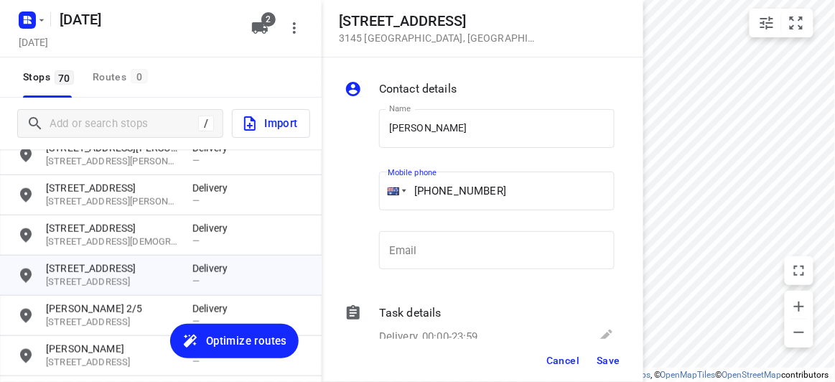
type input "+61 433553445"
click at [616, 371] on button "Save" at bounding box center [608, 360] width 35 height 26
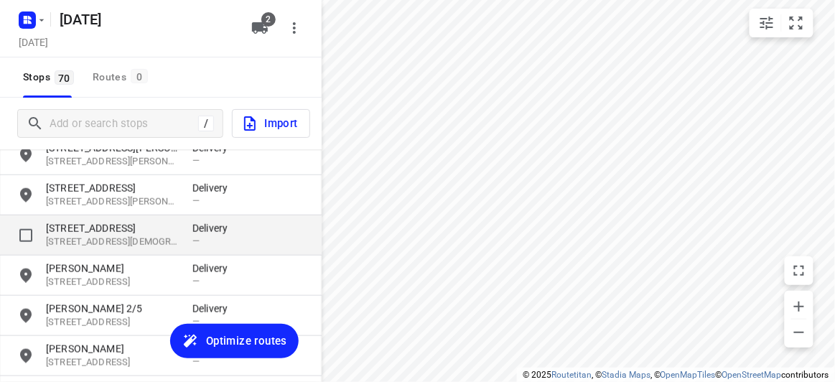
click at [120, 239] on p "[STREET_ADDRESS][DEMOGRAPHIC_DATA]" at bounding box center [112, 242] width 132 height 14
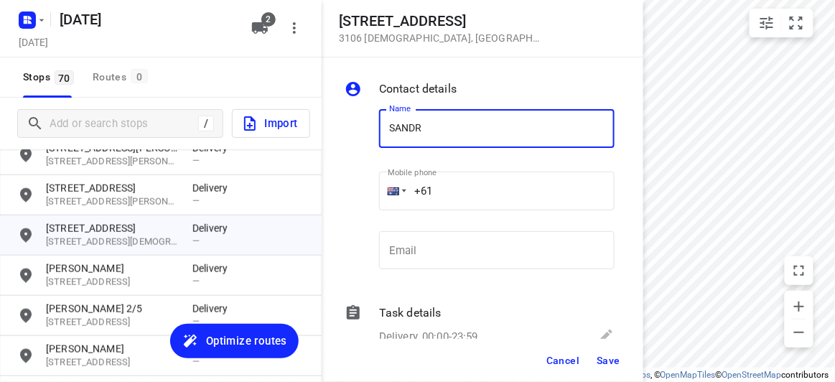
type input "SANDRA HO"
click at [439, 196] on input "+61" at bounding box center [496, 191] width 235 height 39
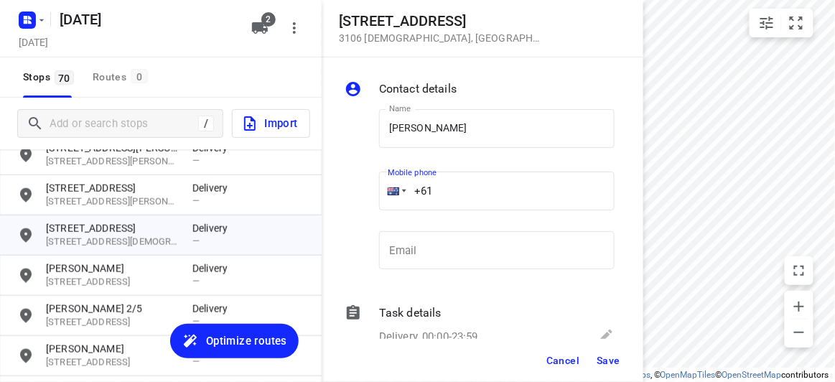
paste input "61448993758"
drag, startPoint x: 511, startPoint y: 179, endPoint x: 347, endPoint y: 186, distance: 164.5
click at [347, 185] on div "Name SANDRA HO Name Mobile phone +61 61448993758 ​ Email Email" at bounding box center [480, 192] width 276 height 189
paste input "tel"
type input "+61 448993758"
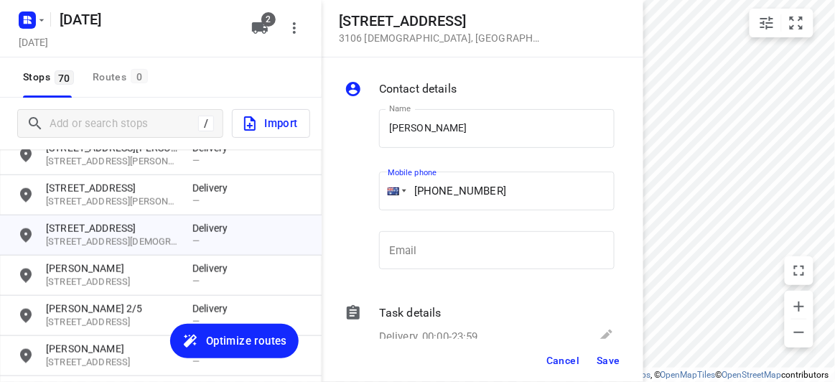
click at [613, 356] on span "Save" at bounding box center [608, 360] width 24 height 11
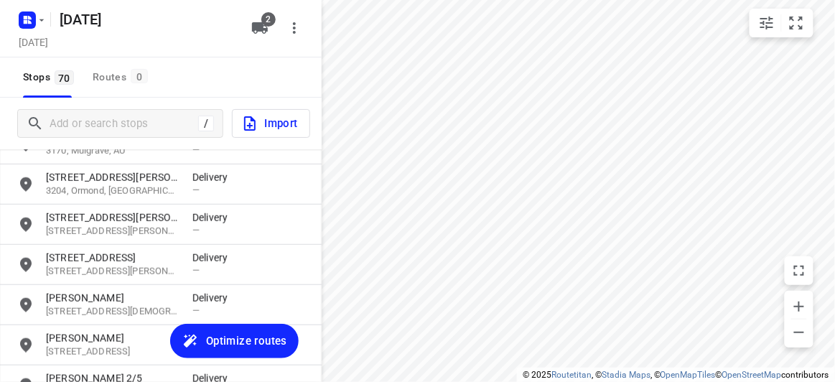
scroll to position [1559, 0]
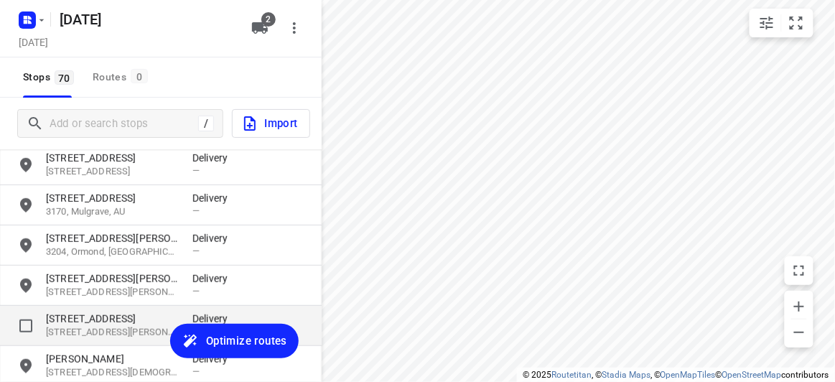
click at [83, 324] on p "[STREET_ADDRESS]" at bounding box center [112, 318] width 132 height 14
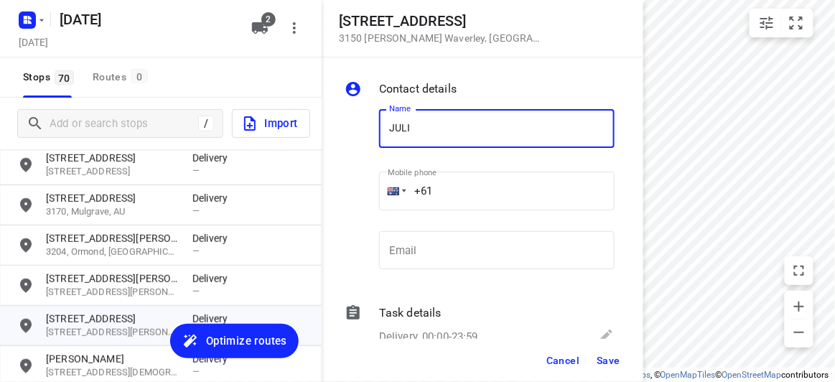
type input "JULIA LIM"
click at [452, 193] on input "+61" at bounding box center [496, 191] width 235 height 39
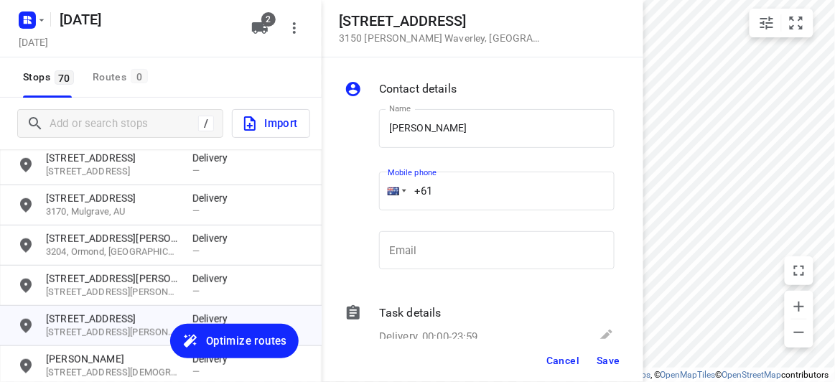
paste input "431794720"
type input "+61 431794720"
click at [596, 347] on button "Save" at bounding box center [608, 360] width 35 height 26
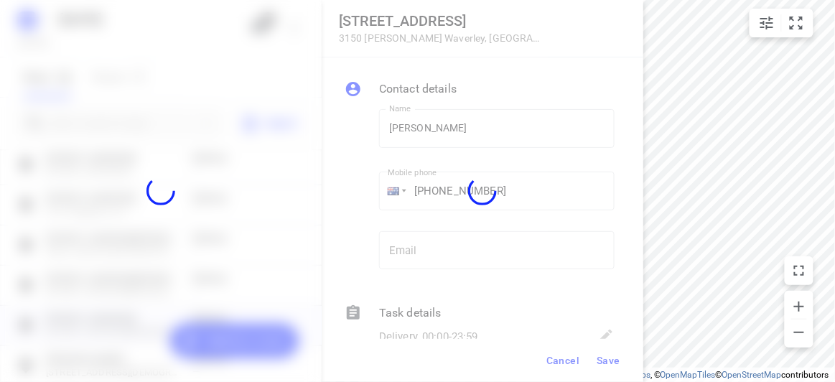
click at [571, 380] on div at bounding box center [483, 191] width 322 height 382
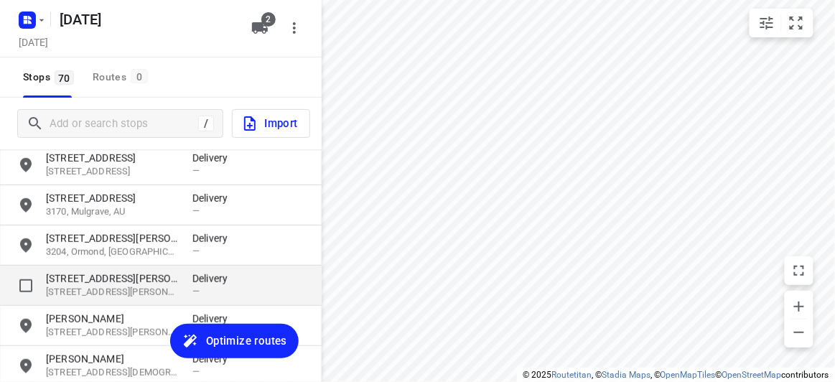
click at [154, 270] on div "15 Allison Road 3129, Mont Albert North, AU Delivery —" at bounding box center [161, 286] width 322 height 40
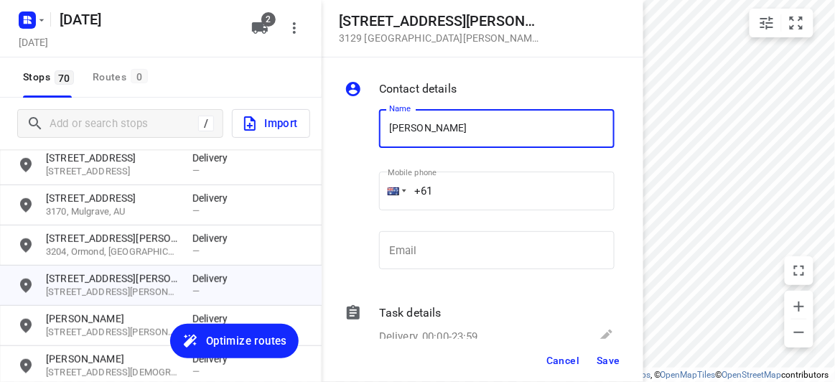
type input "JON CHEONG"
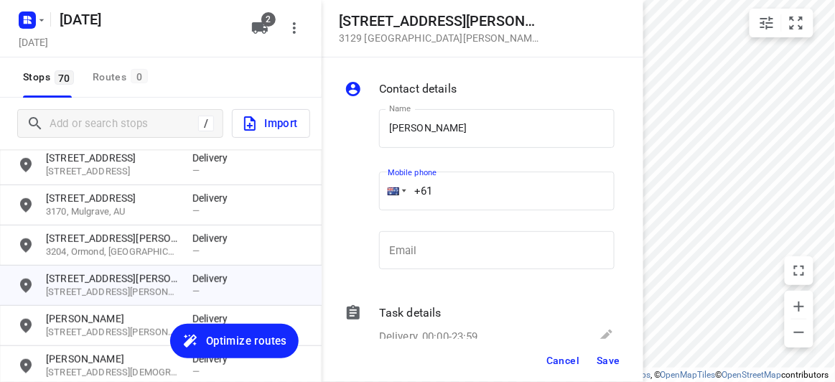
drag, startPoint x: 367, startPoint y: 187, endPoint x: 354, endPoint y: 188, distance: 13.7
click at [354, 188] on div "Name JON CHEONG Name Mobile phone +61 ​ Email Email" at bounding box center [480, 192] width 276 height 189
paste input "448525958"
type input "+61 448525958"
click at [593, 356] on button "Save" at bounding box center [608, 360] width 35 height 26
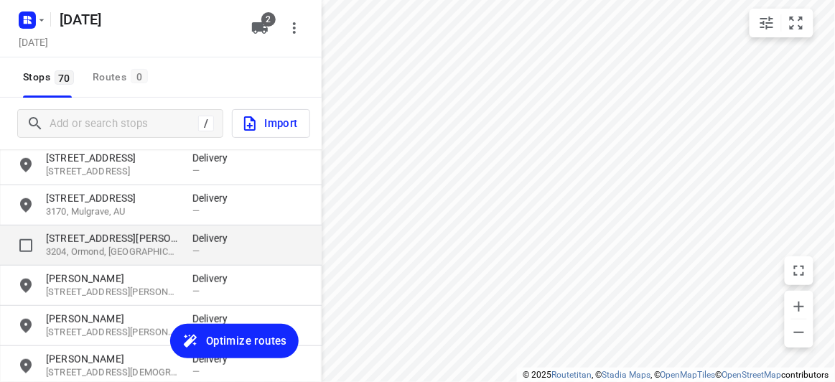
click at [117, 238] on p "[STREET_ADDRESS][PERSON_NAME]" at bounding box center [112, 238] width 132 height 14
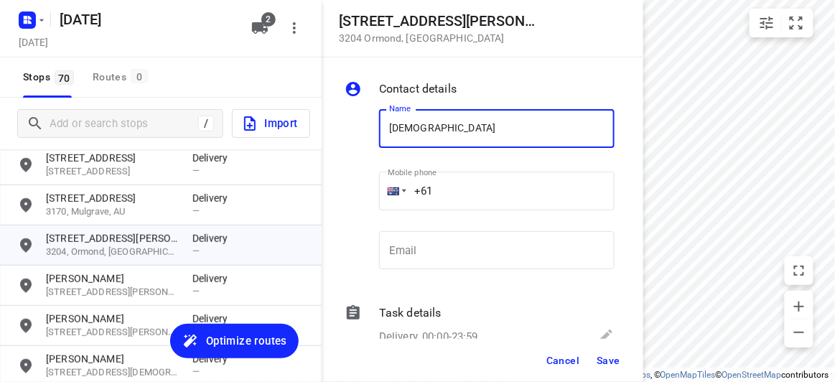
type input "KATHLEEN"
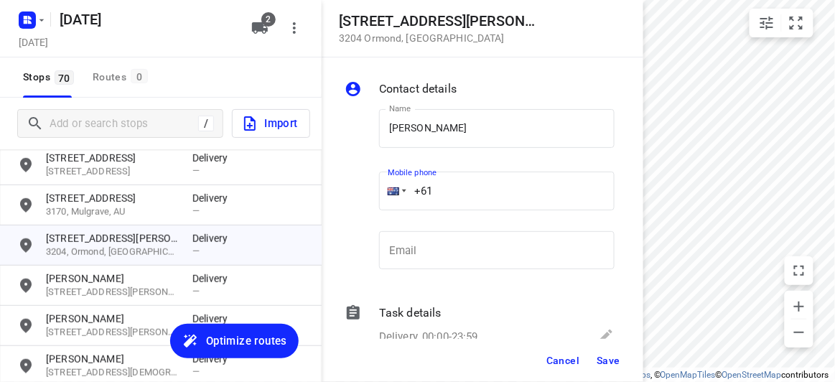
drag, startPoint x: 472, startPoint y: 207, endPoint x: 375, endPoint y: 199, distance: 97.2
click at [375, 199] on div "Mobile phone +61 ​" at bounding box center [496, 195] width 247 height 66
paste input "422500549"
type input "+61 422500549"
click at [601, 360] on span "Save" at bounding box center [608, 360] width 24 height 11
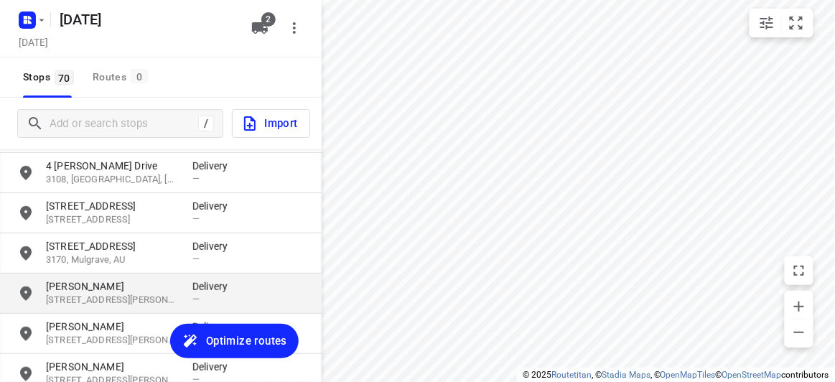
scroll to position [1494, 0]
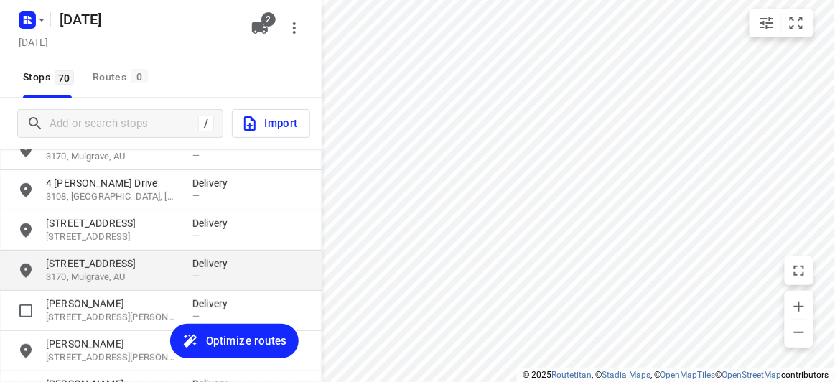
click at [92, 261] on p "[STREET_ADDRESS]" at bounding box center [112, 263] width 132 height 14
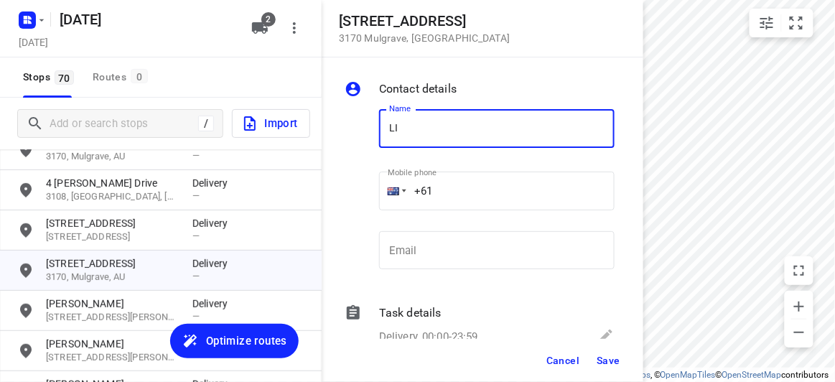
type input "LI SI WONG"
drag, startPoint x: 438, startPoint y: 187, endPoint x: 372, endPoint y: 187, distance: 66.7
click at [372, 187] on div "Name LI SI WONG Name Mobile phone +61 ​ Email Email" at bounding box center [480, 192] width 276 height 189
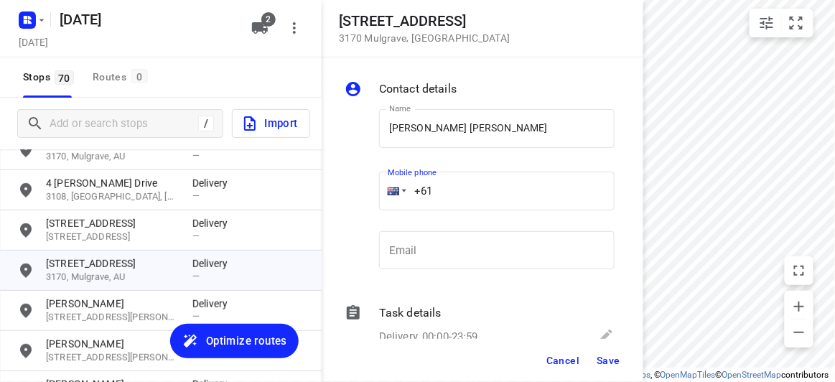
paste input "tel"
paste input "403367279"
type input "+61 403367279"
click at [620, 373] on div "Cancel Save" at bounding box center [483, 360] width 322 height 43
click at [602, 361] on span "Save" at bounding box center [608, 360] width 24 height 11
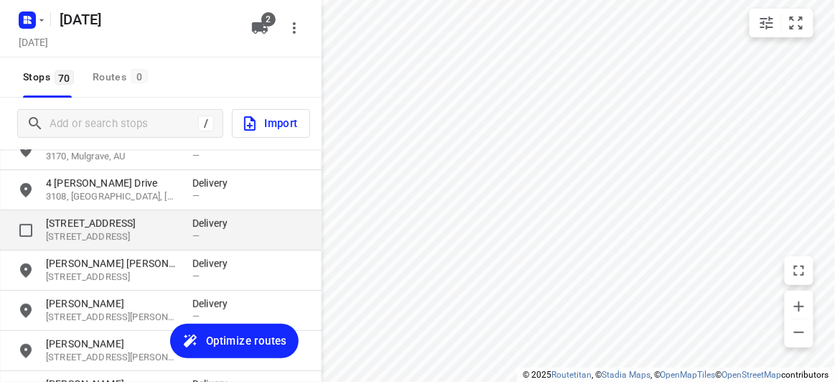
click at [122, 222] on p "[STREET_ADDRESS]" at bounding box center [112, 223] width 132 height 14
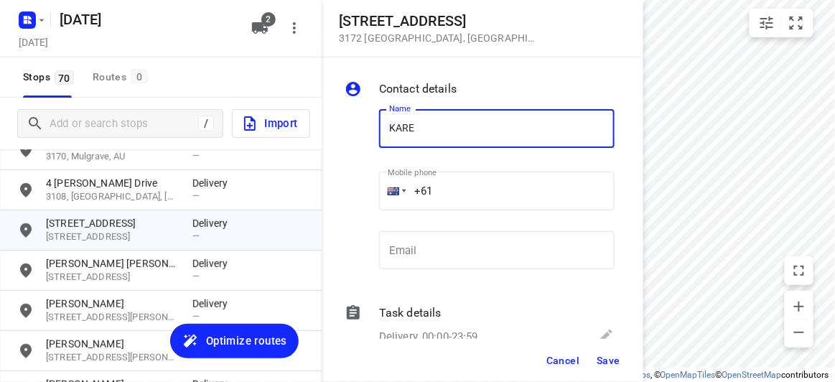
type input "KAREN LUONG"
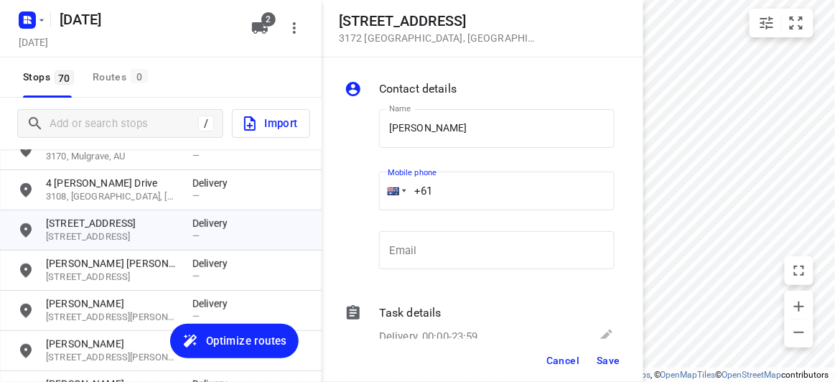
click at [461, 188] on input "+61" at bounding box center [496, 191] width 235 height 39
paste input "421531028"
type input "+61 421531028"
click at [595, 357] on button "Save" at bounding box center [608, 360] width 35 height 26
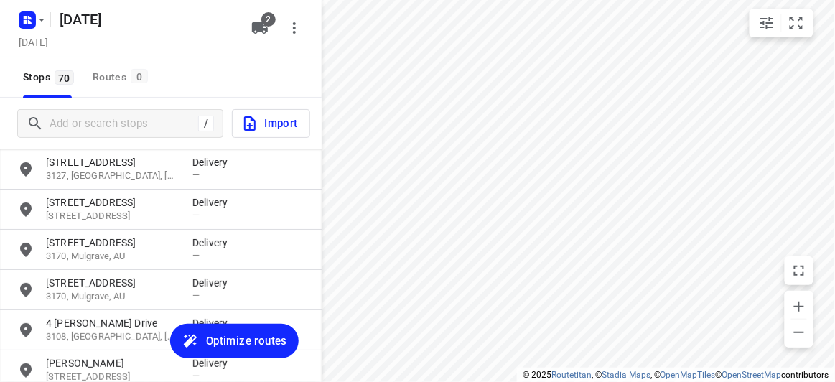
scroll to position [1364, 0]
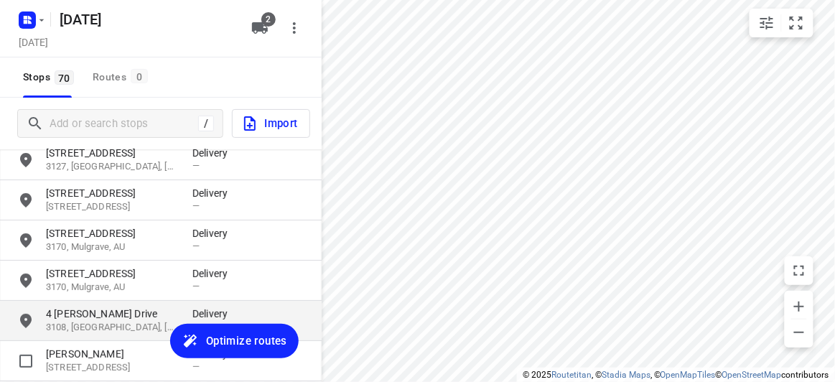
click at [78, 307] on p "4 [PERSON_NAME] Drive" at bounding box center [112, 313] width 132 height 14
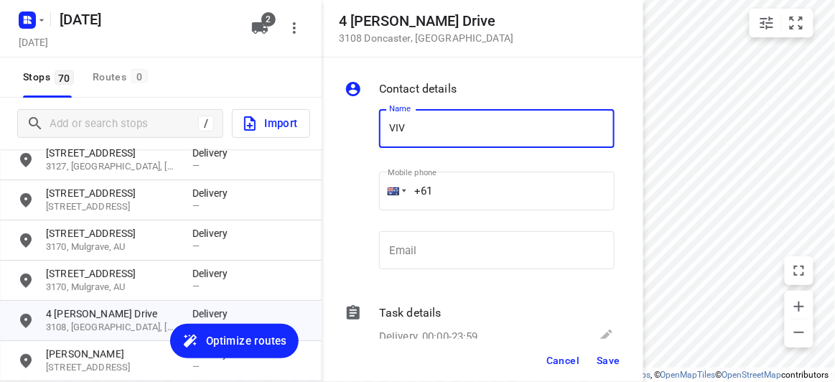
type input "VIVIAN YAU"
click at [372, 184] on div "Name VIVIAN YAU Name Mobile phone +61 ​ Email Email" at bounding box center [480, 192] width 276 height 189
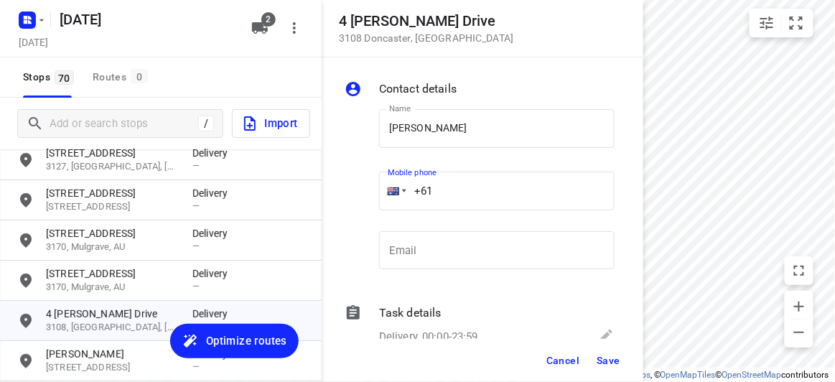
paste input "433196876"
type input "+61 433196876"
click at [597, 357] on span "Save" at bounding box center [608, 360] width 24 height 11
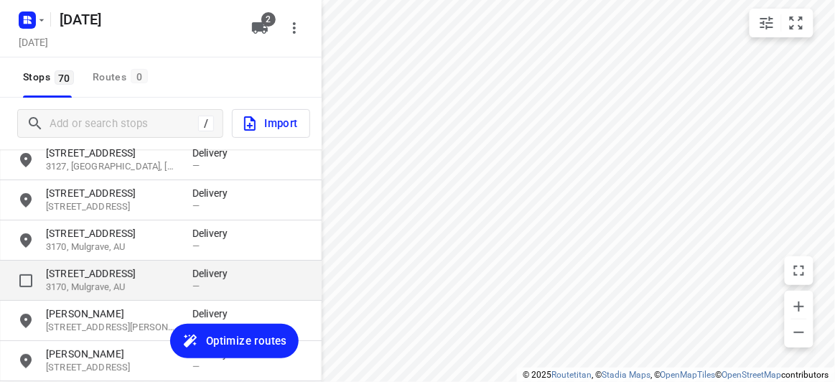
click at [147, 277] on p "[STREET_ADDRESS]" at bounding box center [112, 273] width 132 height 14
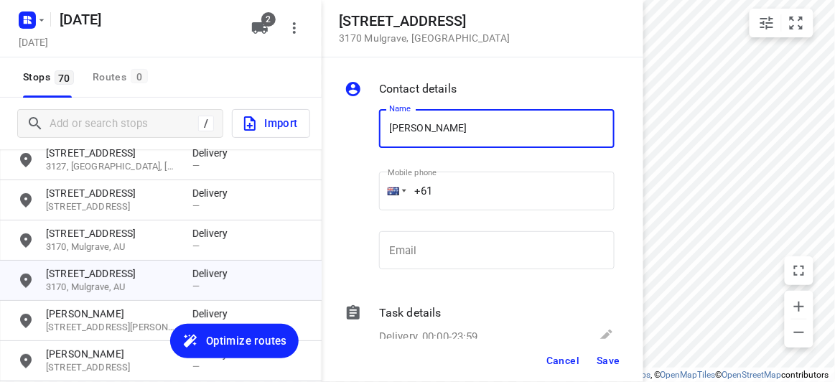
type input "PATTY LAM"
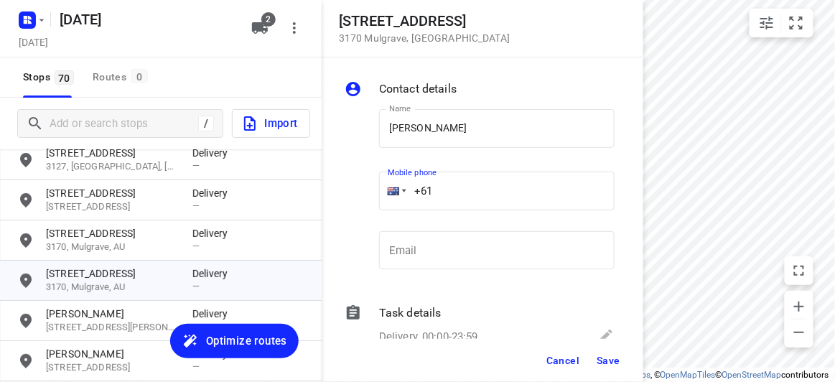
click at [447, 189] on input "+61" at bounding box center [496, 191] width 235 height 39
paste input "473551835"
type input "+61 473551835"
click at [604, 359] on span "Save" at bounding box center [608, 360] width 24 height 11
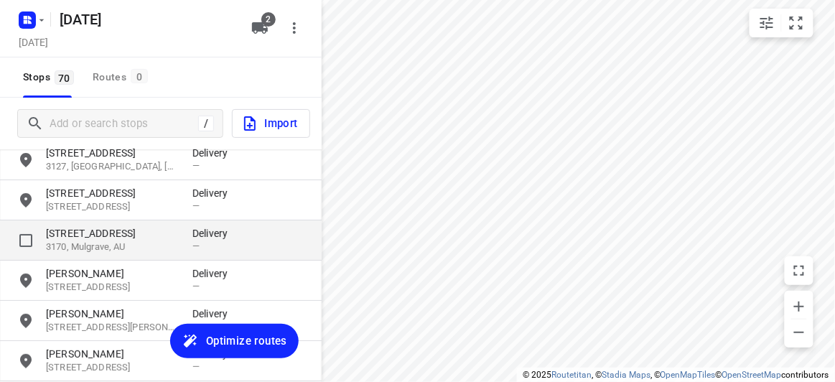
click at [142, 241] on p "3170, Mulgrave, AU" at bounding box center [112, 247] width 132 height 14
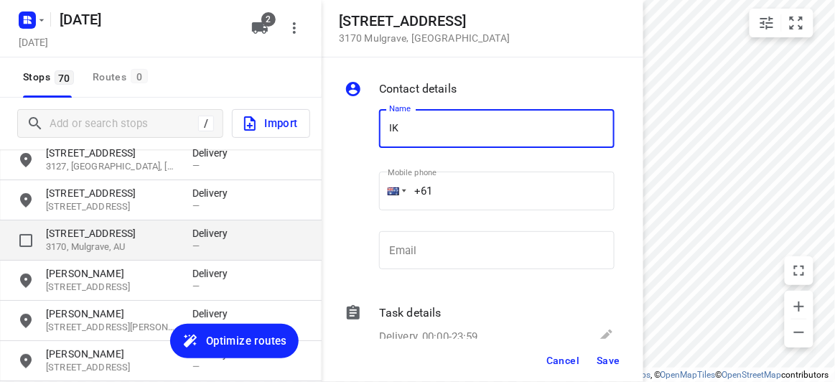
type input "I"
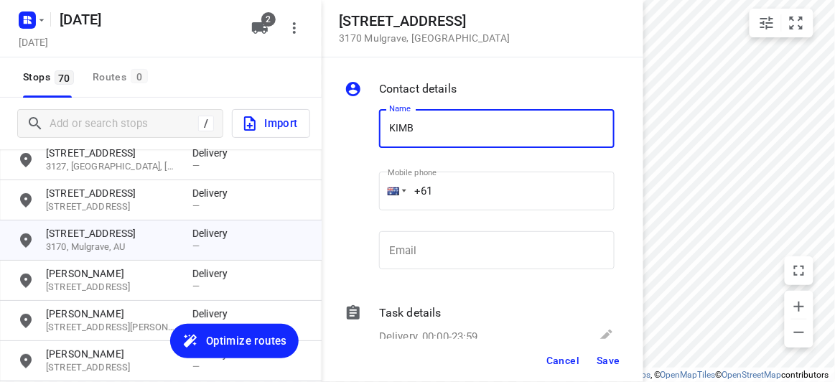
type input "KIMBERLEY CHUNG"
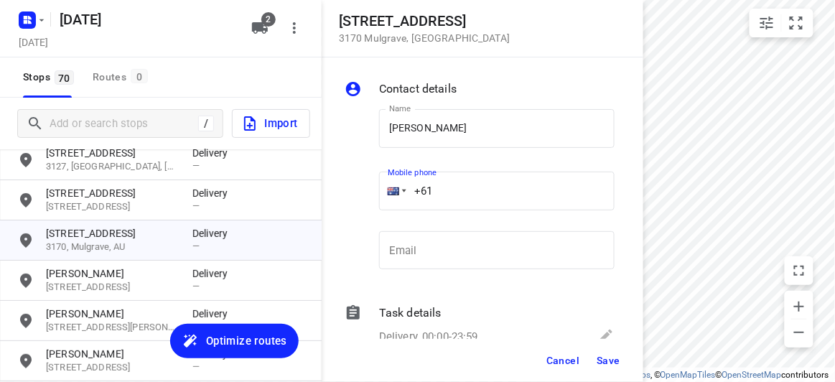
click at [456, 184] on input "+61" at bounding box center [496, 191] width 235 height 39
paste input "422264797"
type input "+61 422264797"
click at [609, 362] on span "Save" at bounding box center [608, 360] width 24 height 11
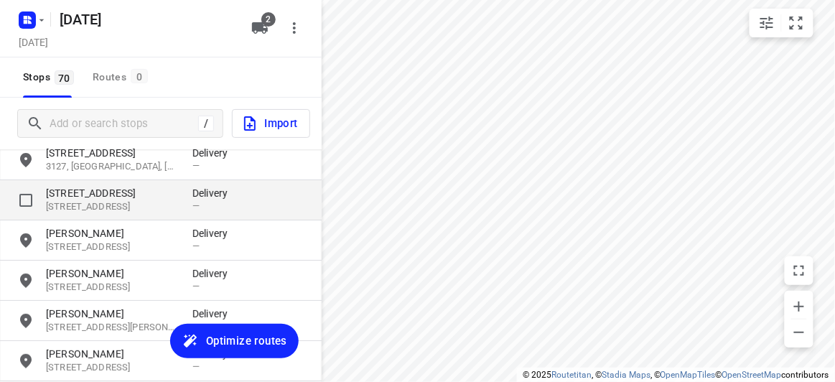
click at [83, 201] on p "[STREET_ADDRESS]" at bounding box center [112, 207] width 132 height 14
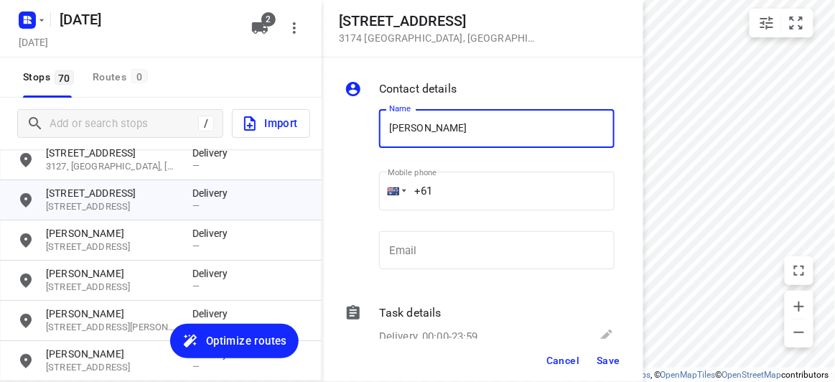
type input "RACHEL LIN"
click at [459, 195] on input "+61" at bounding box center [496, 191] width 235 height 39
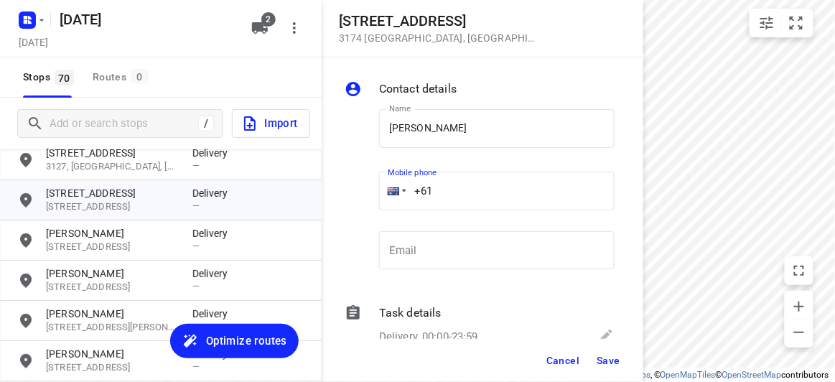
paste input "481741349"
type input "+61 481741349"
click at [599, 364] on span "Save" at bounding box center [608, 360] width 24 height 11
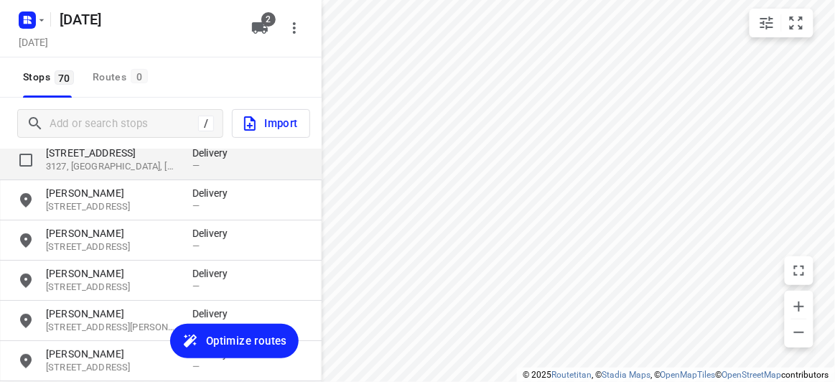
click at [74, 164] on p "3127, [GEOGRAPHIC_DATA], [GEOGRAPHIC_DATA]" at bounding box center [112, 167] width 132 height 14
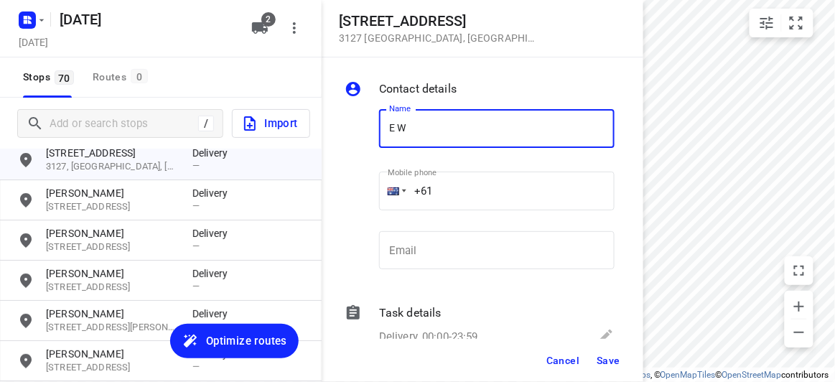
type input "E WONG"
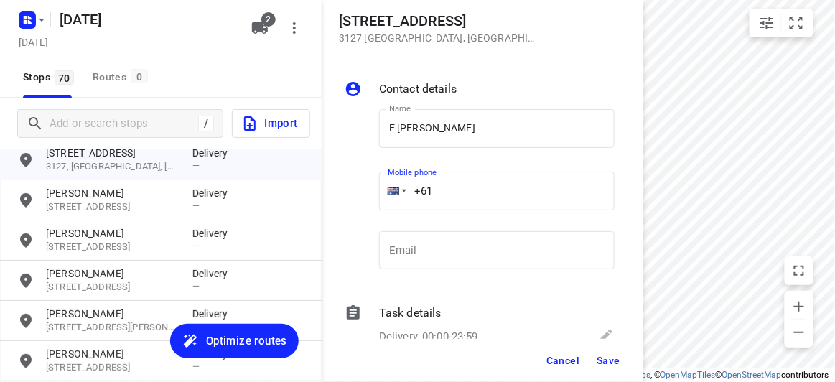
click at [454, 194] on input "+61" at bounding box center [496, 191] width 235 height 39
paste input "61403061822"
drag, startPoint x: 524, startPoint y: 198, endPoint x: 338, endPoint y: 202, distance: 185.9
click at [338, 202] on div "Contact details Name E WONG Name Mobile phone +61 61403061822 ​ Email Email Tas…" at bounding box center [483, 197] width 322 height 281
paste input "tel"
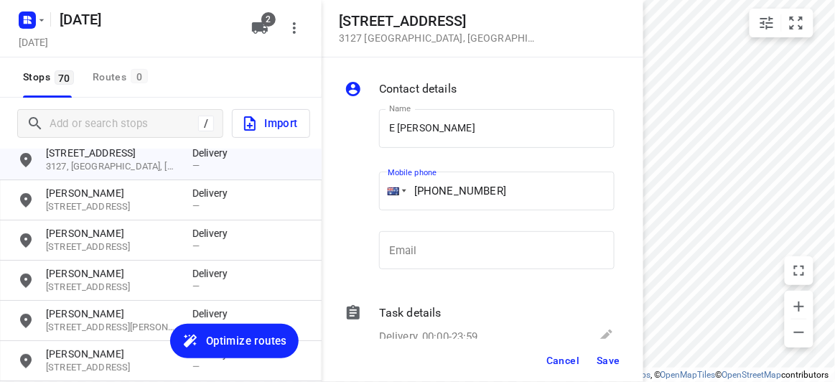
type input "+61 403061822"
click at [606, 357] on span "Save" at bounding box center [608, 360] width 24 height 11
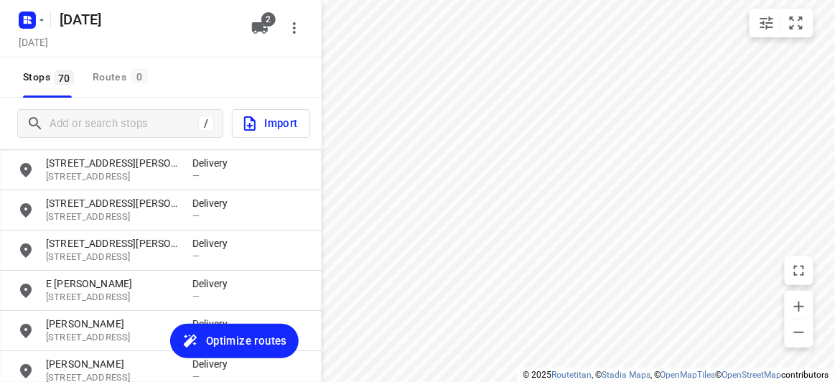
scroll to position [1168, 0]
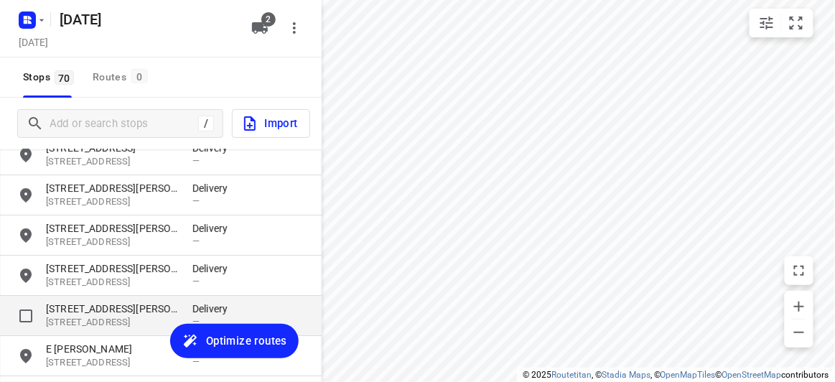
click at [100, 309] on p "[STREET_ADDRESS][PERSON_NAME]" at bounding box center [112, 308] width 132 height 14
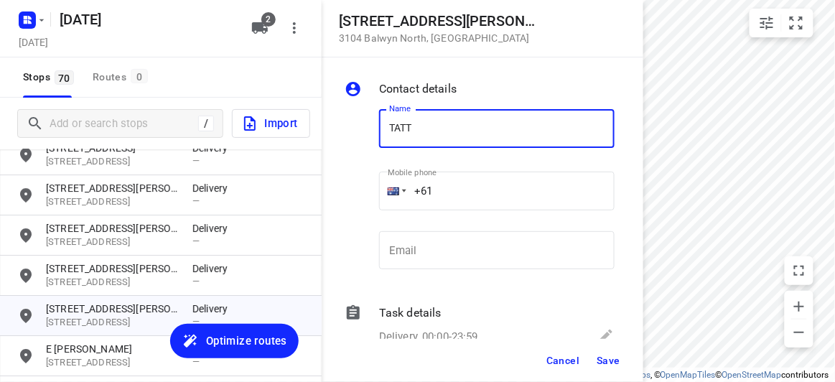
type input "TATT JIN SAW"
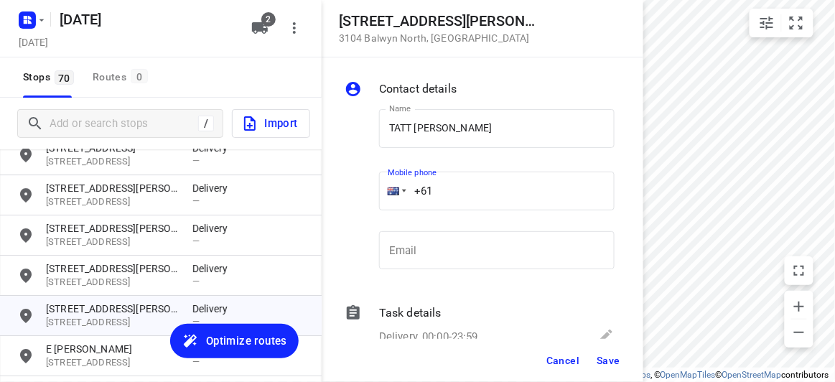
drag, startPoint x: 449, startPoint y: 189, endPoint x: 367, endPoint y: 189, distance: 81.8
click at [367, 189] on div "Name TATT JIN SAW Name Mobile phone +61 ​ Email Email" at bounding box center [480, 192] width 276 height 189
paste input "401262845"
type input "+61 401262845"
click at [595, 365] on button "Save" at bounding box center [608, 360] width 35 height 26
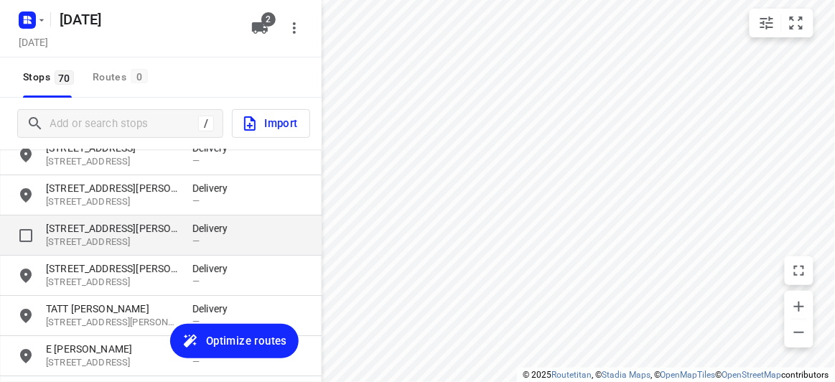
click at [102, 234] on p "[STREET_ADDRESS][PERSON_NAME]" at bounding box center [112, 228] width 132 height 14
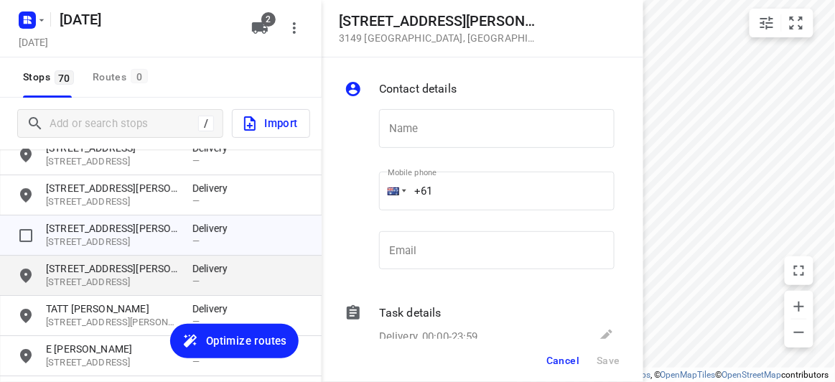
click at [105, 271] on p "[STREET_ADDRESS][PERSON_NAME]" at bounding box center [112, 268] width 132 height 14
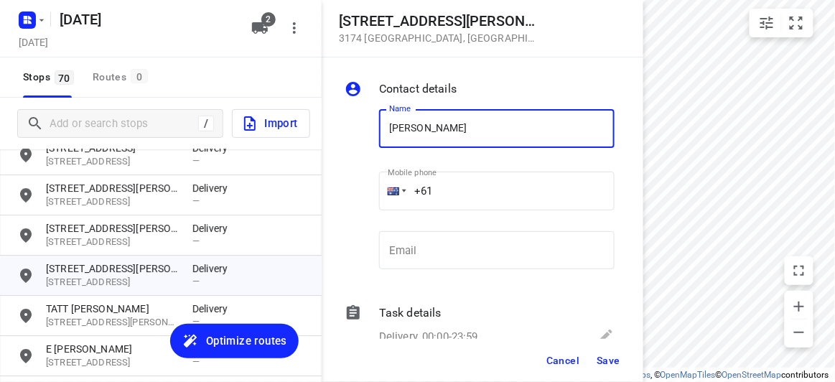
type input "THUY LE"
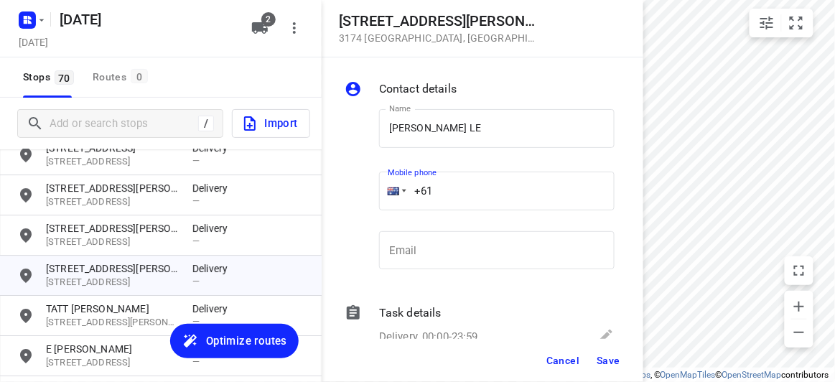
drag, startPoint x: 447, startPoint y: 187, endPoint x: 385, endPoint y: 185, distance: 61.7
click at [385, 187] on div "+61" at bounding box center [496, 191] width 235 height 39
paste input "435171507"
type input "+61 435171507"
click at [609, 358] on span "Save" at bounding box center [608, 360] width 24 height 11
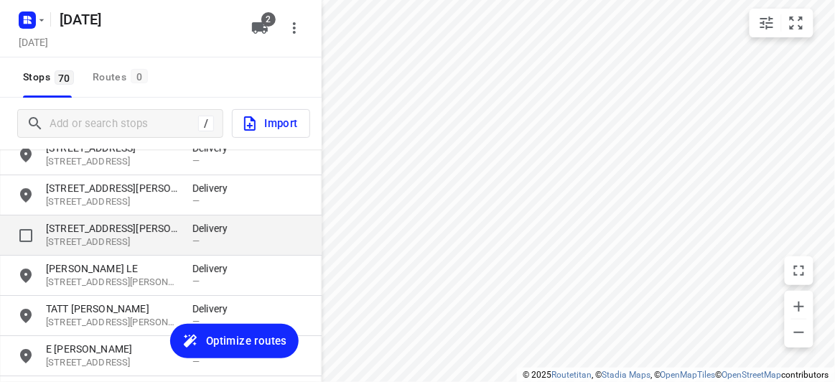
click at [113, 226] on p "[STREET_ADDRESS][PERSON_NAME]" at bounding box center [112, 228] width 132 height 14
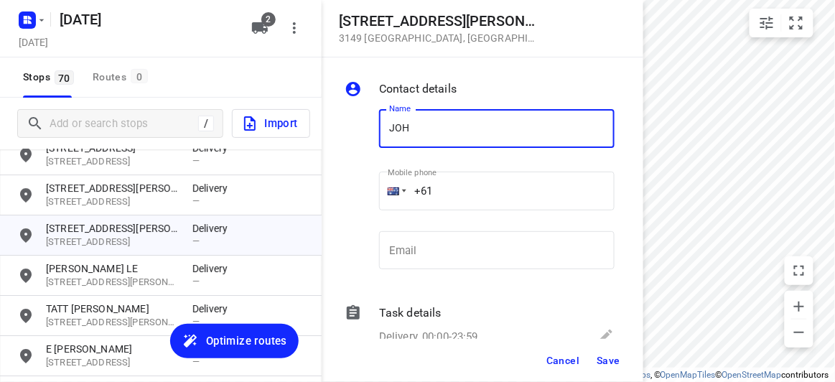
type input "JOHANNA LEE 1/56"
drag, startPoint x: 446, startPoint y: 187, endPoint x: 393, endPoint y: 186, distance: 53.1
click at [393, 186] on div "+61" at bounding box center [496, 191] width 235 height 39
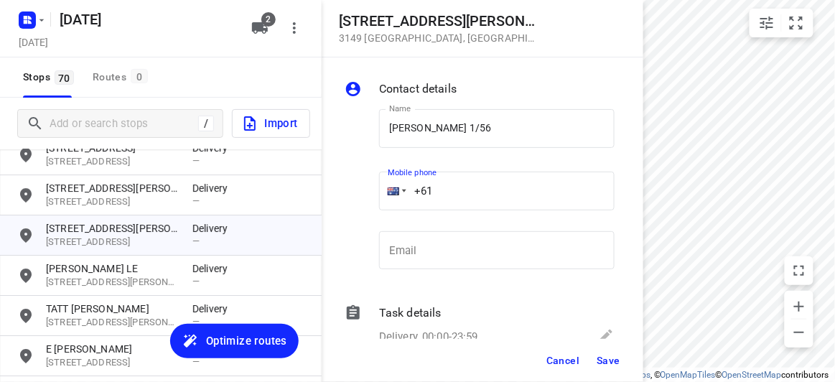
paste input "433708869"
type input "+61 433708869"
click at [609, 348] on button "Save" at bounding box center [608, 360] width 35 height 26
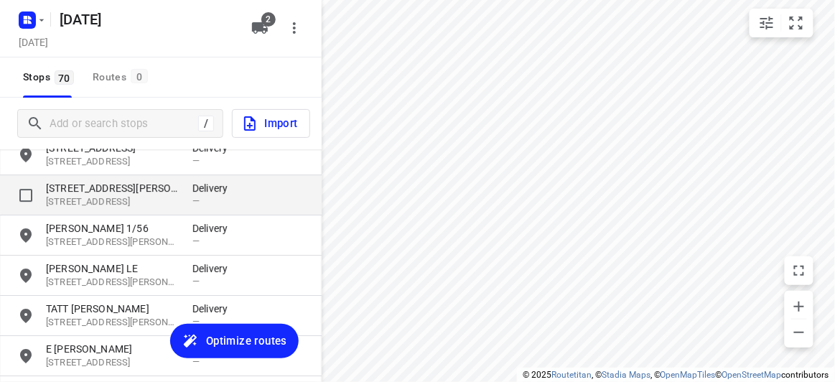
click at [97, 210] on div "13 Elliott Avenue 3103, Balwyn, AU Delivery —" at bounding box center [161, 195] width 322 height 40
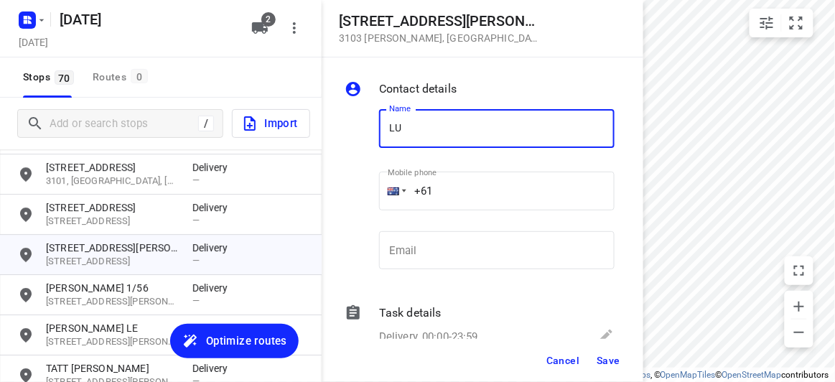
scroll to position [1102, 0]
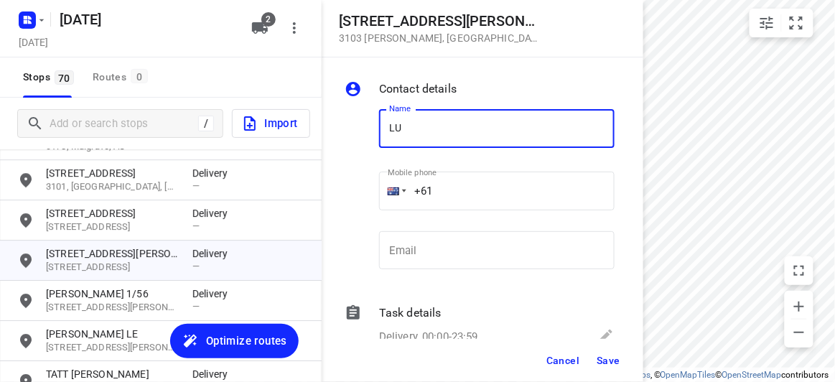
drag, startPoint x: 400, startPoint y: 126, endPoint x: 380, endPoint y: 129, distance: 20.3
click at [380, 129] on input "LU" at bounding box center [496, 128] width 235 height 39
type input "CARA LEUNG"
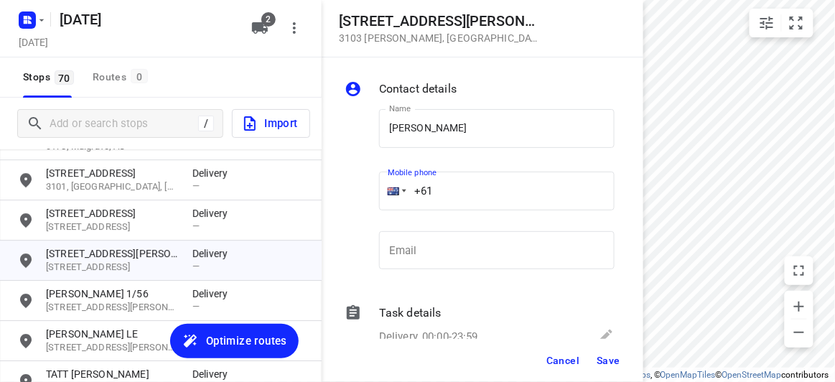
drag, startPoint x: 442, startPoint y: 184, endPoint x: 363, endPoint y: 198, distance: 80.1
click at [350, 188] on div "Name CARA LEUNG Name Mobile phone +61 ​ Email Email" at bounding box center [480, 192] width 276 height 189
paste input "434189288"
drag, startPoint x: 390, startPoint y: 198, endPoint x: 368, endPoint y: 200, distance: 21.6
click at [366, 199] on div "Name CARA LEUNG Name Mobile phone +61 434189288 ​ Email Email" at bounding box center [480, 192] width 276 height 189
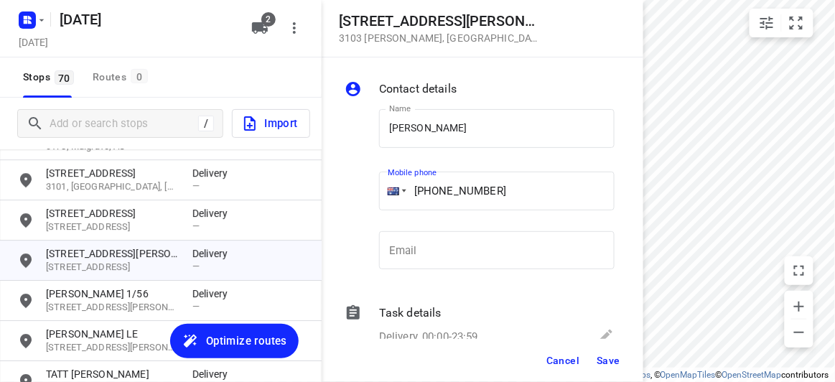
paste input "tel"
type input "+61 434189288"
click at [604, 355] on span "Save" at bounding box center [608, 360] width 24 height 11
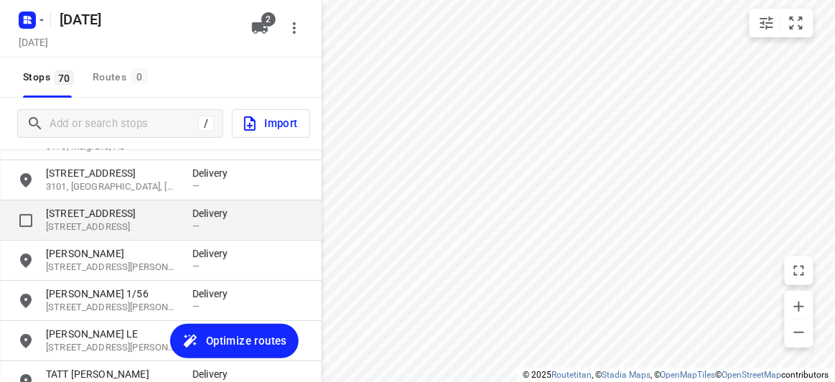
click at [95, 215] on p "[STREET_ADDRESS]" at bounding box center [112, 213] width 132 height 14
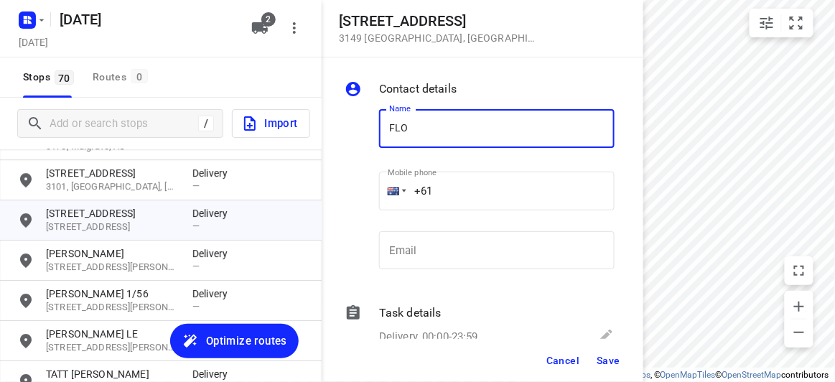
type input "Florence Chooi 3/436"
drag, startPoint x: 456, startPoint y: 191, endPoint x: 376, endPoint y: 193, distance: 80.4
click at [376, 192] on div "Mobile phone +61 ​" at bounding box center [496, 195] width 247 height 66
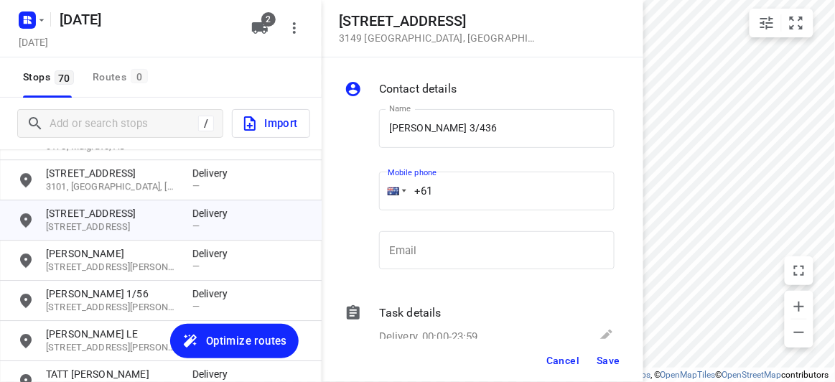
paste input "468493238"
type input "+61 468493238"
click at [601, 353] on button "Save" at bounding box center [608, 360] width 35 height 26
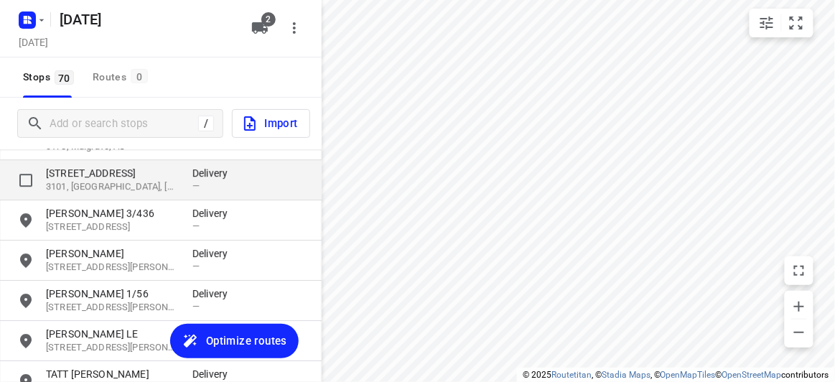
click at [75, 180] on p "3101, [GEOGRAPHIC_DATA], [GEOGRAPHIC_DATA]" at bounding box center [112, 187] width 132 height 14
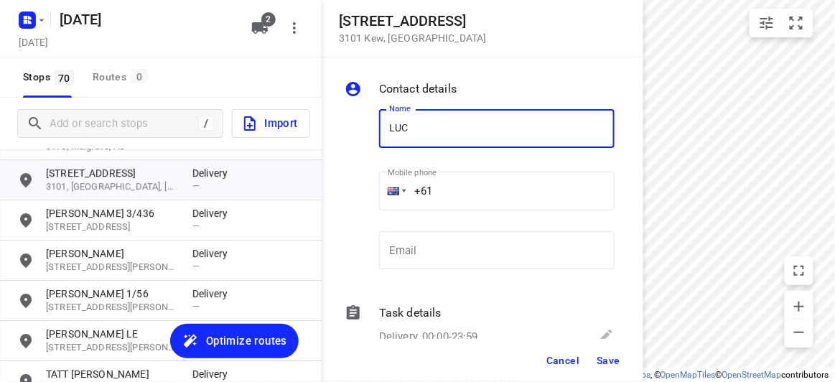
drag, startPoint x: 475, startPoint y: 136, endPoint x: 470, endPoint y: 143, distance: 8.8
click at [474, 136] on input "LUC" at bounding box center [496, 128] width 235 height 39
type input "LUCY LIM"
click at [461, 186] on input "+61" at bounding box center [496, 191] width 235 height 39
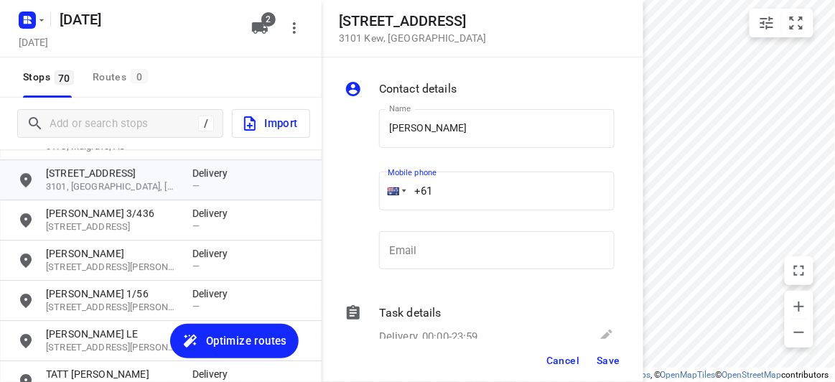
paste input "61403300838"
drag, startPoint x: 510, startPoint y: 190, endPoint x: 325, endPoint y: 195, distance: 184.5
click at [325, 195] on div "Contact details Name LUCY LIM Name Mobile phone +61 61403300838 ​ Email Email T…" at bounding box center [483, 197] width 322 height 281
paste input "tel"
type input "+61 403300838"
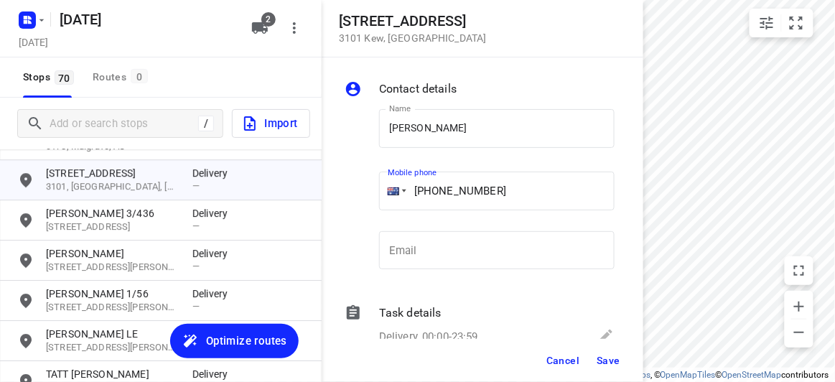
click at [610, 359] on span "Save" at bounding box center [608, 360] width 24 height 11
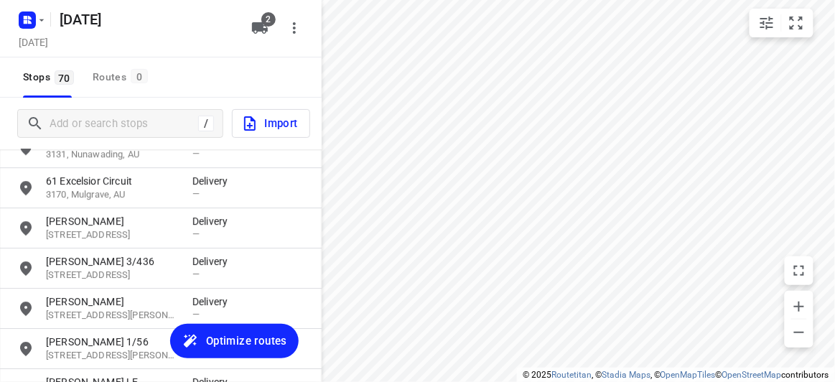
scroll to position [1038, 0]
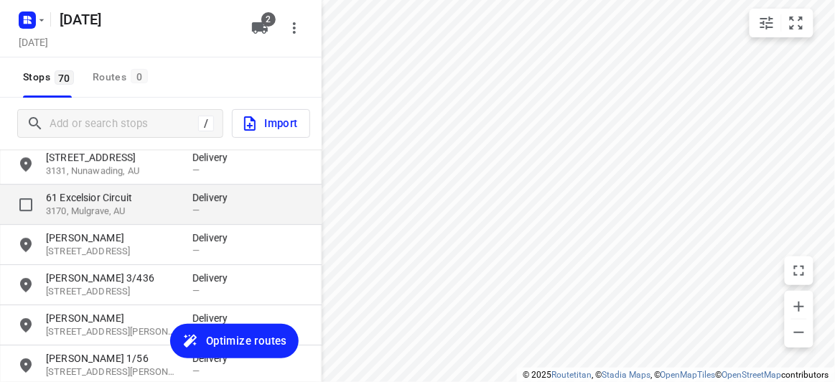
click at [100, 217] on div "61 Excelsior Circuit 3170, Mulgrave, AU Delivery —" at bounding box center [161, 204] width 322 height 40
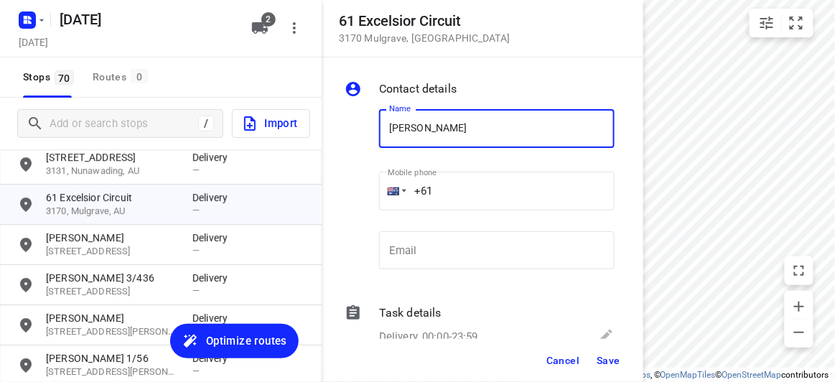
type input "DANIEL L"
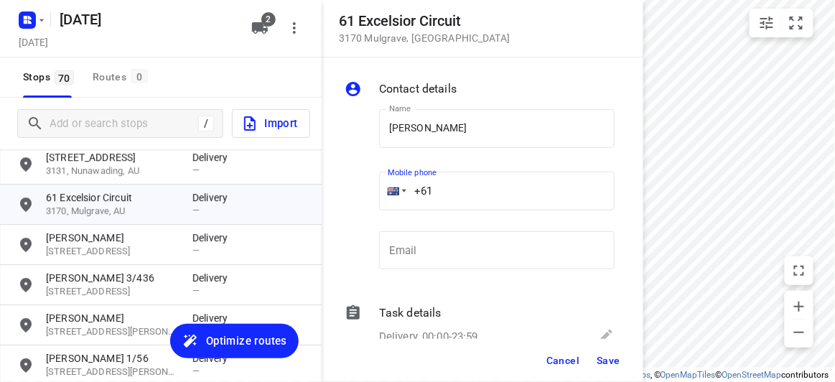
drag, startPoint x: 449, startPoint y: 188, endPoint x: 423, endPoint y: 201, distance: 28.9
click at [409, 188] on input "+61" at bounding box center [496, 191] width 235 height 39
paste input "423523222"
type input "+61 423523222"
click at [606, 362] on span "Save" at bounding box center [608, 360] width 24 height 11
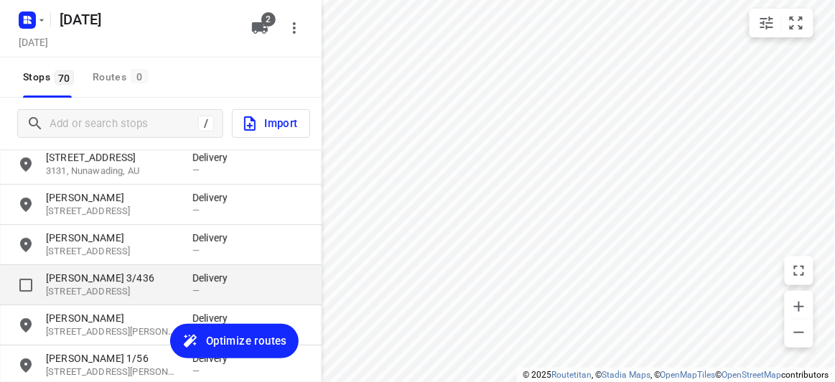
scroll to position [907, 0]
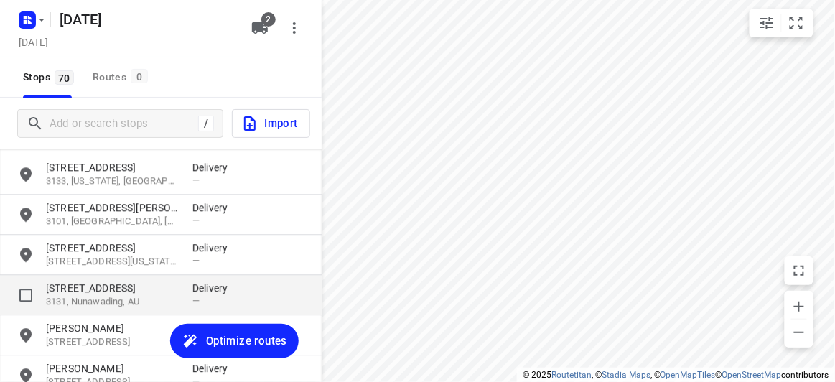
click at [100, 276] on div "13 Browns Road 3131, Nunawading, AU Delivery —" at bounding box center [161, 295] width 322 height 40
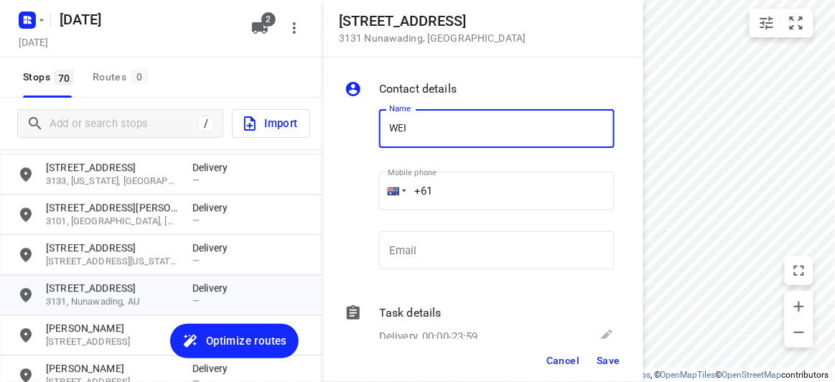
type input "WEI HONG TOH 2/13"
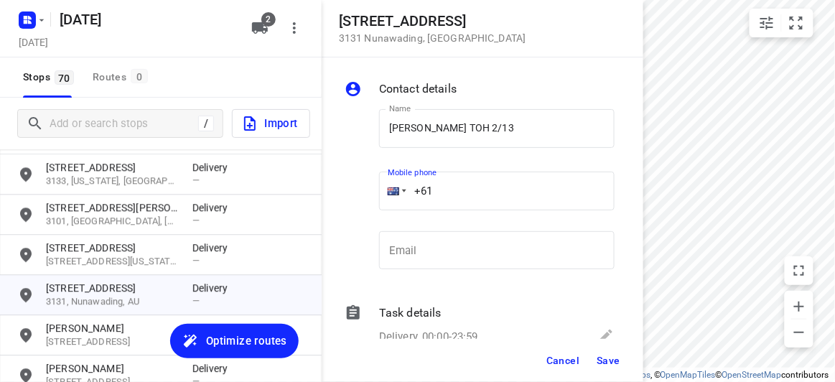
drag, startPoint x: 416, startPoint y: 192, endPoint x: 405, endPoint y: 193, distance: 10.8
click at [405, 192] on div "+61" at bounding box center [496, 191] width 235 height 39
paste input "450502460"
type input "+61 450502460"
click at [604, 356] on span "Save" at bounding box center [608, 360] width 24 height 11
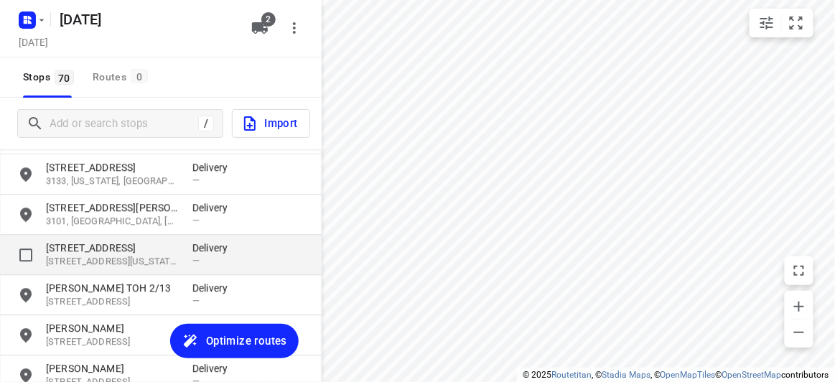
click at [134, 250] on p "[STREET_ADDRESS]" at bounding box center [112, 247] width 132 height 14
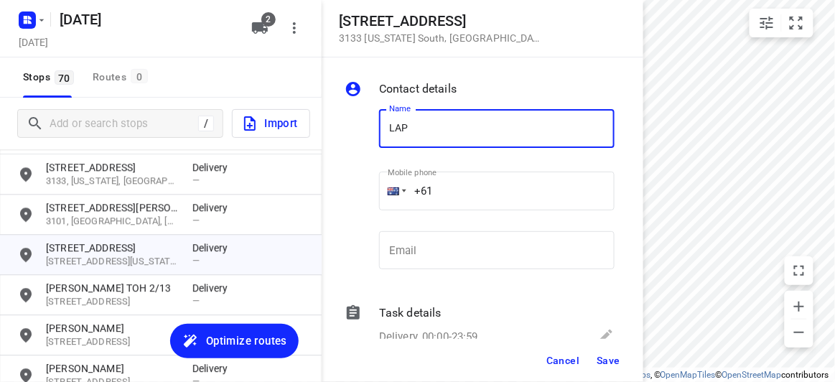
type input "LAPHANG CHUNG"
drag, startPoint x: 446, startPoint y: 190, endPoint x: 439, endPoint y: 191, distance: 7.2
click at [439, 191] on input "+61" at bounding box center [496, 191] width 235 height 39
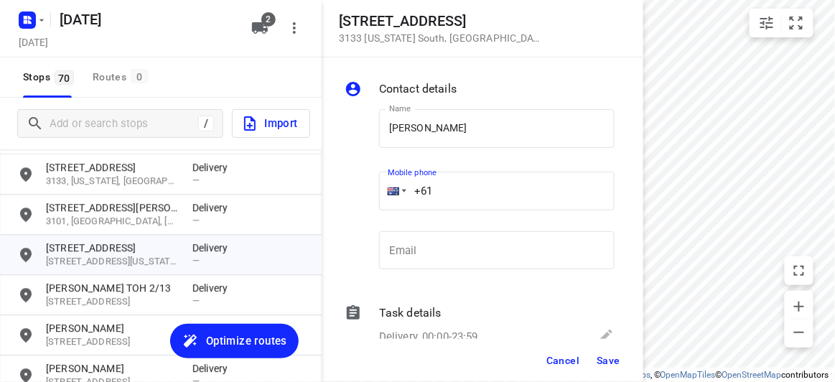
paste input "61403541676"
drag, startPoint x: 514, startPoint y: 177, endPoint x: 337, endPoint y: 185, distance: 177.4
click at [332, 182] on div "Contact details Name LAPHANG CHUNG Name Mobile phone +61 61403541676 ​ Email Em…" at bounding box center [483, 197] width 322 height 281
paste input "tel"
type input "+61 403541676"
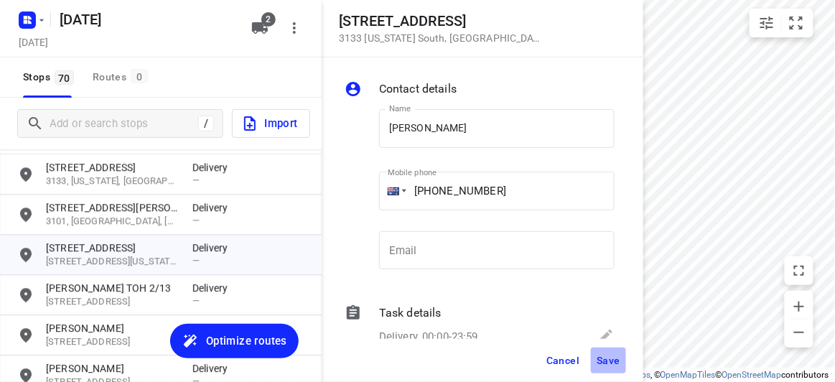
click at [614, 360] on span "Save" at bounding box center [608, 360] width 24 height 11
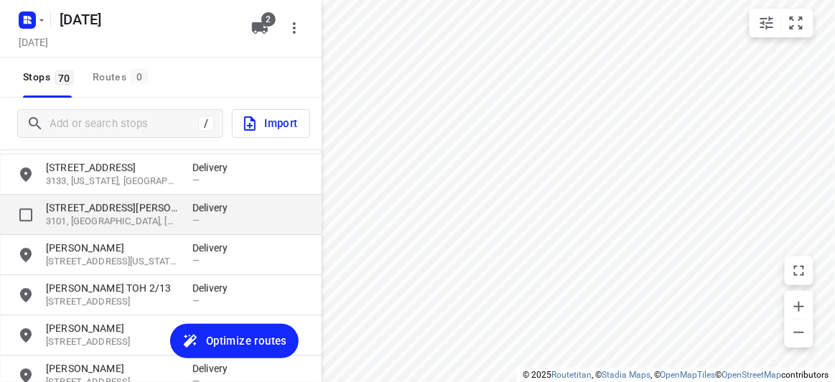
click at [66, 210] on p "[STREET_ADDRESS][PERSON_NAME]" at bounding box center [112, 207] width 132 height 14
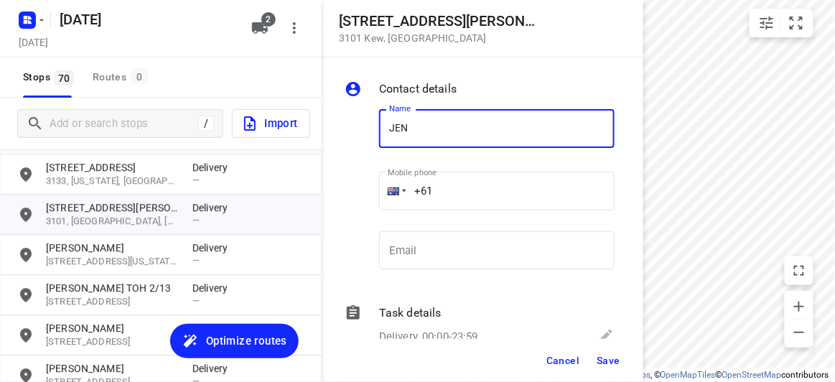
type input "JEN TAN"
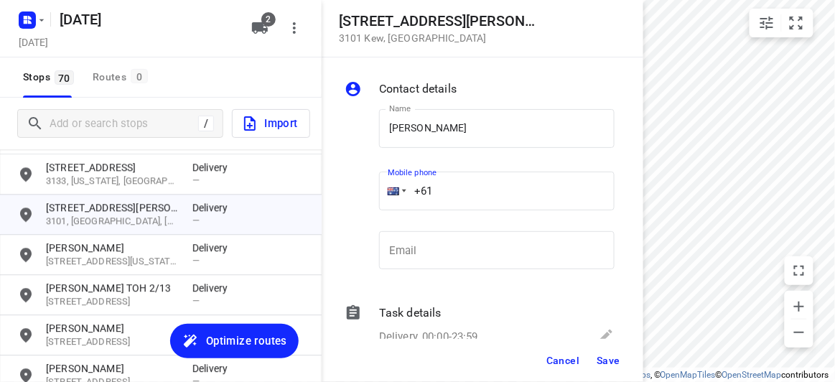
drag, startPoint x: 411, startPoint y: 193, endPoint x: 394, endPoint y: 194, distance: 17.3
click at [400, 190] on div "+61" at bounding box center [496, 191] width 235 height 39
paste input "403131881"
type input "+61 403131881"
click at [599, 355] on span "Save" at bounding box center [608, 360] width 24 height 11
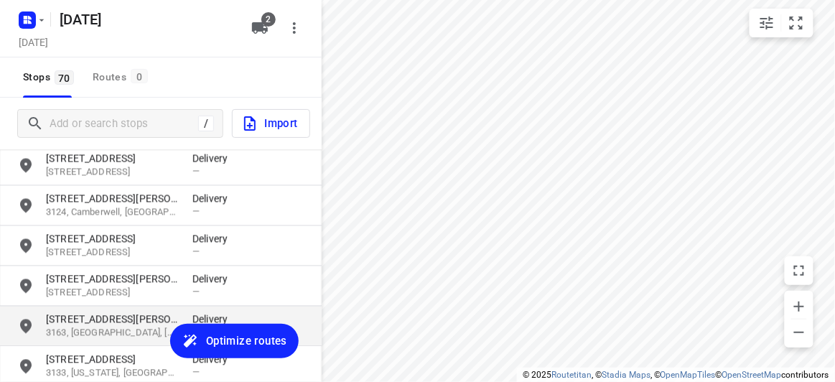
scroll to position [711, 0]
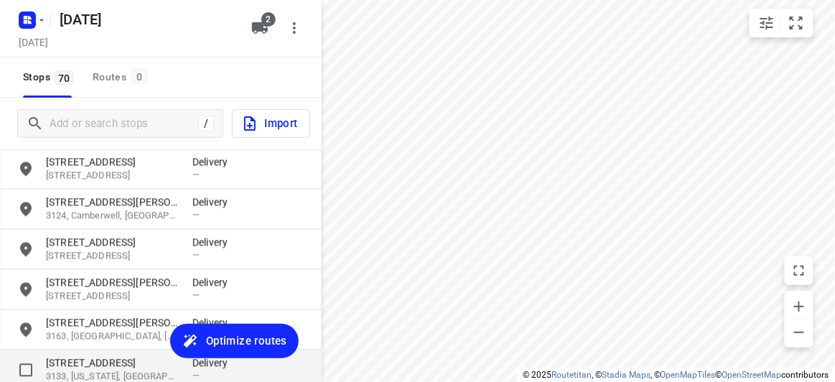
click at [95, 356] on p "[STREET_ADDRESS]" at bounding box center [112, 363] width 132 height 14
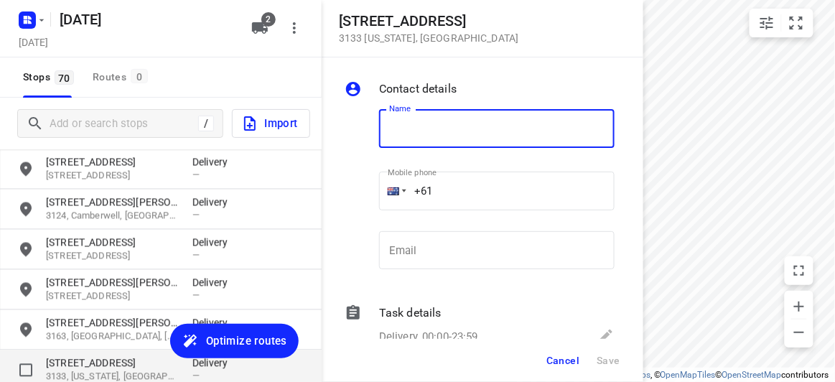
type input "H"
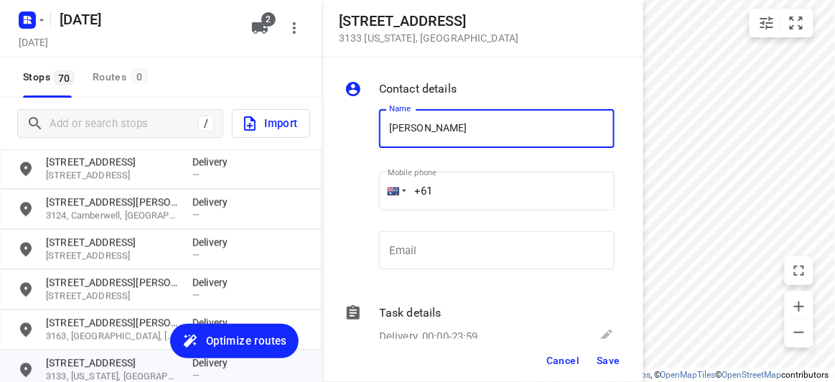
type input "JANE WONG 1/637"
drag, startPoint x: 454, startPoint y: 192, endPoint x: 383, endPoint y: 189, distance: 71.8
click at [385, 190] on div "+61" at bounding box center [496, 191] width 235 height 39
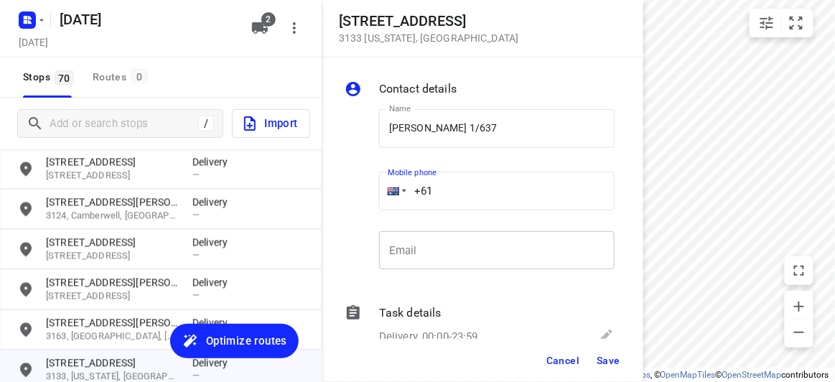
paste input "402574360"
type input "+61 402574360"
click at [606, 360] on span "Save" at bounding box center [608, 360] width 24 height 11
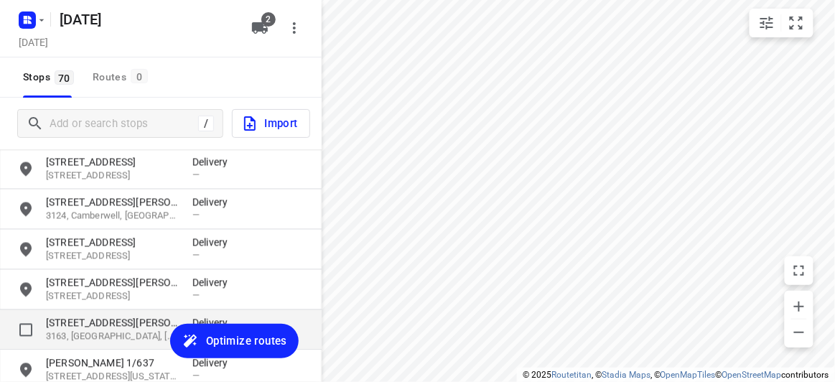
click at [118, 316] on p "[STREET_ADDRESS][PERSON_NAME]" at bounding box center [112, 323] width 132 height 14
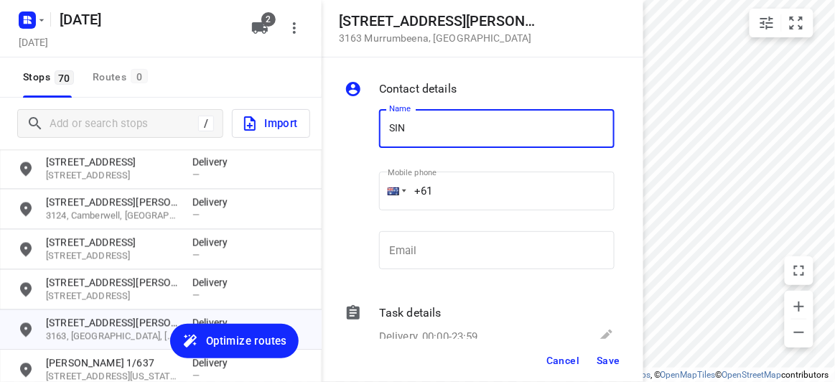
type input "SIN WAN"
drag, startPoint x: 443, startPoint y: 192, endPoint x: 377, endPoint y: 191, distance: 65.3
click at [379, 192] on div "+61" at bounding box center [496, 191] width 235 height 39
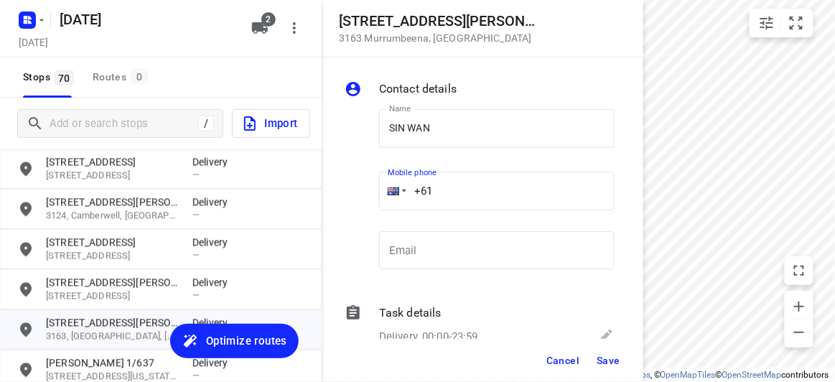
paste input "433533853"
type input "+61 433533853"
click at [597, 349] on button "Save" at bounding box center [608, 360] width 35 height 26
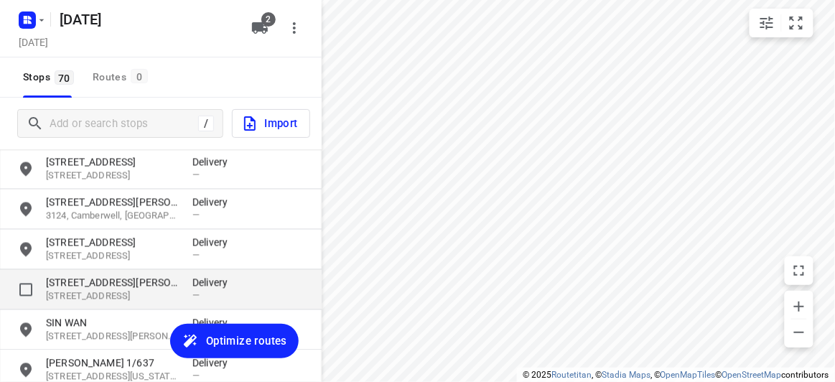
click at [183, 274] on div "11 Llanos Avenue 3145, Malvern East, AU Delivery —" at bounding box center [161, 290] width 322 height 40
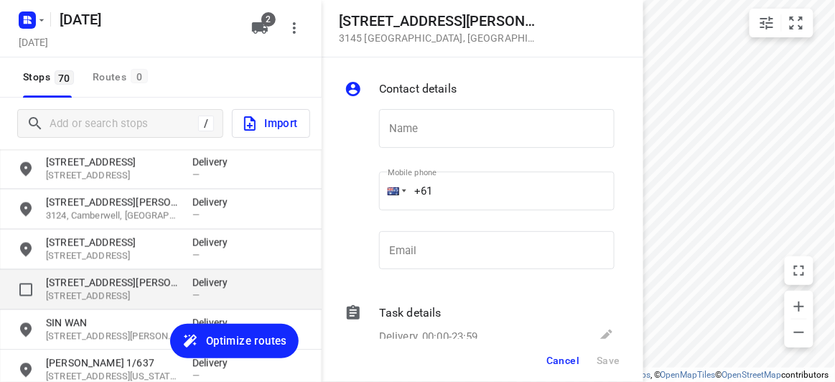
type input ","
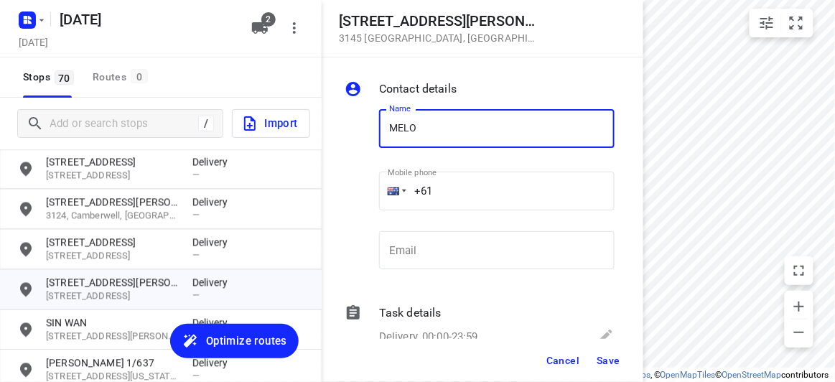
type input "MELODY KUO"
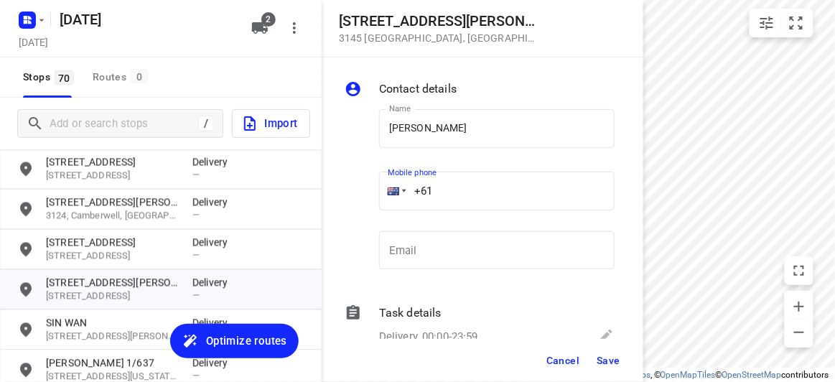
drag, startPoint x: 447, startPoint y: 192, endPoint x: 386, endPoint y: 191, distance: 61.0
click at [387, 193] on div "+61" at bounding box center [496, 191] width 235 height 39
paste input "434505885"
type input "+61 434505885"
click at [619, 361] on span "Save" at bounding box center [608, 360] width 24 height 11
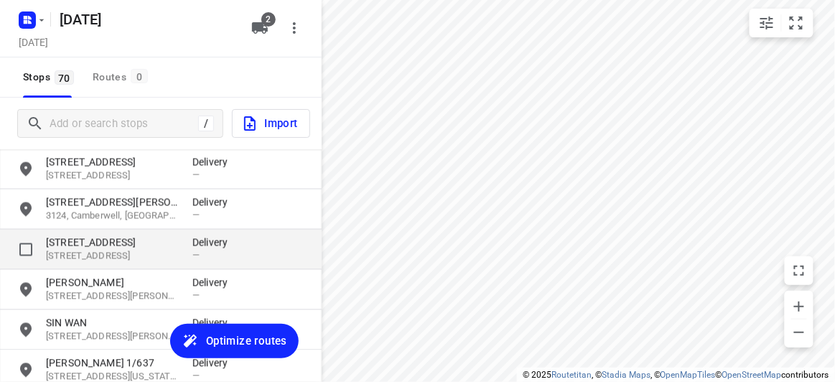
click at [74, 243] on p "[STREET_ADDRESS]" at bounding box center [112, 242] width 132 height 14
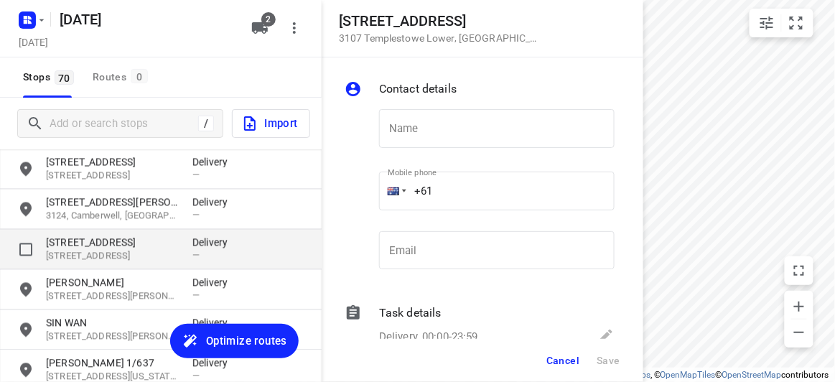
type input "C"
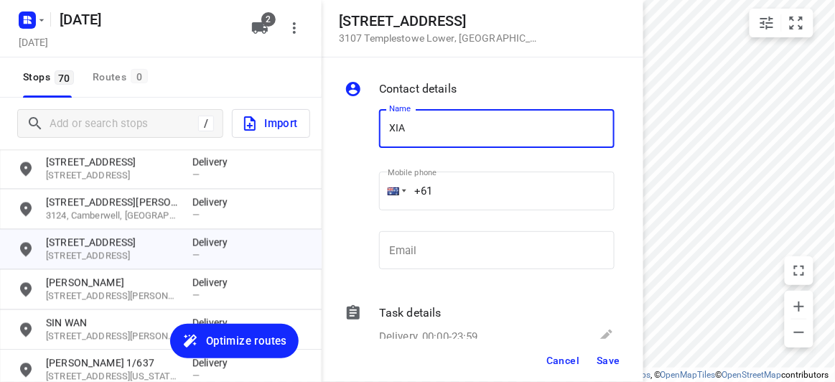
type input "Xiashun Guo 2/2"
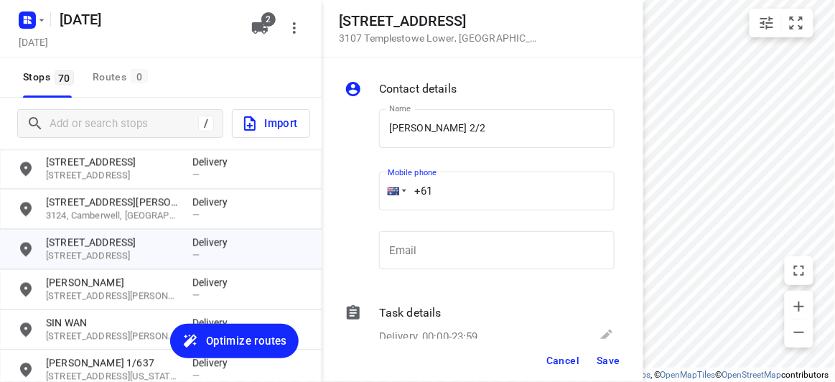
drag, startPoint x: 396, startPoint y: 189, endPoint x: 366, endPoint y: 180, distance: 31.6
click at [370, 187] on div "Name Xiashun Guo 2/2 Name Mobile phone +61 ​ Email Email" at bounding box center [480, 192] width 276 height 189
paste input "tel"
paste input "439041277"
type input "+61 439041277"
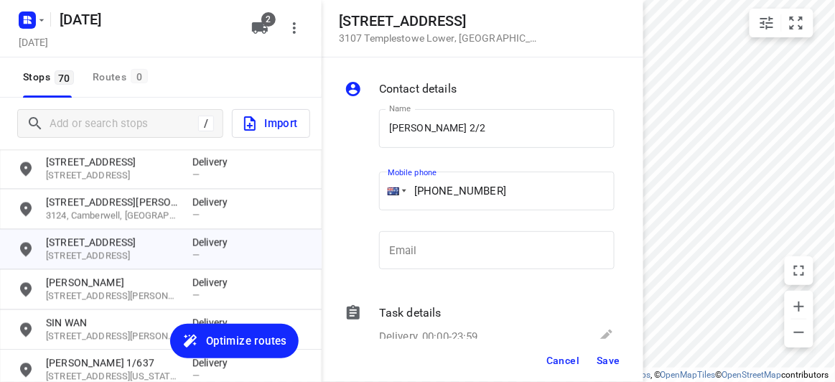
click at [619, 355] on span "Save" at bounding box center [608, 360] width 24 height 11
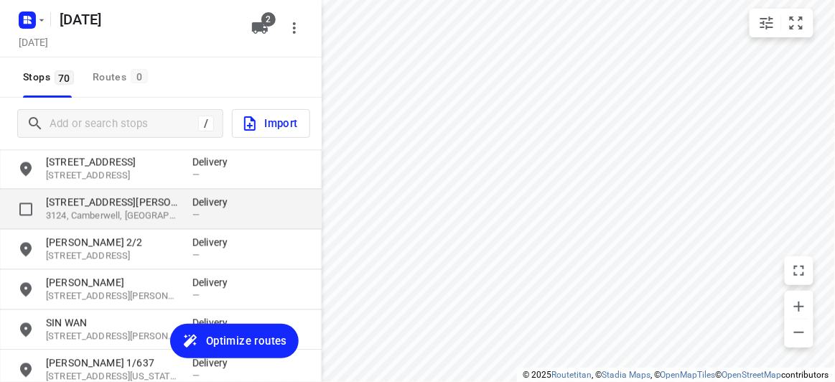
click at [68, 210] on p "3124, Camberwell, [GEOGRAPHIC_DATA]" at bounding box center [112, 217] width 132 height 14
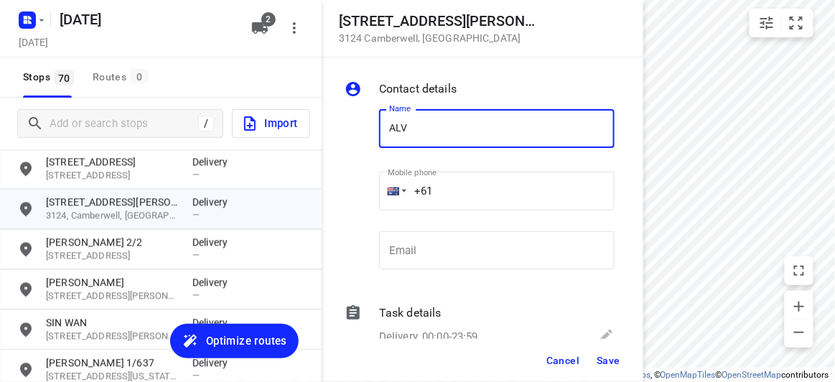
type input "ALVIN SIAW"
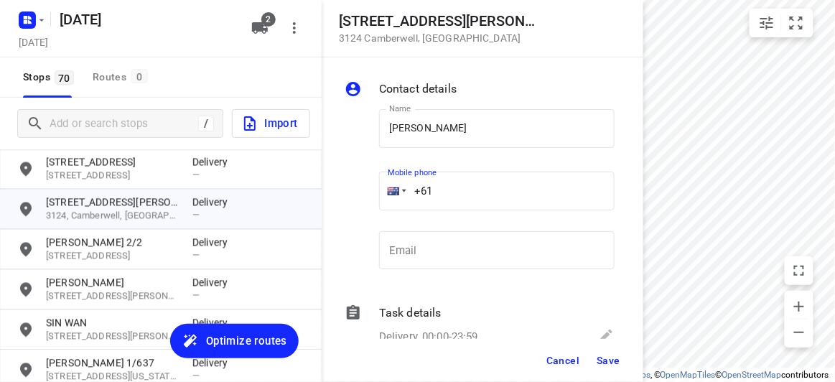
drag, startPoint x: 438, startPoint y: 186, endPoint x: 367, endPoint y: 197, distance: 71.9
click at [367, 197] on div "Name ALVIN SIAW Name Mobile phone +61 ​ Email Email" at bounding box center [480, 192] width 276 height 189
paste input "tel"
paste input "402207709"
type input "+61 402207709"
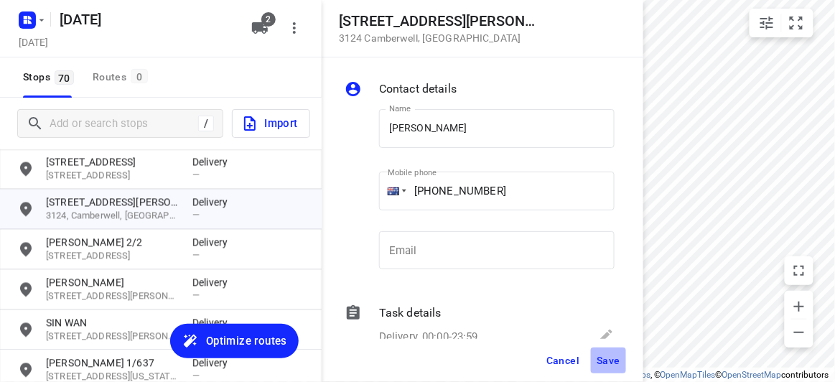
click at [601, 362] on span "Save" at bounding box center [608, 360] width 24 height 11
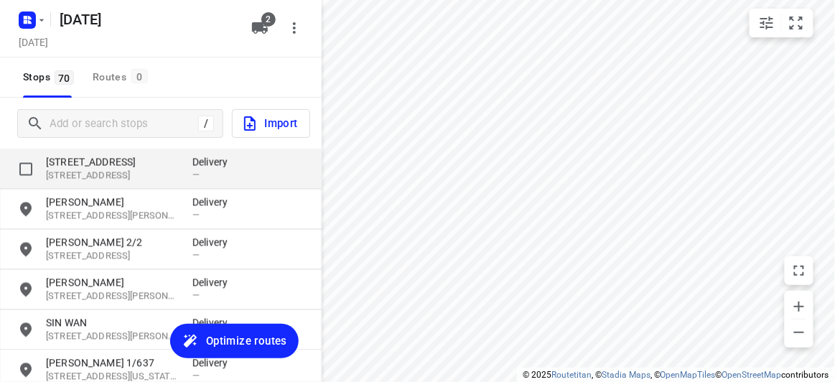
click at [93, 172] on p "[STREET_ADDRESS]" at bounding box center [112, 176] width 132 height 14
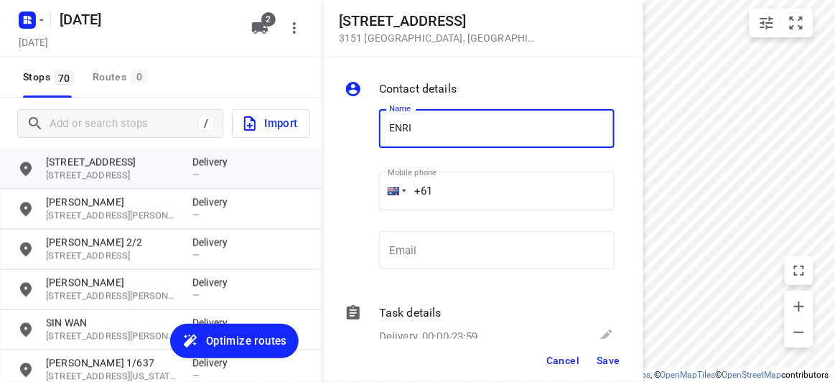
type input "ENRI LIN"
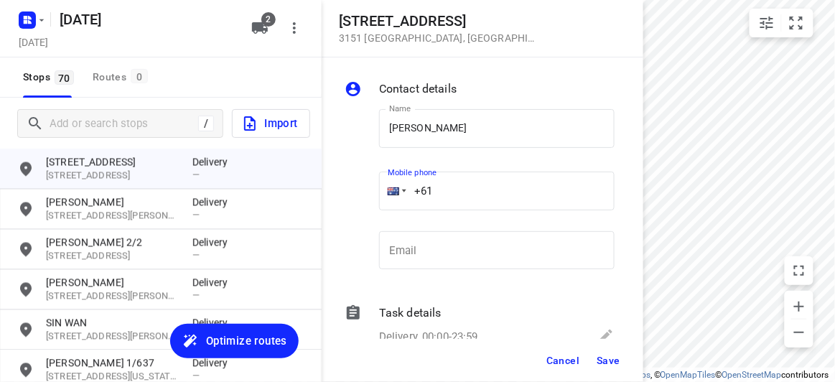
drag, startPoint x: 447, startPoint y: 193, endPoint x: 393, endPoint y: 194, distance: 53.8
click at [393, 194] on div "+61" at bounding box center [496, 191] width 235 height 39
paste input "423385421"
type input "+61 423385421"
click at [604, 357] on span "Save" at bounding box center [608, 360] width 24 height 11
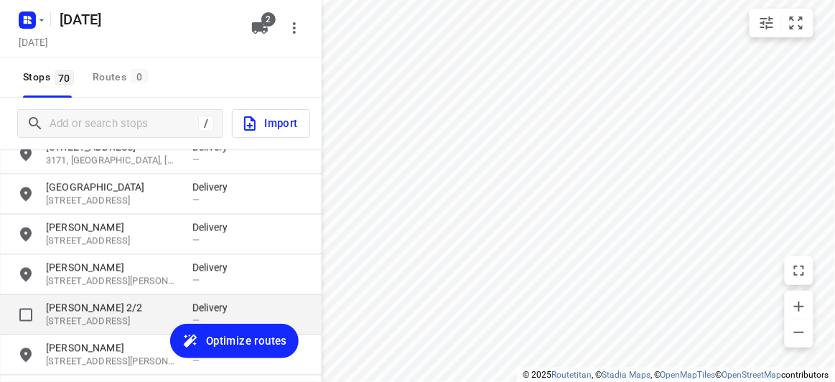
scroll to position [581, 0]
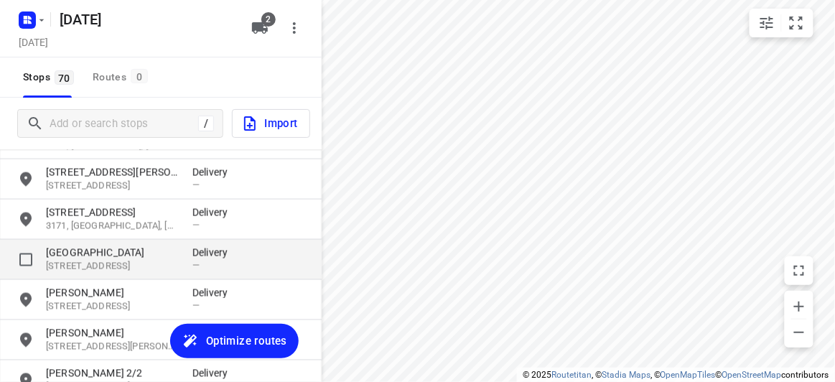
click at [72, 254] on p "[GEOGRAPHIC_DATA]" at bounding box center [112, 252] width 132 height 14
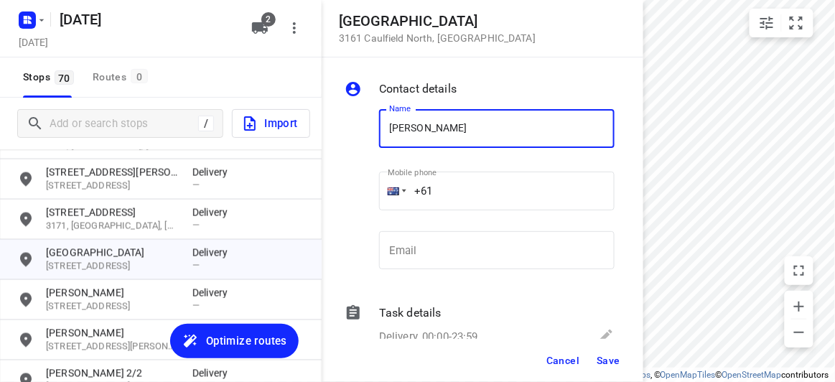
type input "SHEAU WEN LOK"
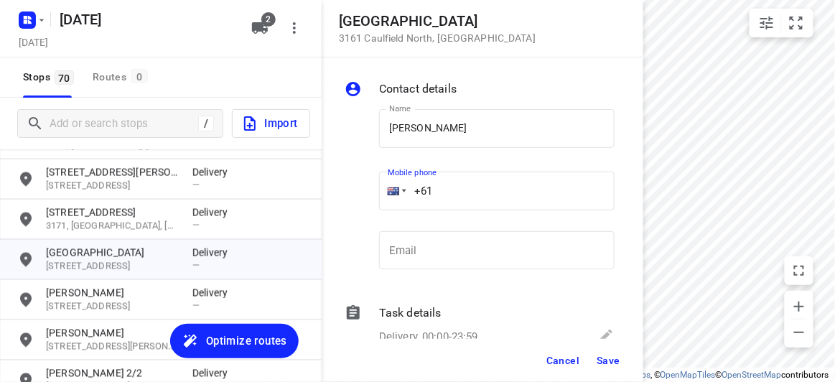
drag, startPoint x: 438, startPoint y: 189, endPoint x: 393, endPoint y: 189, distance: 45.2
click at [393, 189] on div "+61" at bounding box center [496, 191] width 235 height 39
paste input "421077923"
type input "+61 421077923"
click at [612, 366] on button "Save" at bounding box center [608, 360] width 35 height 26
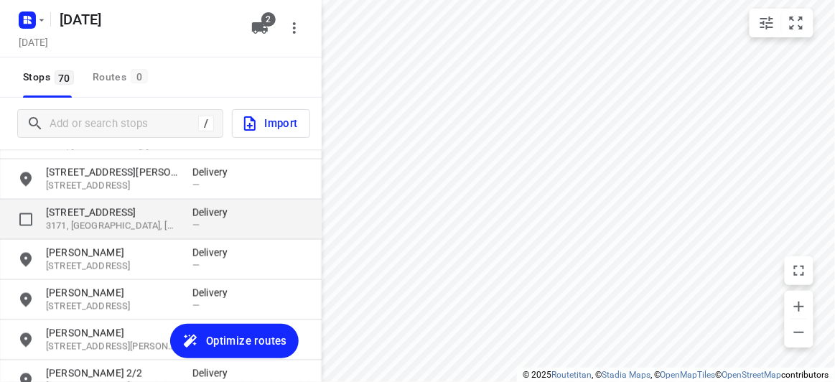
click at [87, 209] on p "[STREET_ADDRESS]" at bounding box center [112, 212] width 132 height 14
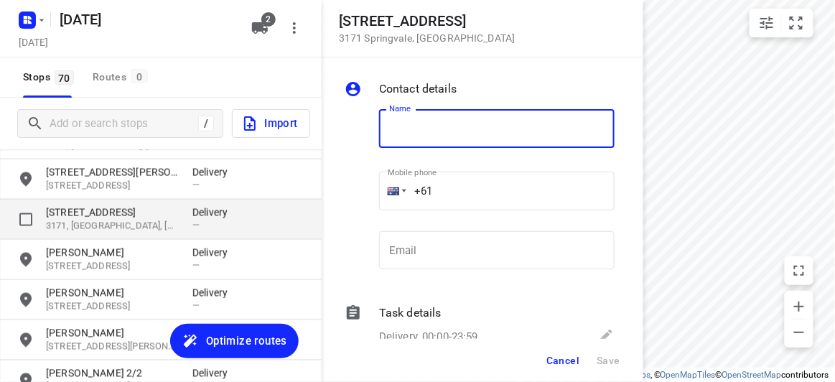
type input "F"
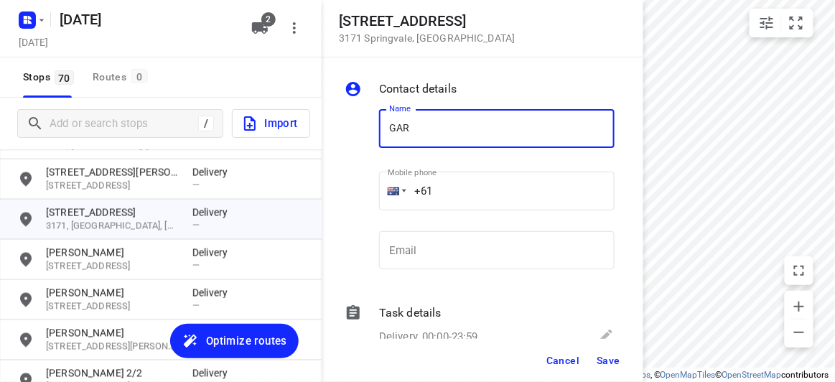
type input "GARY LAM"
drag, startPoint x: 392, startPoint y: 188, endPoint x: 383, endPoint y: 187, distance: 9.4
click at [383, 187] on div "+61" at bounding box center [496, 191] width 235 height 39
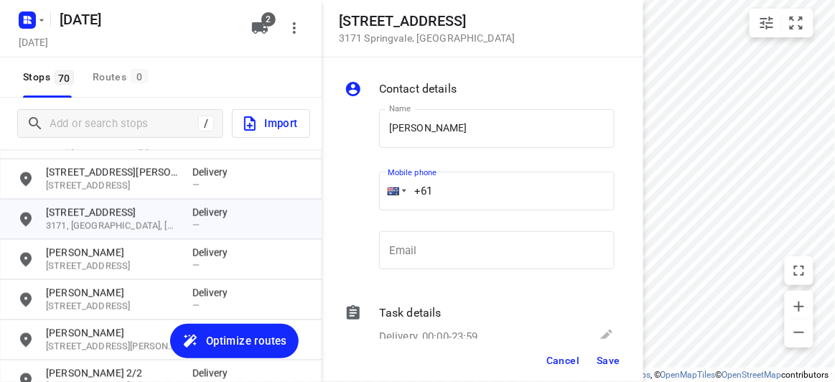
paste input "tel"
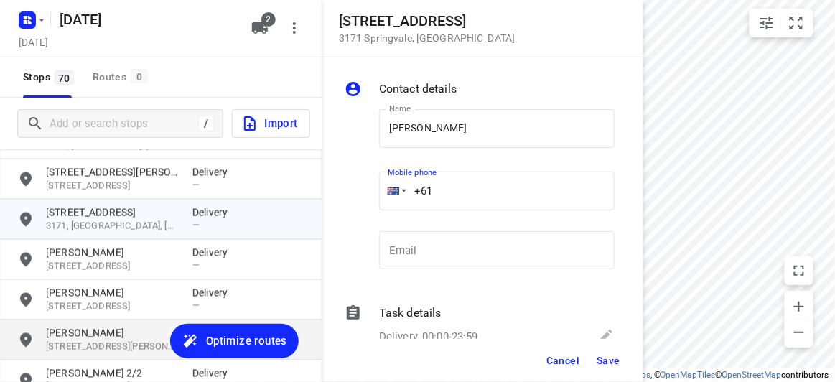
paste input "401496694"
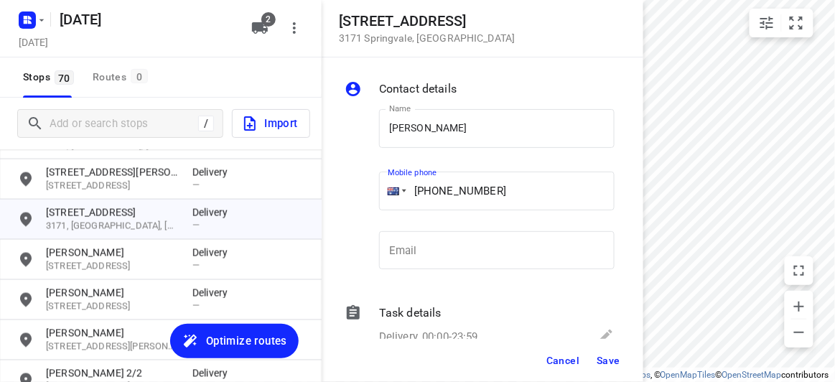
type input "+61 401496694"
click at [603, 357] on span "Save" at bounding box center [608, 360] width 24 height 11
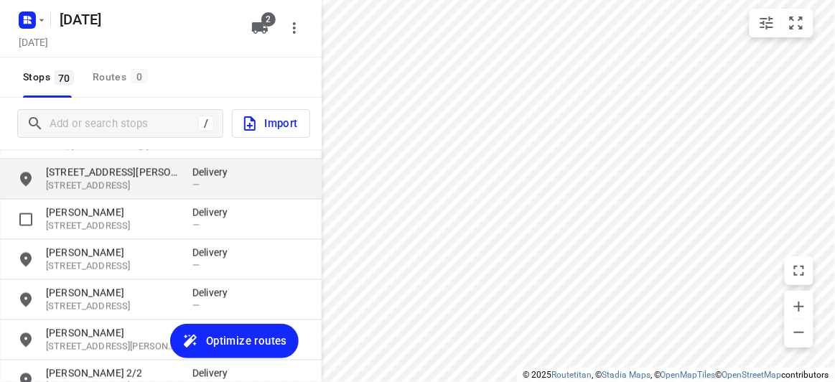
click at [87, 182] on p "[STREET_ADDRESS]" at bounding box center [112, 186] width 132 height 14
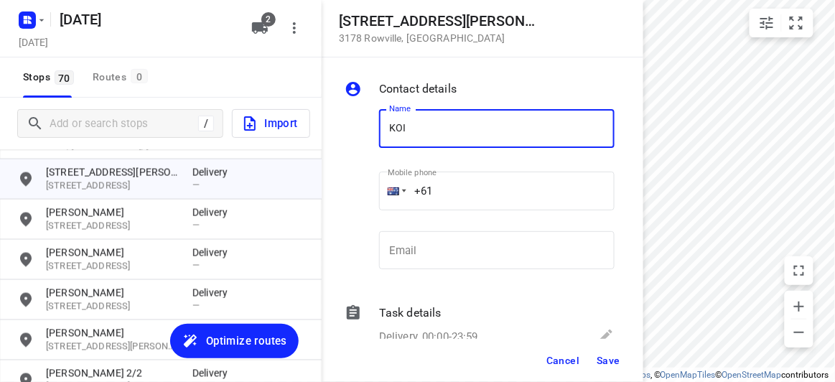
type input "KOI YI 4/15"
click at [446, 198] on input "+61" at bounding box center [496, 191] width 235 height 39
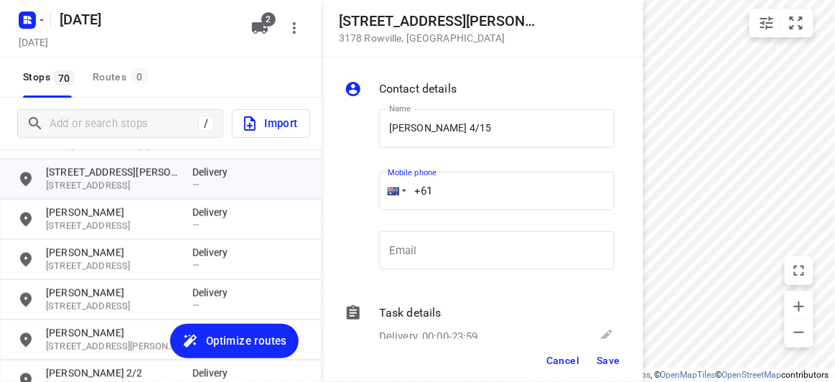
paste input "449039836"
type input "+61 449039836"
click at [600, 364] on span "Save" at bounding box center [608, 360] width 24 height 11
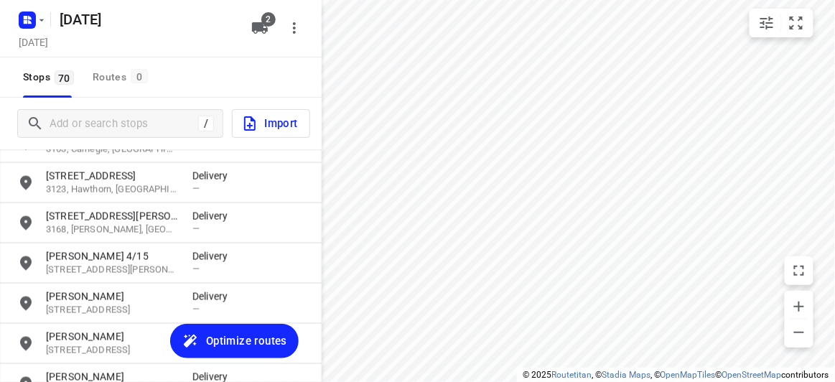
scroll to position [450, 0]
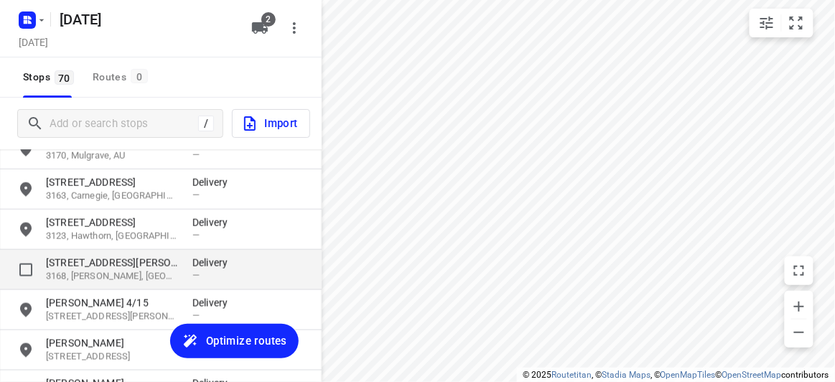
click at [58, 268] on p "[STREET_ADDRESS][PERSON_NAME]" at bounding box center [112, 262] width 132 height 14
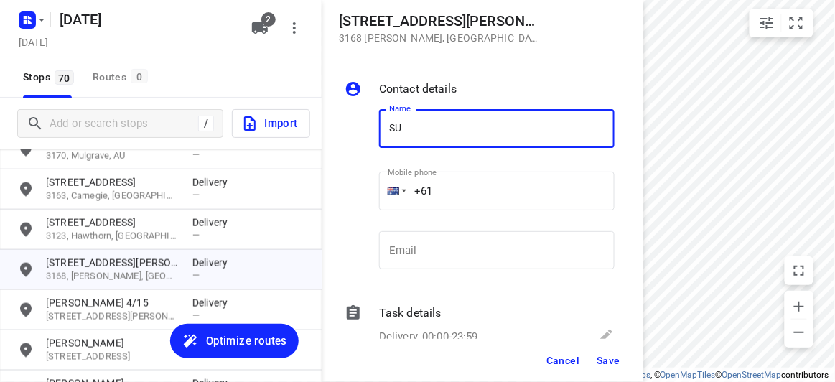
type input "SU CHOO"
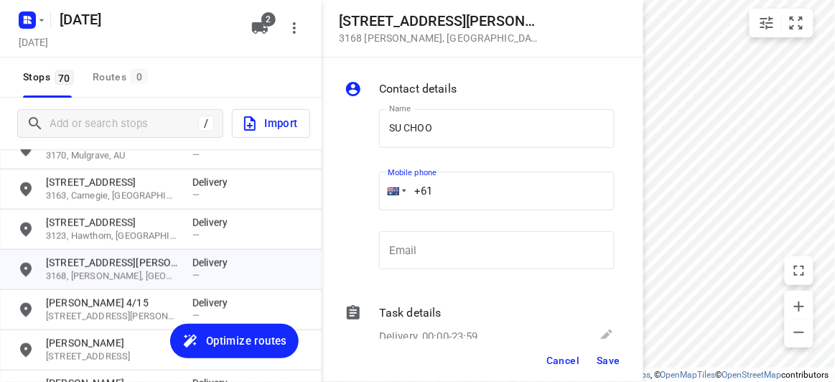
drag, startPoint x: 419, startPoint y: 190, endPoint x: 385, endPoint y: 191, distance: 33.7
click at [385, 191] on div "+61" at bounding box center [496, 191] width 235 height 39
paste input "412464420"
type input "+61 412464420"
click at [610, 377] on div "Cancel Save" at bounding box center [483, 360] width 322 height 43
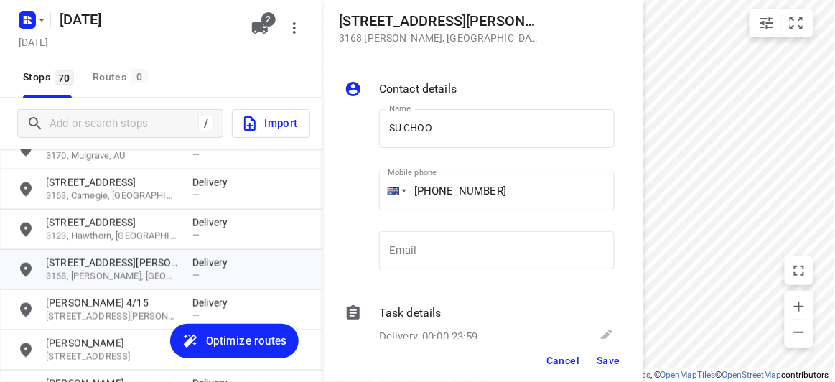
click at [598, 359] on span "Save" at bounding box center [608, 360] width 24 height 11
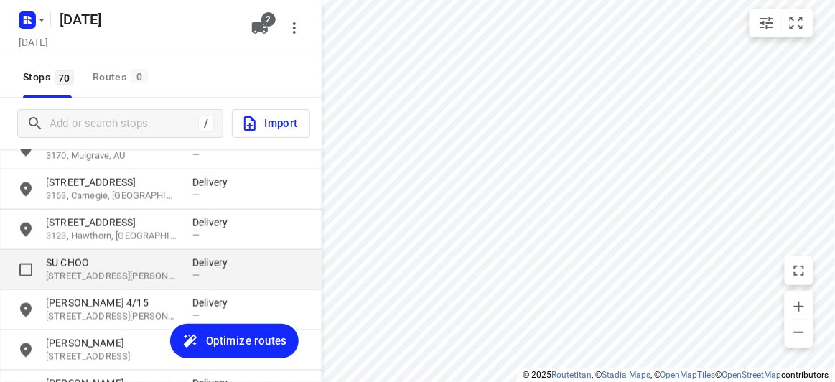
scroll to position [385, 0]
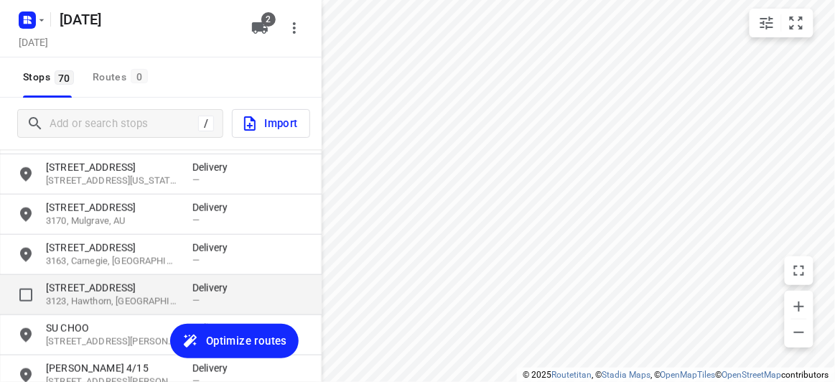
click at [89, 291] on p "[STREET_ADDRESS]" at bounding box center [112, 288] width 132 height 14
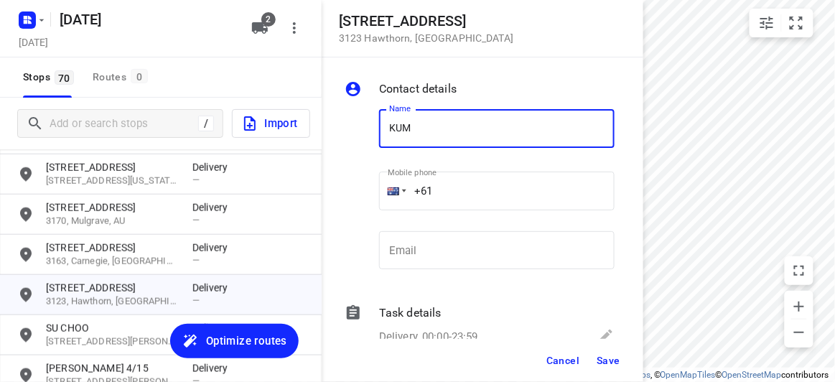
type input "KUM YOONG SAM"
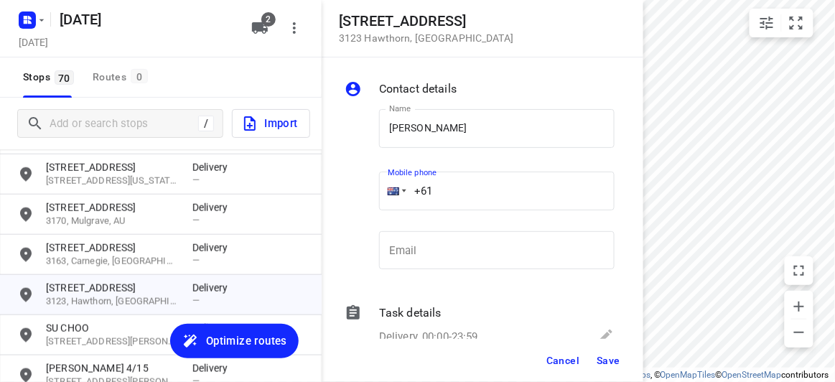
click at [388, 196] on div "+61" at bounding box center [496, 191] width 235 height 39
paste input "404009188"
type input "+61 404009188"
click at [614, 365] on span "Save" at bounding box center [608, 360] width 24 height 11
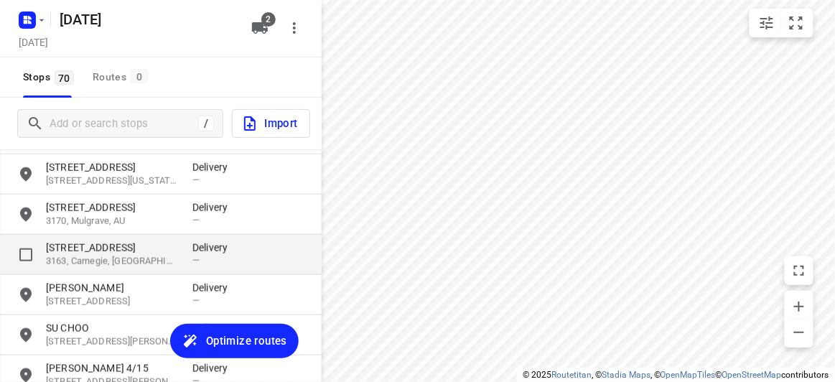
click at [96, 243] on p "[STREET_ADDRESS]" at bounding box center [112, 247] width 132 height 14
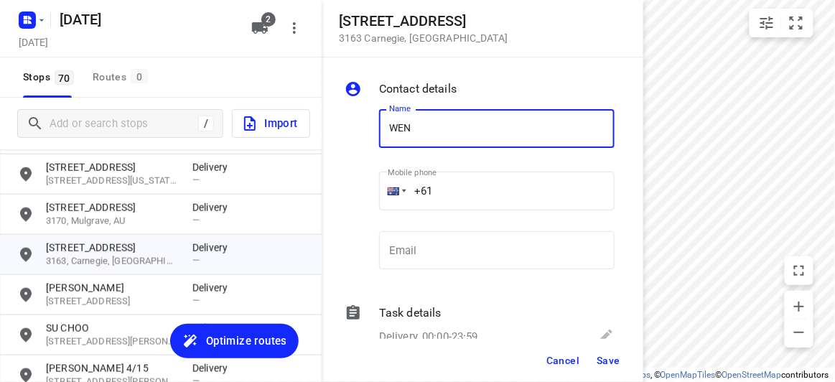
type input "WENDY CHONG 2/16"
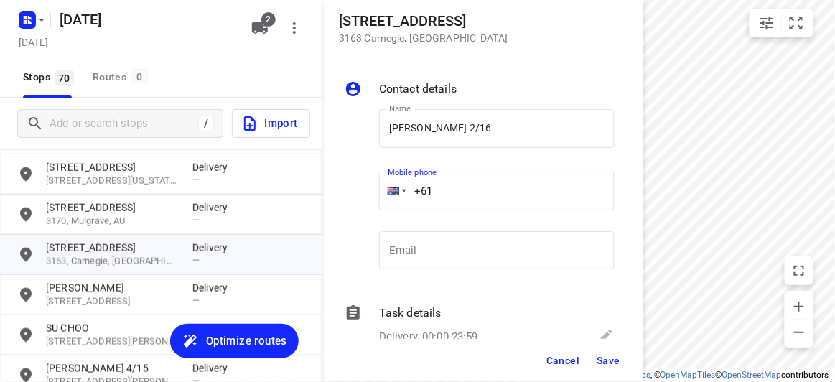
drag, startPoint x: 392, startPoint y: 203, endPoint x: 397, endPoint y: 210, distance: 8.8
click at [387, 204] on div "+61" at bounding box center [496, 191] width 235 height 39
paste input "404009188"
type input "+61 404009188"
click at [605, 363] on span "Save" at bounding box center [608, 360] width 24 height 11
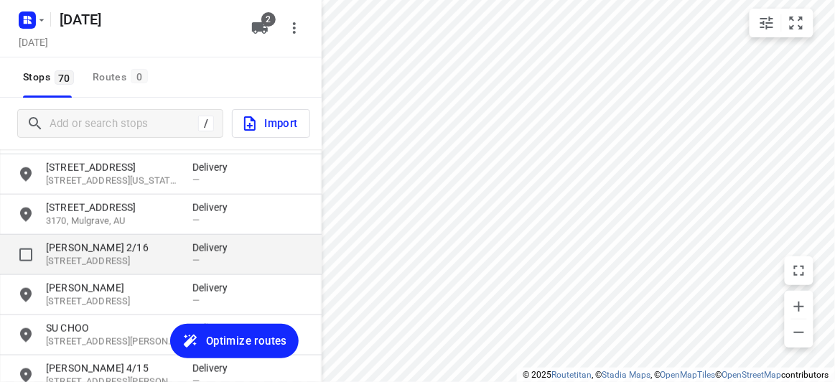
click at [112, 252] on p "WENDY CHONG 2/16" at bounding box center [112, 247] width 132 height 14
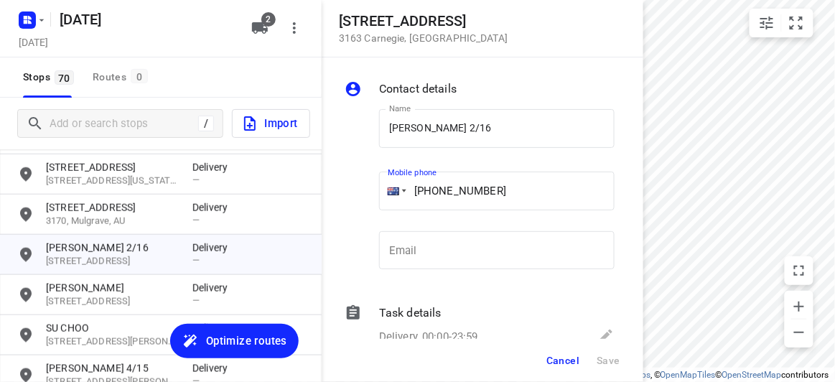
drag, startPoint x: 502, startPoint y: 190, endPoint x: 365, endPoint y: 189, distance: 137.1
click at [369, 193] on div "Name WENDY CHONG 2/16 Name Mobile phone +61 404009188 ​ Email Email" at bounding box center [480, 192] width 276 height 189
paste input "30809577"
type input "+61 430809577"
click at [604, 370] on button "Save" at bounding box center [608, 360] width 35 height 26
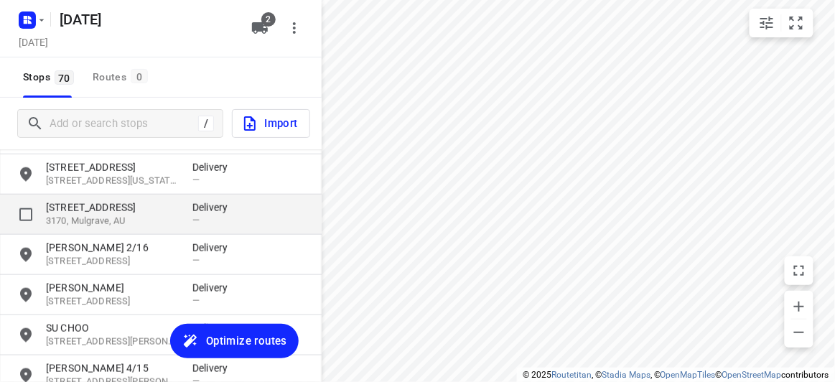
click at [107, 207] on p "[STREET_ADDRESS]" at bounding box center [112, 207] width 132 height 14
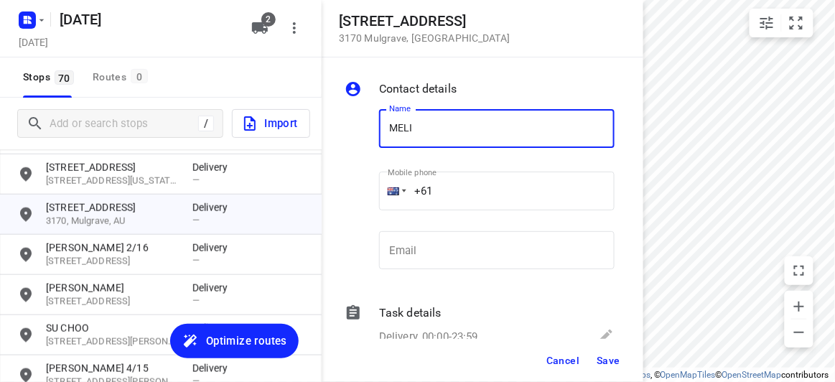
type input "MELISSA WONG"
click at [458, 193] on input "+61" at bounding box center [496, 191] width 235 height 39
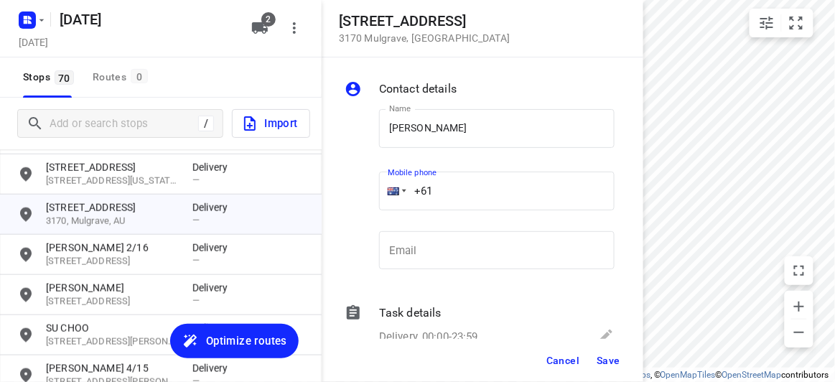
paste input "434851126"
type input "+61 434851126"
click at [601, 359] on span "Save" at bounding box center [608, 360] width 24 height 11
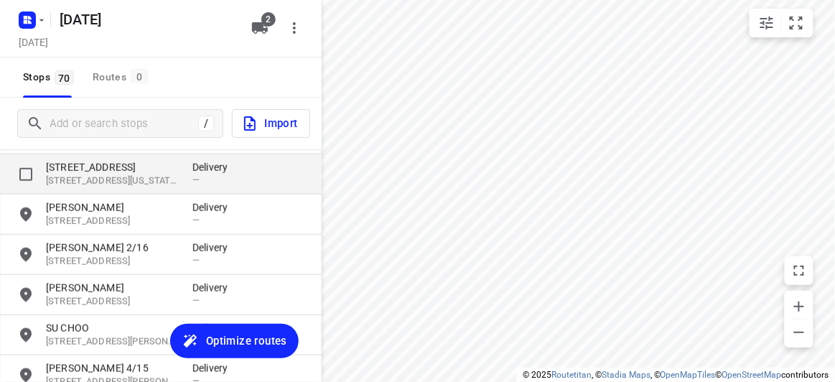
click at [90, 184] on p "[STREET_ADDRESS][US_STATE]" at bounding box center [112, 181] width 132 height 14
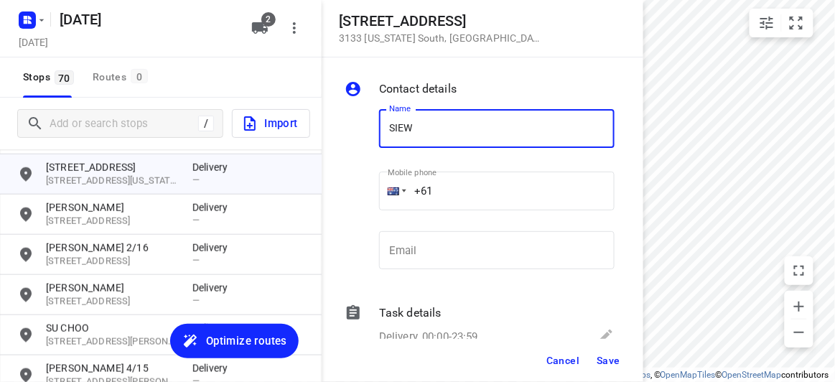
type input "SIEW GOH"
click at [380, 186] on div "+61" at bounding box center [496, 191] width 235 height 39
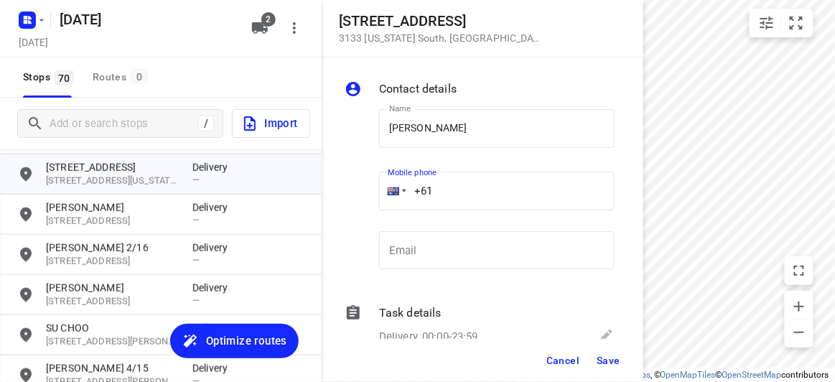
paste input "tel"
paste input "0430012265"
click at [444, 191] on input "+61 0430012265" at bounding box center [496, 191] width 235 height 39
type input "+61 430012265"
click at [604, 365] on span "Save" at bounding box center [608, 360] width 24 height 11
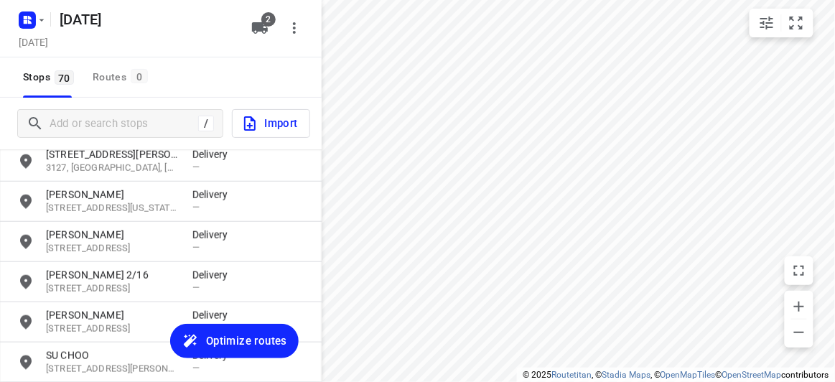
scroll to position [320, 0]
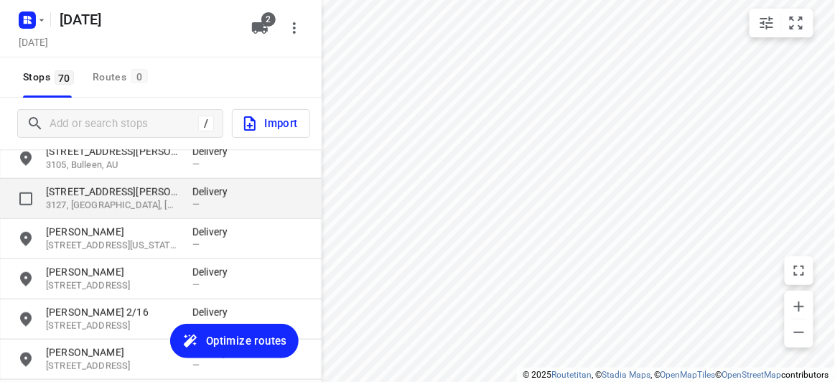
click at [69, 192] on p "[STREET_ADDRESS][PERSON_NAME]" at bounding box center [112, 191] width 132 height 14
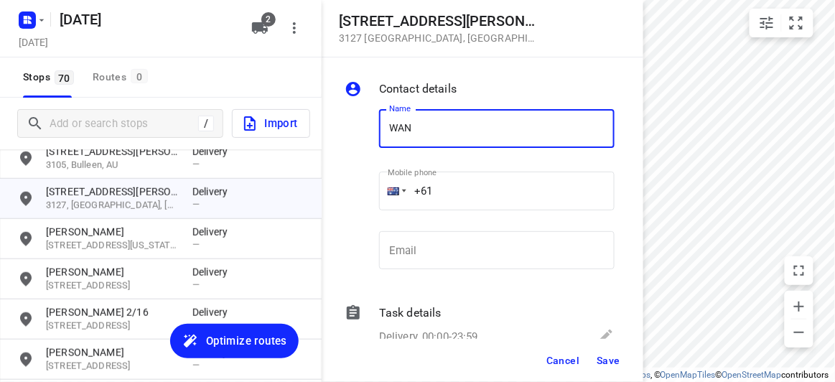
type input "WAN TEING"
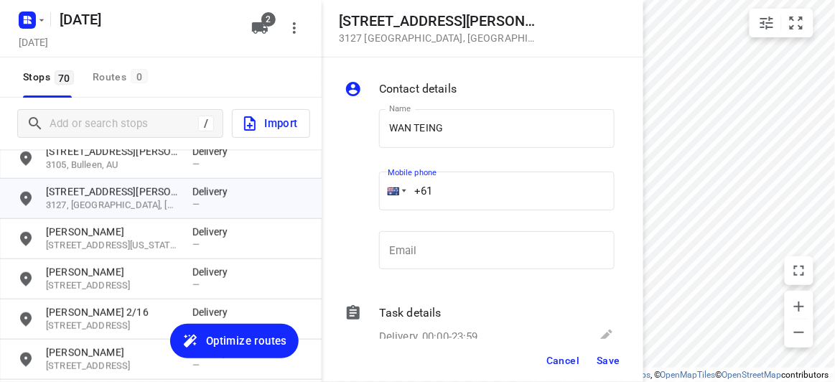
click at [451, 188] on input "+61" at bounding box center [496, 191] width 235 height 39
paste input "433769904"
type input "+61 433769904"
click at [621, 377] on div "Cancel Save" at bounding box center [483, 360] width 322 height 43
click at [609, 358] on span "Save" at bounding box center [608, 360] width 24 height 11
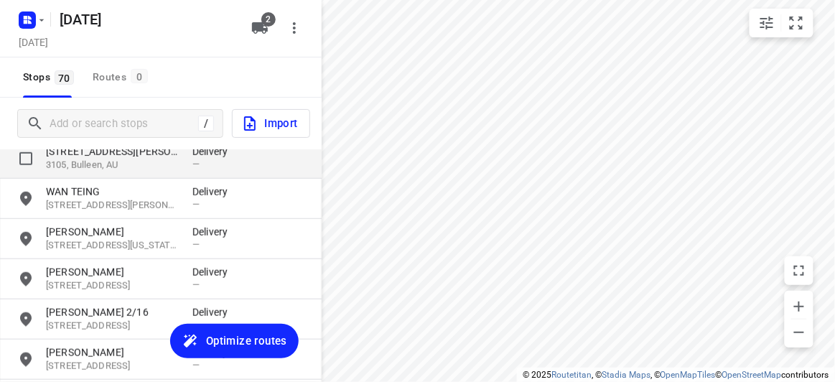
click at [93, 161] on p "3105, Bulleen, AU" at bounding box center [112, 166] width 132 height 14
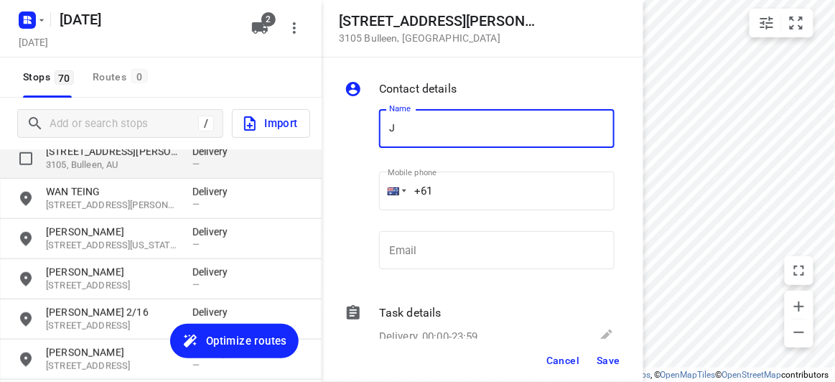
type input "JE"
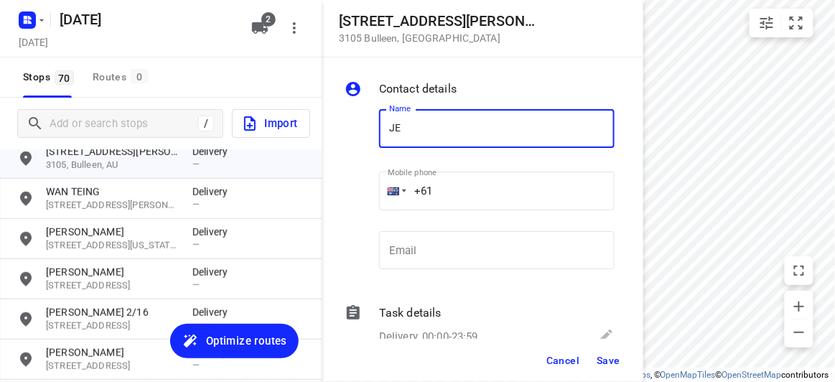
scroll to position [255, 0]
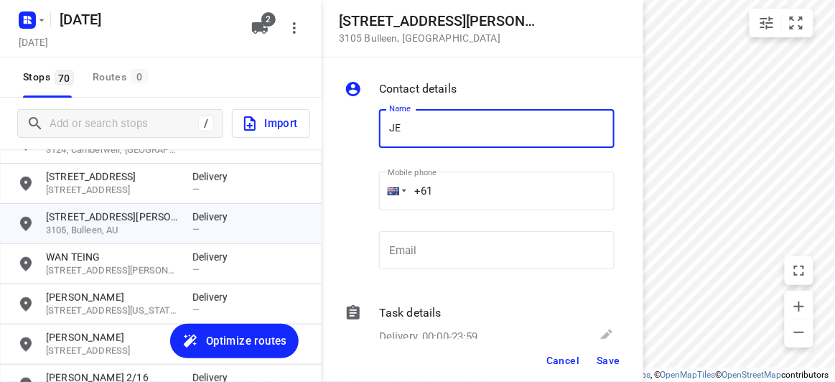
drag, startPoint x: 412, startPoint y: 135, endPoint x: 380, endPoint y: 131, distance: 31.8
click at [380, 131] on input "JE" at bounding box center [496, 128] width 235 height 39
type input "JOCELYN"
drag, startPoint x: 425, startPoint y: 187, endPoint x: 388, endPoint y: 189, distance: 36.7
click at [388, 189] on div "+61" at bounding box center [496, 191] width 235 height 39
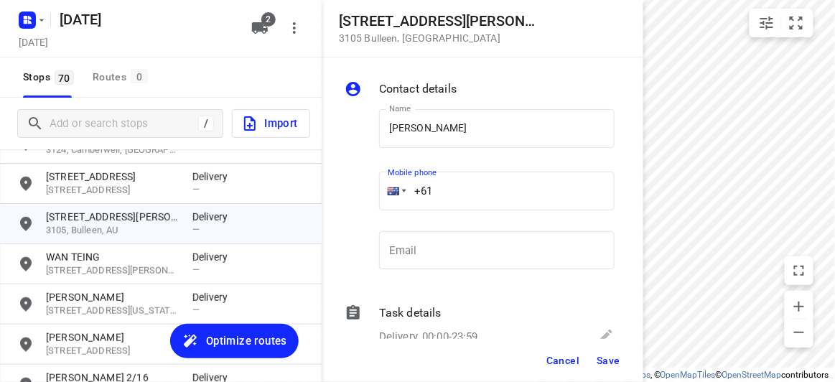
paste input "tel"
paste input "424911200"
type input "+61 424911200"
click at [607, 364] on span "Save" at bounding box center [608, 360] width 24 height 11
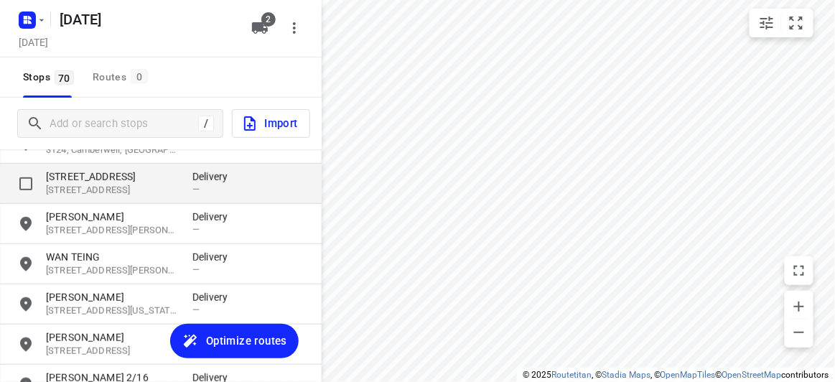
click at [105, 182] on p "[STREET_ADDRESS]" at bounding box center [112, 176] width 132 height 14
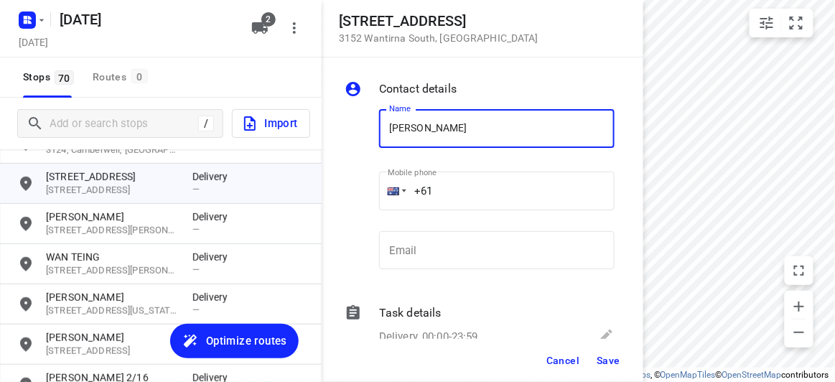
type input "EDWIN TAY"
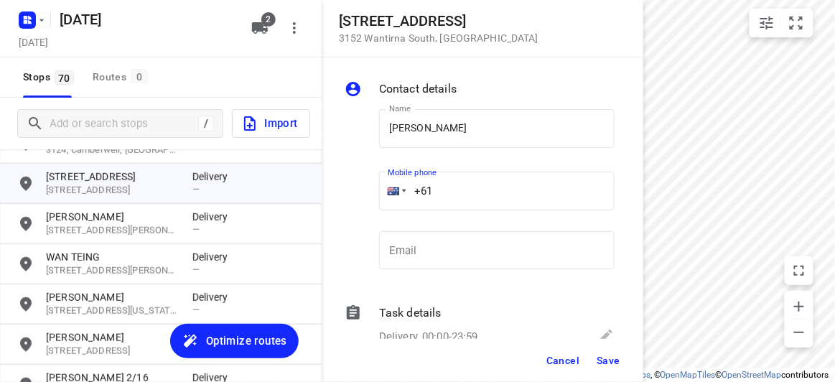
click at [445, 196] on input "+61" at bounding box center [496, 191] width 235 height 39
paste input "424610042"
type input "+61 424610042"
click at [595, 360] on button "Save" at bounding box center [608, 360] width 35 height 26
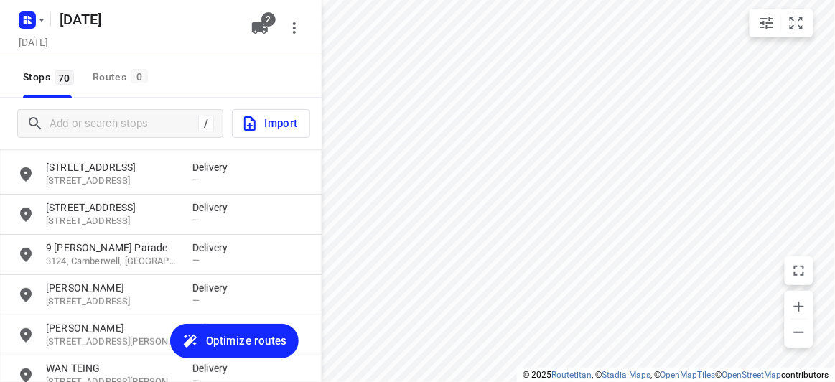
scroll to position [59, 0]
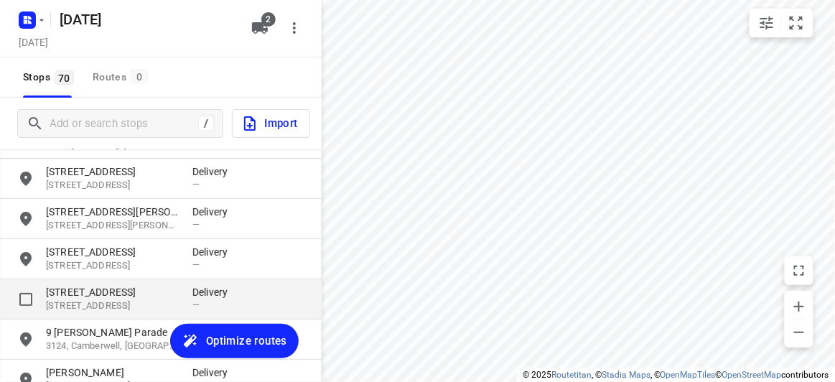
click at [58, 291] on p "[STREET_ADDRESS]" at bounding box center [112, 292] width 132 height 14
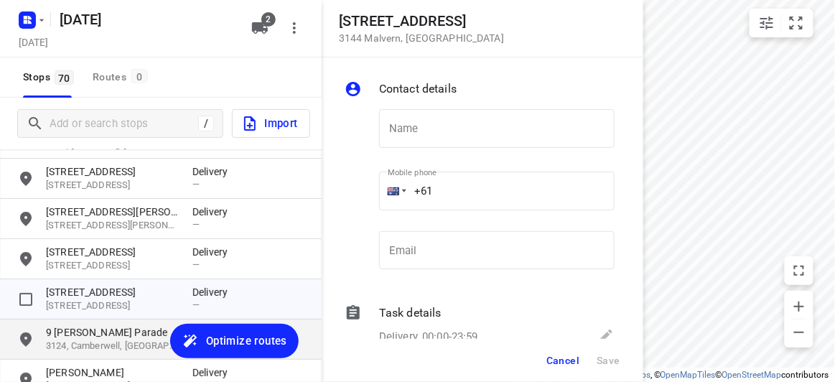
click at [79, 332] on p "9 [PERSON_NAME] Parade" at bounding box center [112, 332] width 132 height 14
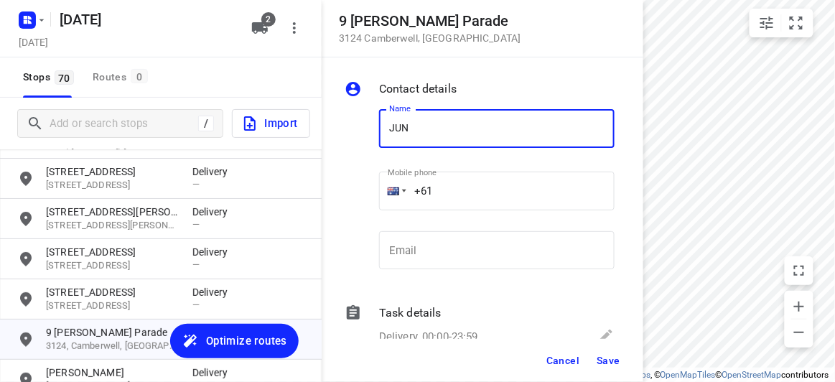
type input "JUN YEU MAH"
click at [452, 198] on input "+61" at bounding box center [496, 191] width 235 height 39
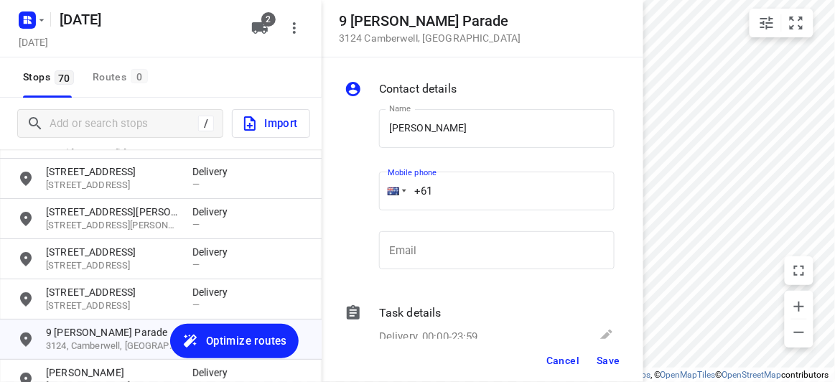
paste input "403231456"
type input "+61 403231456"
click at [614, 363] on span "Save" at bounding box center [608, 360] width 24 height 11
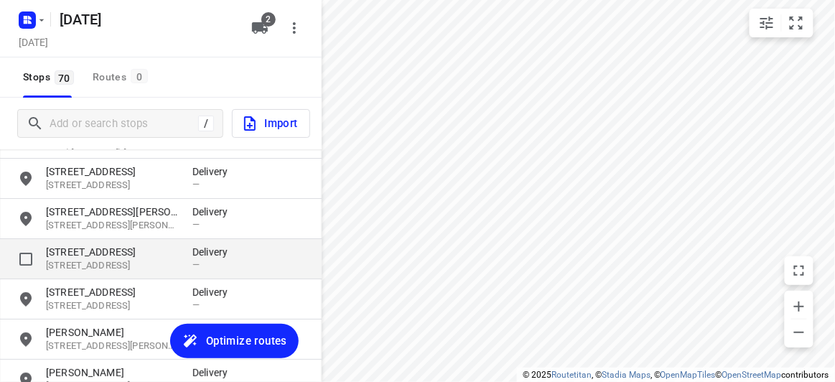
click at [112, 255] on p "[STREET_ADDRESS]" at bounding box center [112, 252] width 132 height 14
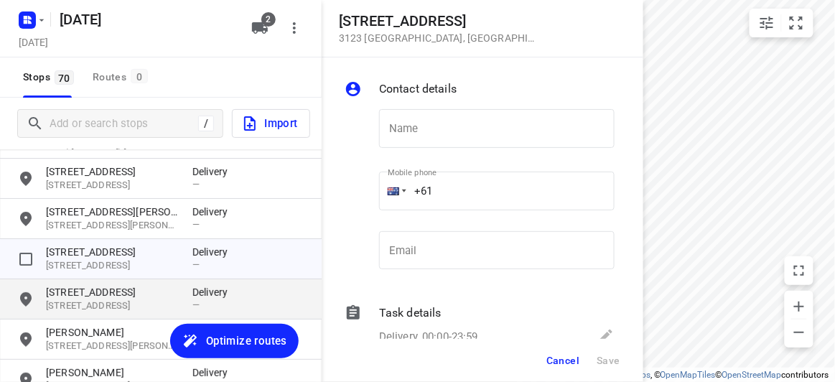
click at [107, 285] on p "[STREET_ADDRESS]" at bounding box center [112, 292] width 132 height 14
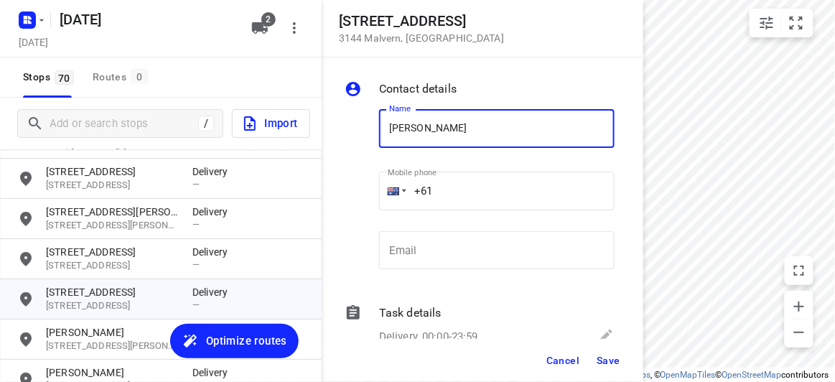
type input "AMY YE"
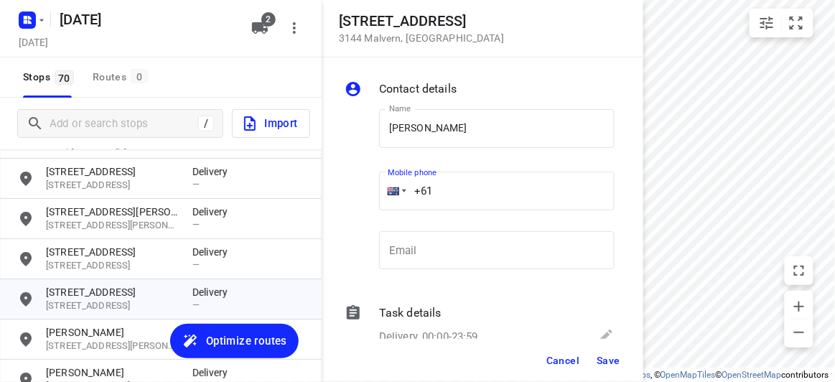
click at [459, 186] on input "+61" at bounding box center [496, 191] width 235 height 39
paste input "451175117"
type input "+61 451175117"
click at [606, 367] on button "Save" at bounding box center [608, 360] width 35 height 26
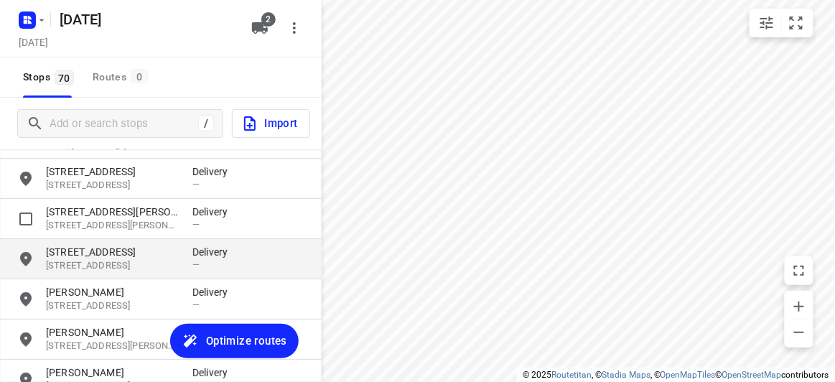
click at [75, 248] on p "[STREET_ADDRESS]" at bounding box center [112, 252] width 132 height 14
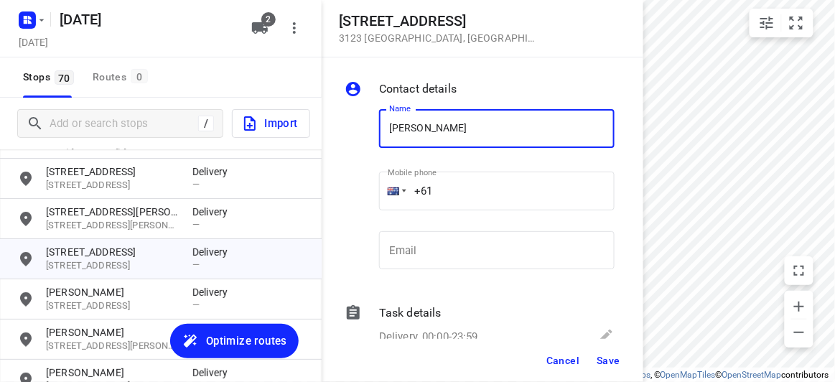
type input "AGNES"
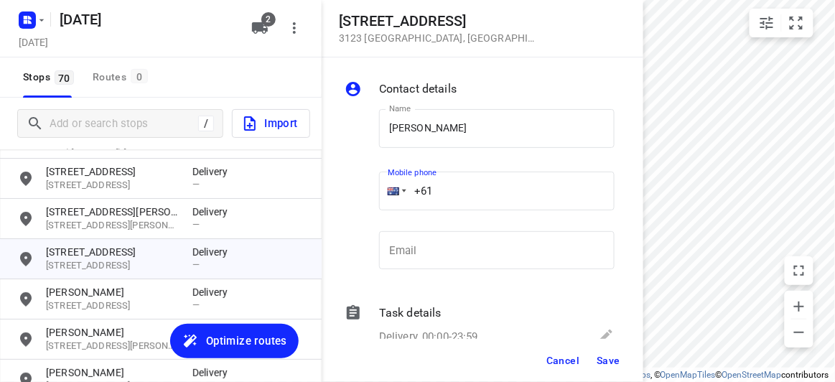
click at [452, 189] on input "+61" at bounding box center [496, 191] width 235 height 39
paste input "430310238"
type input "+61 430310238"
click at [609, 359] on span "Save" at bounding box center [608, 360] width 24 height 11
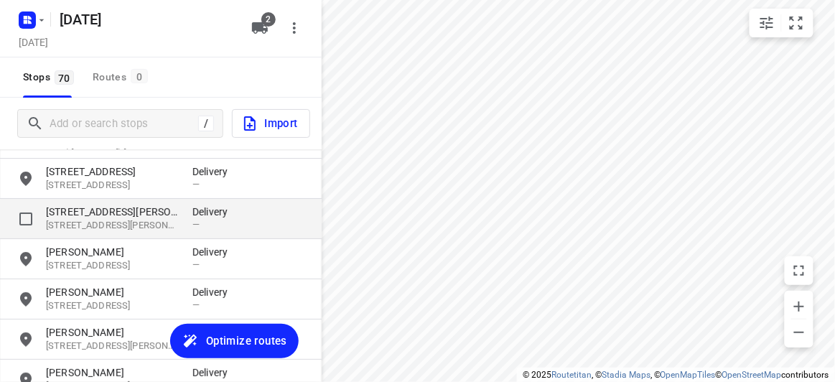
click at [67, 203] on div "16 Obrien Crescent 3130, Blackburn South, AU Delivery —" at bounding box center [161, 219] width 322 height 40
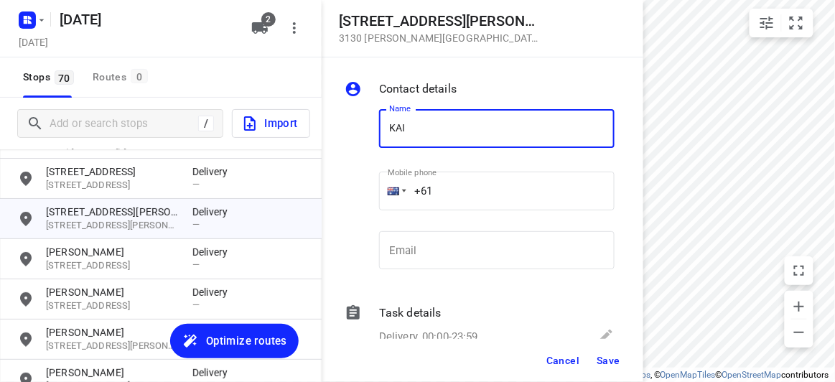
type input "[PERSON_NAME] [PERSON_NAME]"
click at [461, 189] on input "+61" at bounding box center [496, 191] width 235 height 39
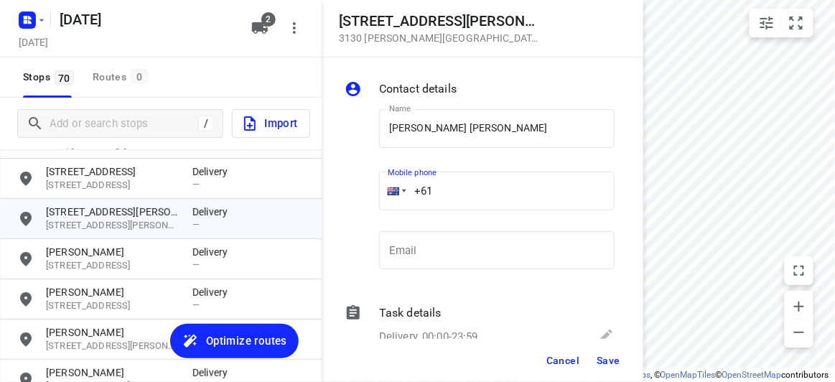
paste input "430029891"
type input "+61 430029891"
click at [614, 352] on button "Save" at bounding box center [608, 360] width 35 height 26
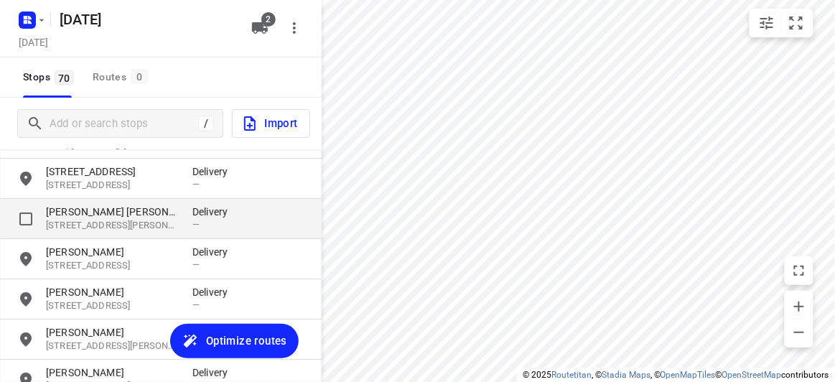
click at [93, 205] on p "[PERSON_NAME] [PERSON_NAME]" at bounding box center [112, 212] width 132 height 14
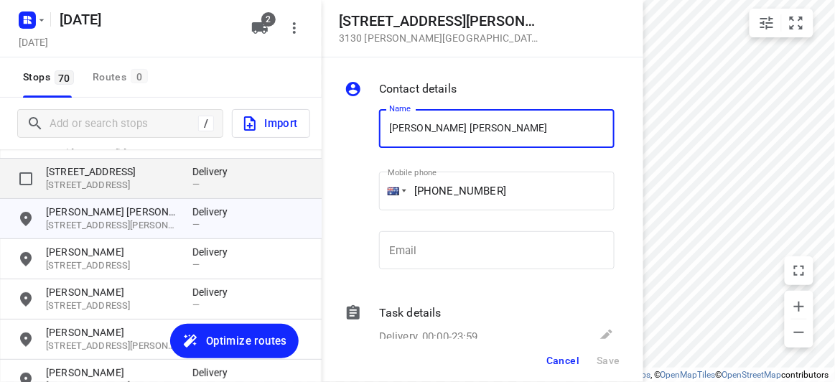
click at [93, 179] on p "[STREET_ADDRESS]" at bounding box center [112, 186] width 132 height 14
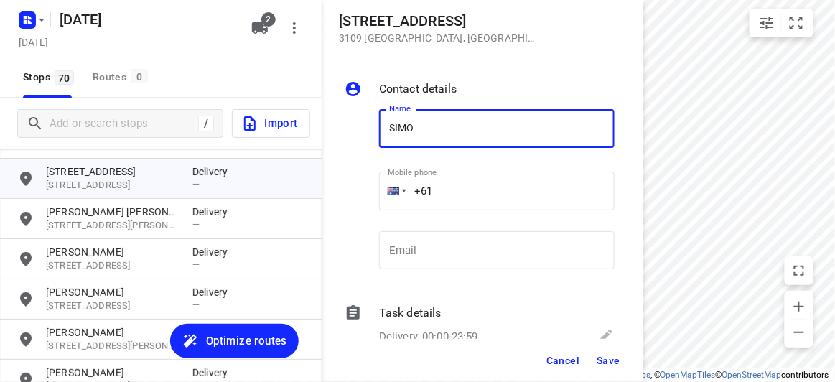
type input "SIMON HU 3/152"
click at [450, 179] on input "+61" at bounding box center [496, 191] width 235 height 39
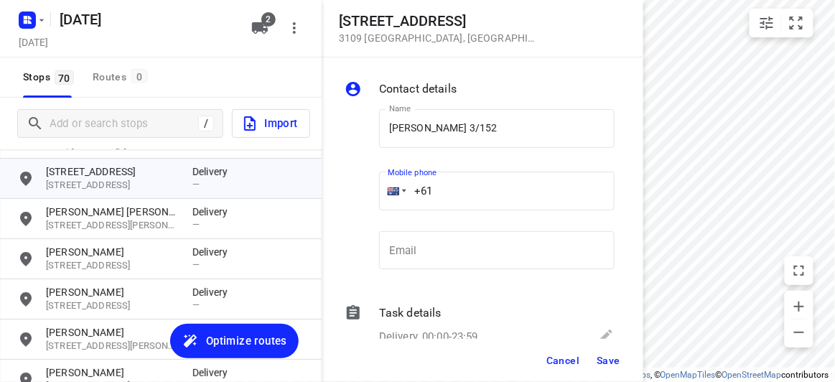
paste input "433799992"
type input "+61 433799992"
click at [611, 360] on span "Save" at bounding box center [608, 360] width 24 height 11
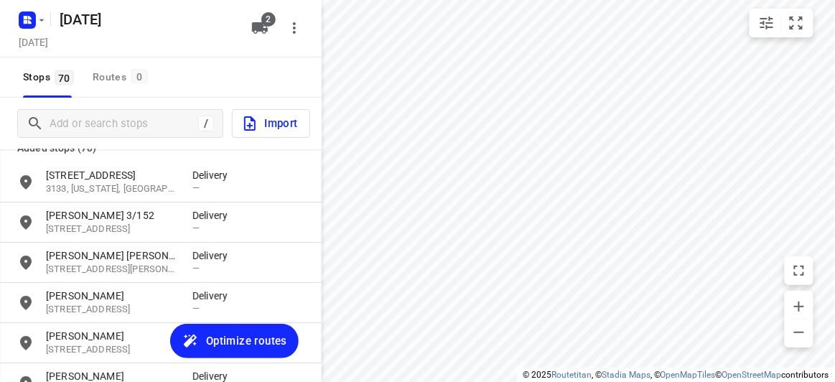
scroll to position [0, 0]
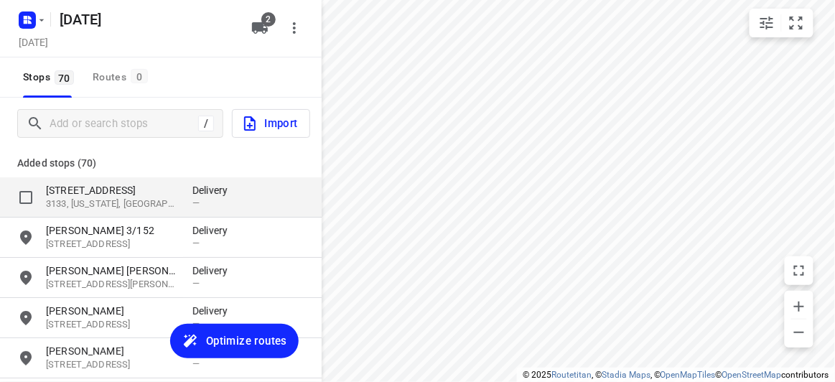
click at [76, 191] on p "[STREET_ADDRESS]" at bounding box center [112, 190] width 132 height 14
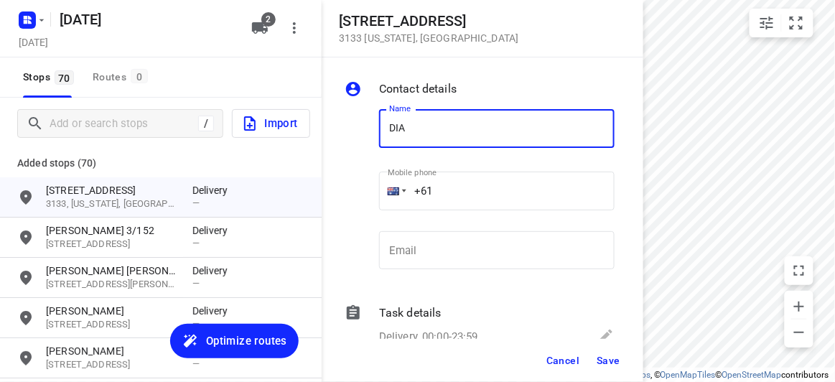
type input "DIANA ONG 4/134-140"
click at [456, 197] on input "+61" at bounding box center [496, 191] width 235 height 39
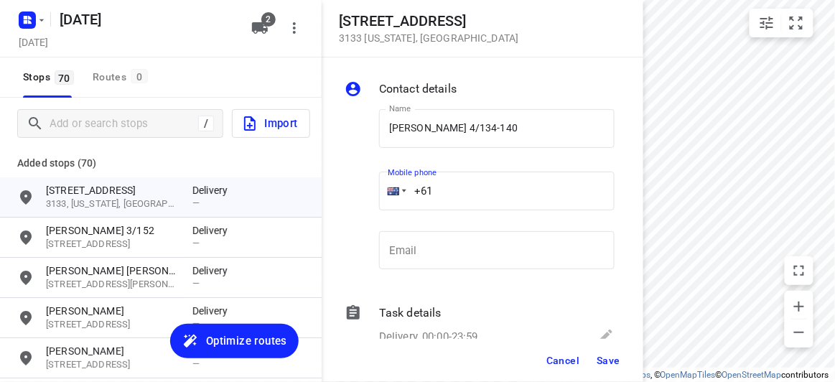
paste input "0449850651"
click at [438, 186] on input "+61 0449850651" at bounding box center [496, 191] width 235 height 39
click at [439, 191] on input "+61 0449850651" at bounding box center [496, 191] width 235 height 39
type input "+61 449850651"
click at [601, 355] on span "Save" at bounding box center [608, 360] width 24 height 11
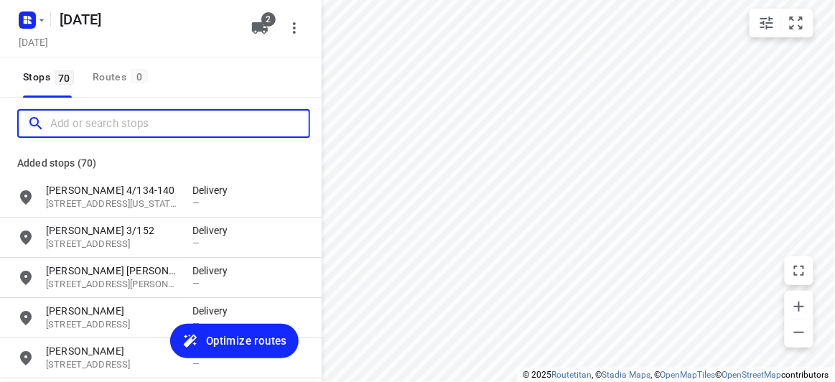
click at [126, 130] on input "Add or search stops" at bounding box center [179, 124] width 258 height 22
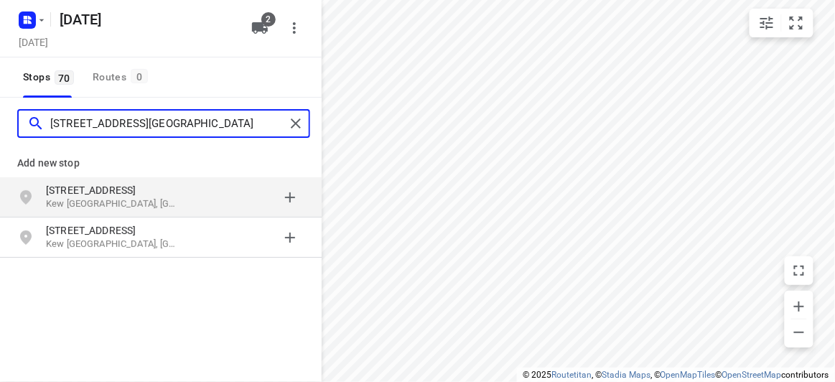
type input "42 DERBY STREET KEW"
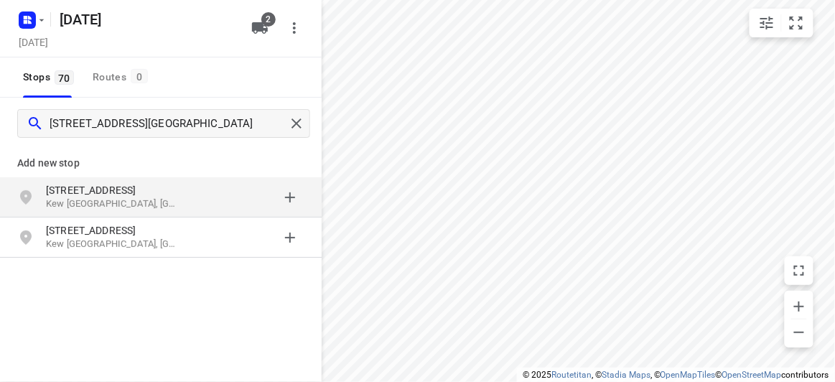
click at [150, 192] on p "[STREET_ADDRESS]" at bounding box center [112, 190] width 132 height 14
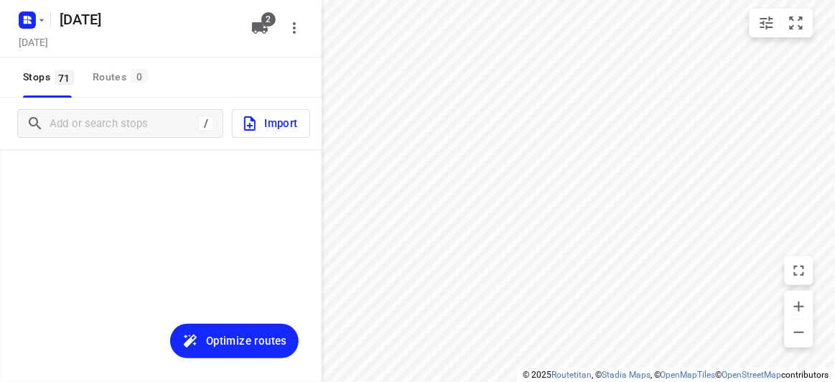
scroll to position [2715, 0]
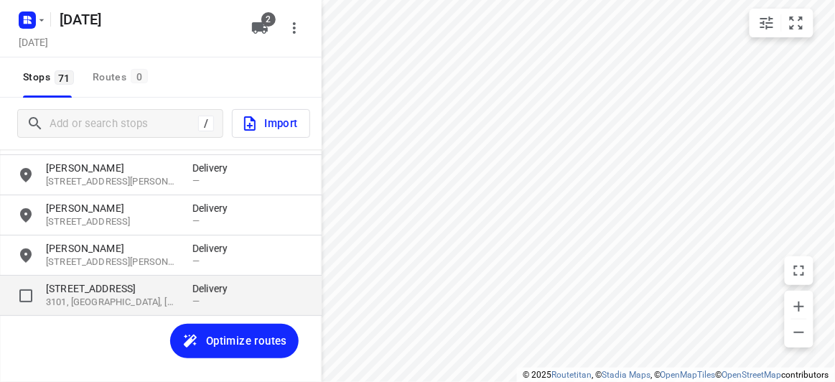
click at [105, 299] on p "3101, [GEOGRAPHIC_DATA], [GEOGRAPHIC_DATA]" at bounding box center [112, 303] width 132 height 14
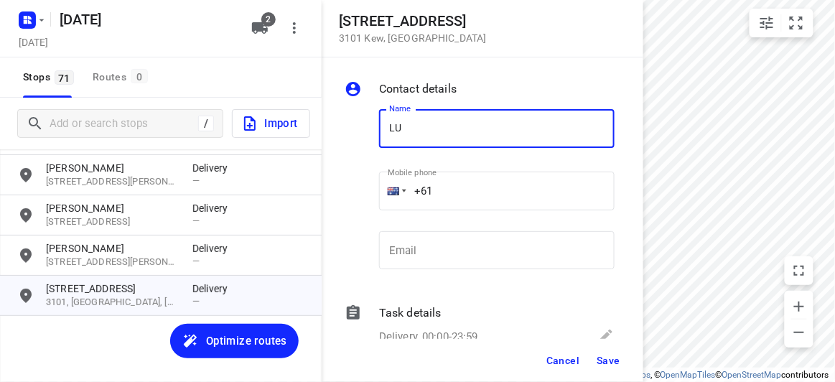
type input "LUCY LIM"
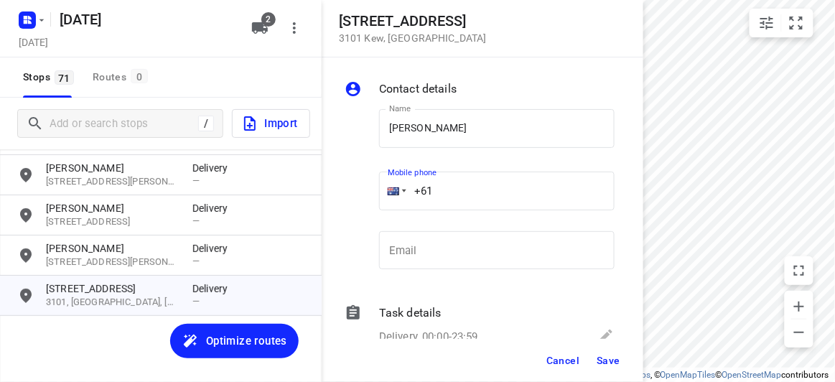
click at [438, 196] on input "+61" at bounding box center [496, 191] width 235 height 39
drag, startPoint x: 426, startPoint y: 196, endPoint x: 411, endPoint y: 198, distance: 15.2
click at [411, 198] on input "+61" at bounding box center [496, 191] width 235 height 39
paste input "403300838"
type input "+61 403300838"
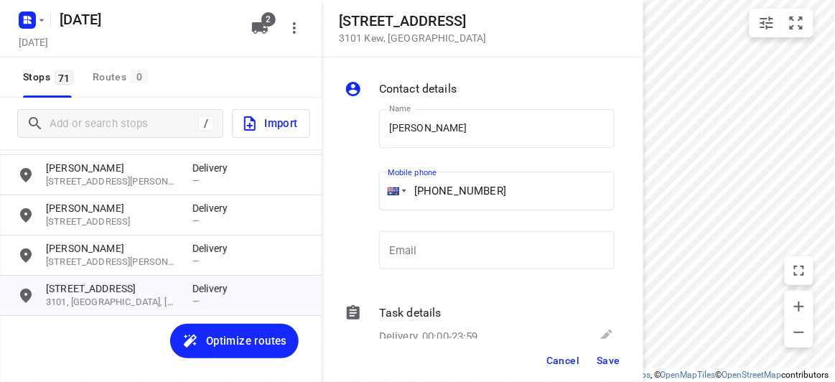
click at [612, 365] on span "Save" at bounding box center [608, 360] width 24 height 11
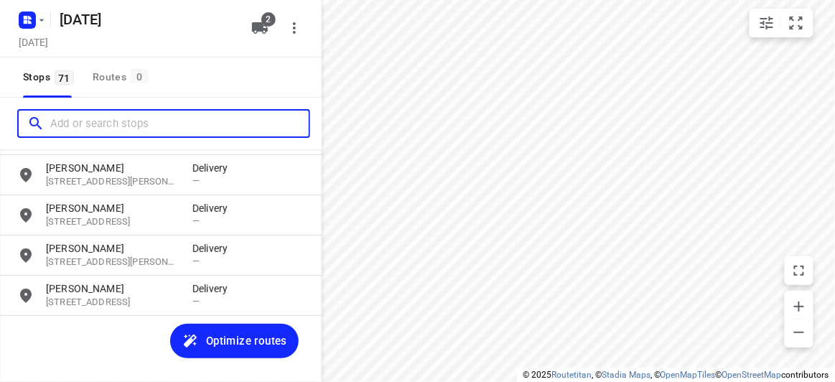
click at [113, 117] on input "Add or search stops" at bounding box center [179, 124] width 258 height 22
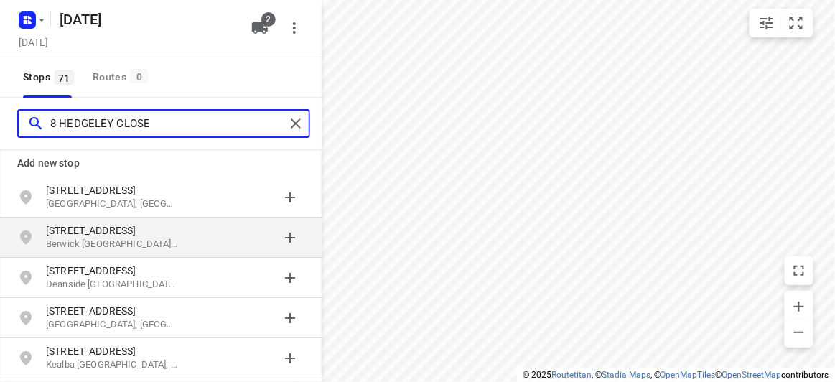
scroll to position [10, 0]
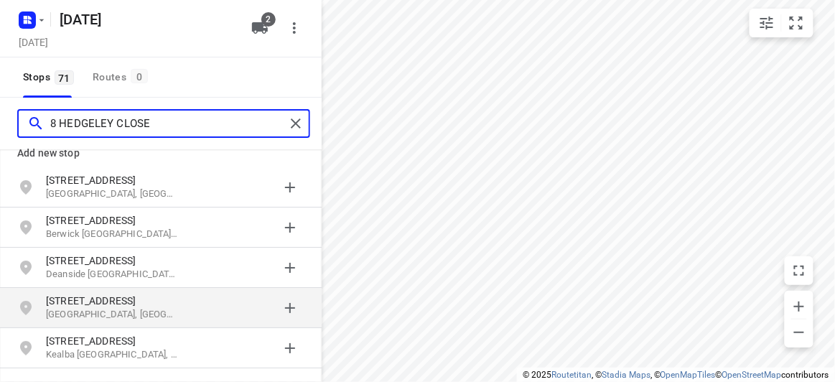
type input "8 HEDGELEY CLOSE"
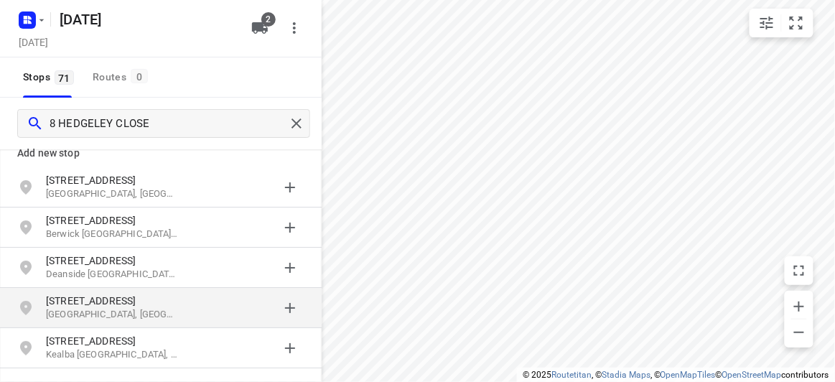
click at [148, 296] on p "8 Hedgeley Close" at bounding box center [112, 301] width 132 height 14
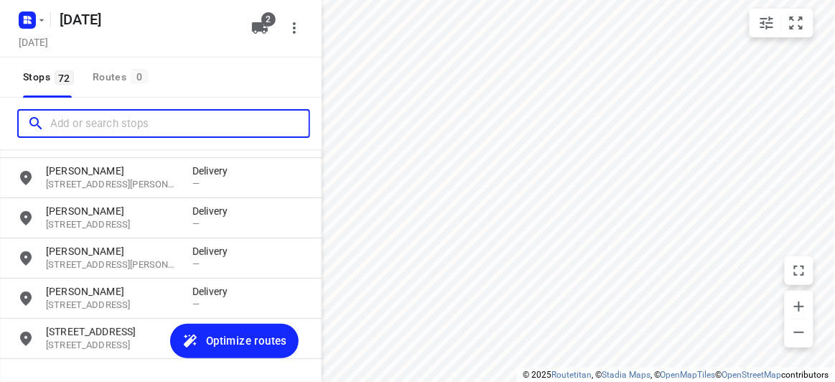
scroll to position [2755, 0]
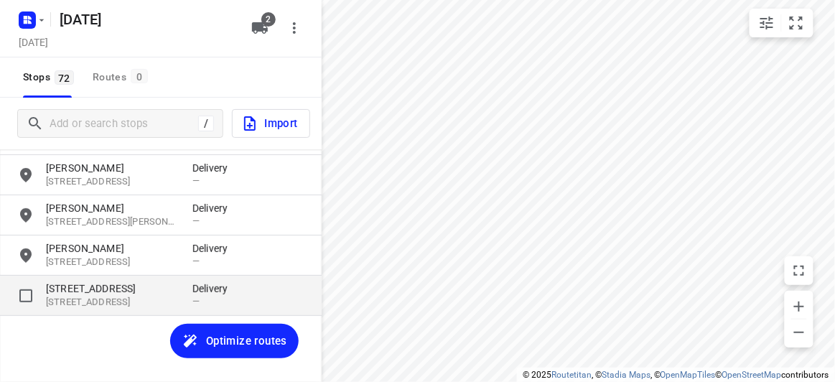
click at [105, 304] on p "[STREET_ADDRESS]" at bounding box center [112, 303] width 132 height 14
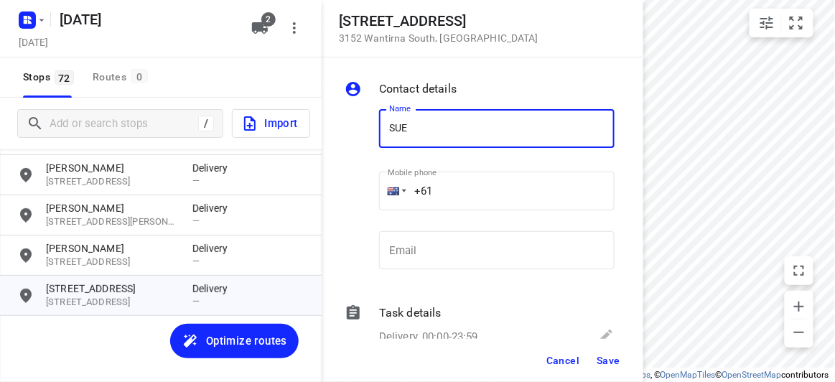
type input "SUE BEH"
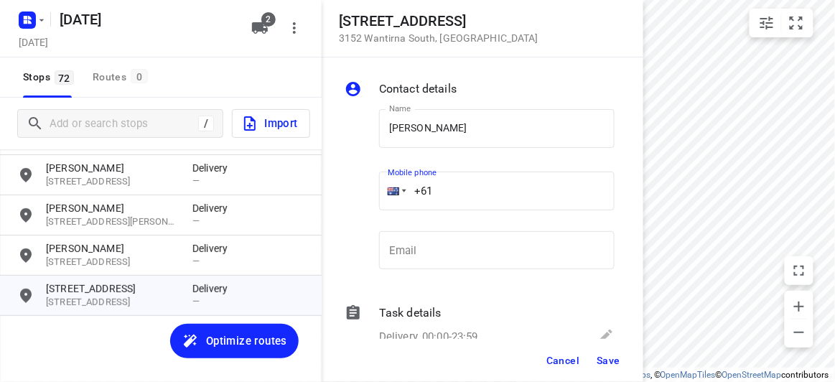
click at [444, 186] on input "+61" at bounding box center [496, 191] width 235 height 39
type input "+61 421699272"
click at [606, 365] on span "Save" at bounding box center [608, 360] width 24 height 11
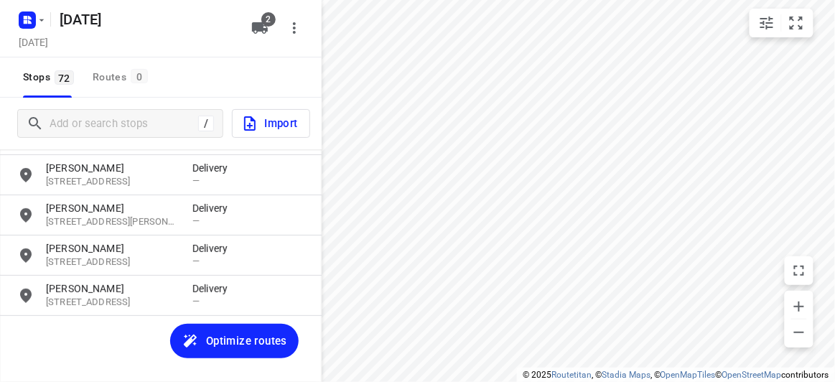
click at [220, 335] on span "Optimize routes" at bounding box center [246, 341] width 81 height 19
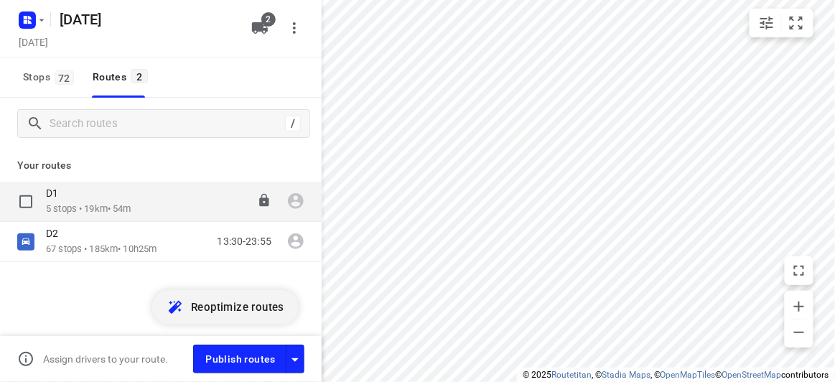
click at [100, 197] on div "D1" at bounding box center [88, 195] width 85 height 16
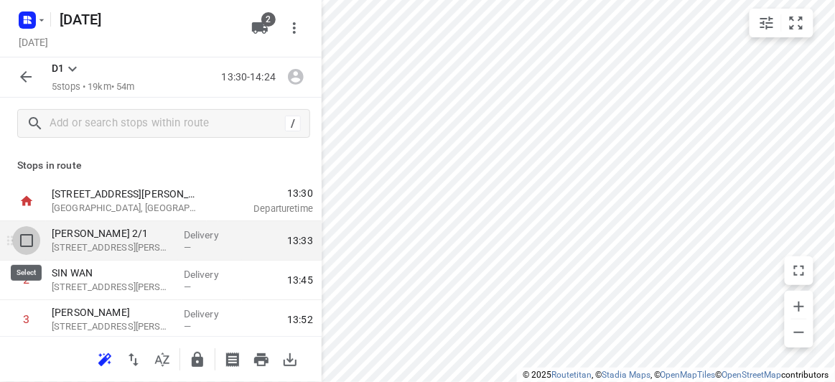
click at [32, 249] on input "checkbox" at bounding box center [26, 240] width 29 height 29
checkbox input "true"
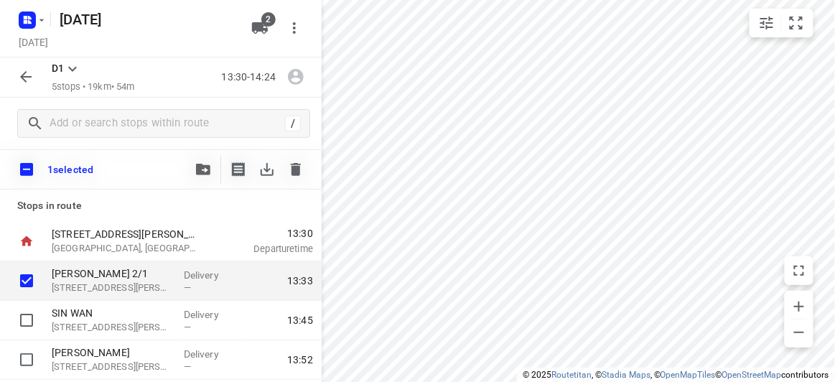
click at [28, 165] on input "checkbox" at bounding box center [26, 169] width 30 height 30
checkbox input "true"
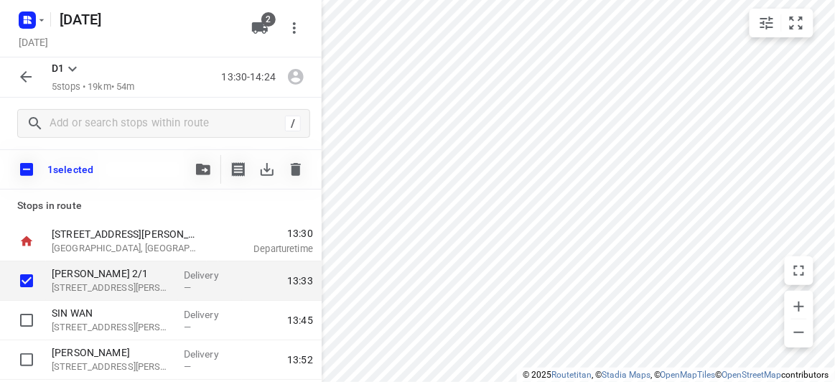
checkbox input "true"
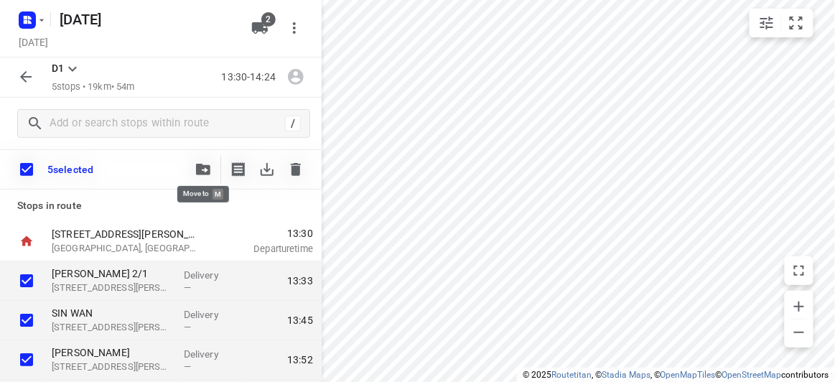
click at [209, 174] on icon "button" at bounding box center [203, 169] width 14 height 11
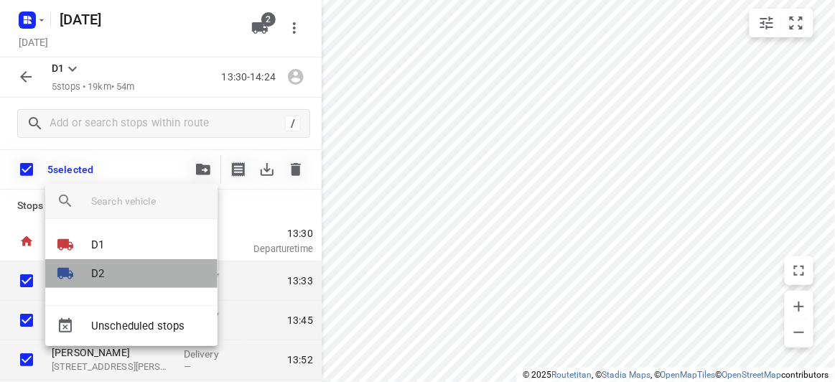
click at [119, 271] on li "D2" at bounding box center [131, 273] width 172 height 29
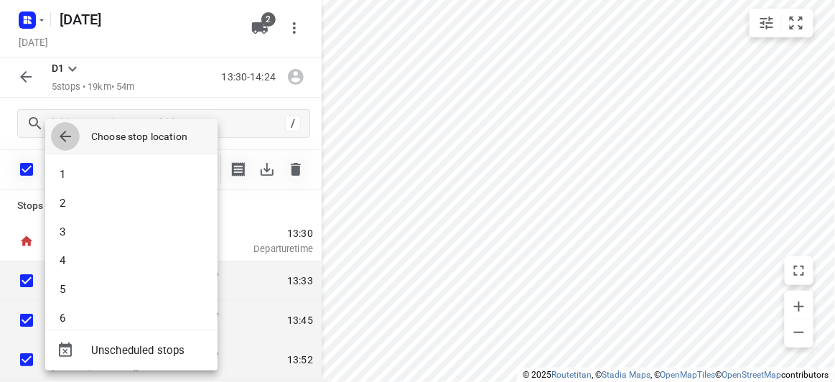
click at [57, 136] on icon "button" at bounding box center [65, 136] width 17 height 17
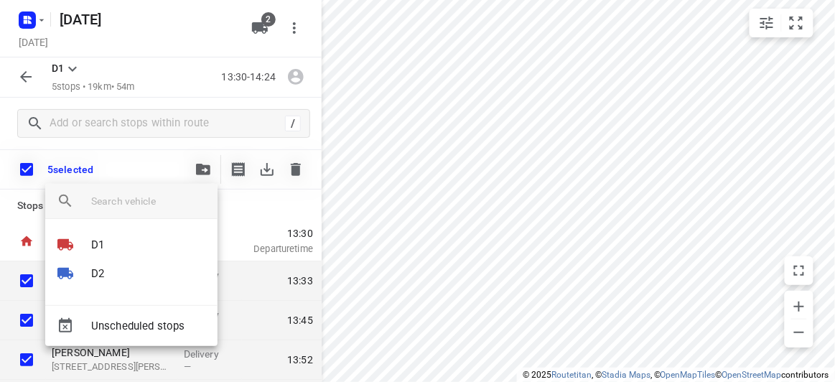
click at [26, 167] on div at bounding box center [417, 191] width 835 height 382
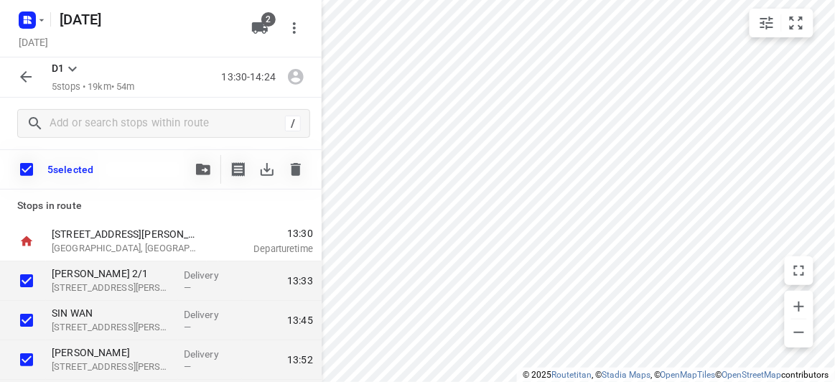
click at [25, 167] on input "checkbox" at bounding box center [26, 169] width 30 height 30
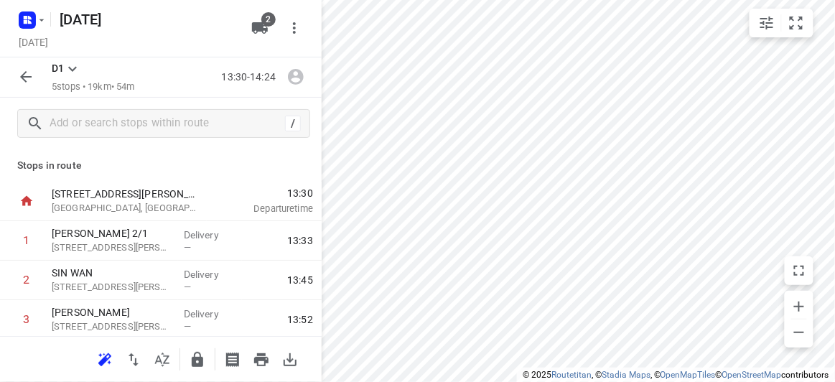
click at [31, 83] on icon "button" at bounding box center [25, 76] width 17 height 17
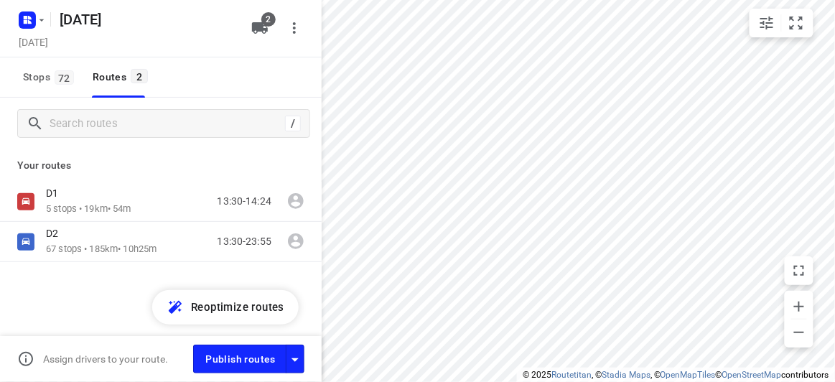
click at [105, 266] on div "D1 5 stops • 19km • 54m 13:30-14:24 D2 67 stops • 185km • 10h25m 13:30-23:55" at bounding box center [161, 272] width 322 height 181
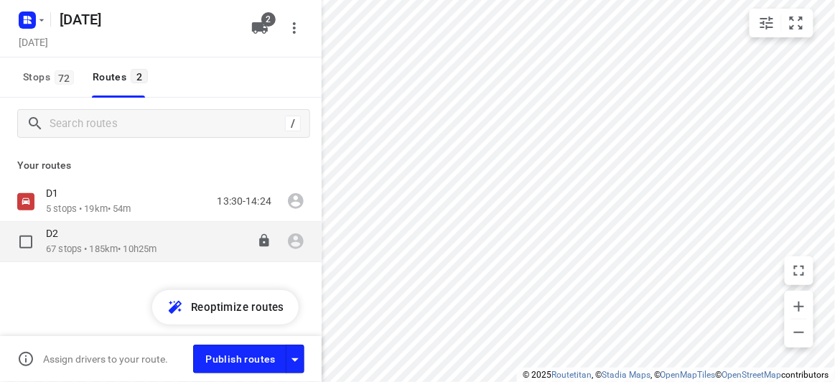
click at [93, 245] on p "67 stops • 185km • 10h25m" at bounding box center [101, 250] width 111 height 14
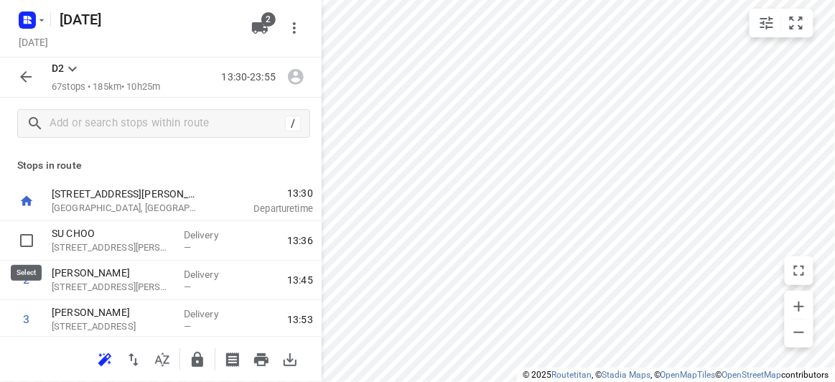
click at [23, 240] on input "checkbox" at bounding box center [26, 240] width 29 height 29
checkbox input "true"
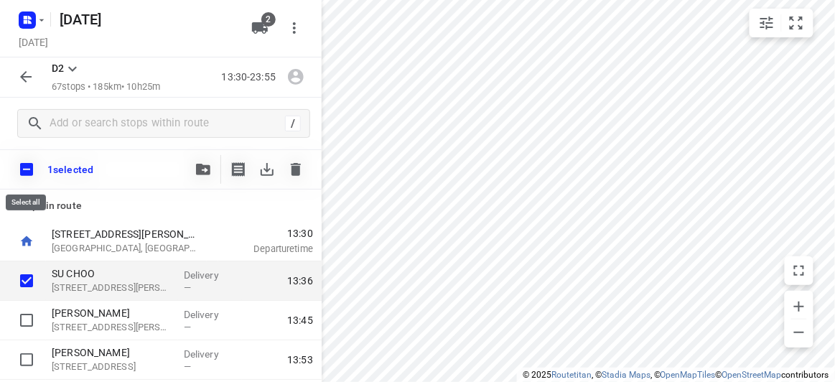
click at [34, 172] on input "checkbox" at bounding box center [26, 169] width 30 height 30
checkbox input "true"
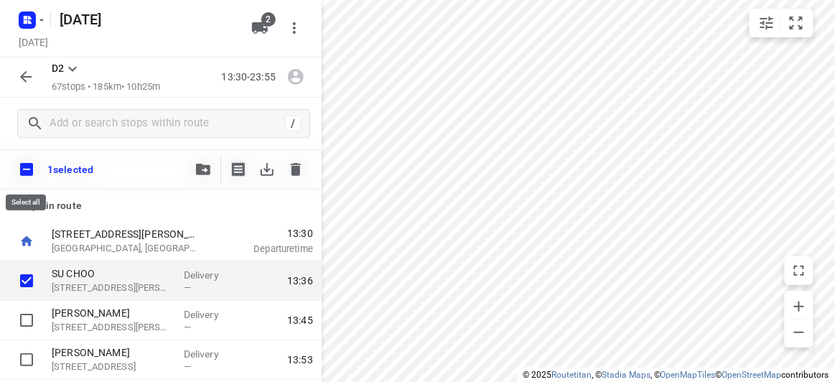
checkbox input "true"
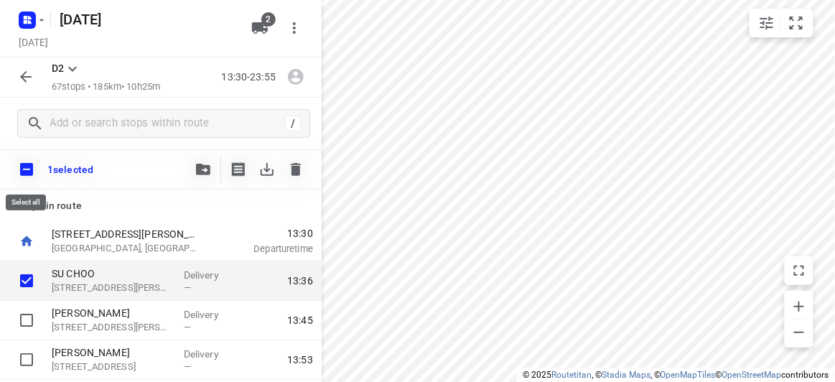
checkbox input "true"
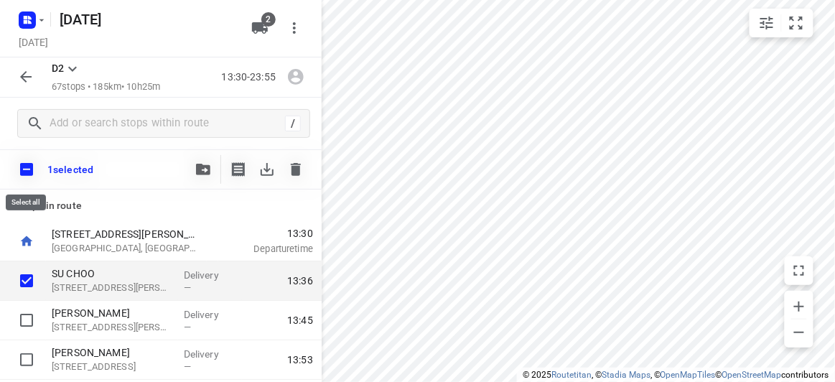
checkbox input "true"
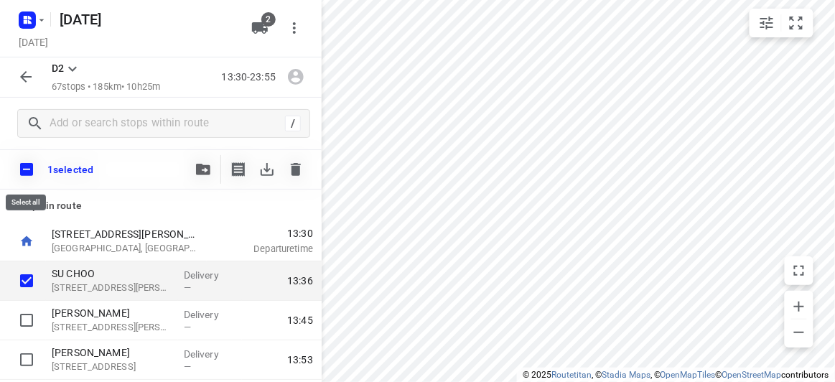
checkbox input "true"
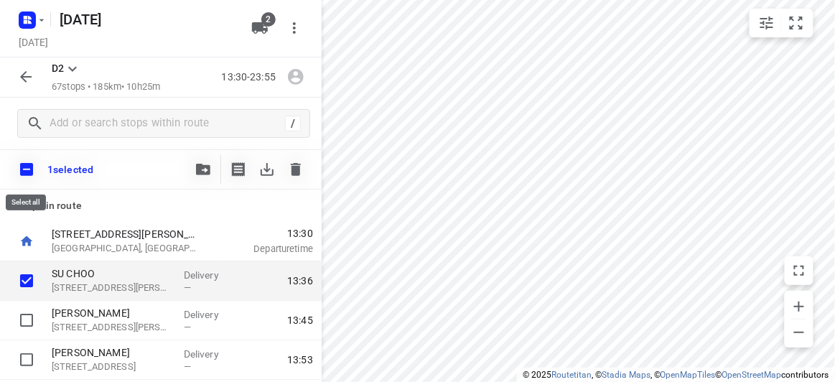
checkbox input "true"
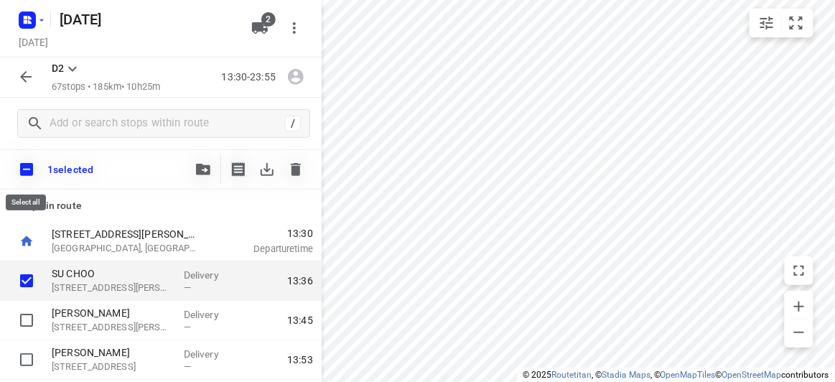
checkbox input "true"
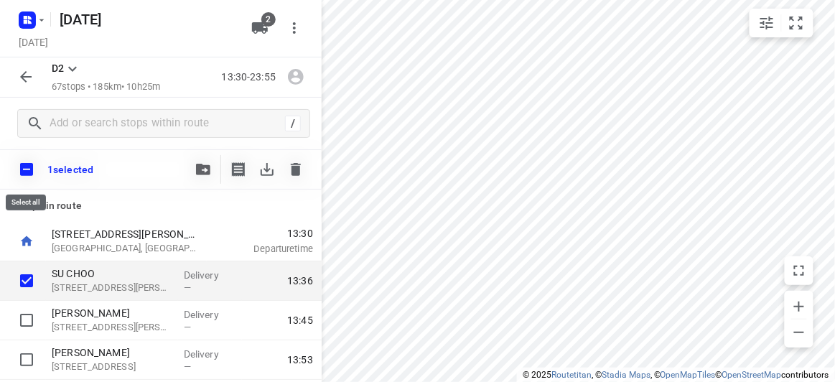
checkbox input "true"
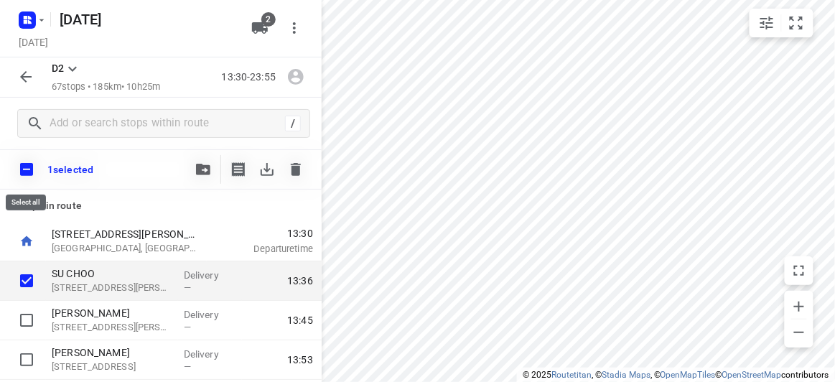
checkbox input "true"
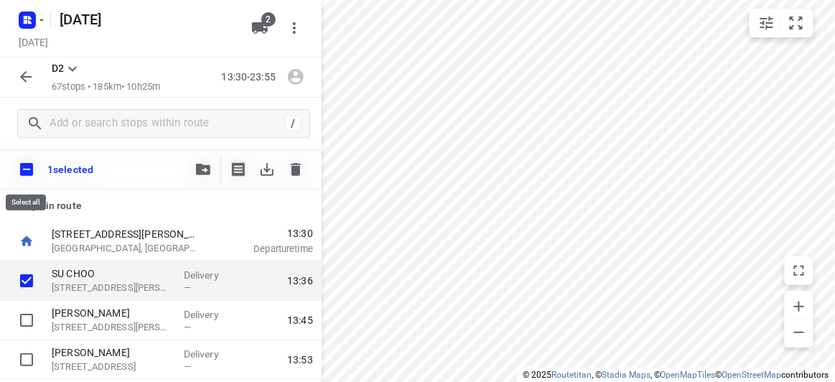
checkbox input "true"
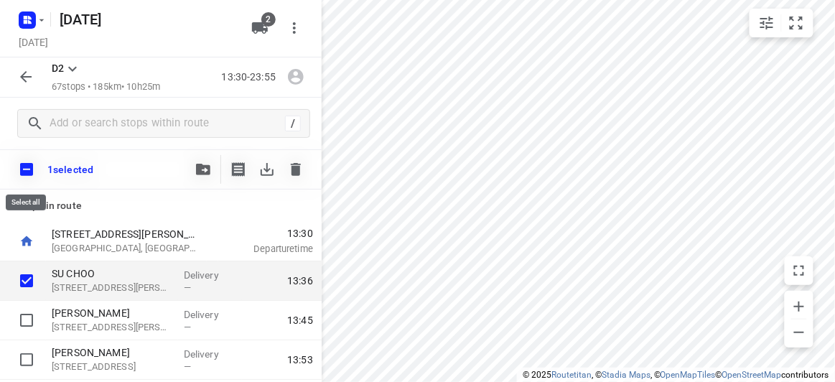
checkbox input "true"
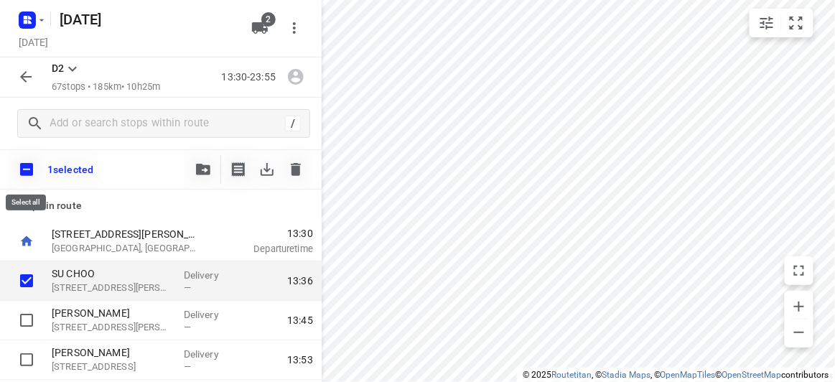
checkbox input "true"
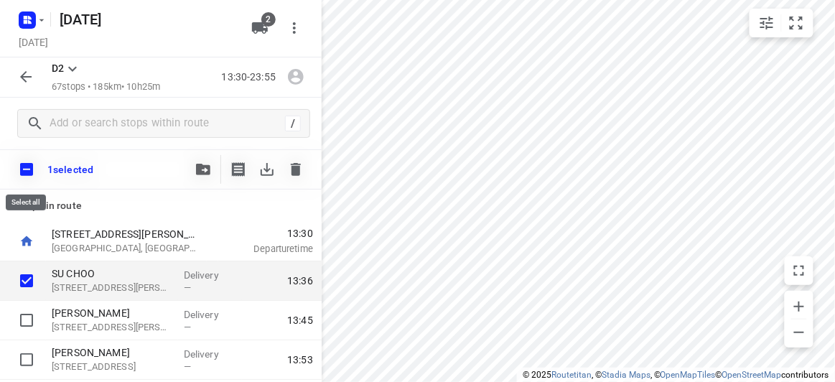
checkbox input "true"
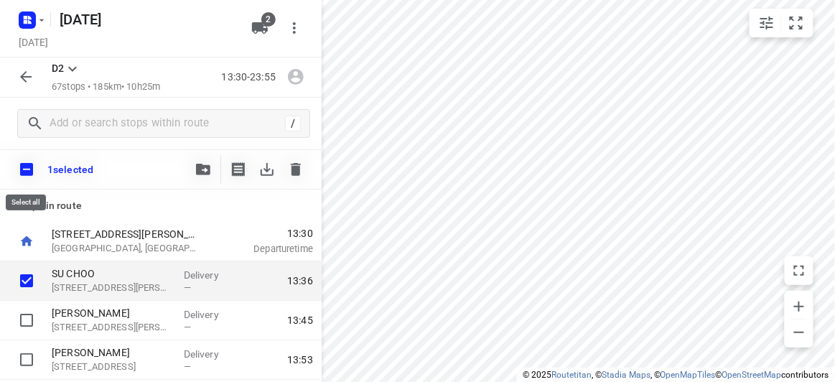
checkbox input "true"
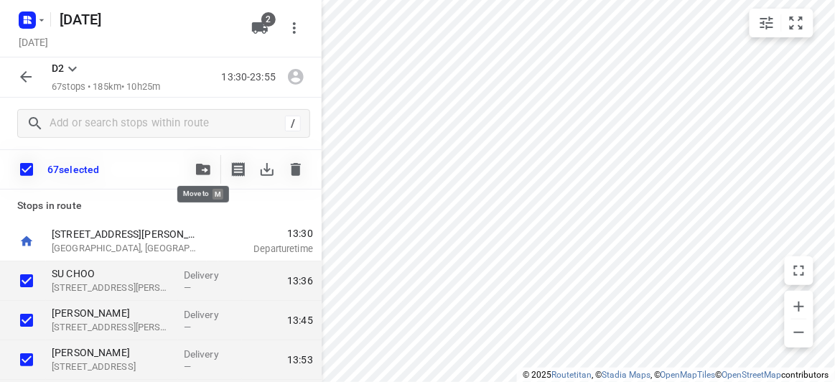
click at [210, 170] on icon "button" at bounding box center [203, 169] width 14 height 11
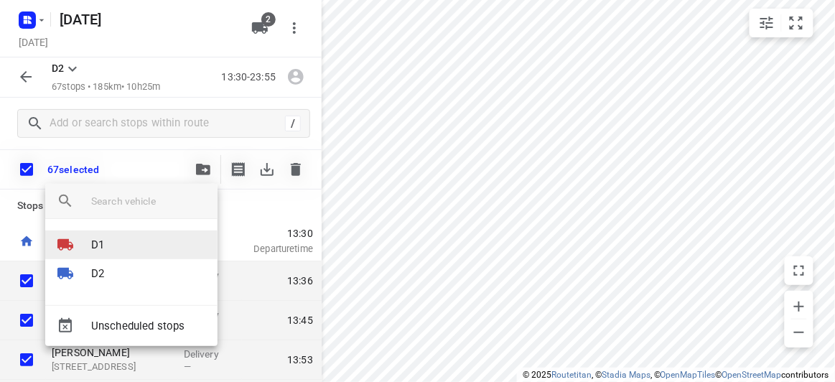
click at [96, 245] on p "D1" at bounding box center [97, 245] width 13 height 17
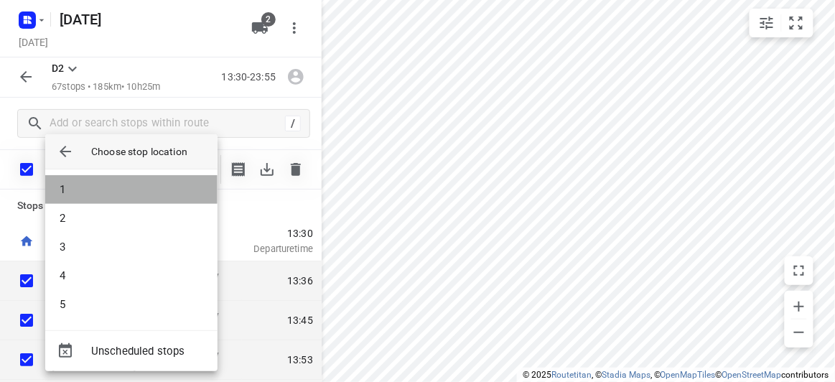
click at [64, 184] on li "1" at bounding box center [131, 189] width 172 height 29
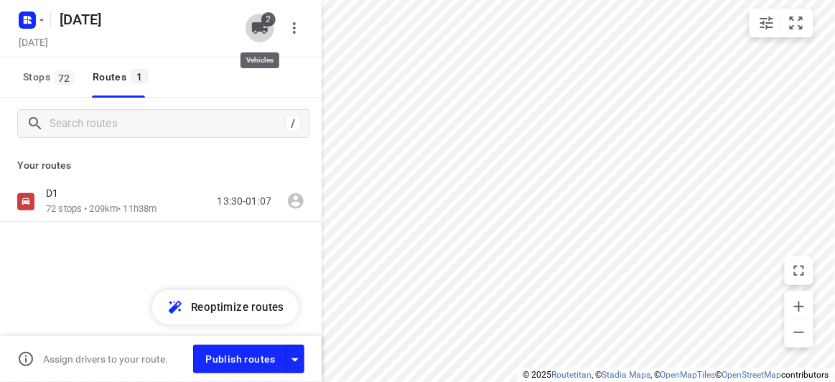
click at [253, 21] on icon "button" at bounding box center [259, 27] width 17 height 17
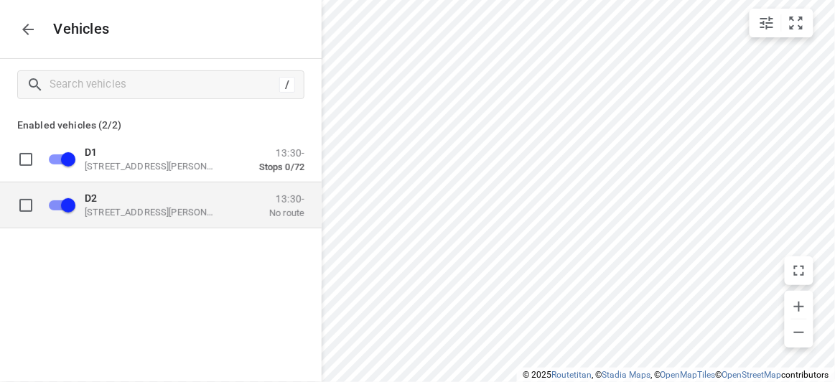
click at [152, 205] on div "D2 49 John St, Oakleigh VIC 3166, Australia" at bounding box center [157, 205] width 144 height 26
